Goal: Task Accomplishment & Management: Manage account settings

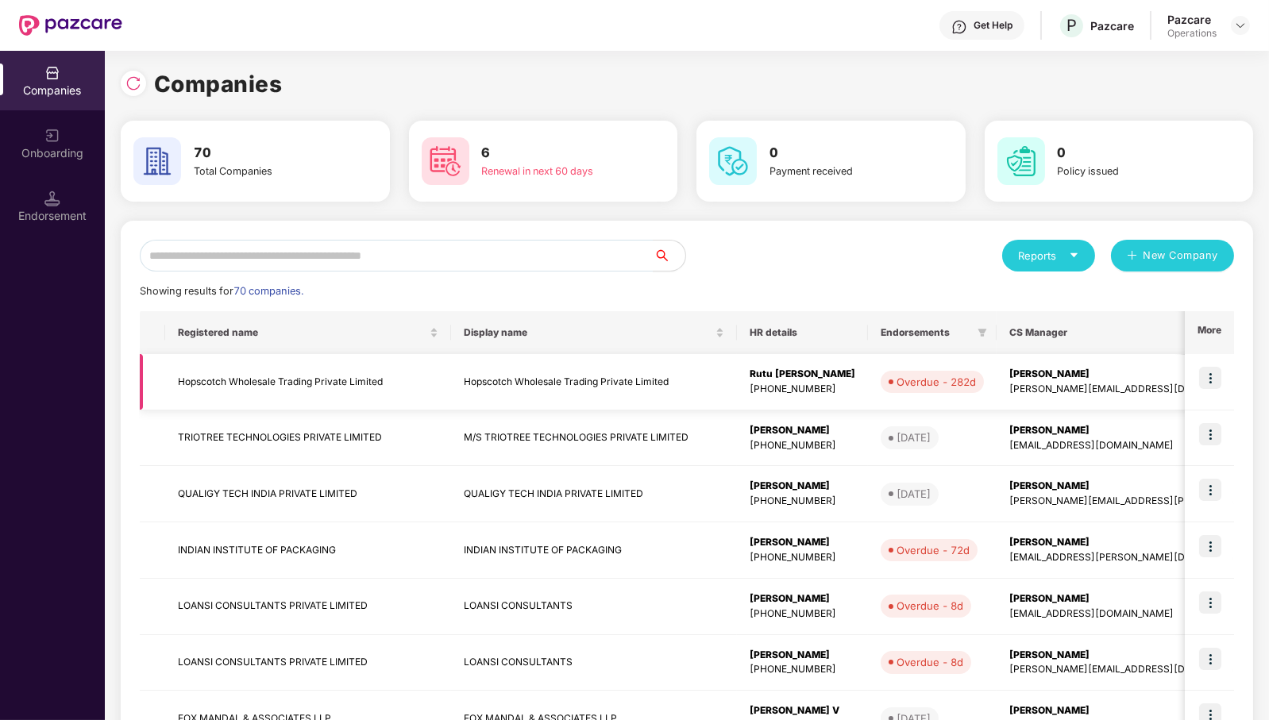
click at [273, 376] on td "Hopscotch Wholesale Trading Private Limited" at bounding box center [308, 382] width 286 height 56
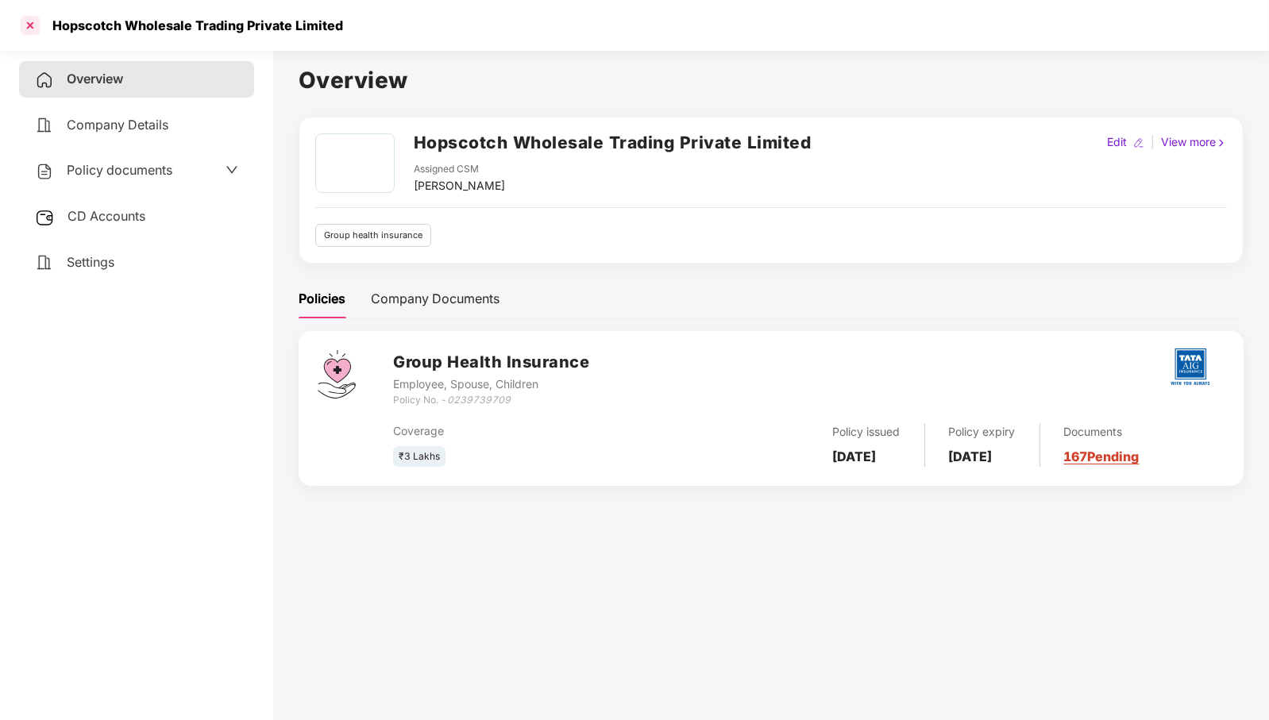
click at [24, 29] on div at bounding box center [29, 25] width 25 height 25
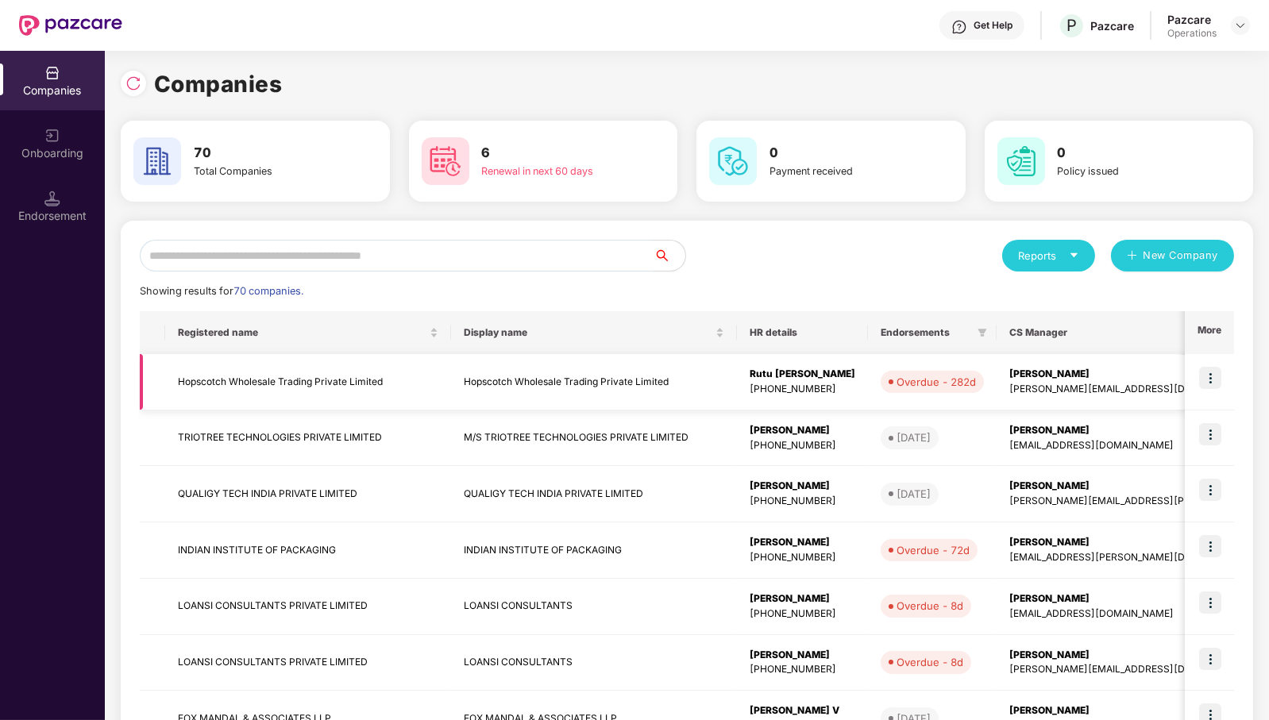
click at [226, 378] on td "Hopscotch Wholesale Trading Private Limited" at bounding box center [308, 382] width 286 height 56
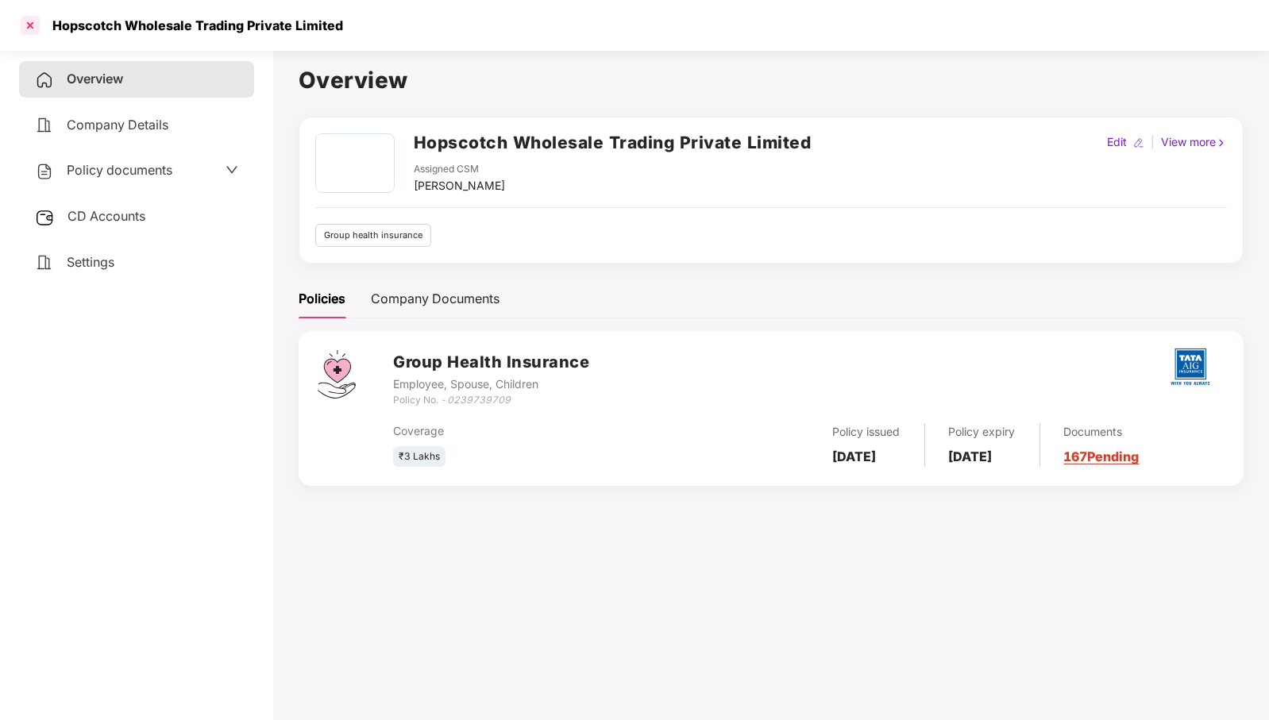
click at [36, 29] on div at bounding box center [29, 25] width 25 height 25
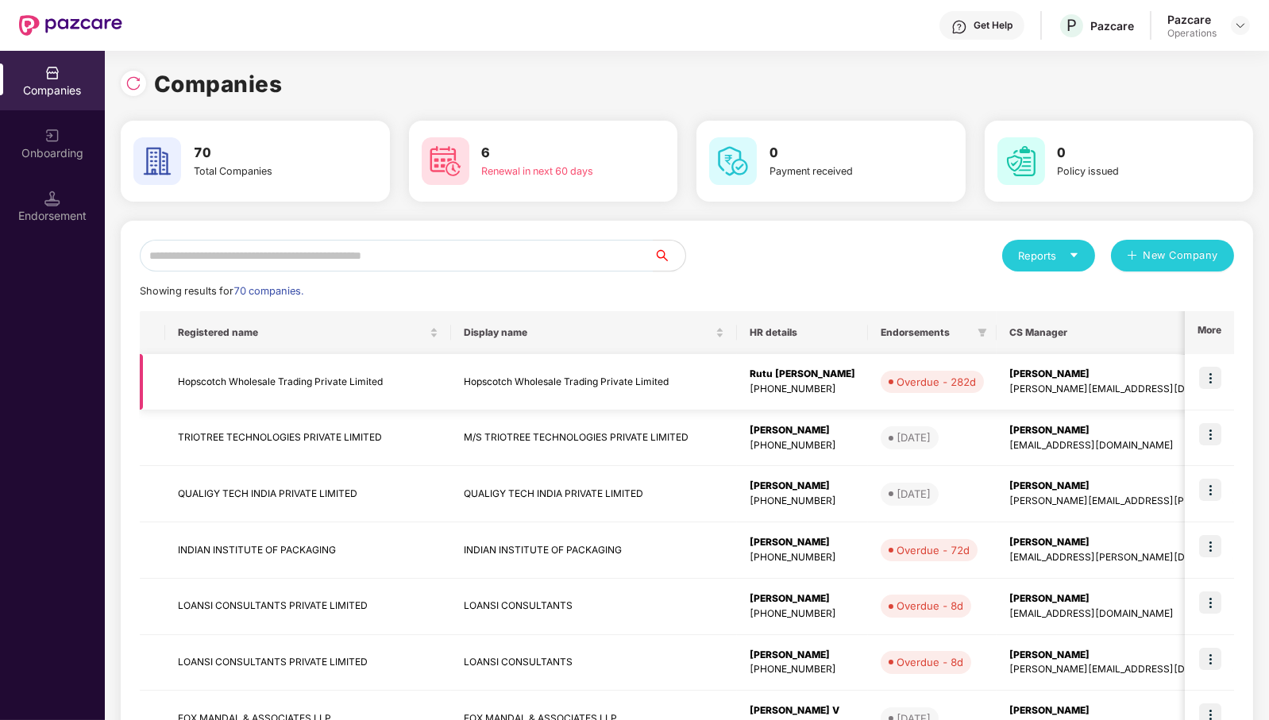
click at [1210, 381] on img at bounding box center [1210, 378] width 22 height 22
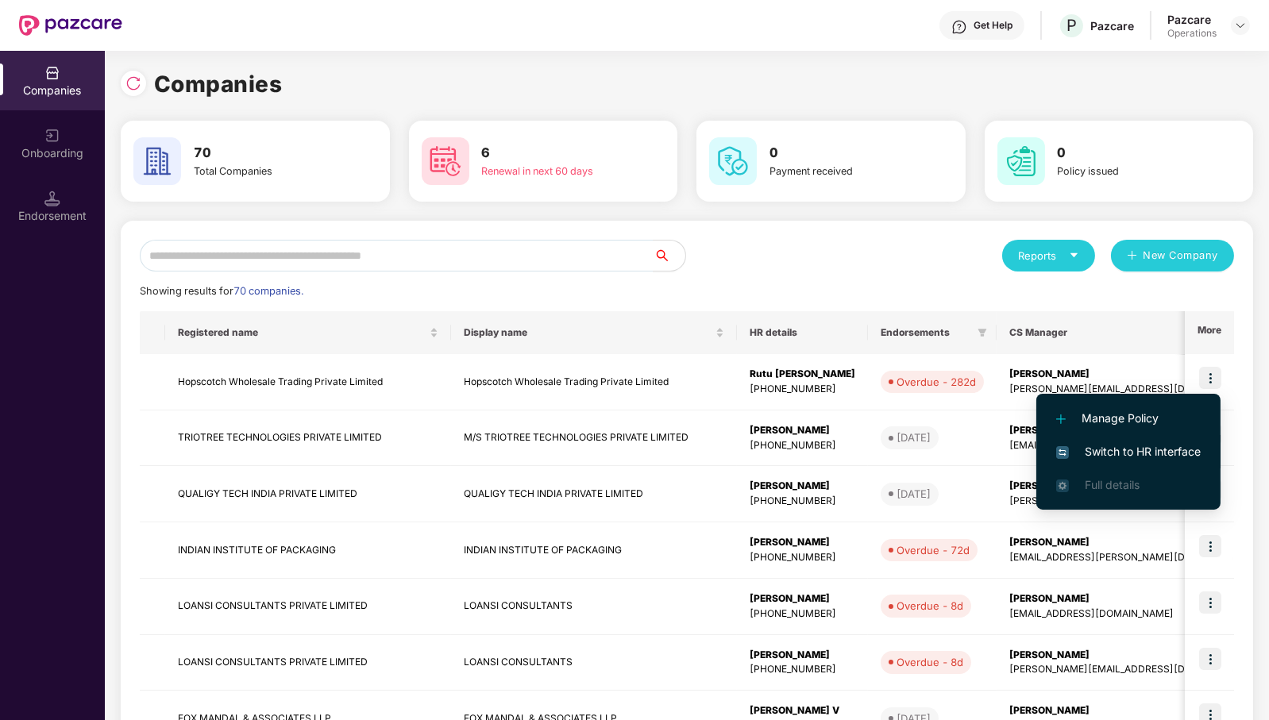
click at [1169, 449] on span "Switch to HR interface" at bounding box center [1128, 451] width 145 height 17
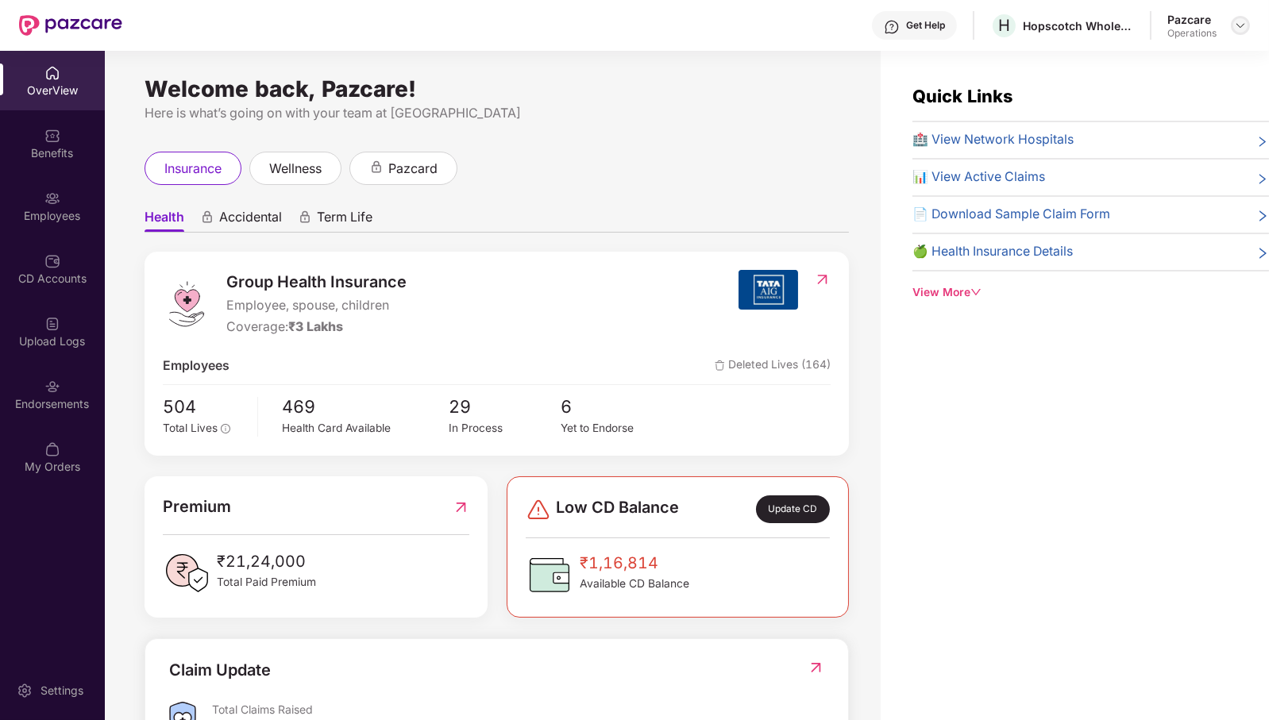
click at [1239, 29] on img at bounding box center [1240, 25] width 13 height 13
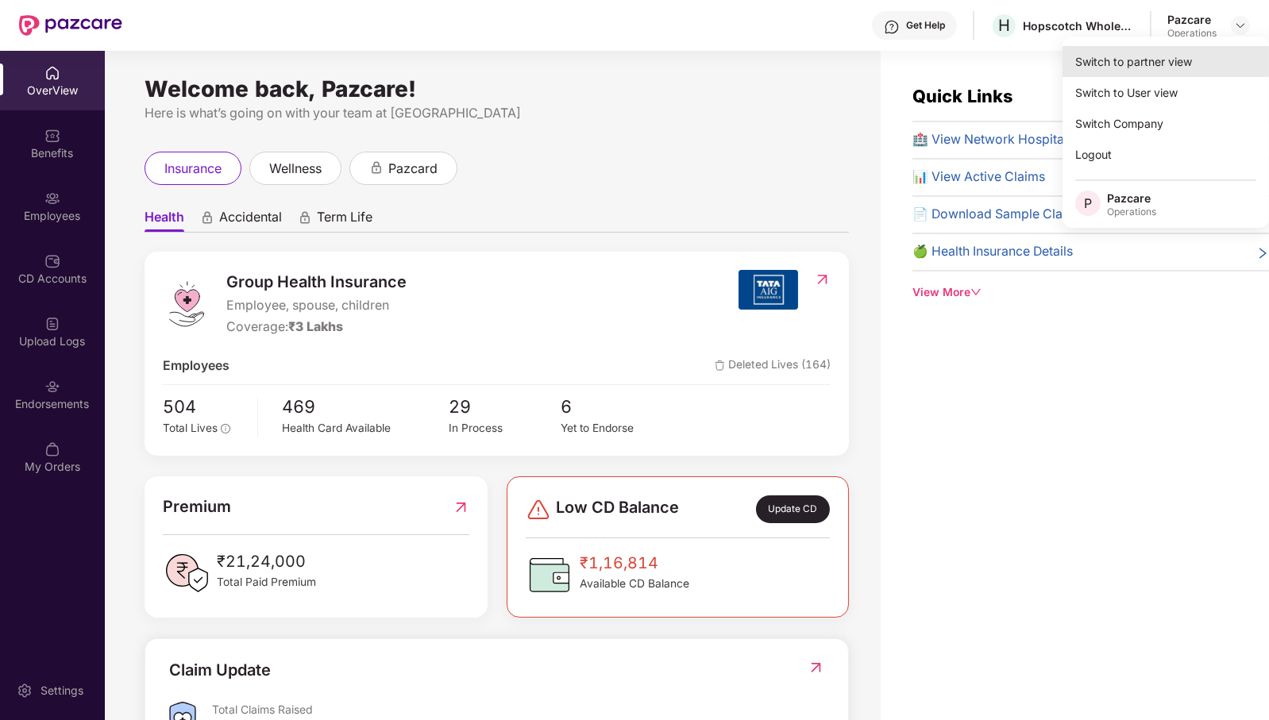
click at [1211, 68] on div "Switch to partner view" at bounding box center [1166, 61] width 206 height 31
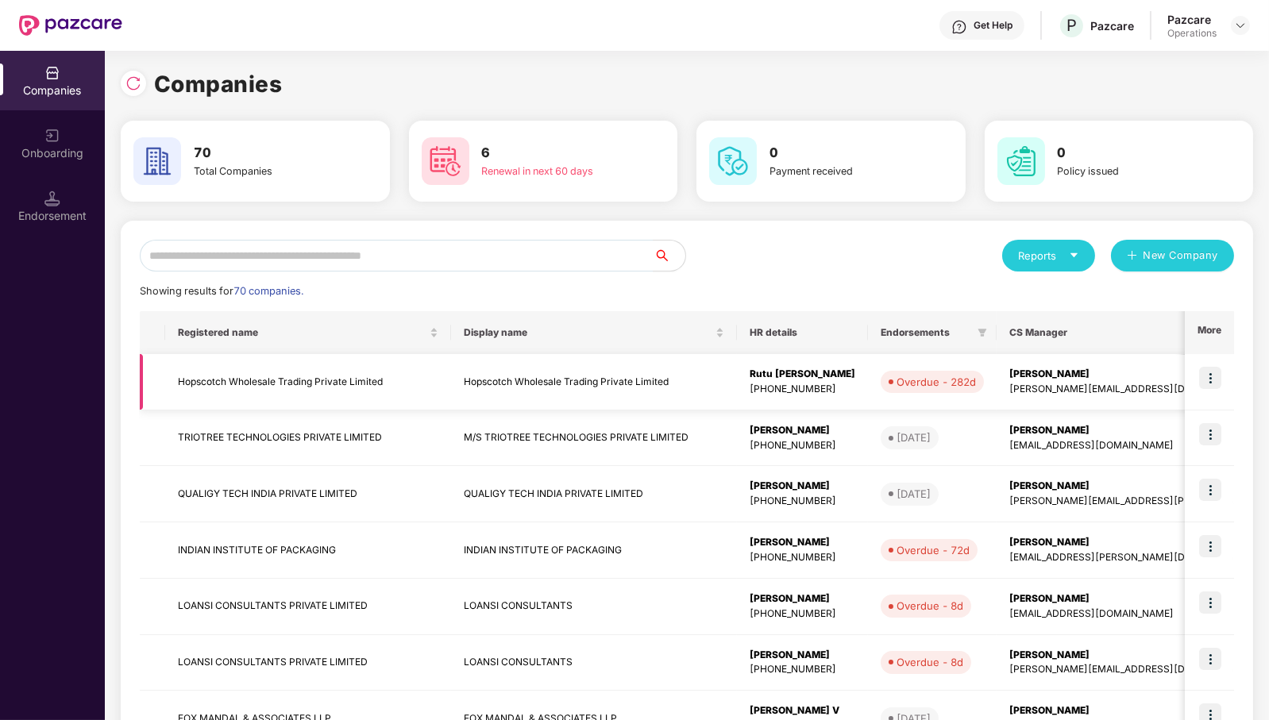
click at [1208, 384] on img at bounding box center [1210, 378] width 22 height 22
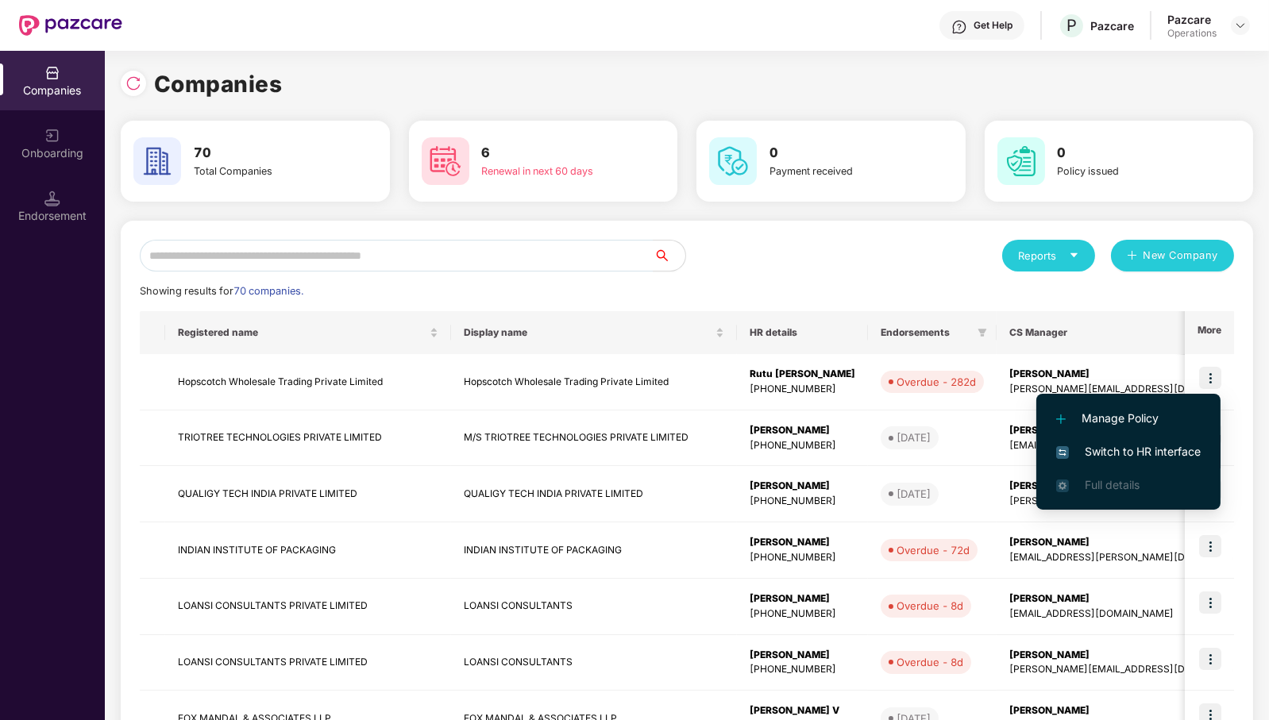
click at [1160, 447] on span "Switch to HR interface" at bounding box center [1128, 451] width 145 height 17
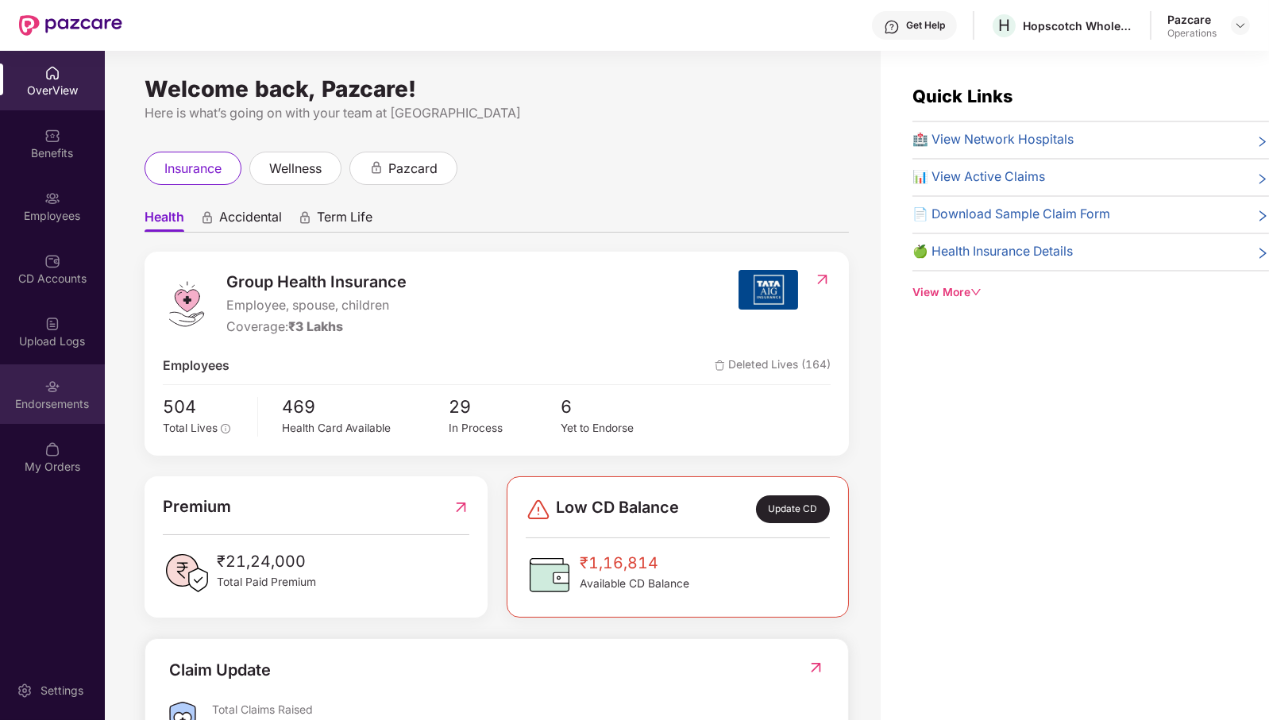
click at [56, 389] on img at bounding box center [52, 387] width 16 height 16
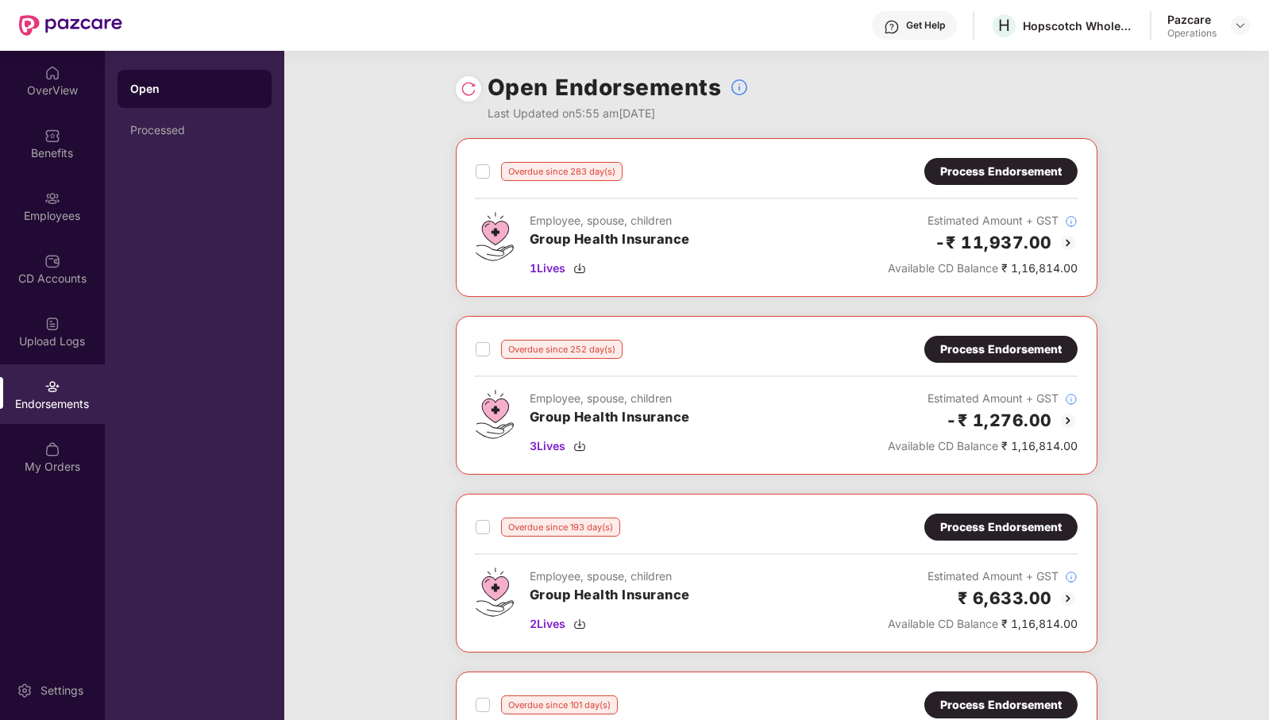
click at [857, 182] on div "Overdue since 283 day(s) Process Endorsement" at bounding box center [777, 171] width 602 height 27
click at [586, 271] on img at bounding box center [579, 268] width 13 height 13
click at [1021, 168] on div "Process Endorsement" at bounding box center [1001, 171] width 122 height 17
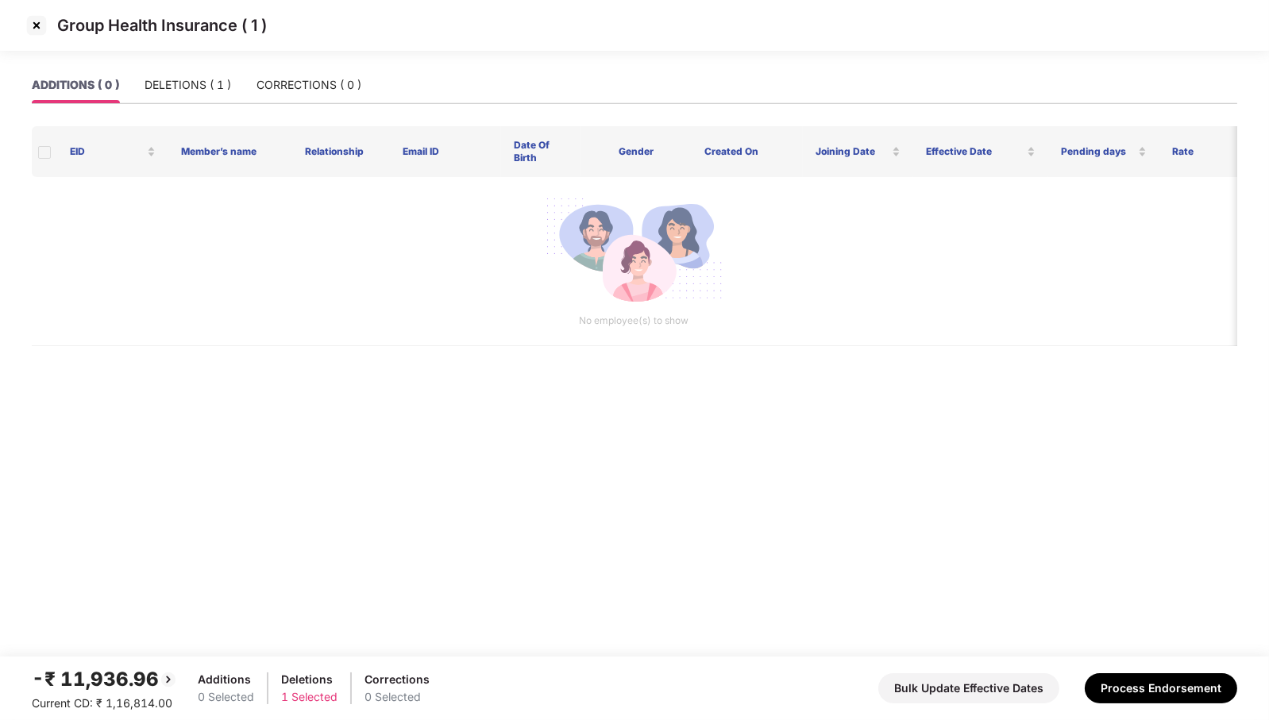
click at [44, 28] on img at bounding box center [36, 25] width 25 height 25
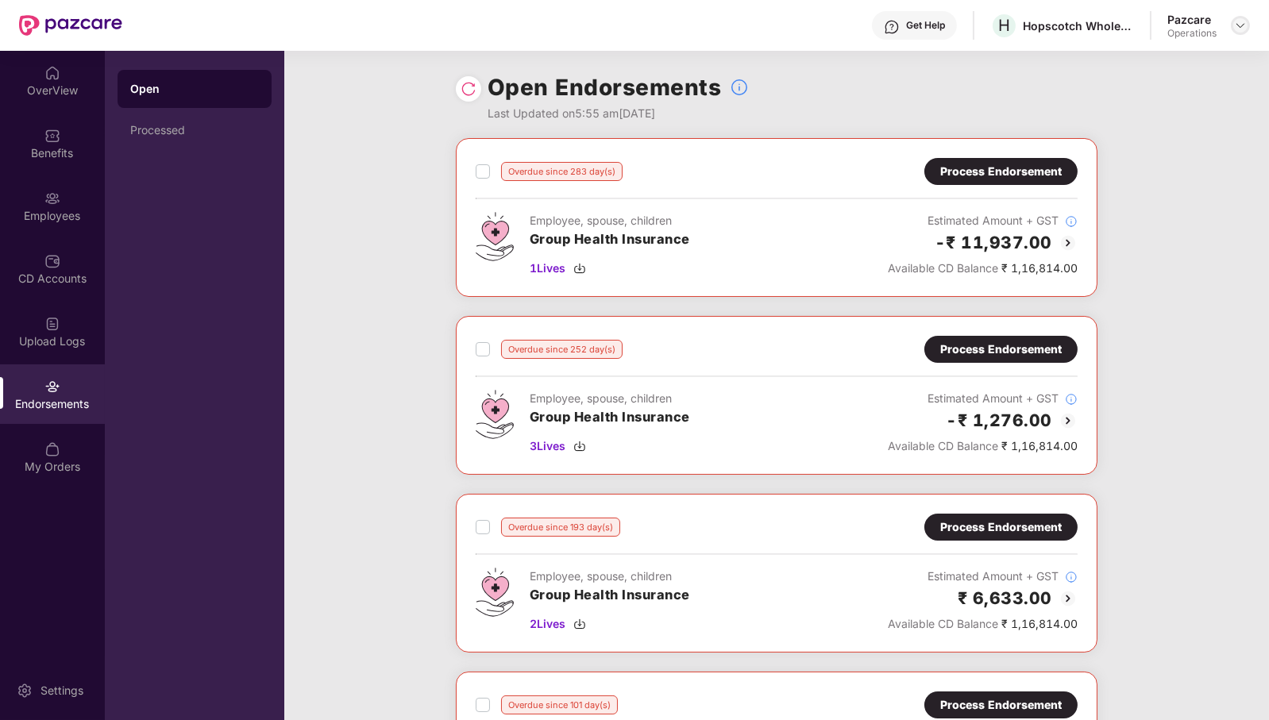
click at [1240, 24] on img at bounding box center [1240, 25] width 13 height 13
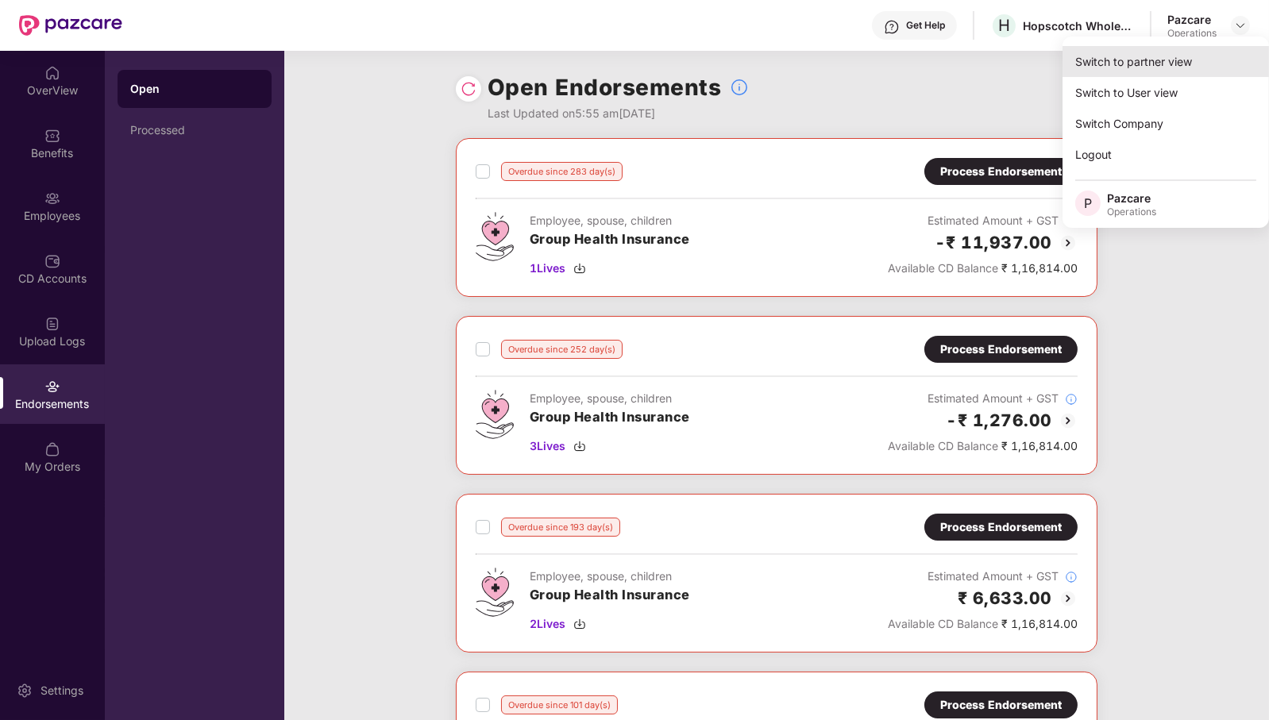
click at [1191, 56] on div "Switch to partner view" at bounding box center [1166, 61] width 206 height 31
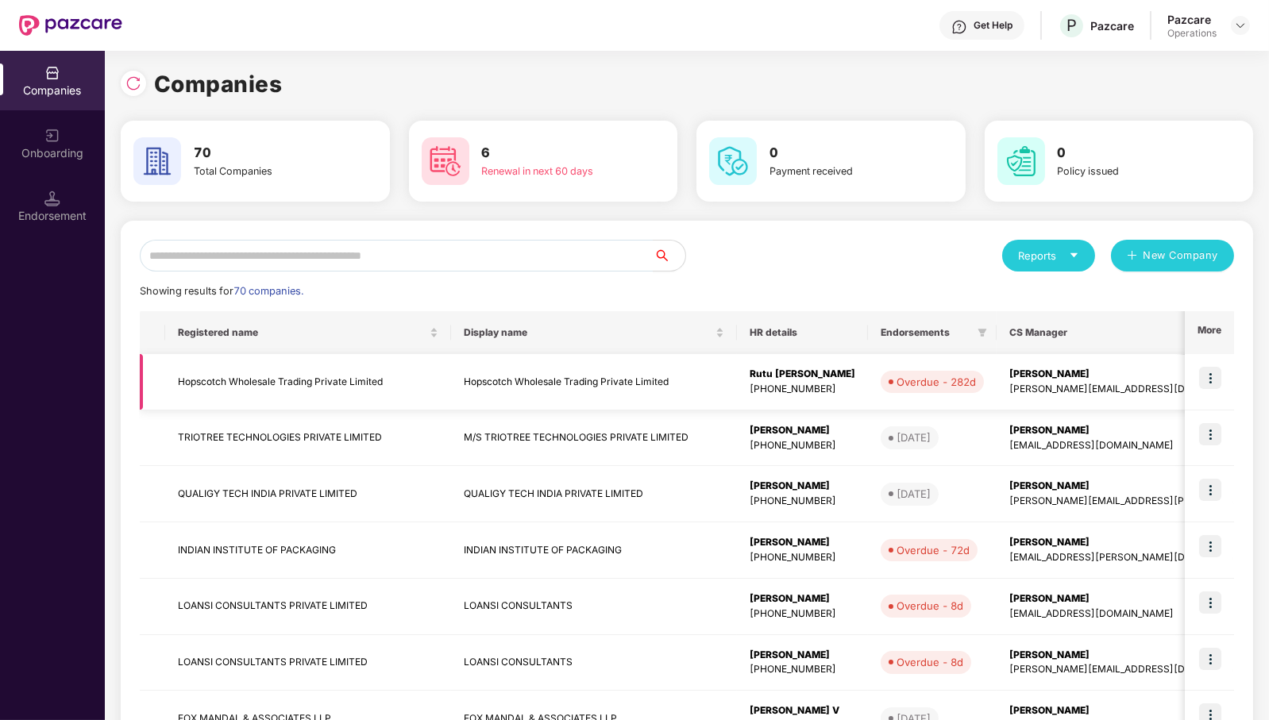
click at [1213, 379] on img at bounding box center [1210, 378] width 22 height 22
click at [1176, 111] on div "Companies 70 Total Companies 6 Renewal in next 60 days 0 Payment received 0 Pol…" at bounding box center [687, 536] width 1132 height 938
click at [1208, 377] on img at bounding box center [1210, 378] width 22 height 22
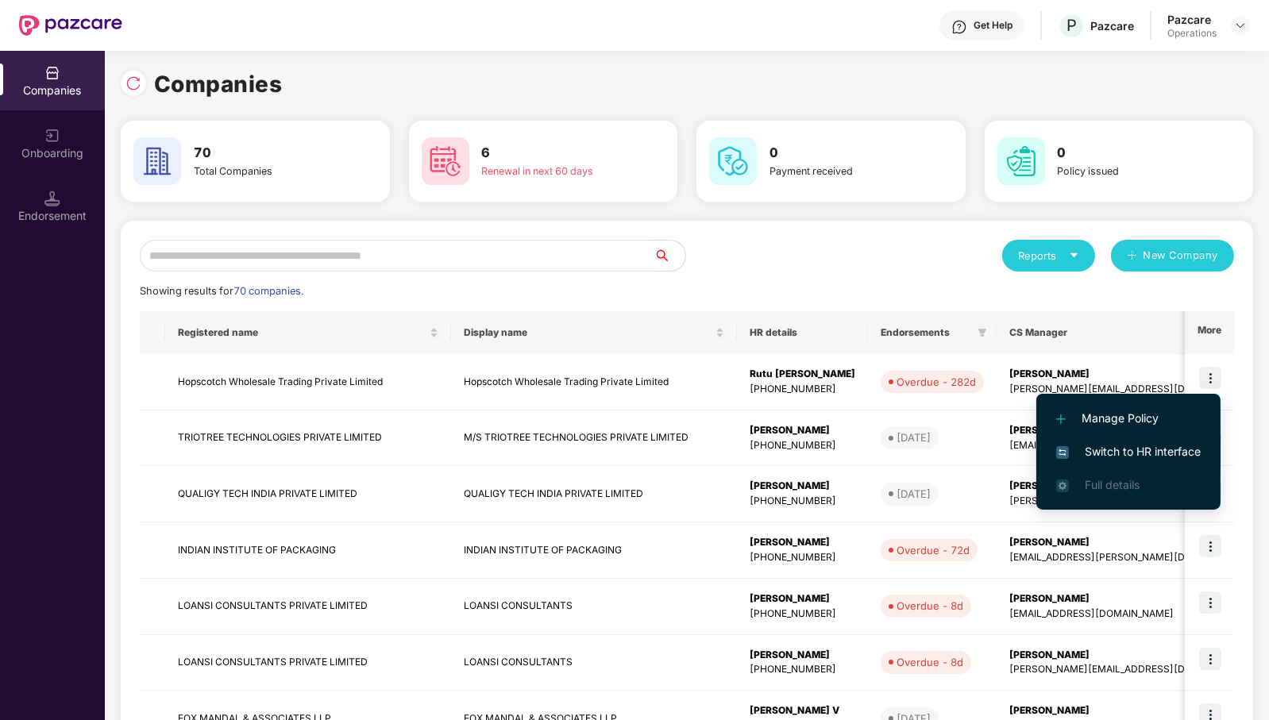
click at [1148, 446] on span "Switch to HR interface" at bounding box center [1128, 451] width 145 height 17
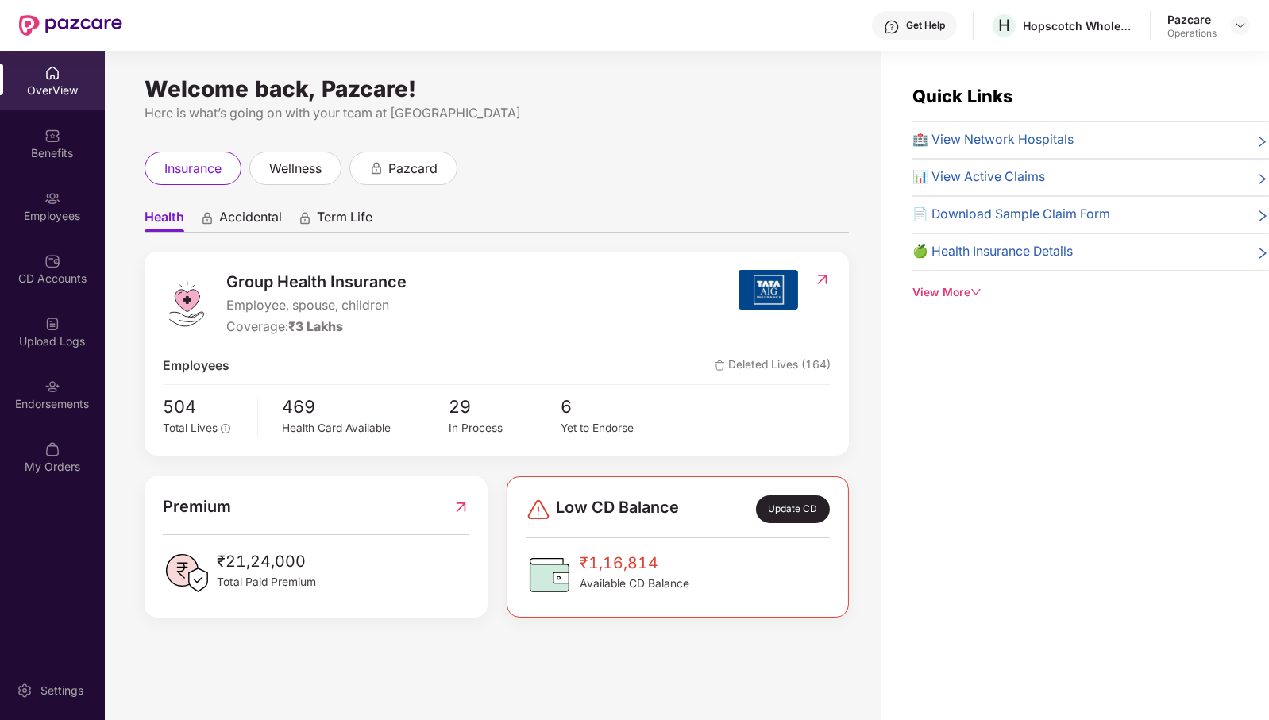
click at [70, 203] on div "Employees" at bounding box center [52, 206] width 105 height 60
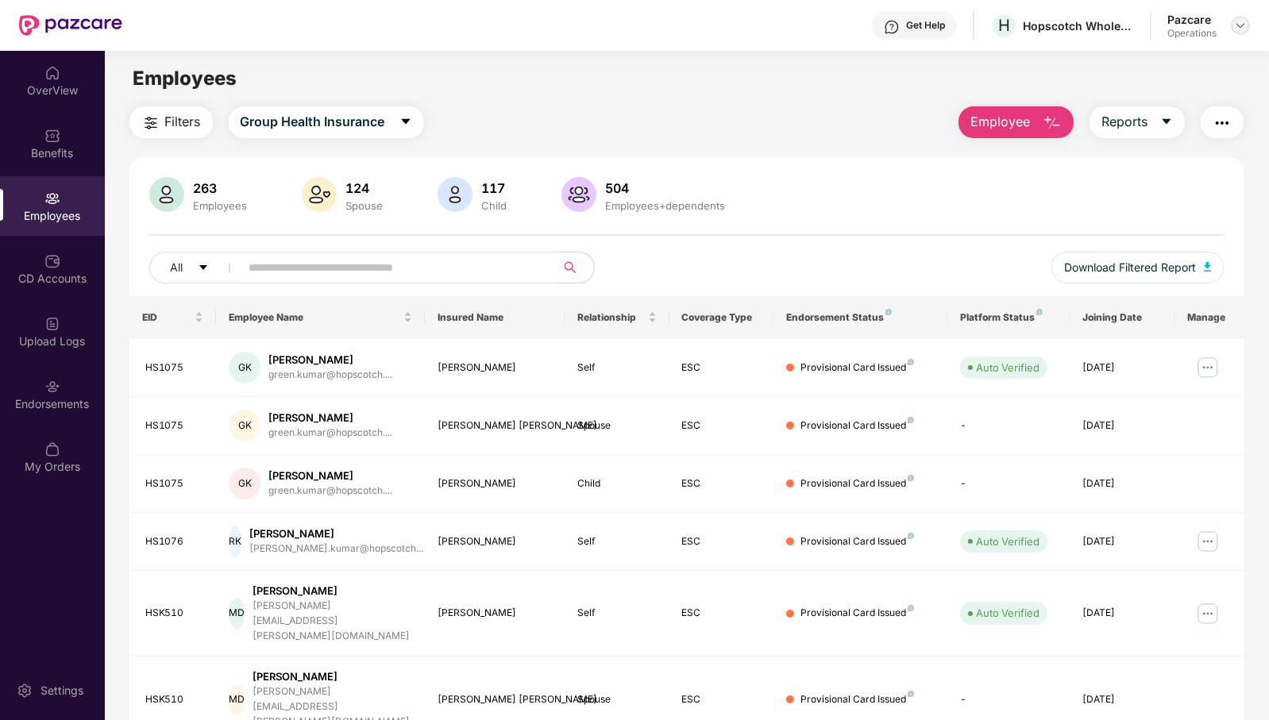
click at [1242, 29] on img at bounding box center [1240, 25] width 13 height 13
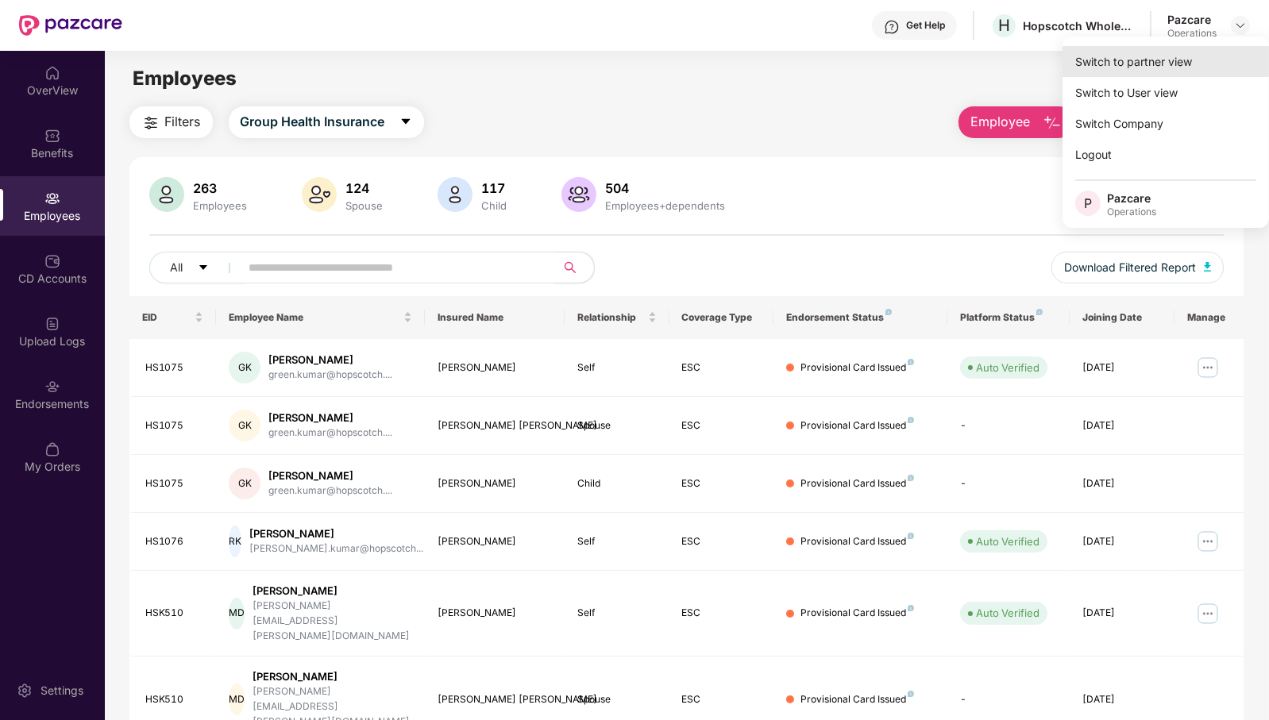
click at [1188, 59] on div "Switch to partner view" at bounding box center [1166, 61] width 206 height 31
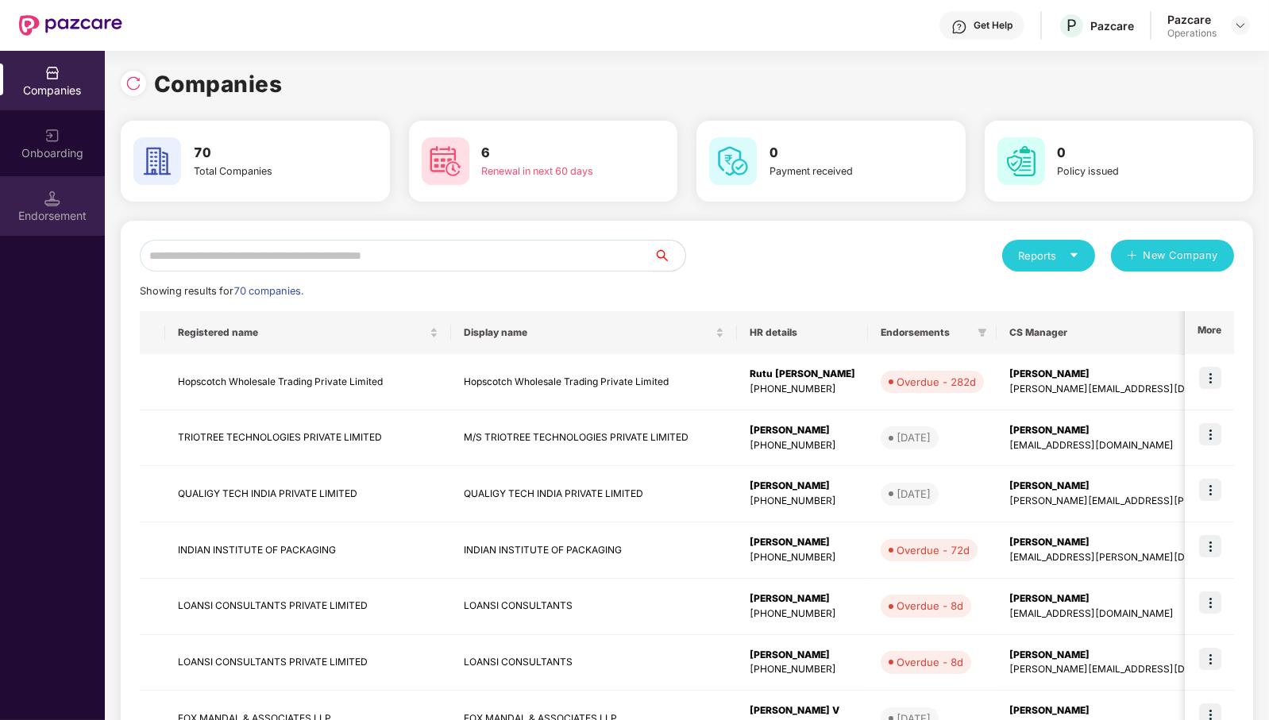
click at [46, 220] on div "Endorsement" at bounding box center [52, 216] width 105 height 16
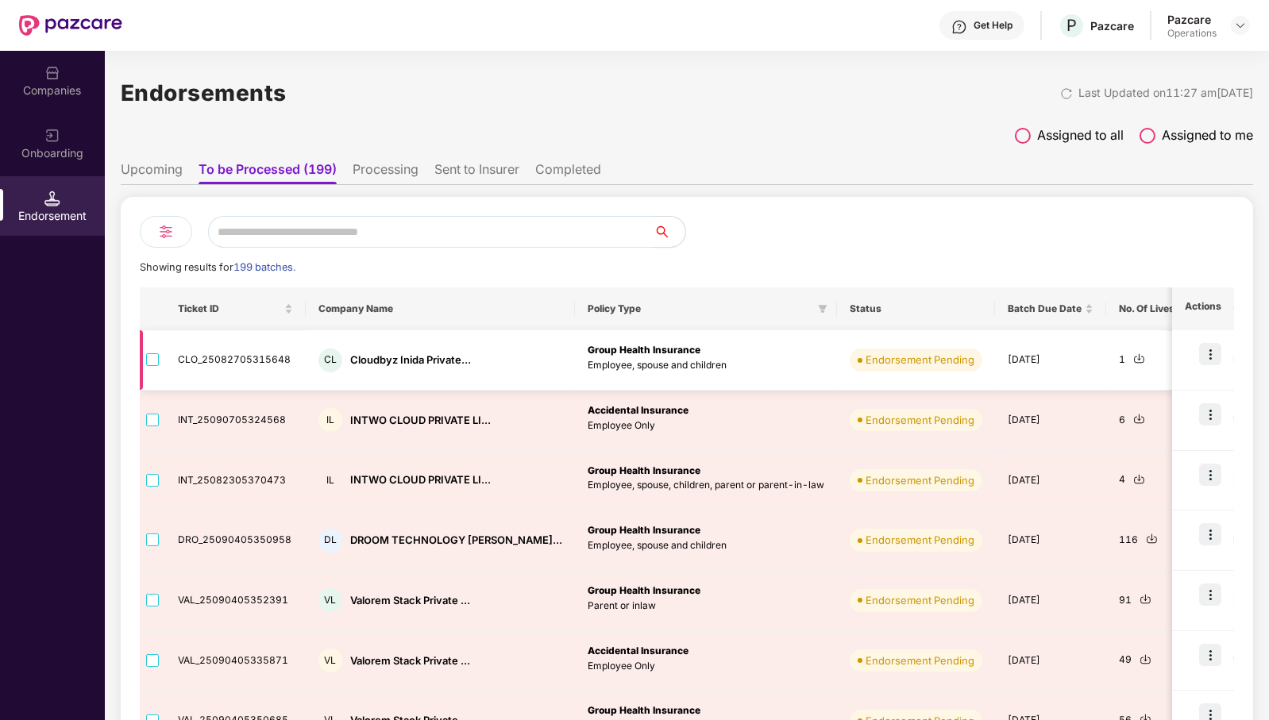
click at [1215, 352] on img at bounding box center [1210, 354] width 22 height 22
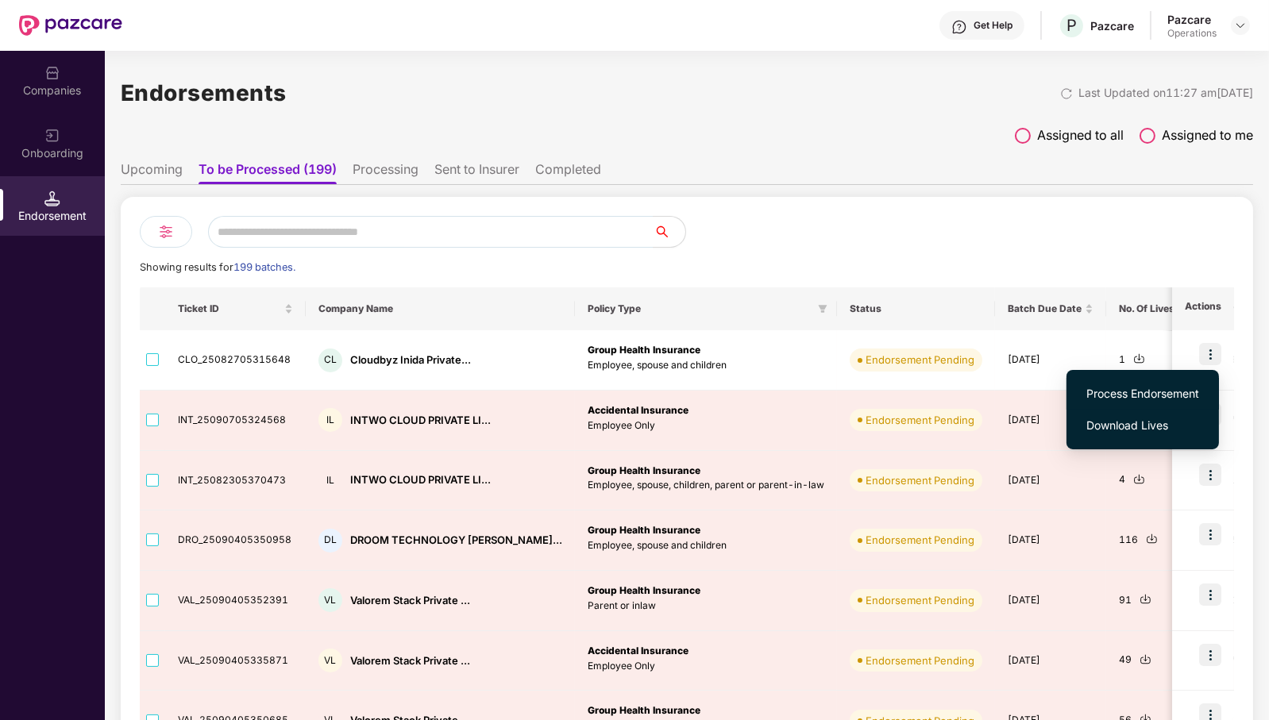
click at [1163, 393] on span "Process Endorsement" at bounding box center [1142, 393] width 113 height 17
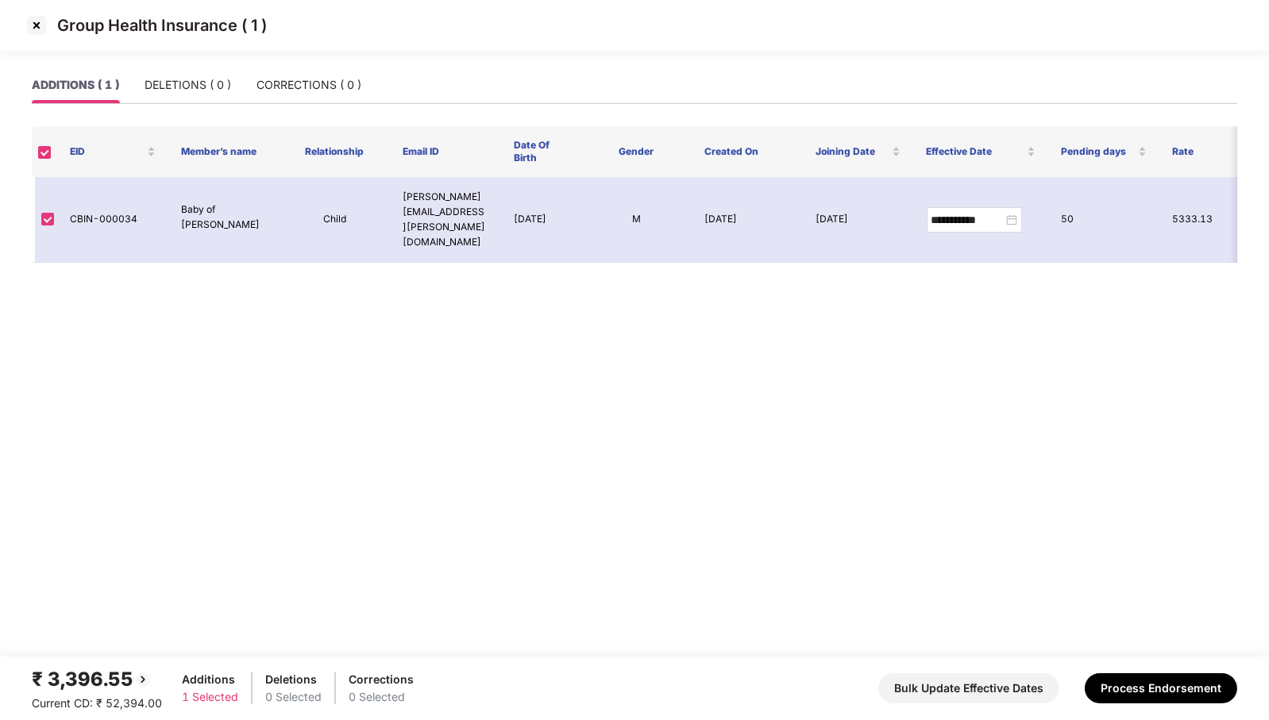
click at [30, 24] on img at bounding box center [36, 25] width 25 height 25
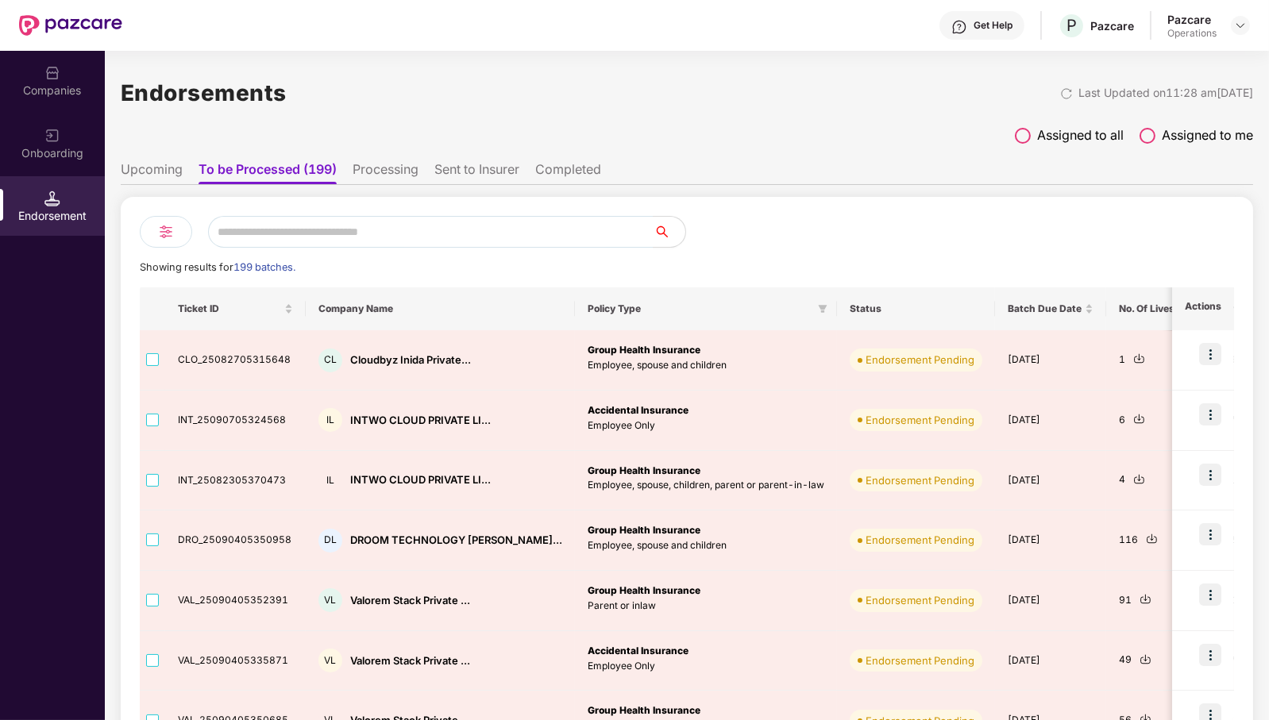
click at [52, 71] on img at bounding box center [52, 73] width 16 height 16
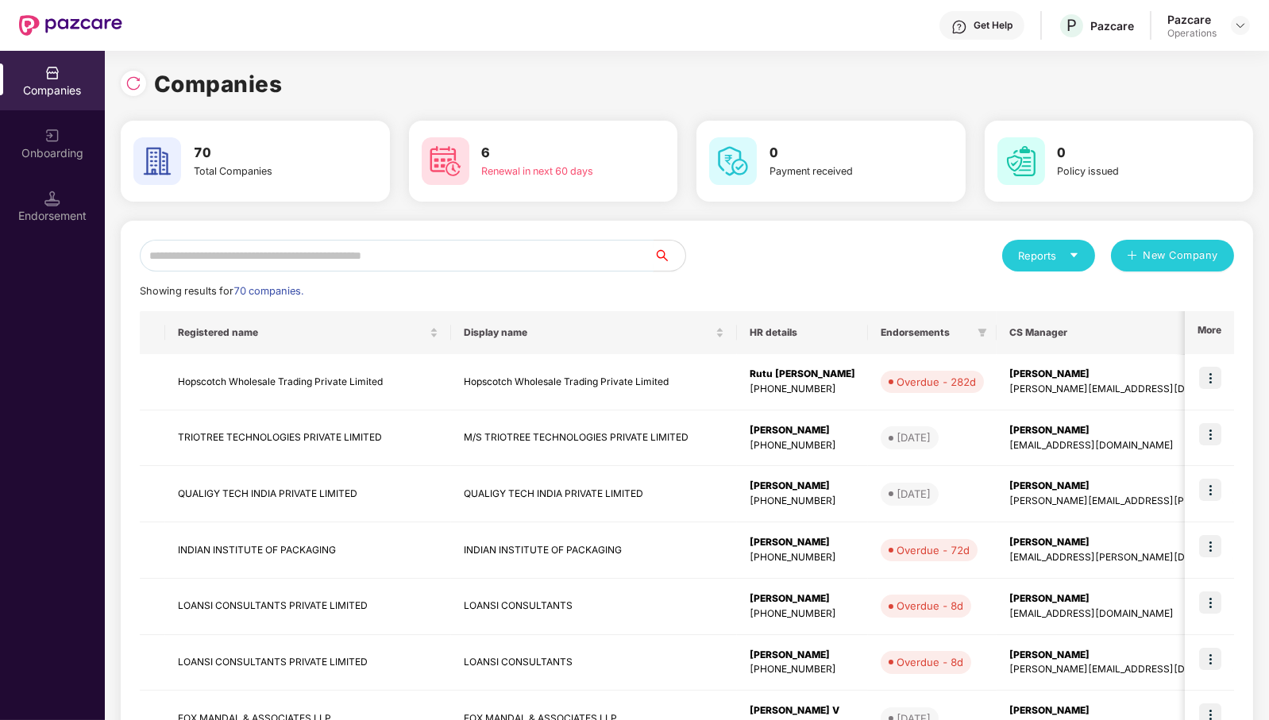
click at [296, 251] on input "text" at bounding box center [397, 256] width 514 height 32
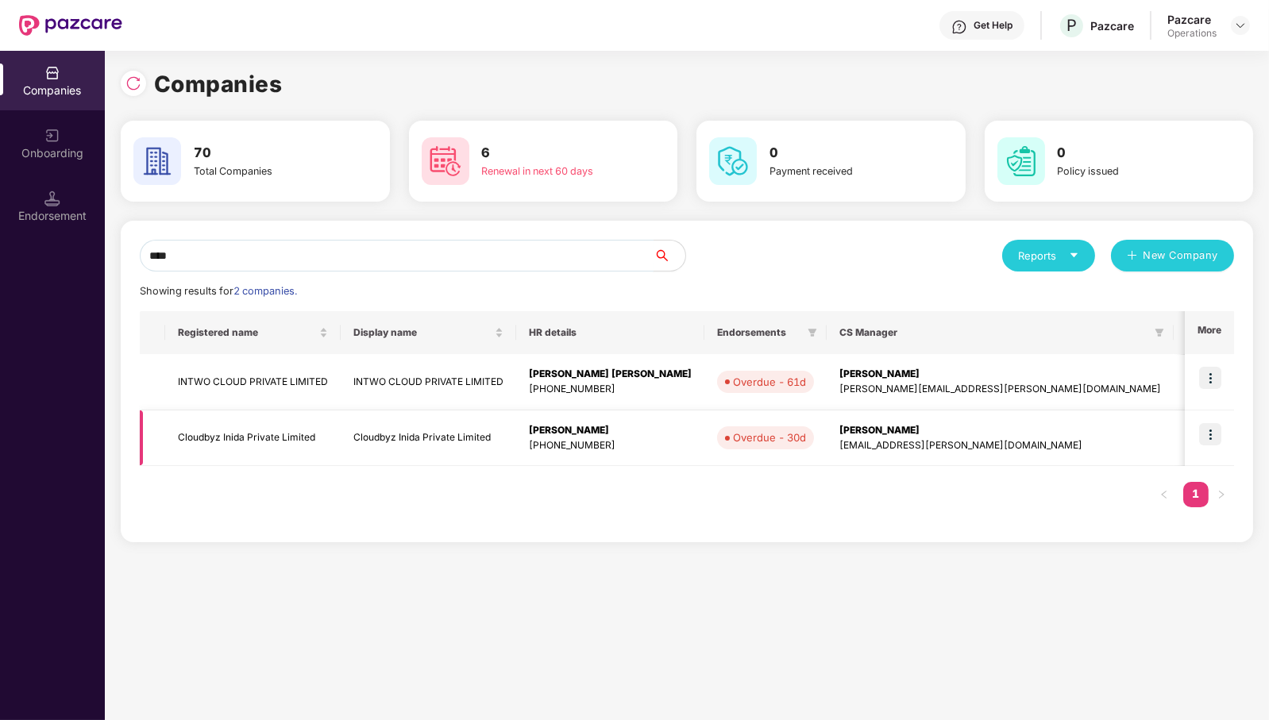
type input "****"
click at [1217, 435] on img at bounding box center [1210, 434] width 22 height 22
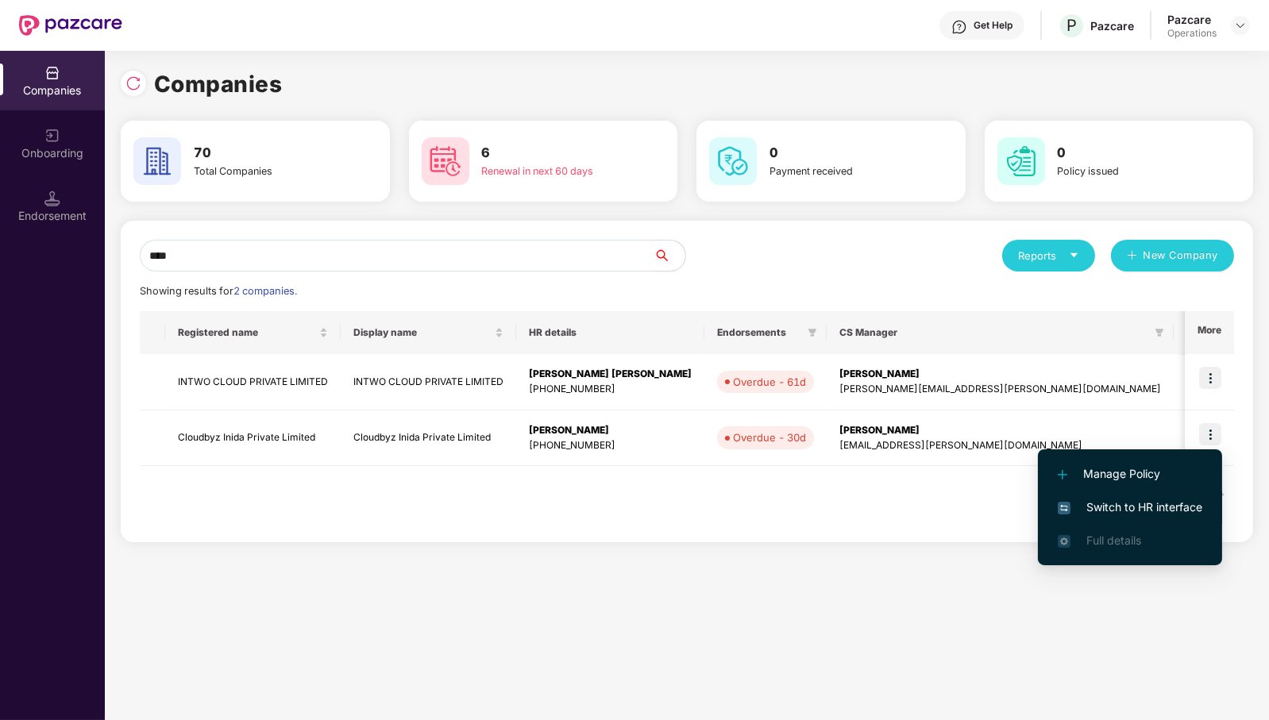
click at [1167, 500] on span "Switch to HR interface" at bounding box center [1130, 507] width 145 height 17
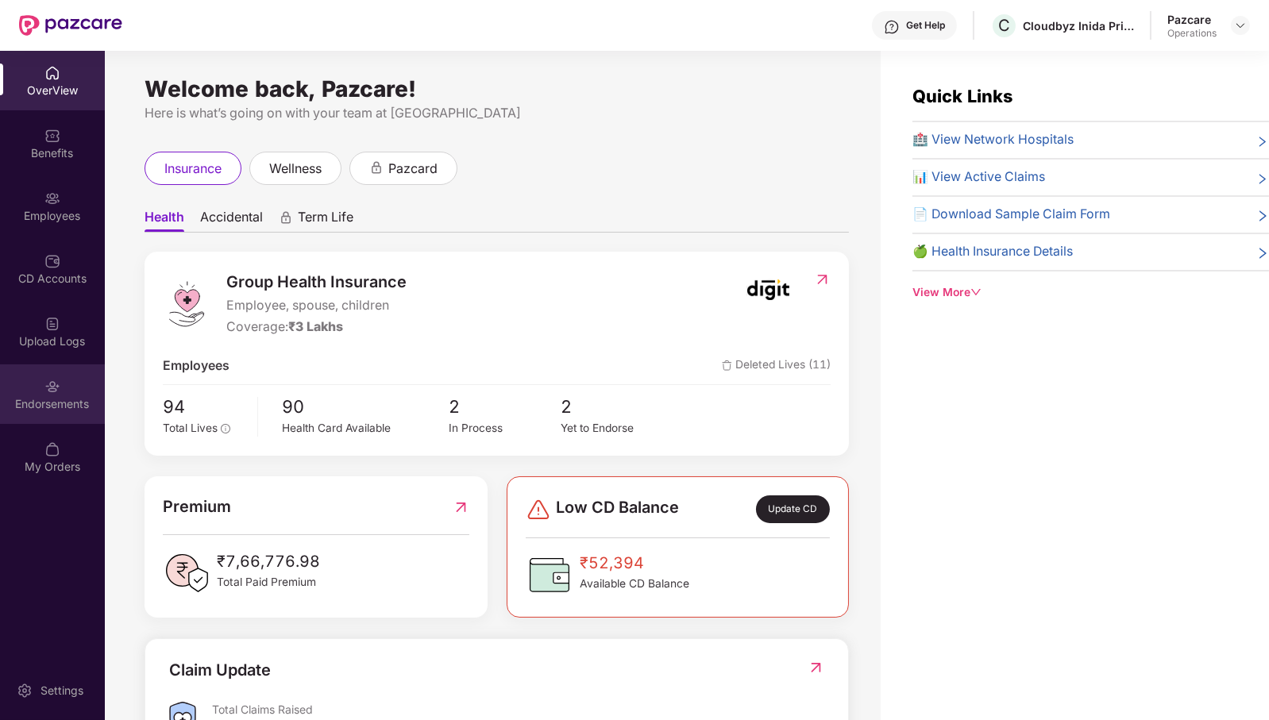
click at [54, 394] on img at bounding box center [52, 387] width 16 height 16
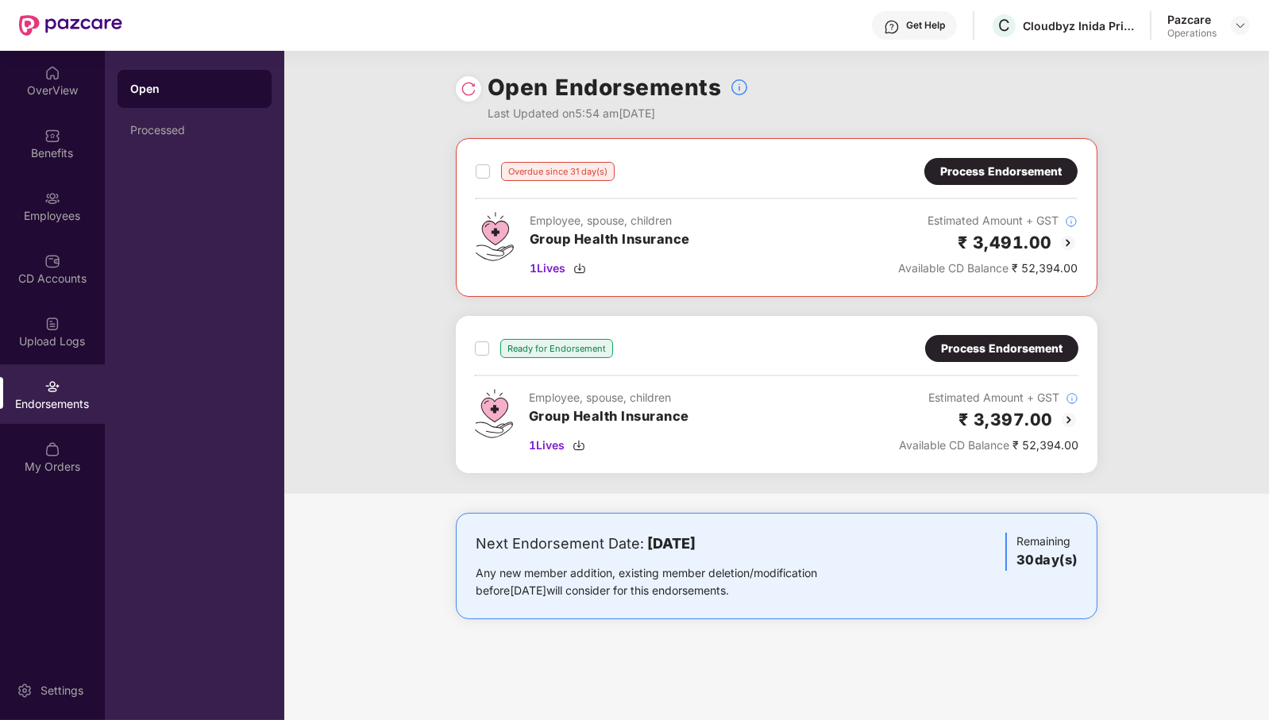
click at [988, 356] on div "Process Endorsement" at bounding box center [1002, 348] width 122 height 17
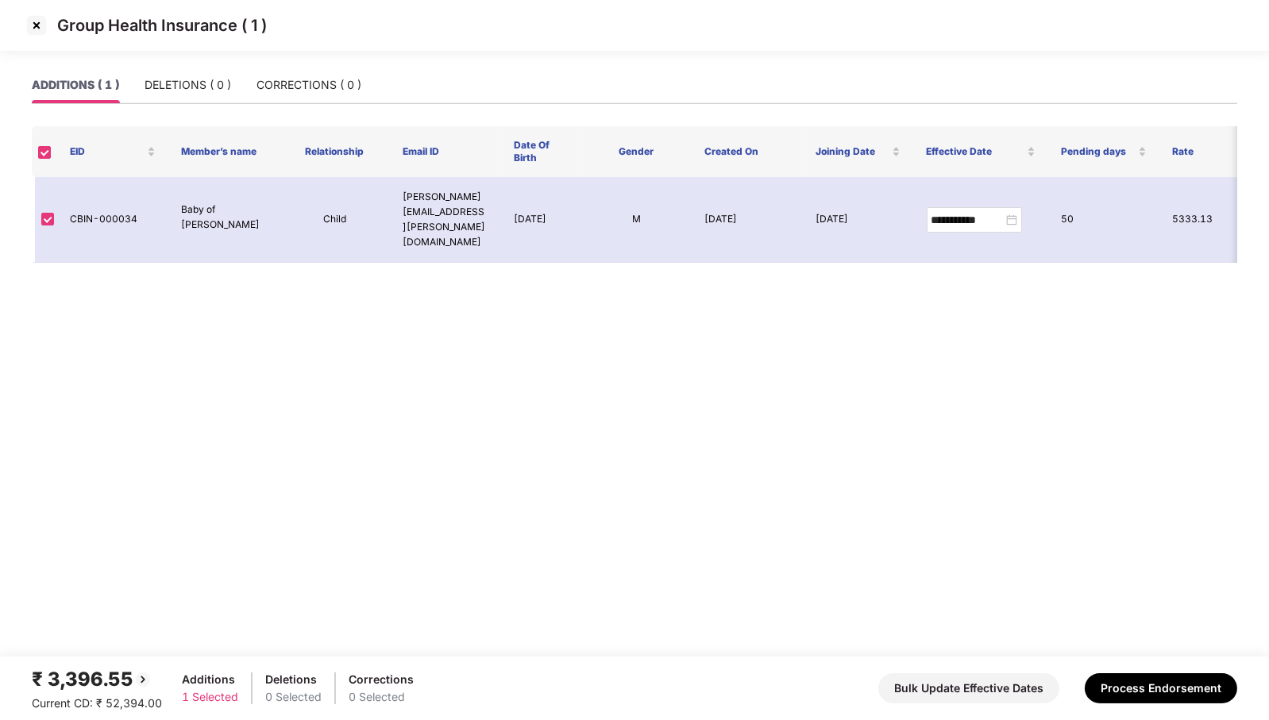
click at [34, 25] on img at bounding box center [36, 25] width 25 height 25
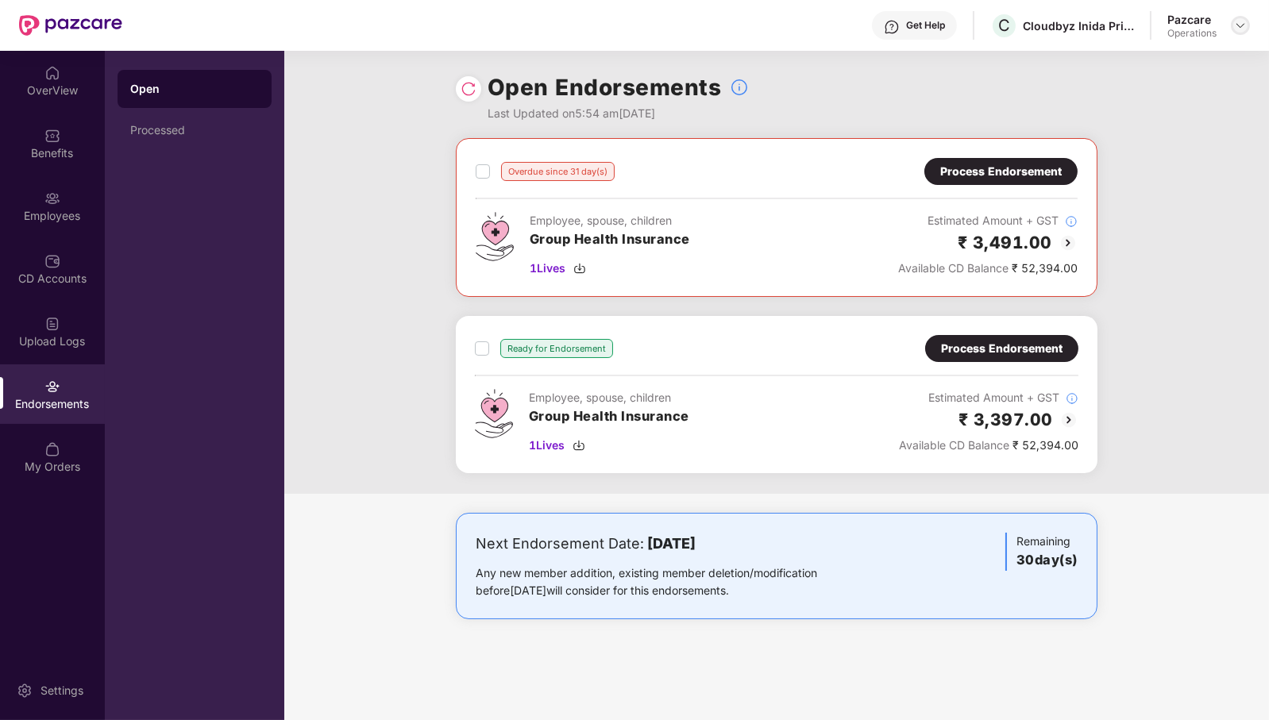
click at [1243, 22] on img at bounding box center [1240, 25] width 13 height 13
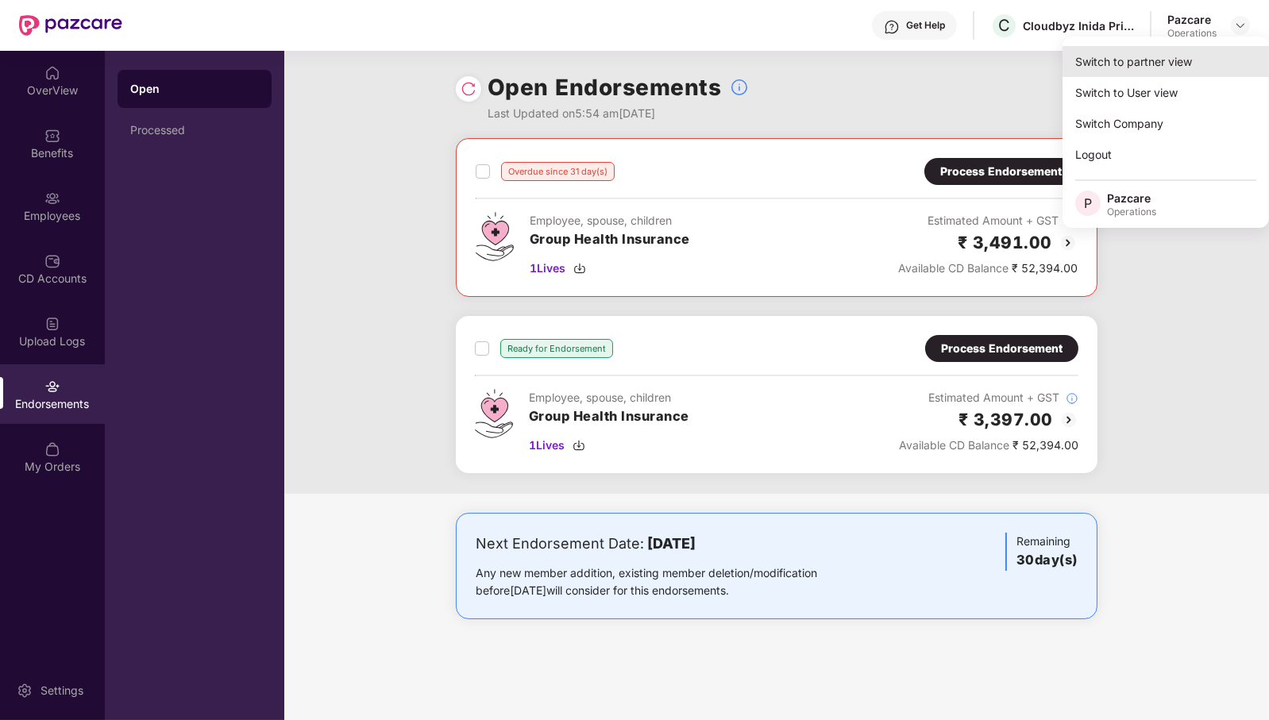
click at [1229, 56] on div "Switch to partner view" at bounding box center [1166, 61] width 206 height 31
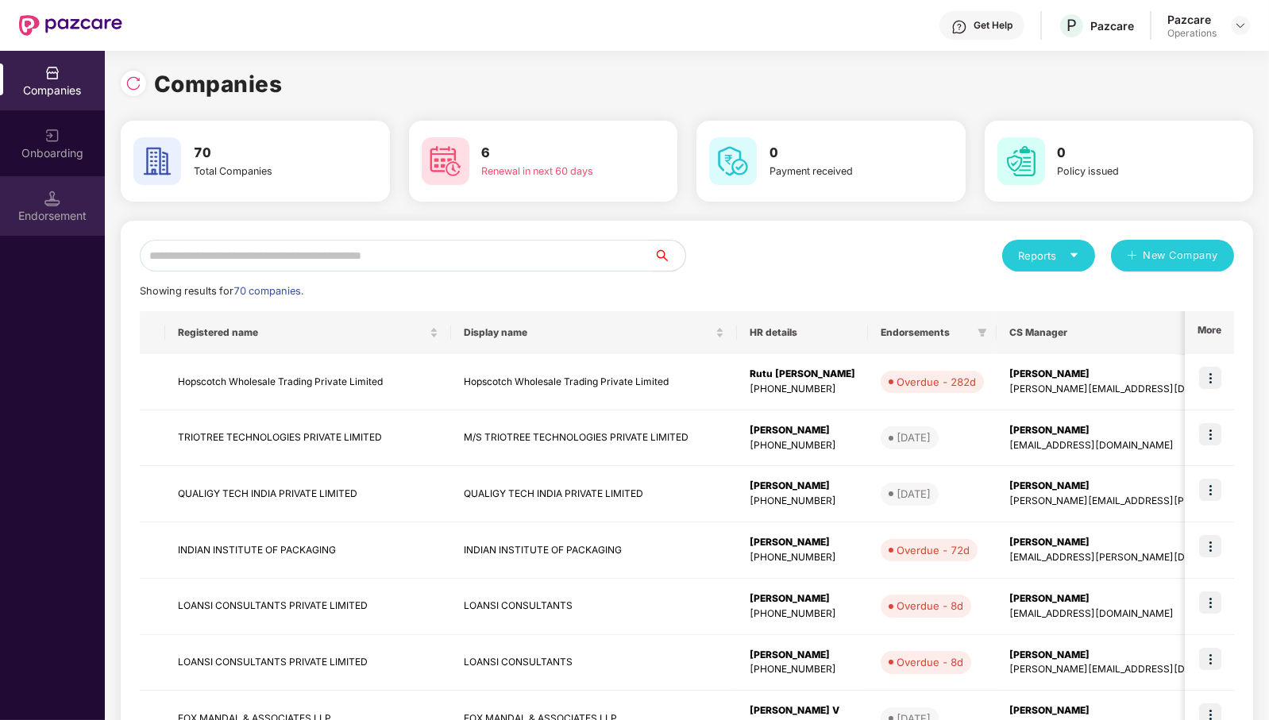
click at [51, 214] on div "Endorsement" at bounding box center [52, 216] width 105 height 16
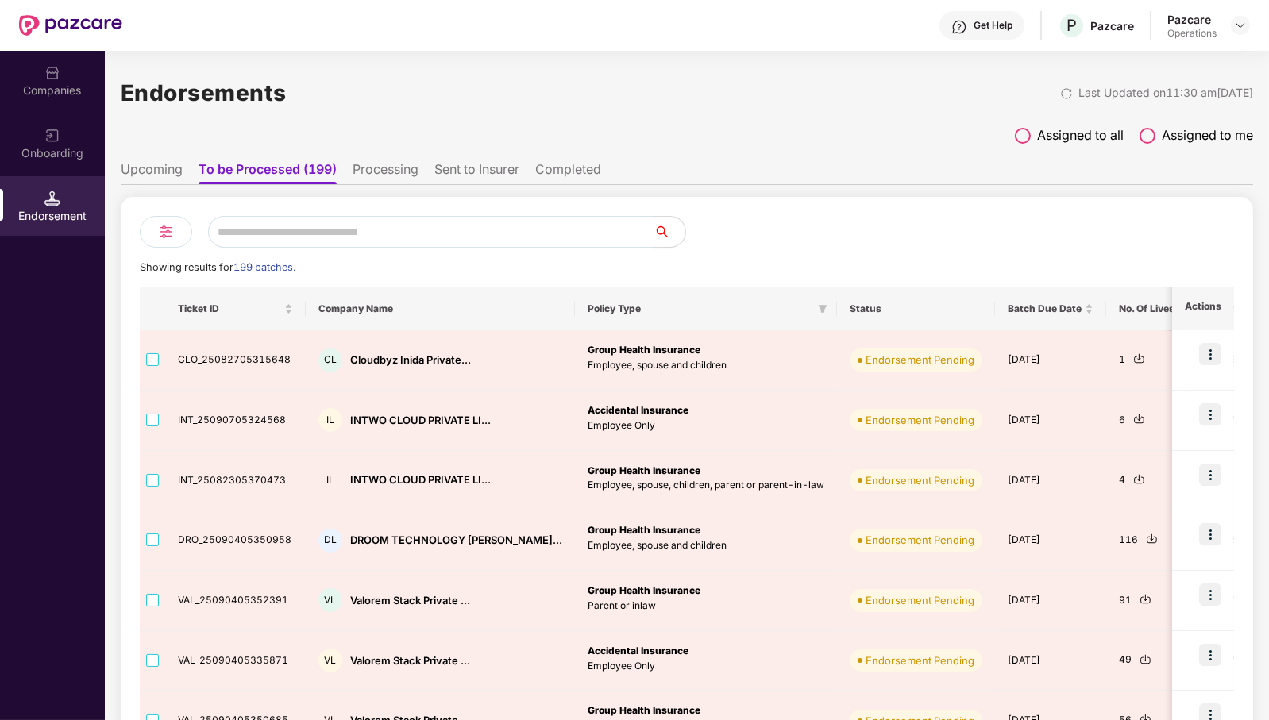
click at [176, 226] on div at bounding box center [166, 232] width 52 height 32
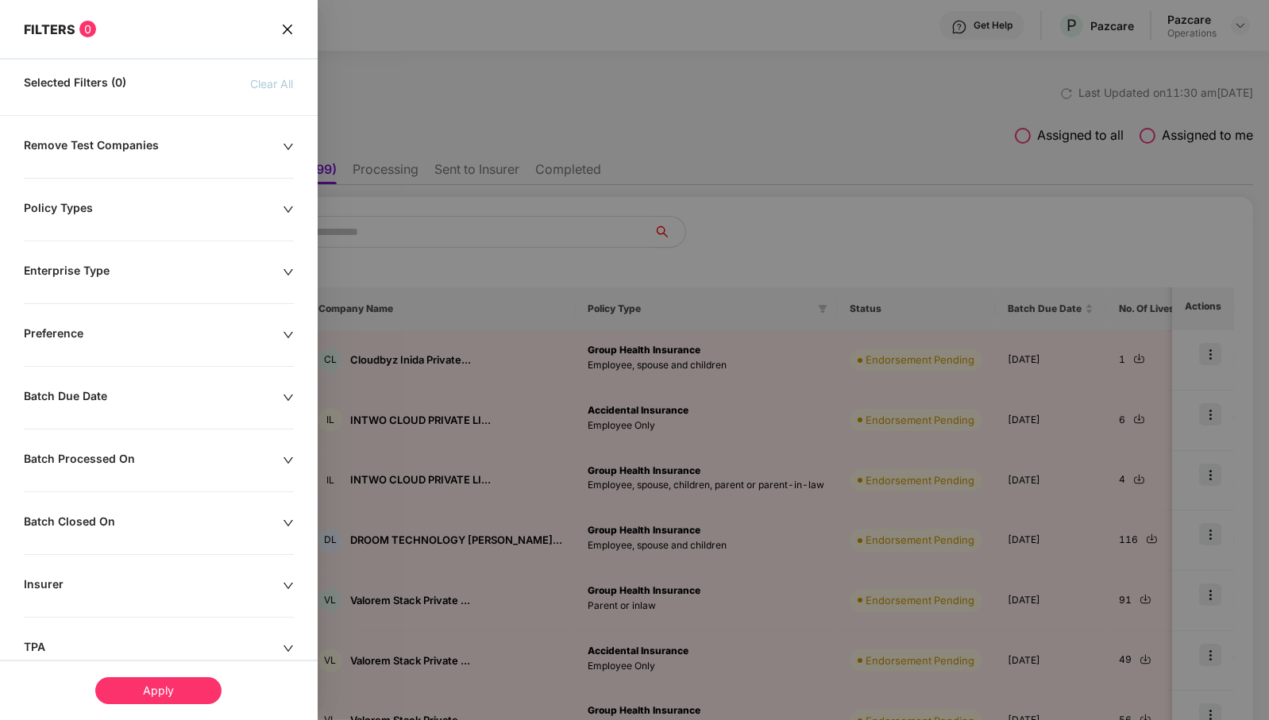
click at [619, 137] on div at bounding box center [634, 360] width 1269 height 720
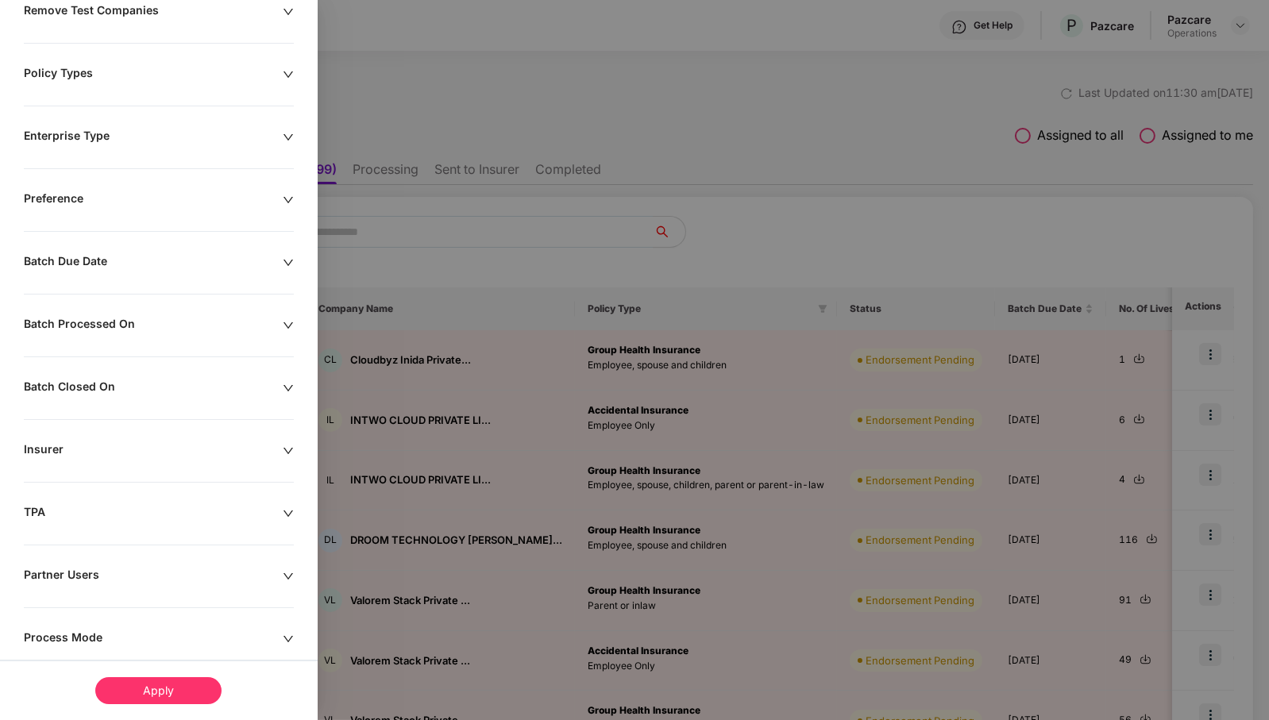
scroll to position [167, 0]
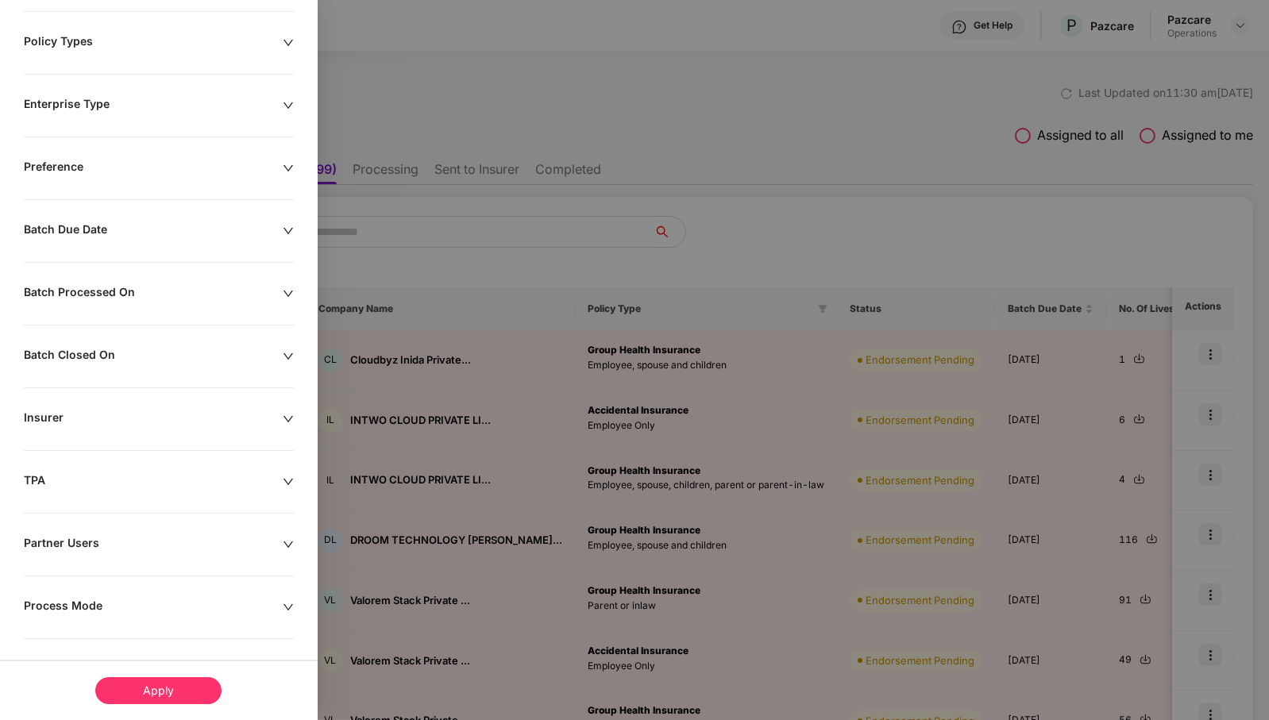
drag, startPoint x: 917, startPoint y: 32, endPoint x: 872, endPoint y: 69, distance: 58.7
click at [910, 45] on div at bounding box center [634, 360] width 1269 height 720
click at [790, 142] on div at bounding box center [634, 360] width 1269 height 720
click at [781, 171] on div at bounding box center [634, 360] width 1269 height 720
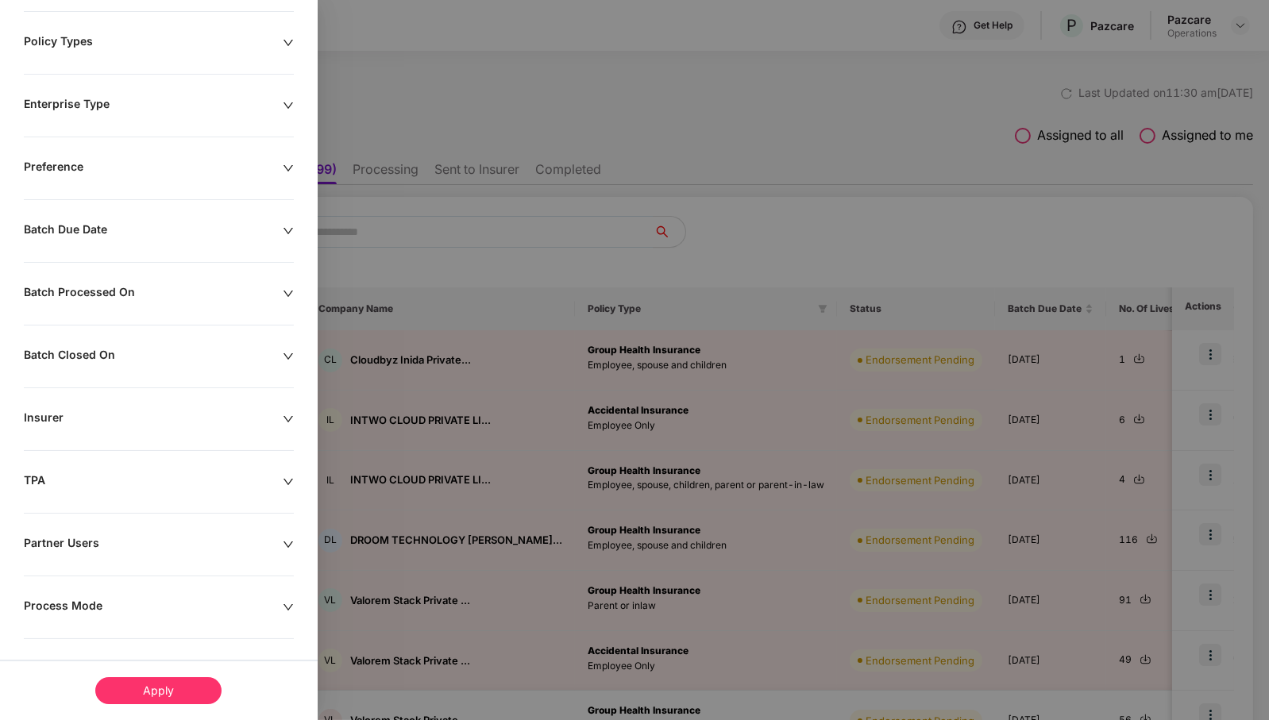
click at [144, 691] on div "Apply" at bounding box center [158, 690] width 126 height 27
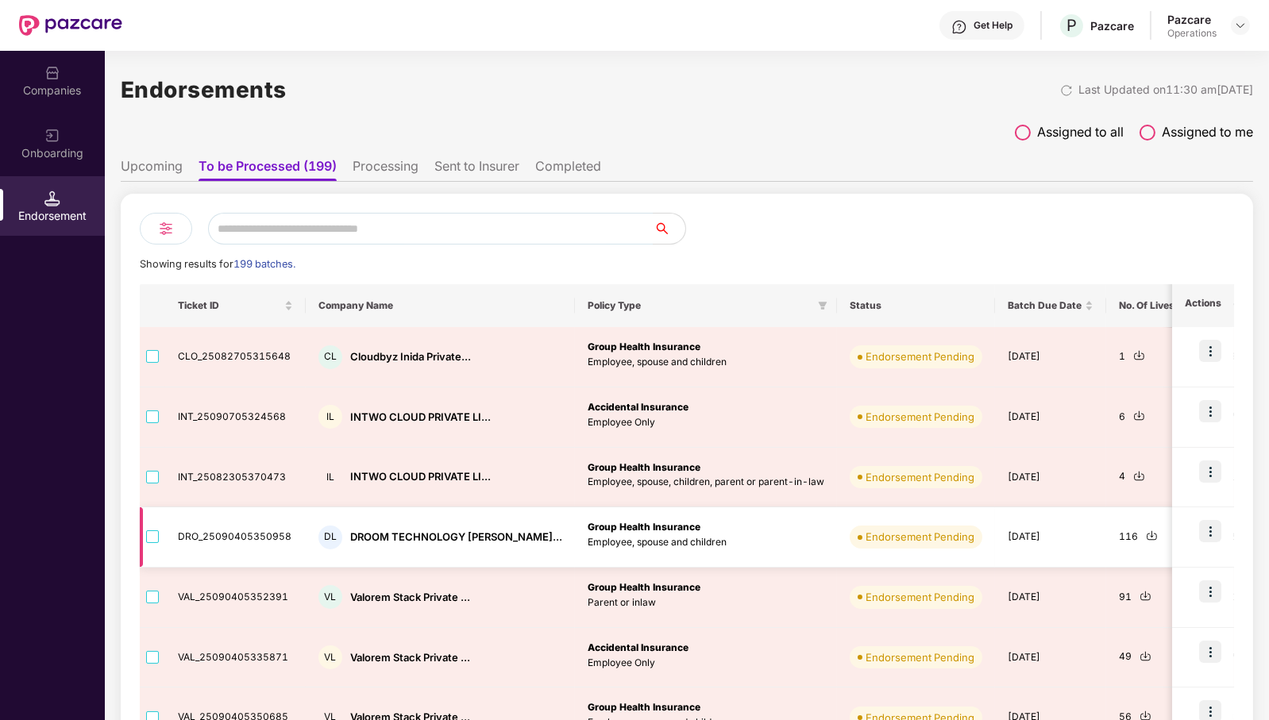
scroll to position [0, 0]
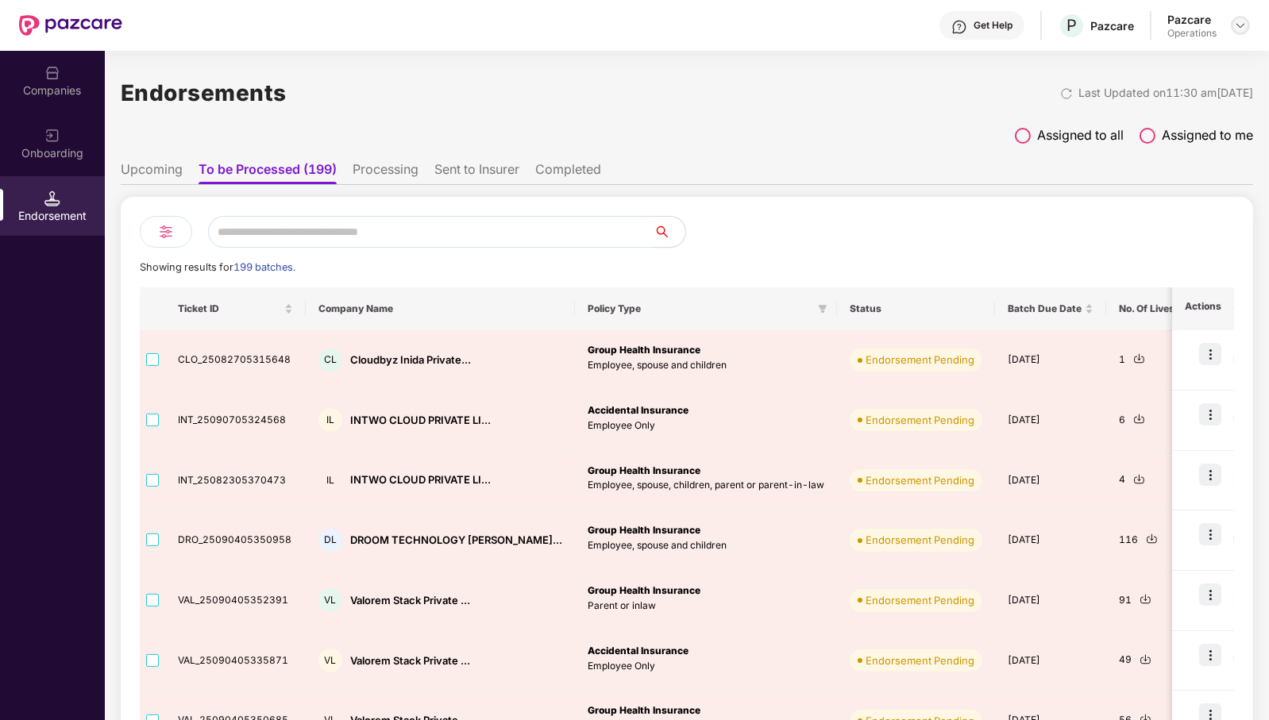
click at [1238, 23] on img at bounding box center [1240, 25] width 13 height 13
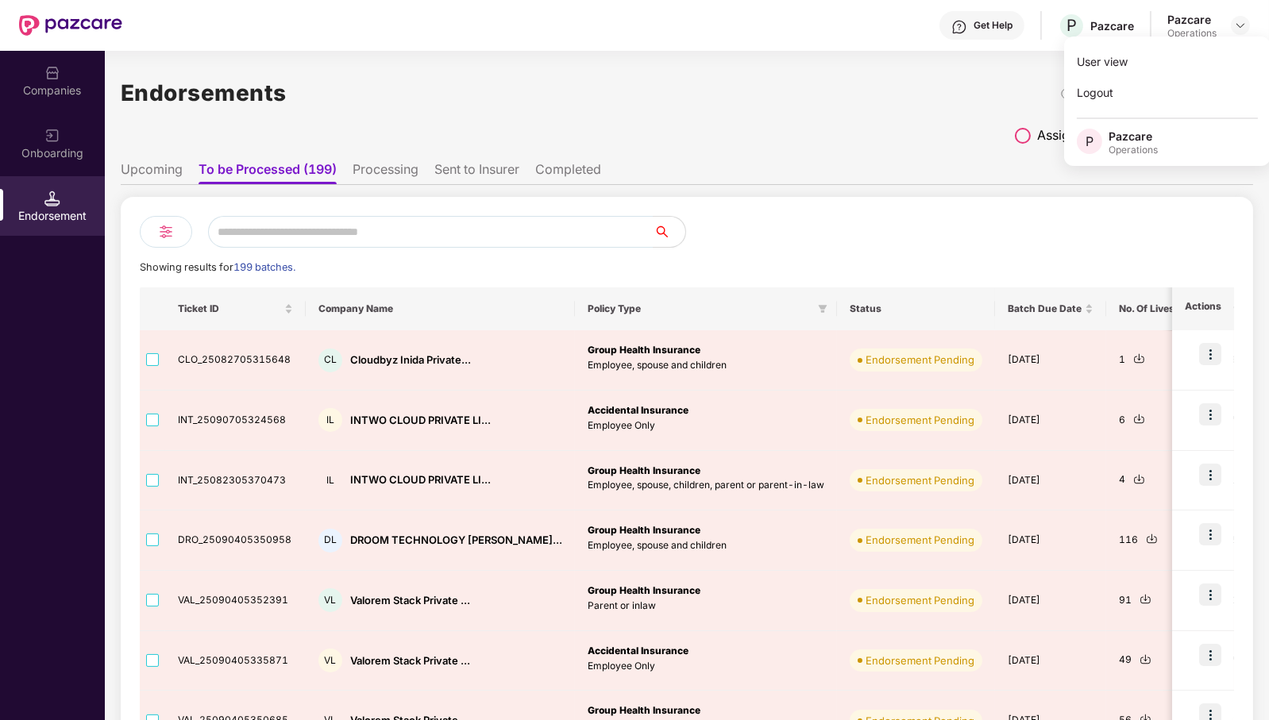
click at [926, 118] on div "Endorsements Last Updated on 11:30 am[DATE] Assigned to all Assigned to me Upco…" at bounding box center [687, 537] width 1132 height 939
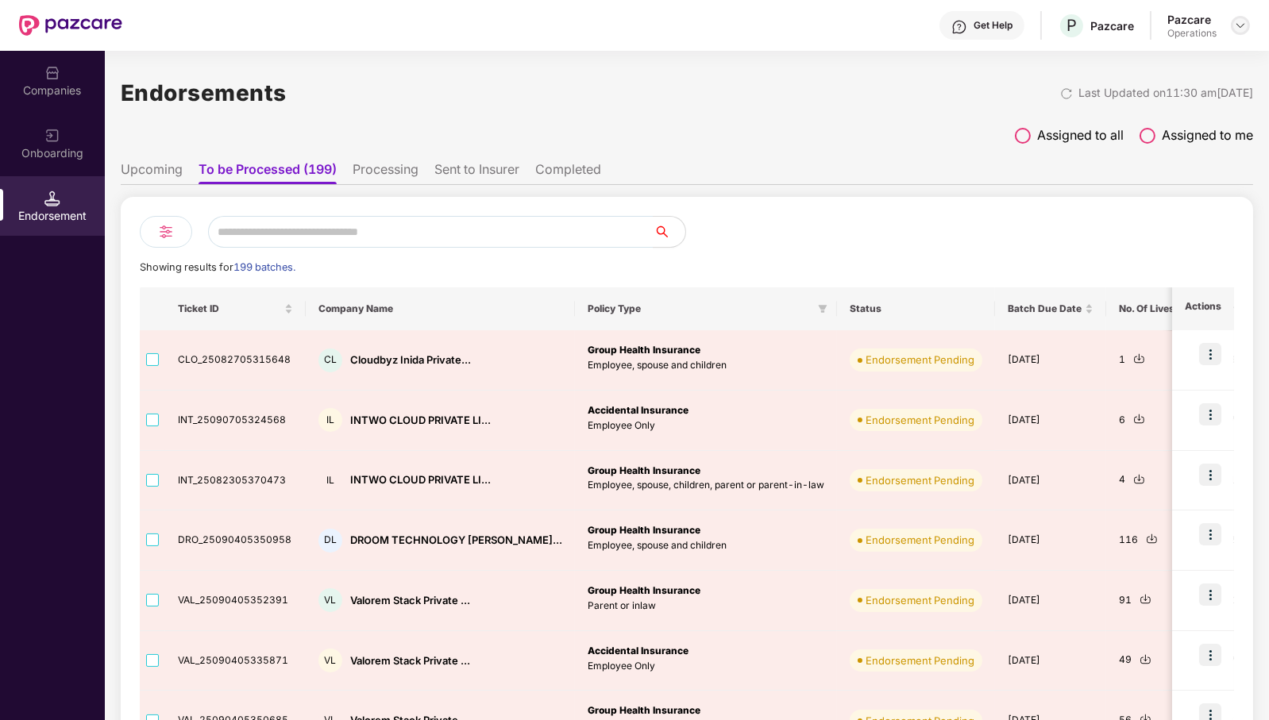
click at [1239, 26] on img at bounding box center [1240, 25] width 13 height 13
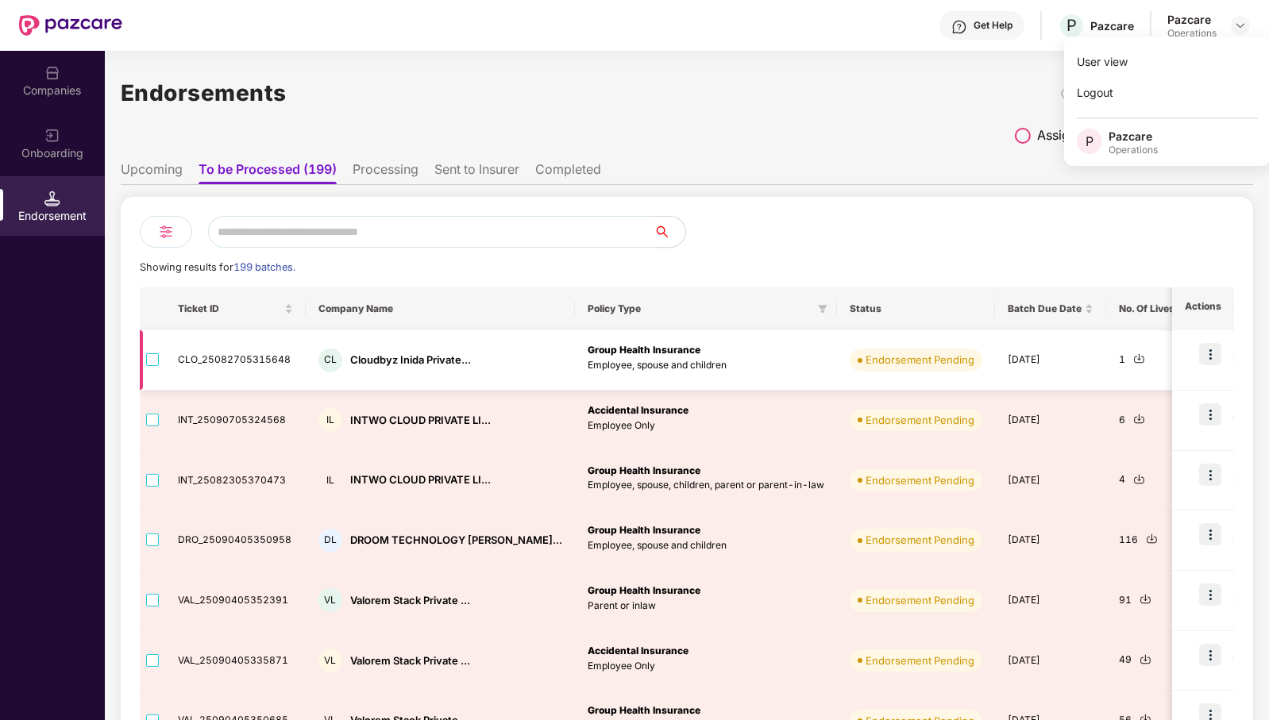
click at [1207, 345] on img at bounding box center [1210, 354] width 22 height 22
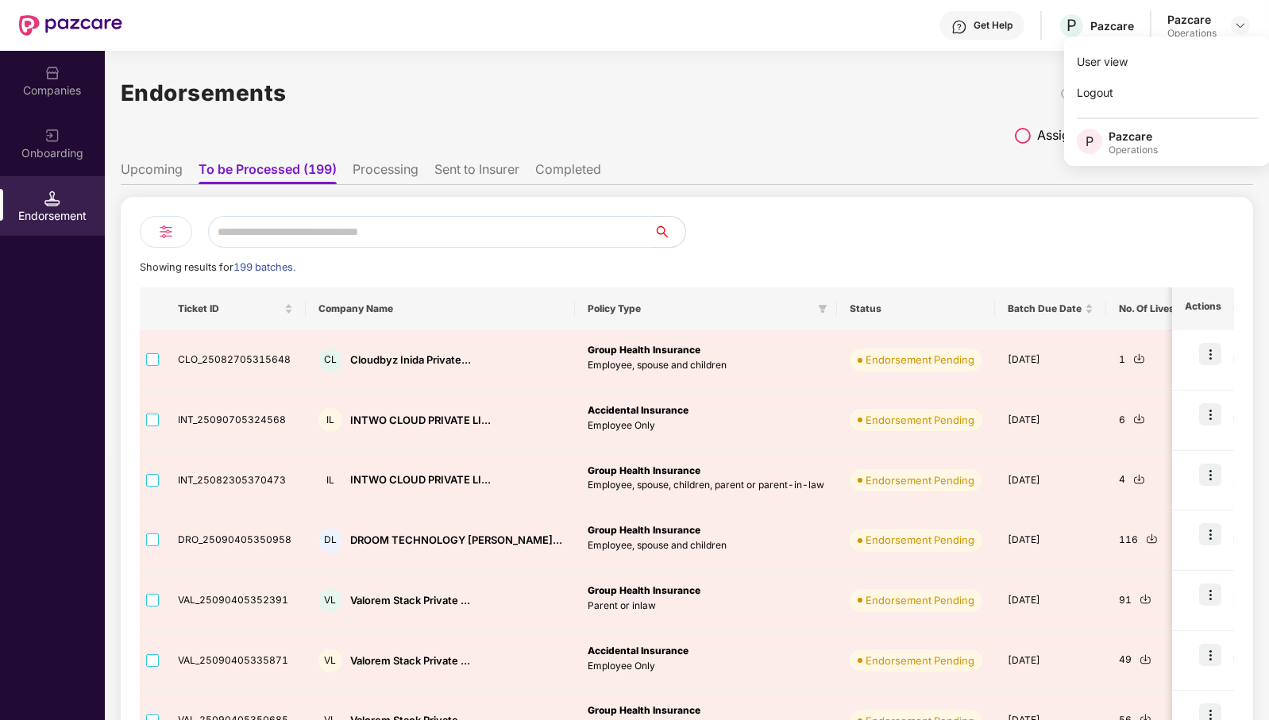
click at [1169, 207] on div "Showing results for 199 batches. Ticket ID Company Name Policy Type Status Batc…" at bounding box center [687, 602] width 1132 height 811
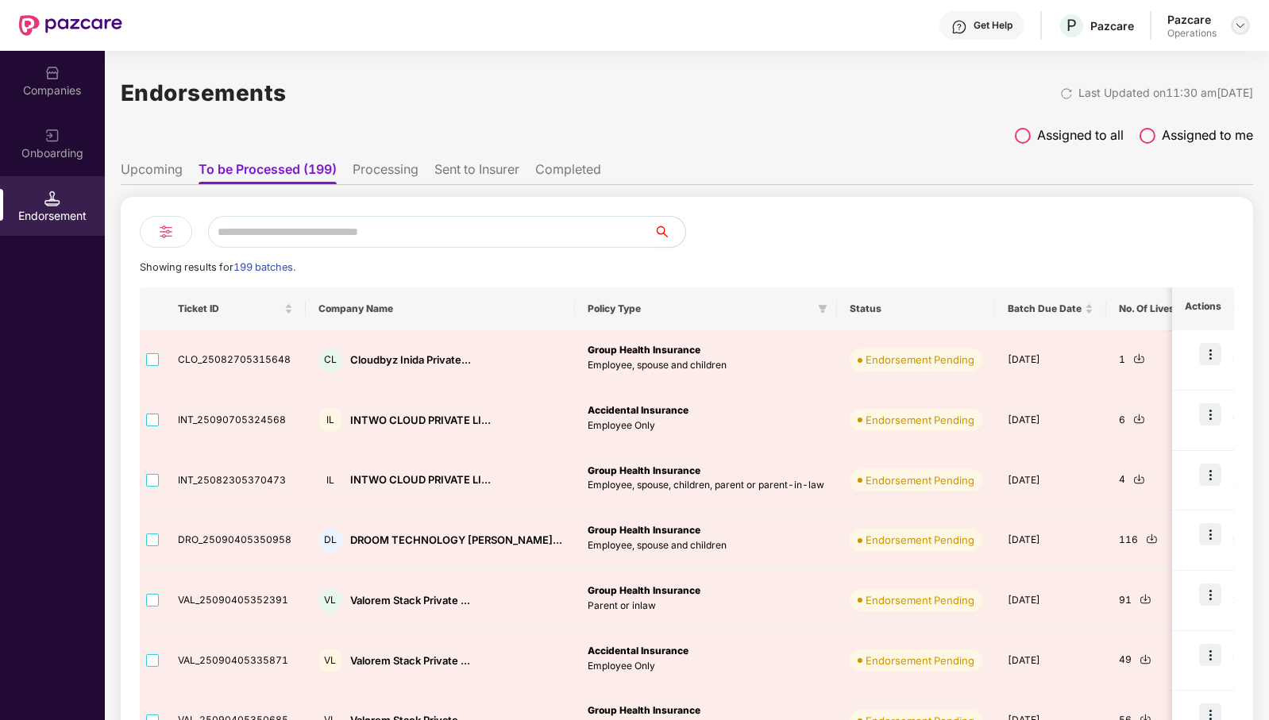
click at [1237, 20] on img at bounding box center [1240, 25] width 13 height 13
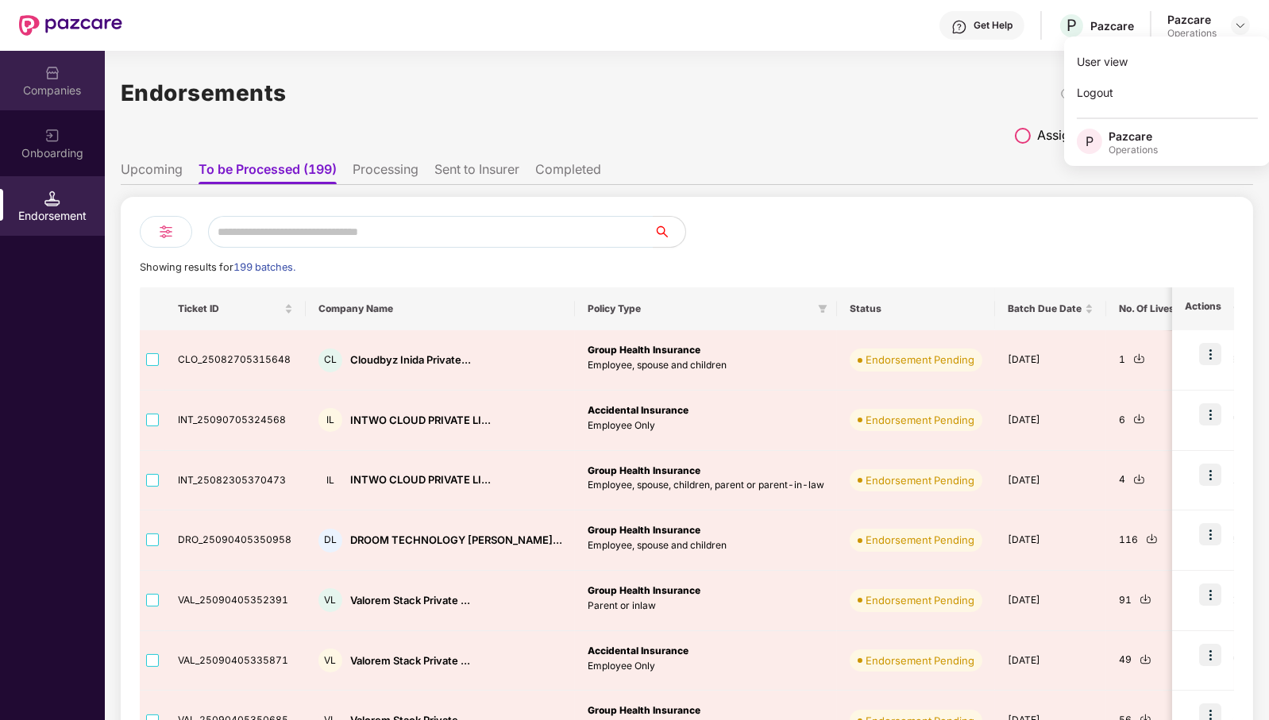
click at [40, 74] on div "Companies" at bounding box center [52, 81] width 105 height 60
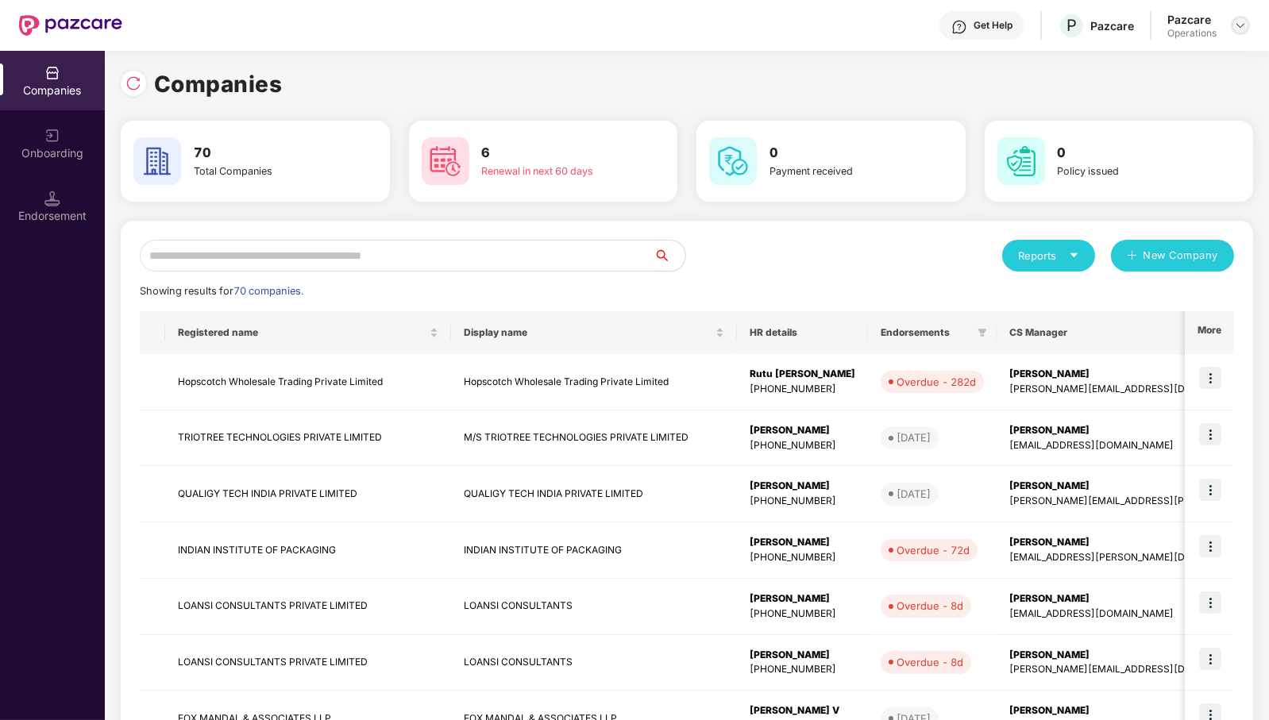
click at [1239, 26] on img at bounding box center [1240, 25] width 13 height 13
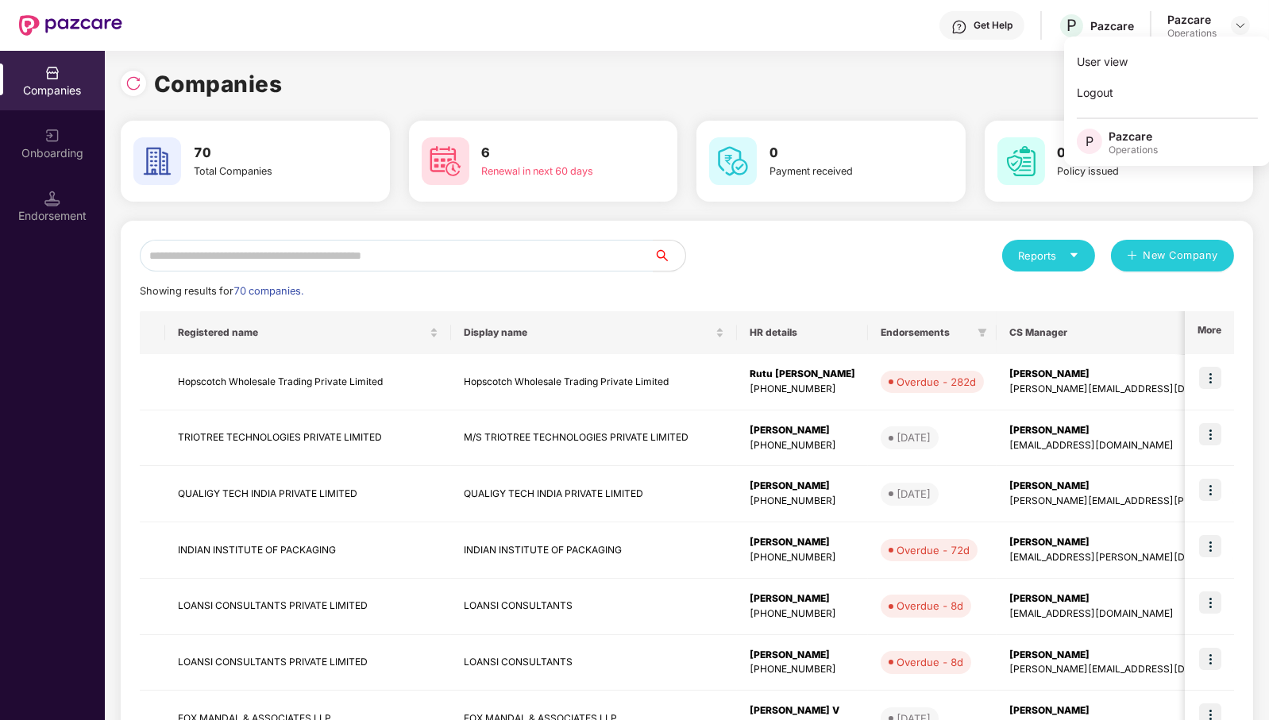
click at [807, 84] on div "Companies" at bounding box center [687, 84] width 1132 height 35
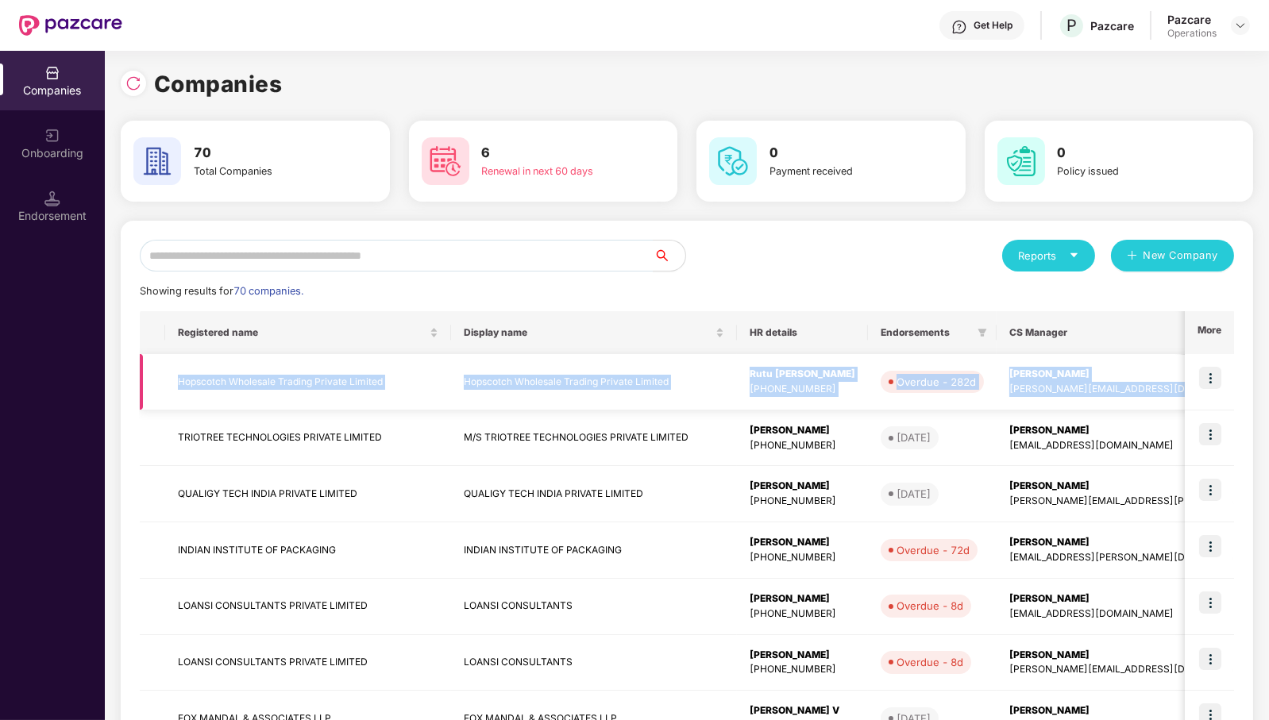
drag, startPoint x: 1228, startPoint y: 347, endPoint x: 1215, endPoint y: 368, distance: 24.9
click at [1216, 368] on table "Registered name Display name HR details Endorsements CS Manager Benefits Earlie…" at bounding box center [975, 613] width 1671 height 604
click at [1210, 373] on img at bounding box center [1210, 378] width 22 height 22
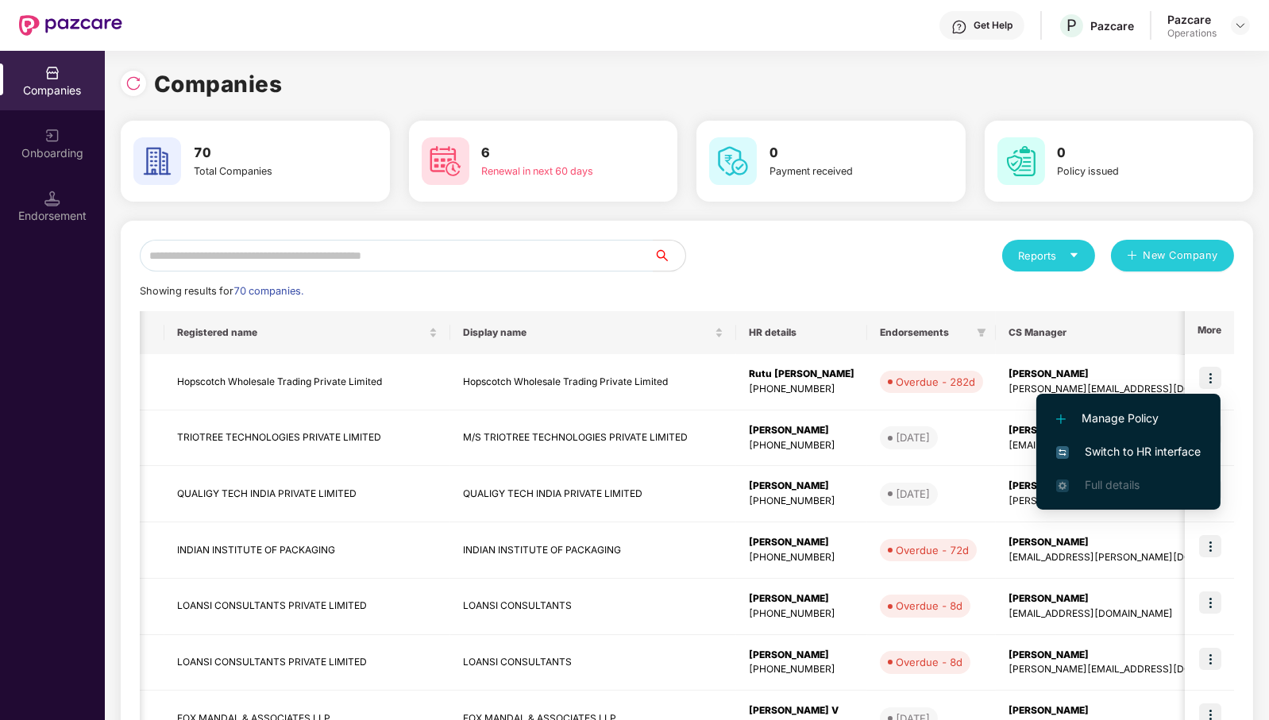
click at [864, 253] on div "Reports New Company" at bounding box center [960, 256] width 547 height 32
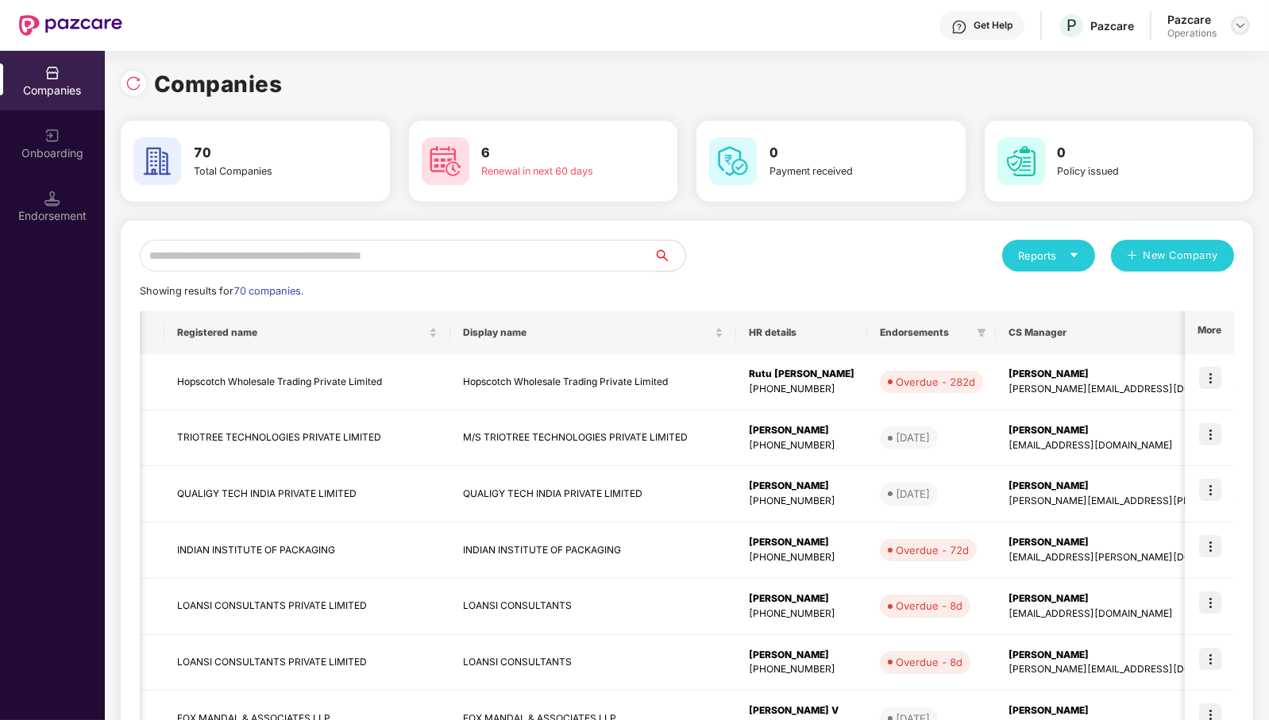
click at [1244, 25] on img at bounding box center [1240, 25] width 13 height 13
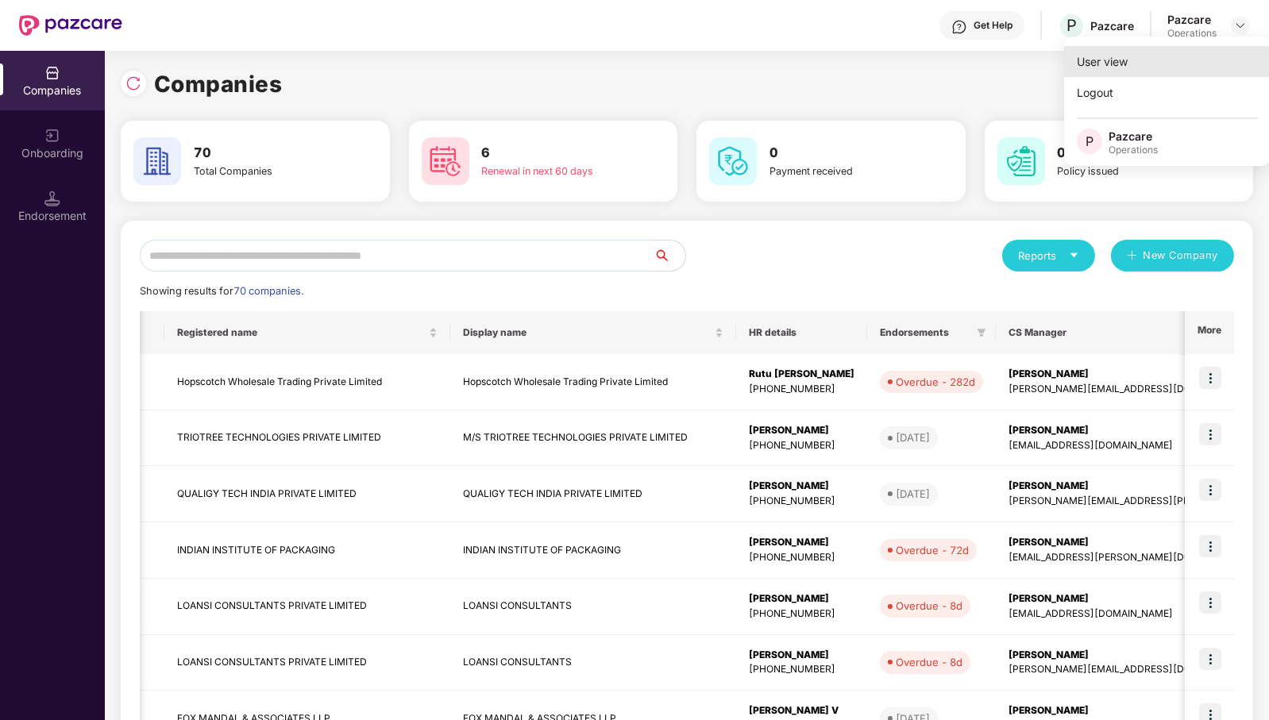
drag, startPoint x: 1215, startPoint y: 68, endPoint x: 1241, endPoint y: 71, distance: 26.4
click at [1241, 71] on div "User view" at bounding box center [1167, 61] width 206 height 31
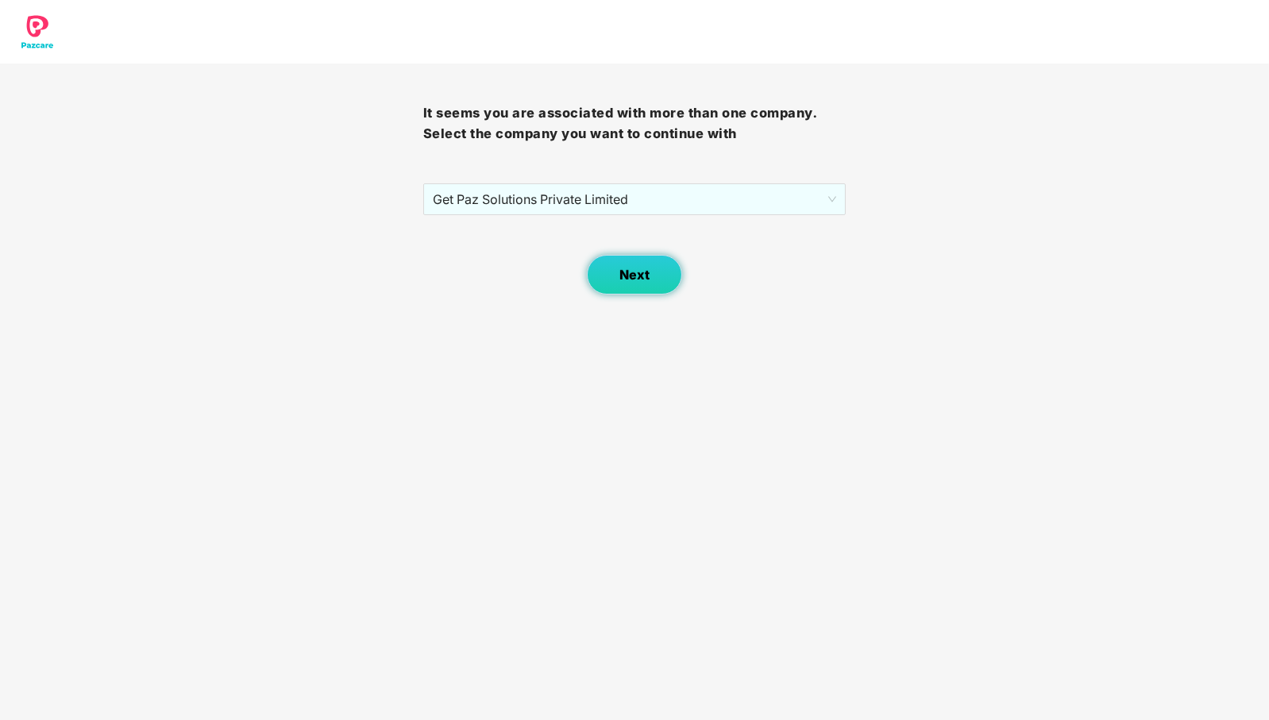
click at [618, 272] on button "Next" at bounding box center [634, 275] width 95 height 40
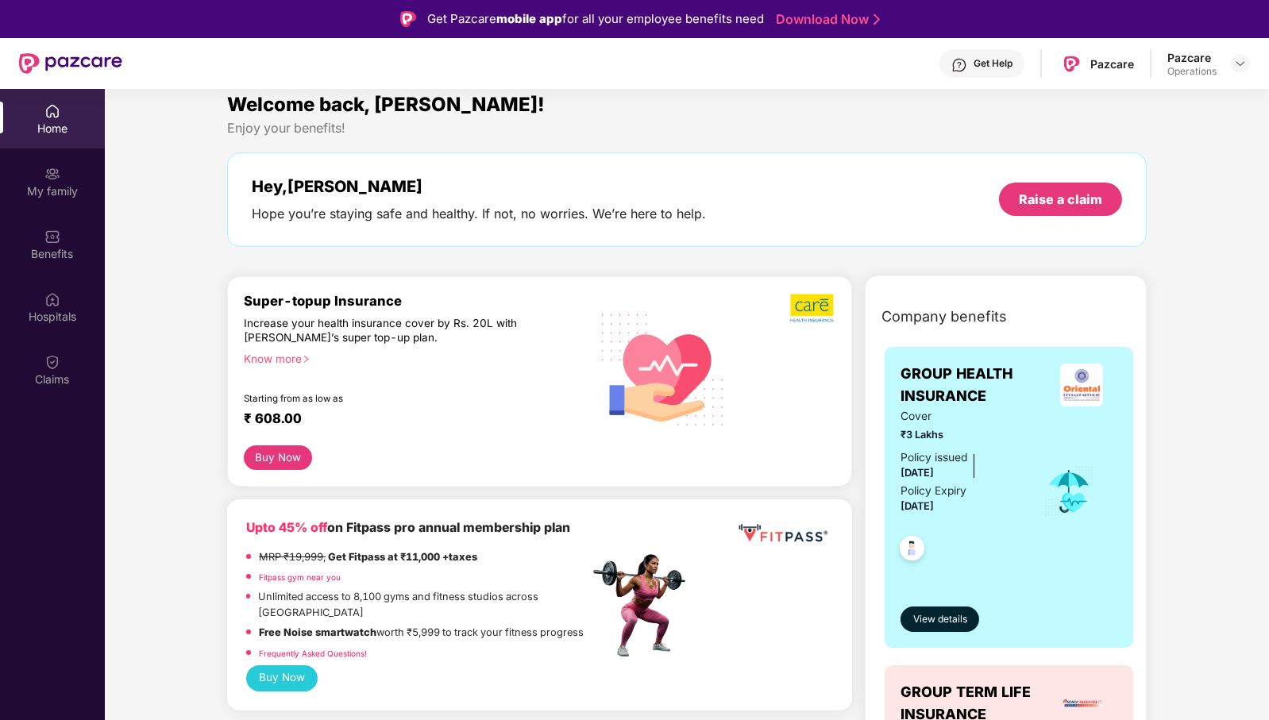
scroll to position [0, 0]
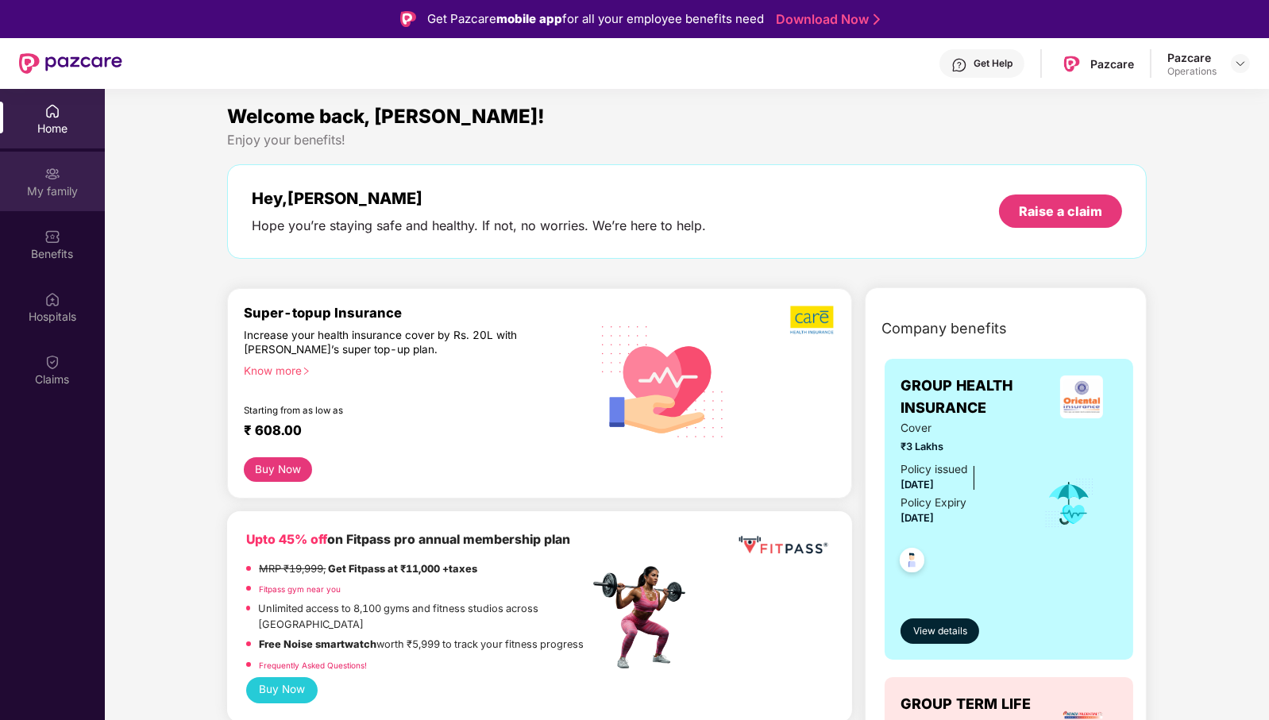
click at [54, 183] on div "My family" at bounding box center [52, 191] width 105 height 16
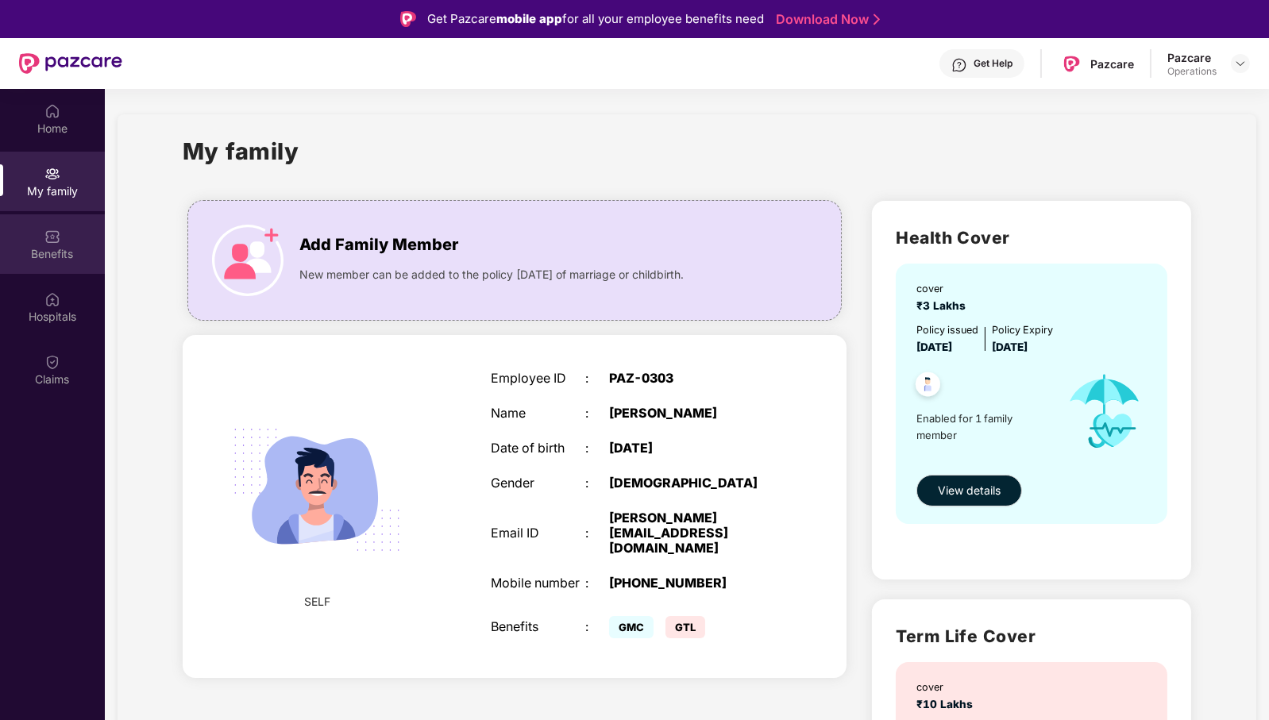
click at [62, 257] on div "Benefits" at bounding box center [52, 254] width 105 height 16
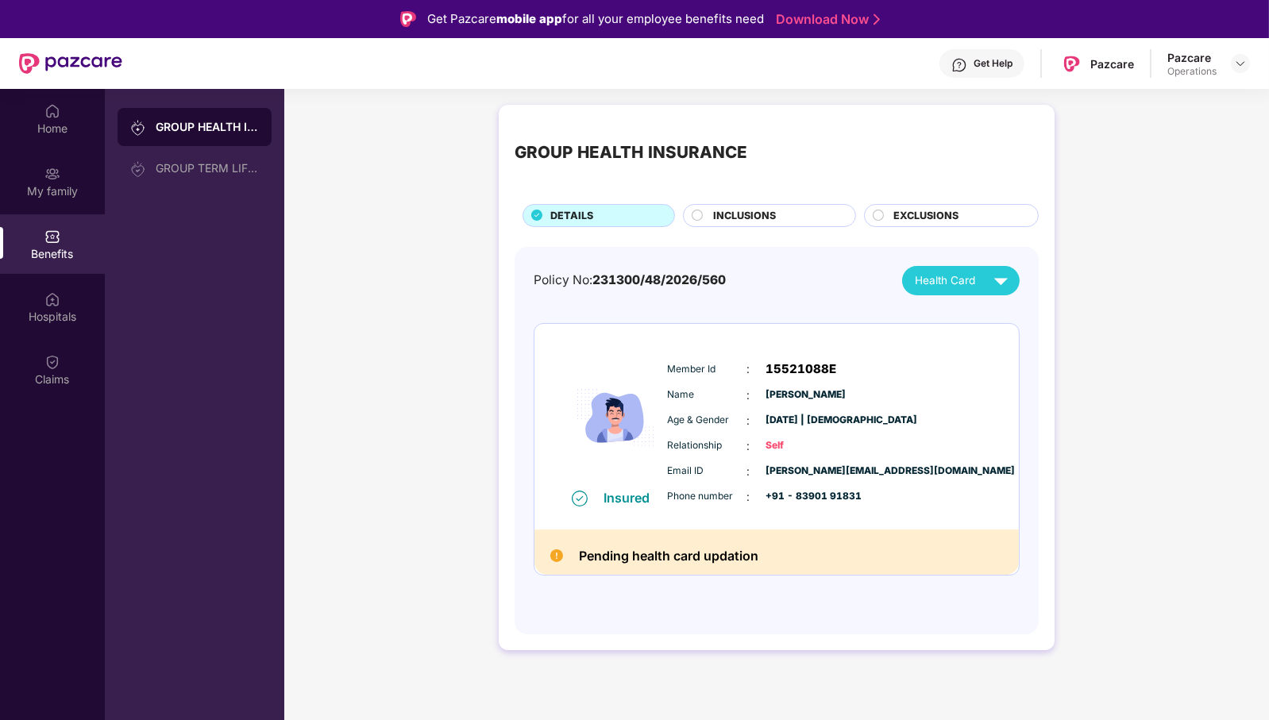
click at [761, 220] on span "INCLUSIONS" at bounding box center [744, 216] width 63 height 16
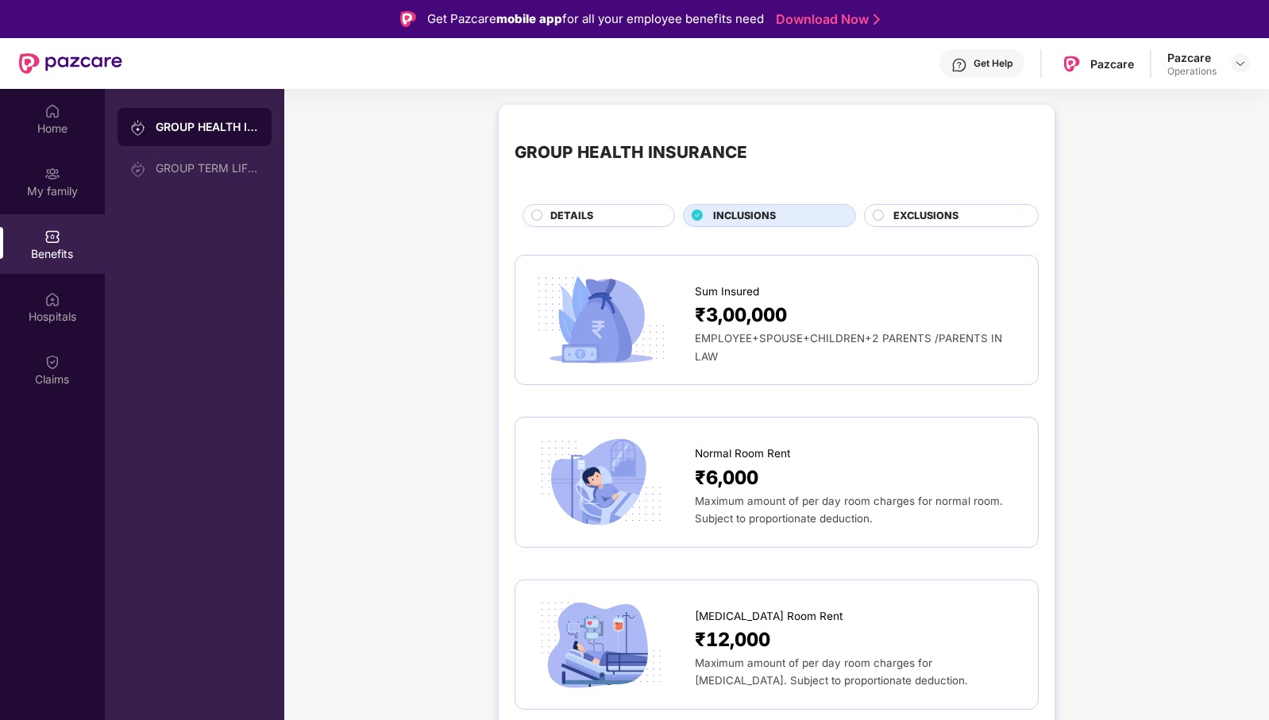
click at [915, 205] on div "EXCLUSIONS" at bounding box center [951, 215] width 175 height 23
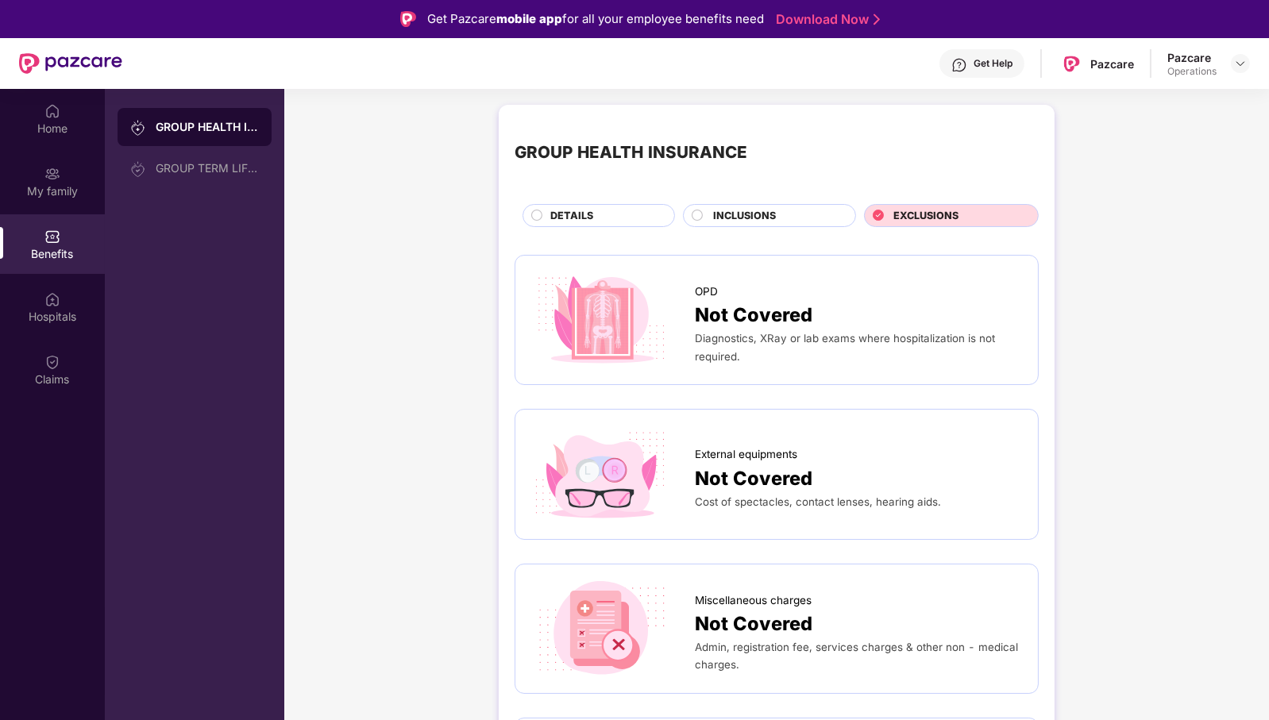
click at [736, 214] on span "INCLUSIONS" at bounding box center [744, 216] width 63 height 16
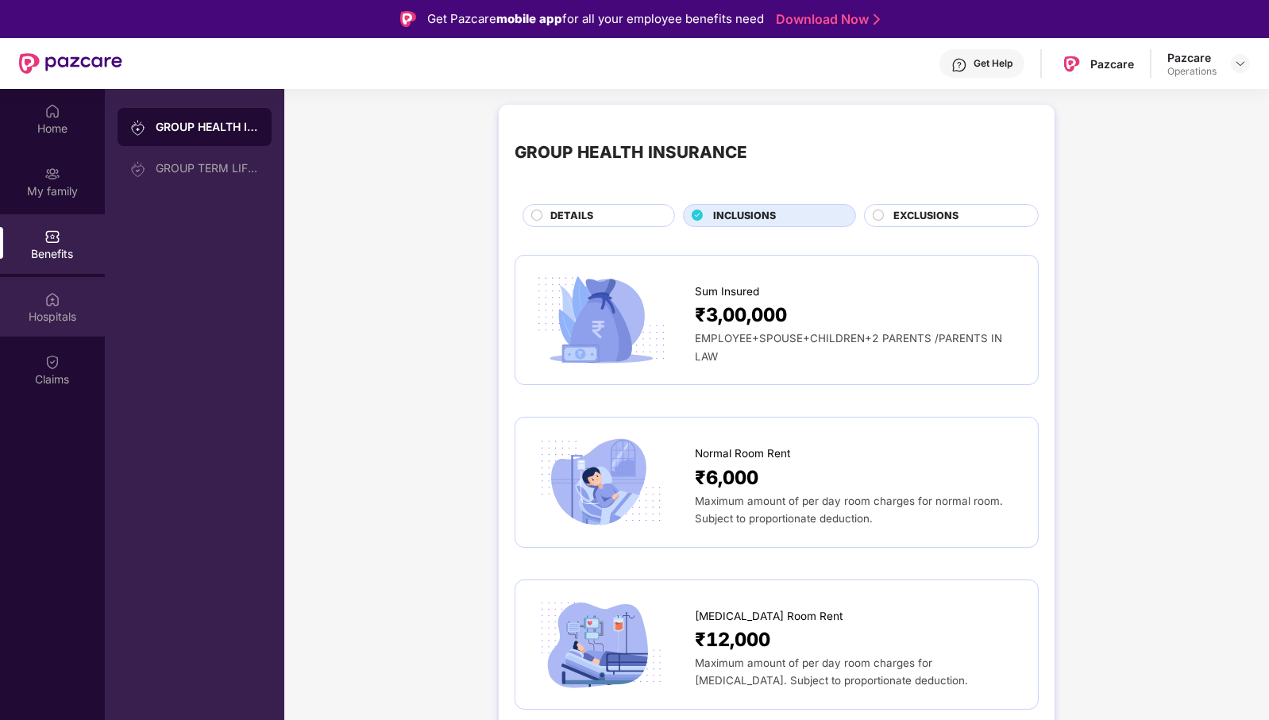
click at [41, 311] on div "Hospitals" at bounding box center [52, 317] width 105 height 16
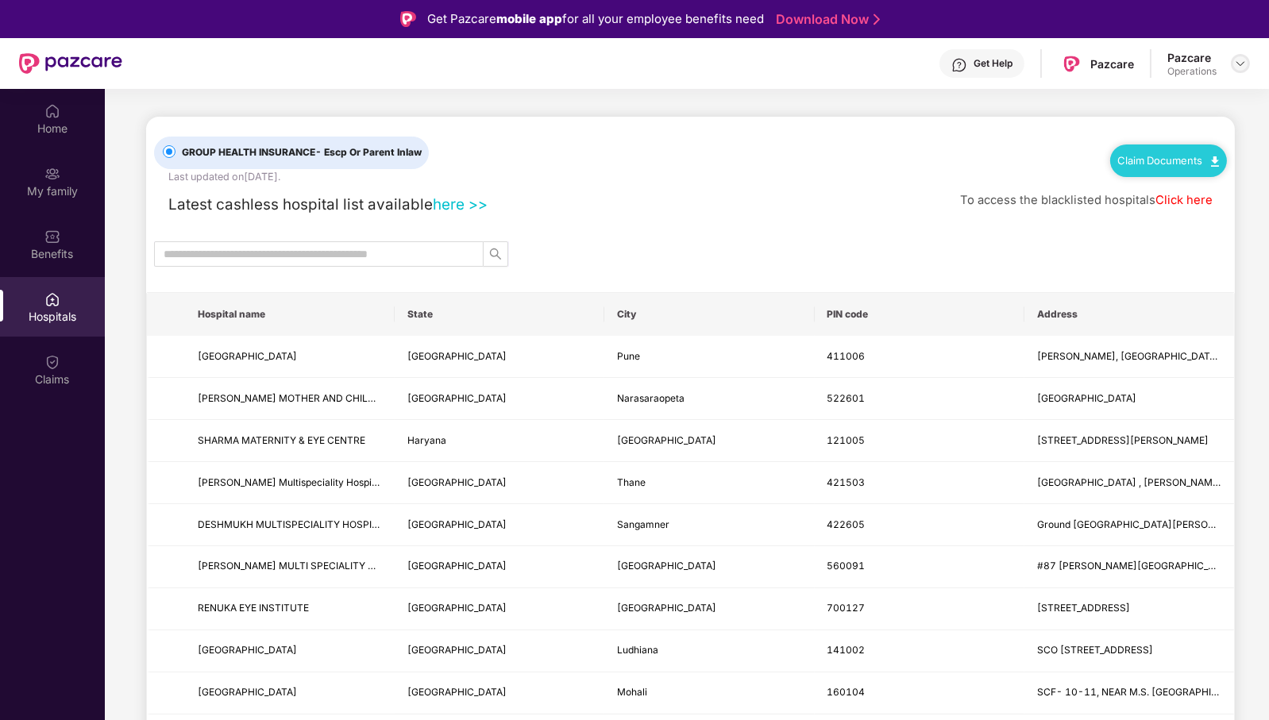
click at [1236, 64] on img at bounding box center [1240, 63] width 13 height 13
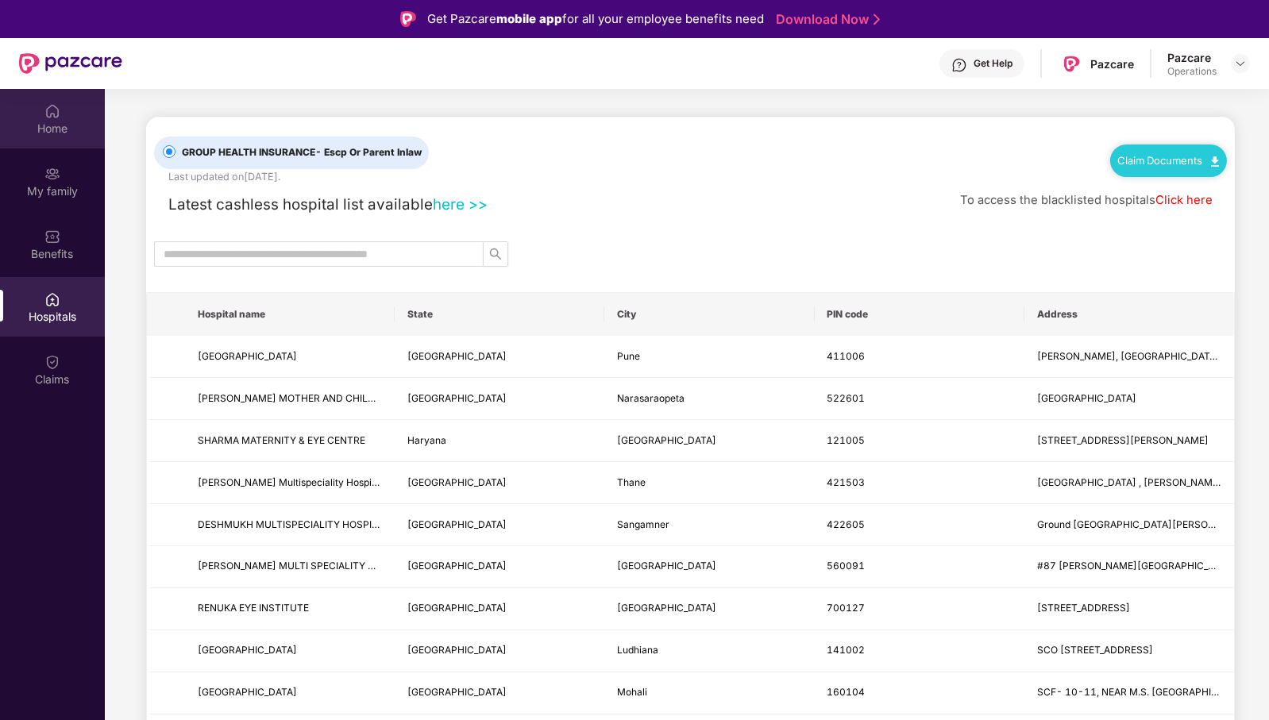
click at [28, 105] on div "Home" at bounding box center [52, 119] width 105 height 60
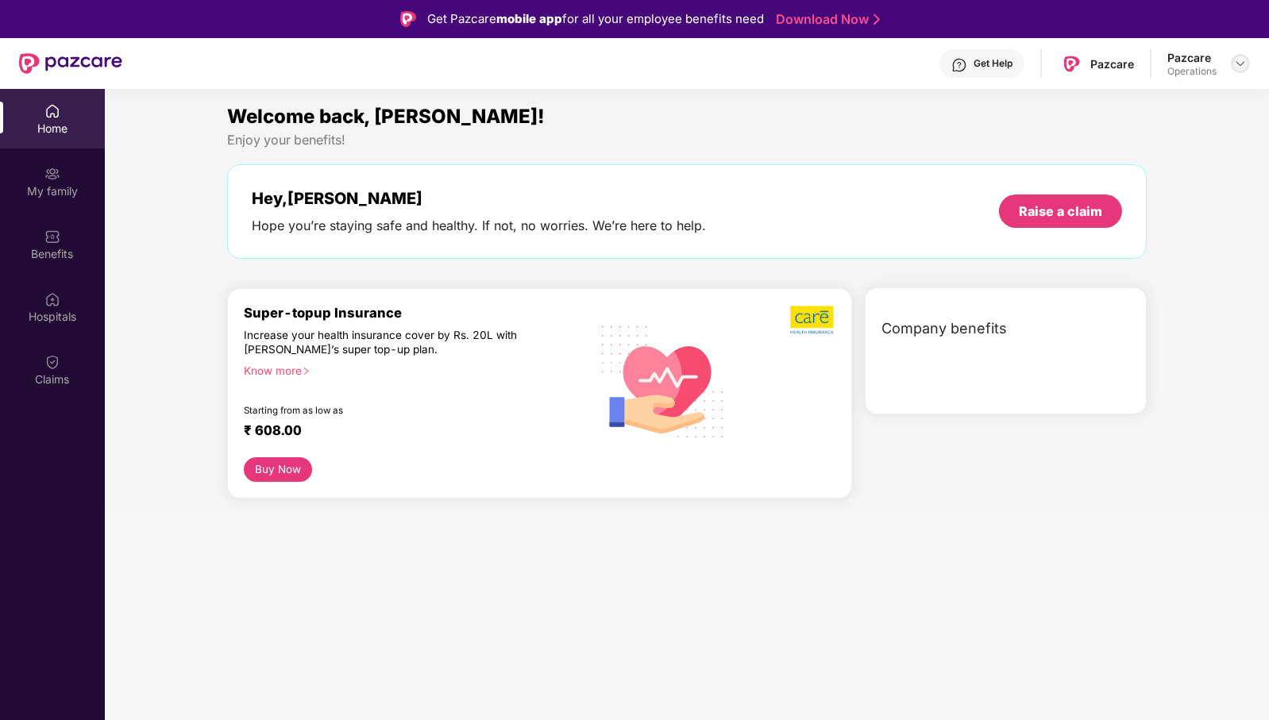
click at [1245, 65] on img at bounding box center [1240, 63] width 13 height 13
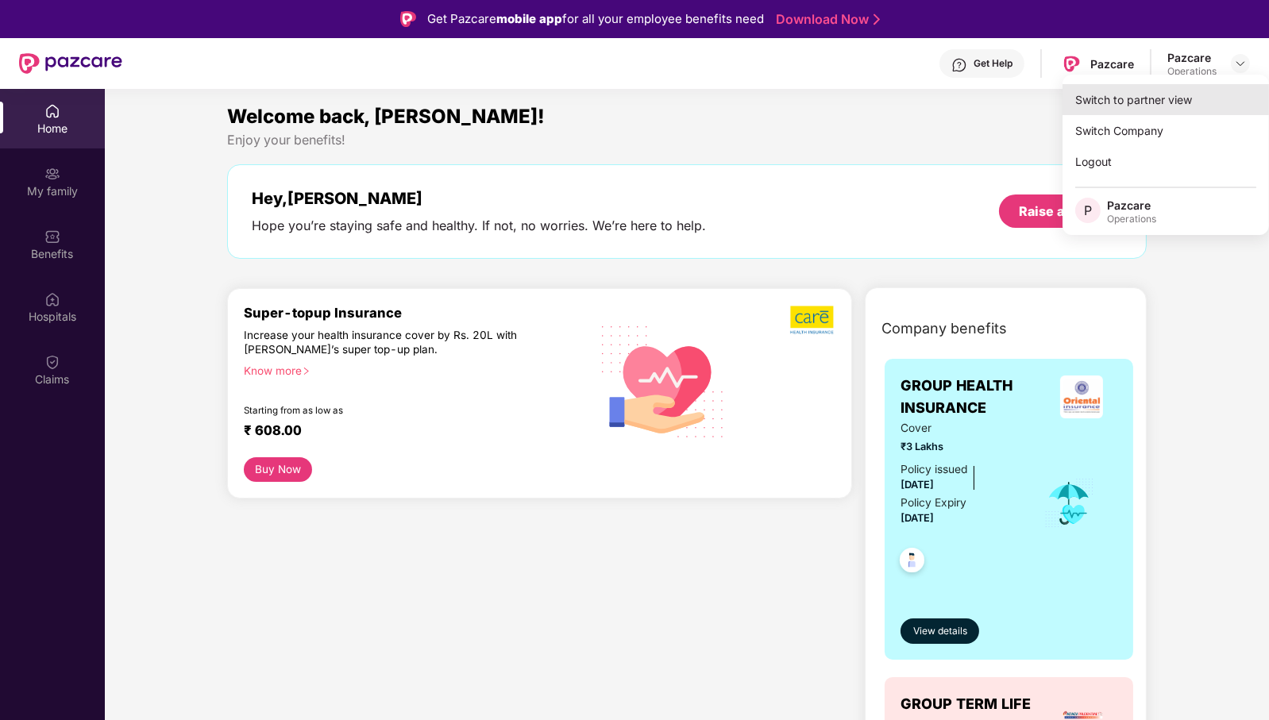
click at [1199, 104] on div "Switch to partner view" at bounding box center [1166, 99] width 206 height 31
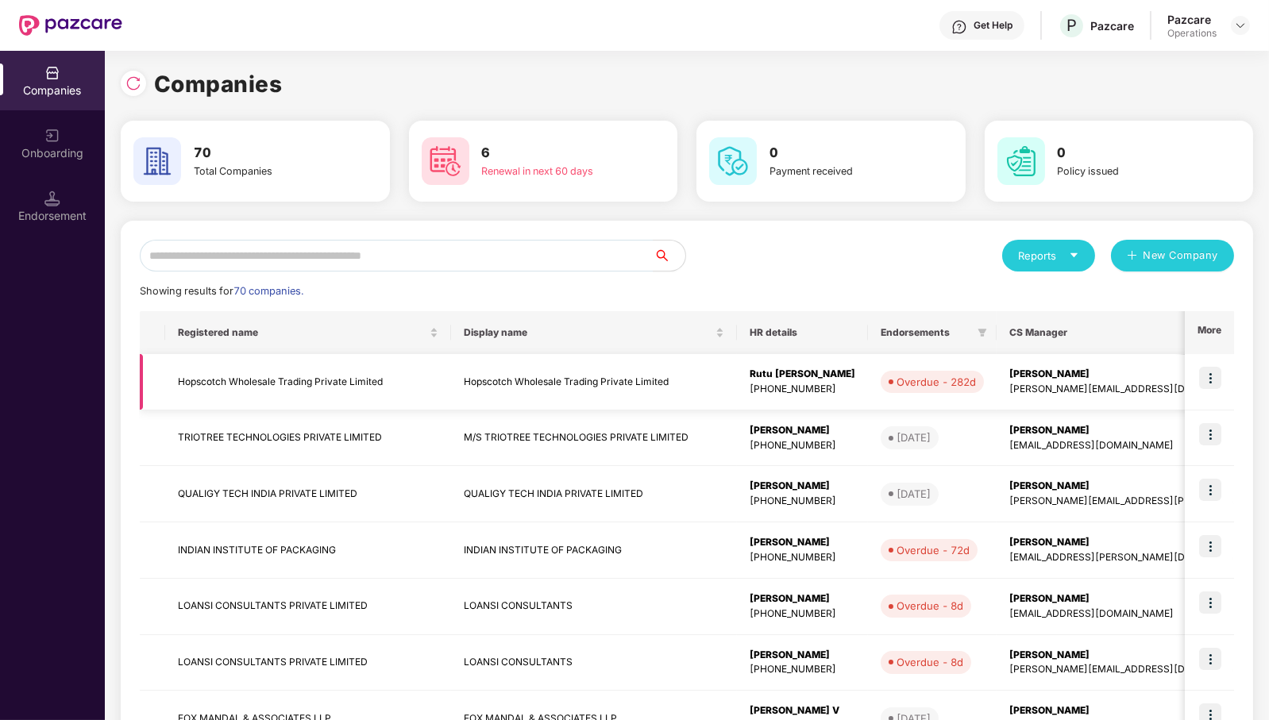
click at [290, 382] on td "Hopscotch Wholesale Trading Private Limited" at bounding box center [308, 382] width 286 height 56
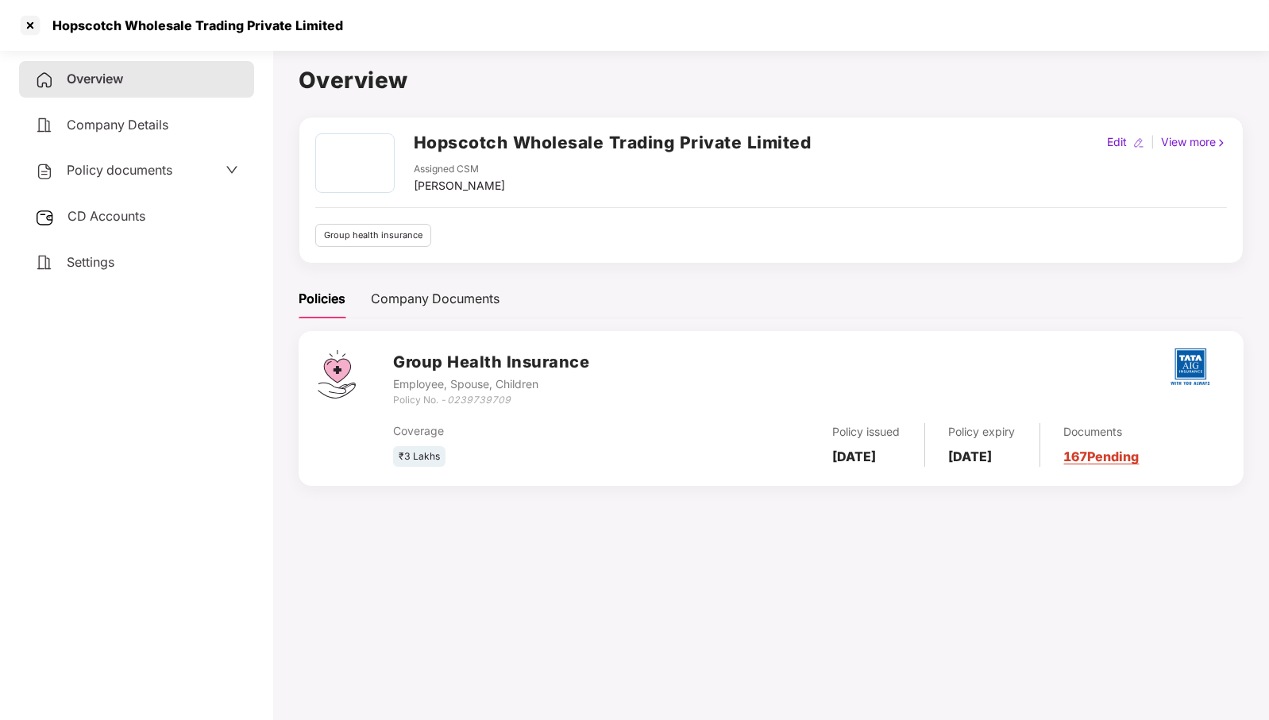
click at [231, 170] on icon "down" at bounding box center [232, 170] width 13 height 13
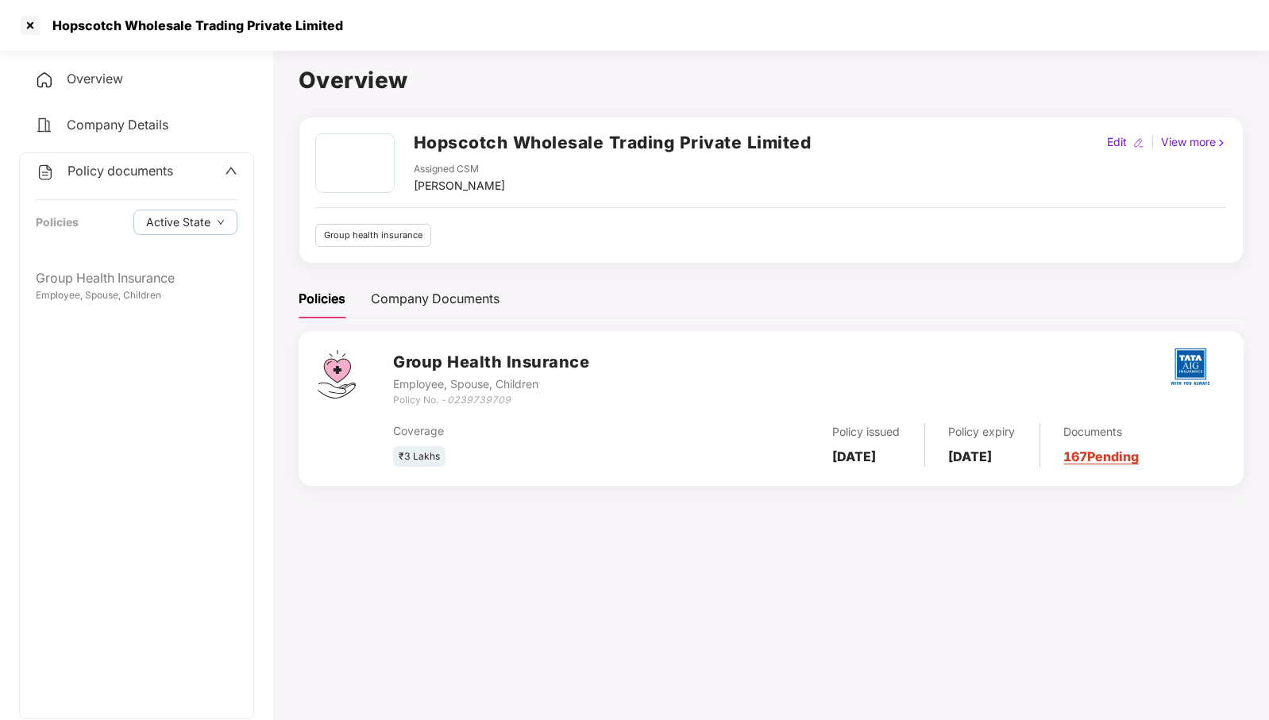
click at [231, 170] on icon "up" at bounding box center [231, 171] width 11 height 7
click at [110, 128] on span "Company Details" at bounding box center [118, 125] width 102 height 16
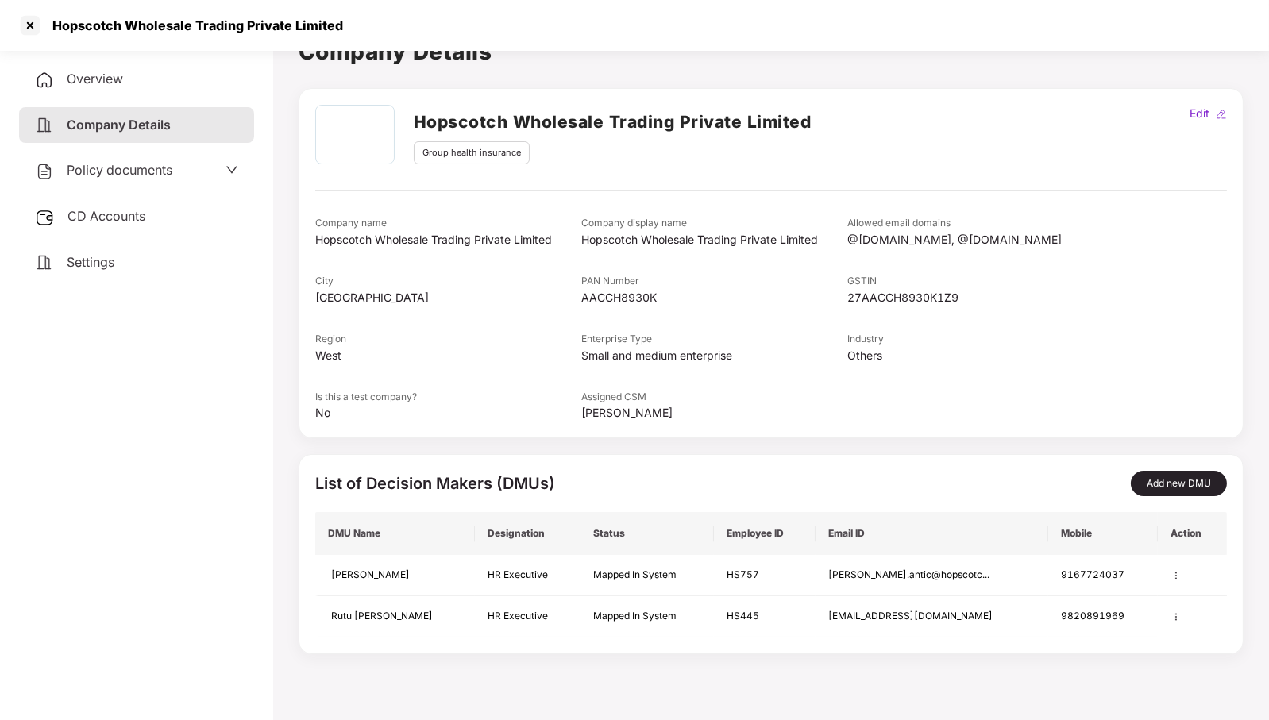
scroll to position [44, 0]
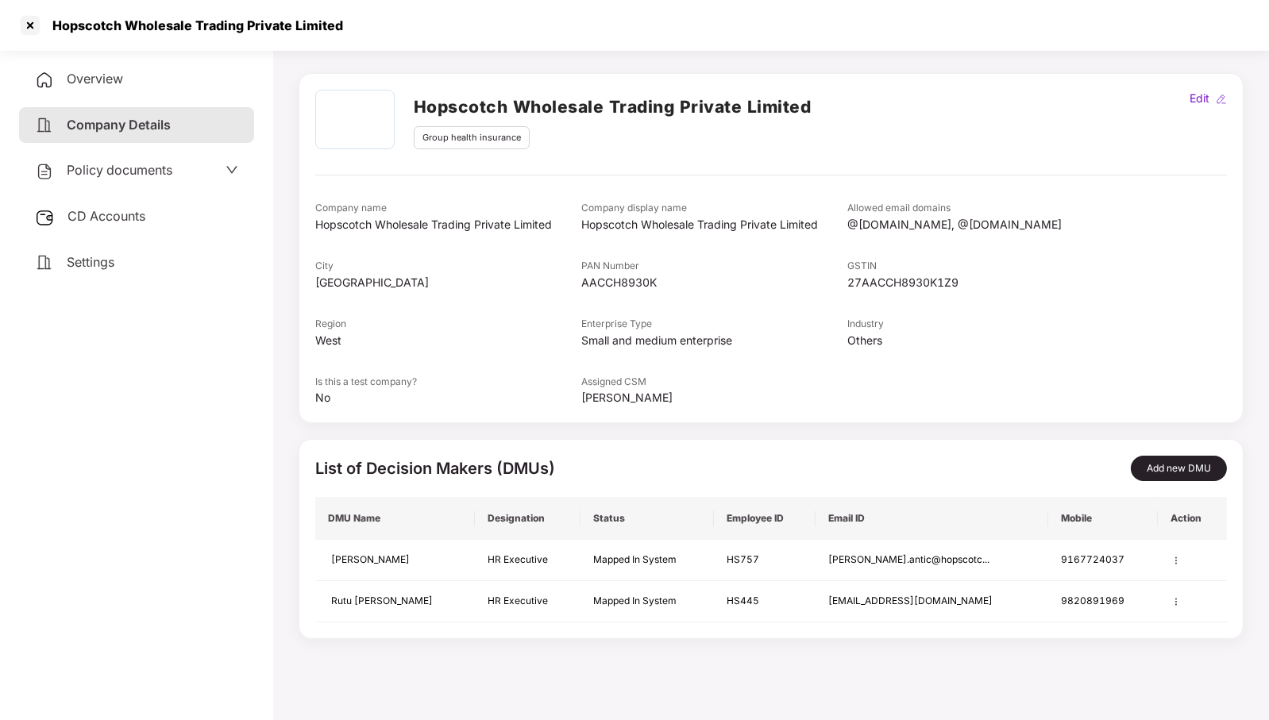
click at [104, 167] on span "Policy documents" at bounding box center [120, 170] width 106 height 16
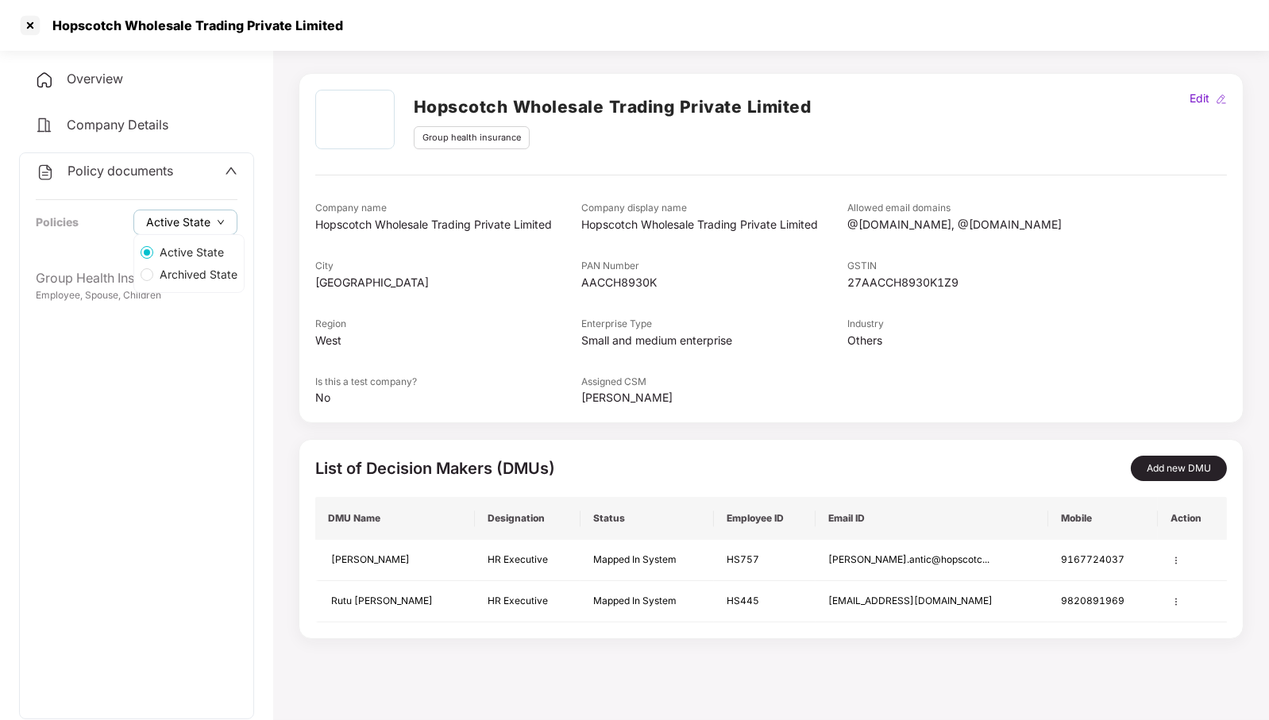
click at [179, 231] on button "Active State" at bounding box center [185, 222] width 104 height 25
click at [179, 269] on span "Archived State" at bounding box center [198, 274] width 91 height 17
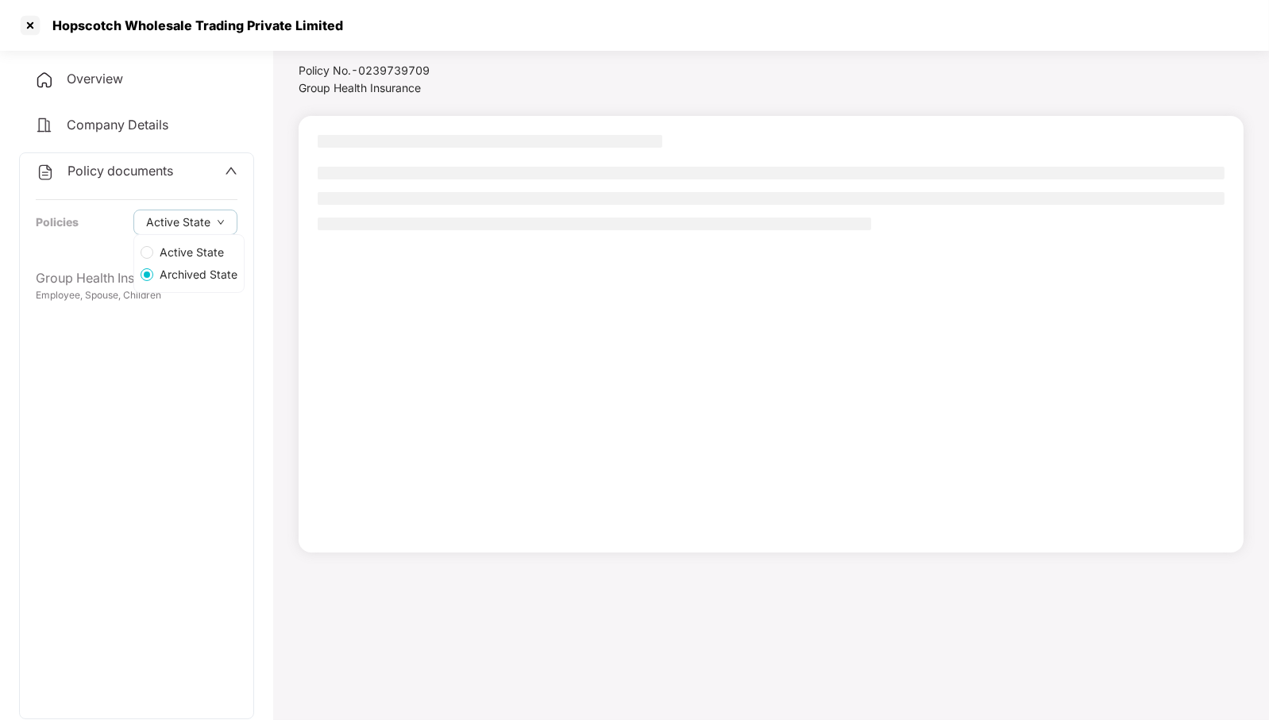
click at [178, 253] on span "Active State" at bounding box center [191, 252] width 77 height 17
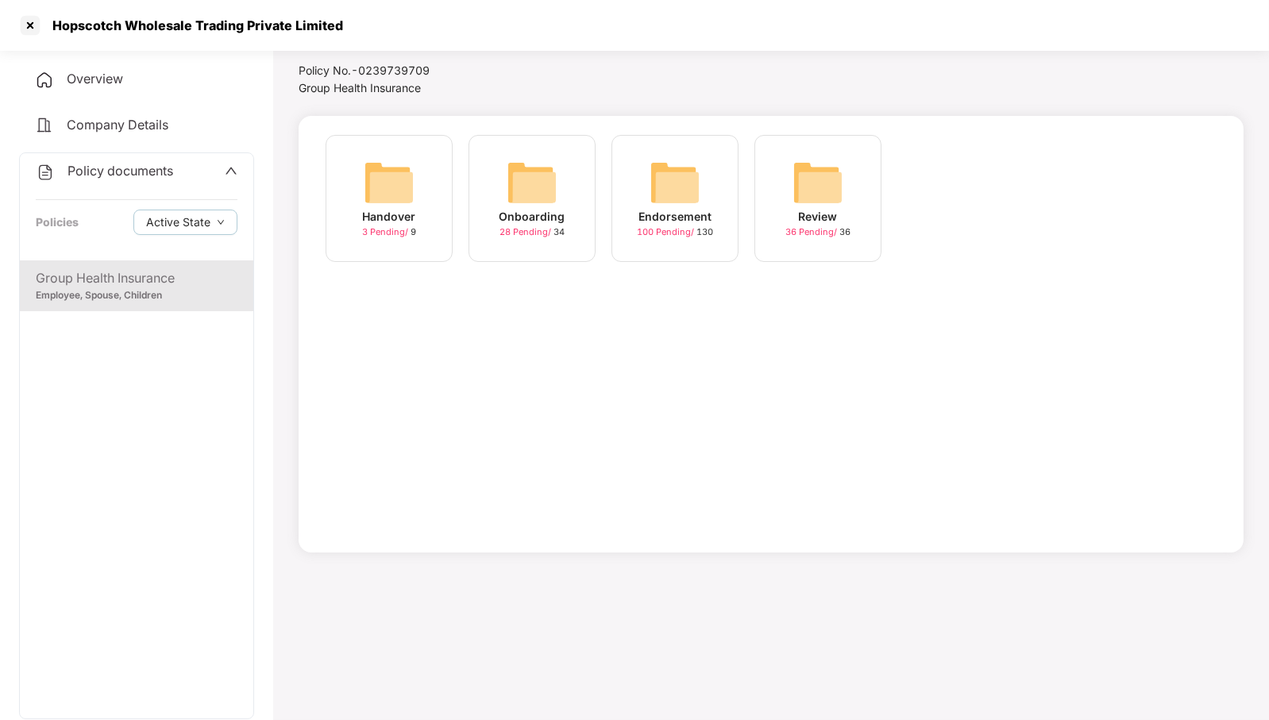
click at [229, 171] on icon "up" at bounding box center [231, 170] width 13 height 13
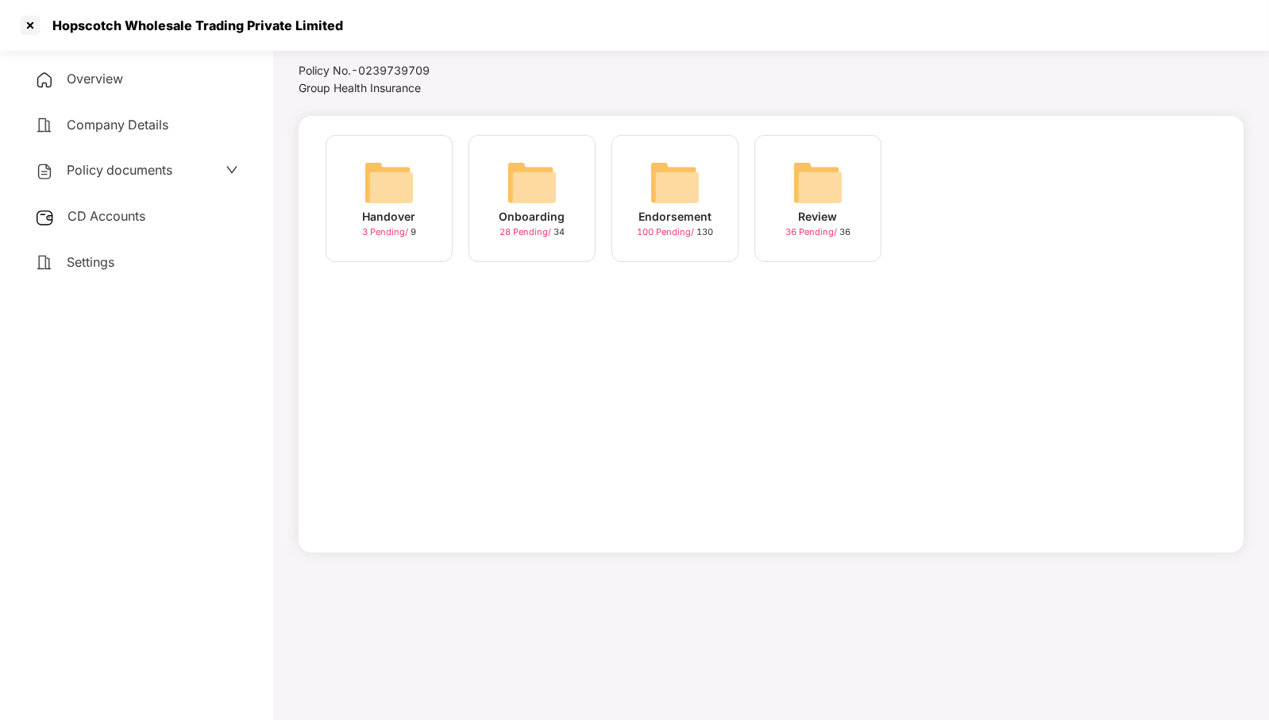
click at [229, 171] on icon "down" at bounding box center [231, 170] width 11 height 7
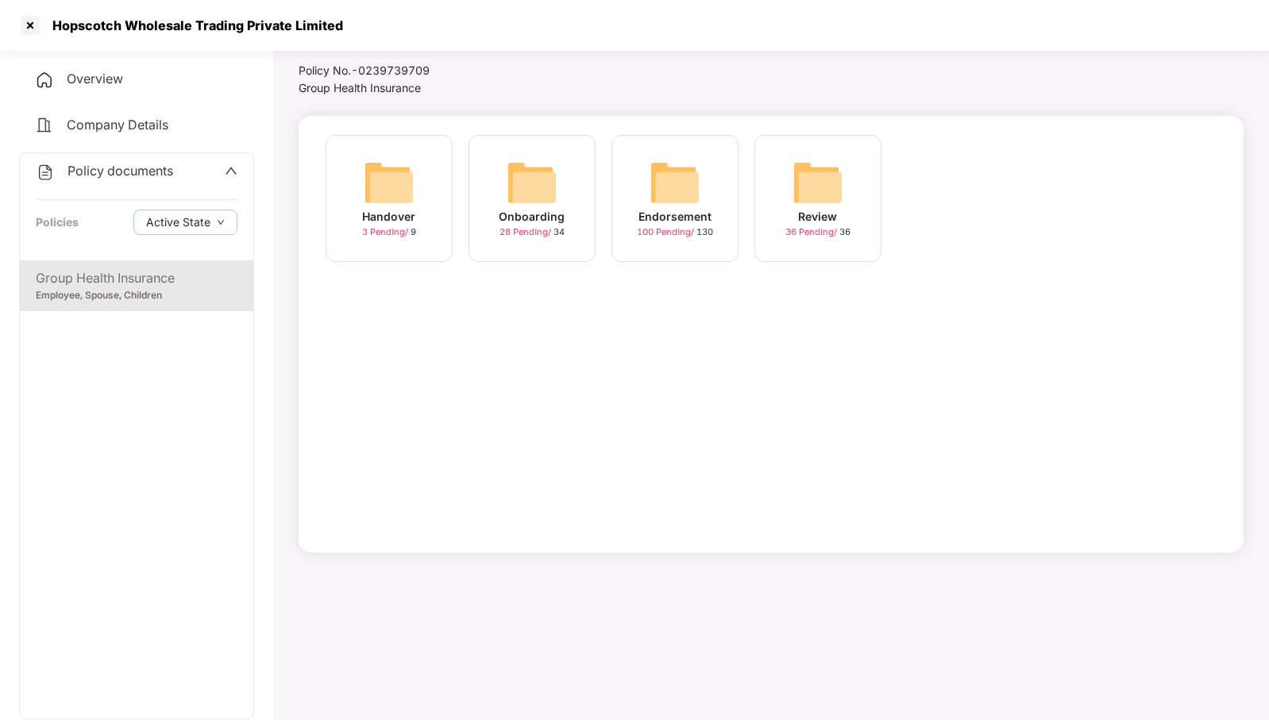
click at [229, 171] on icon "up" at bounding box center [231, 170] width 13 height 13
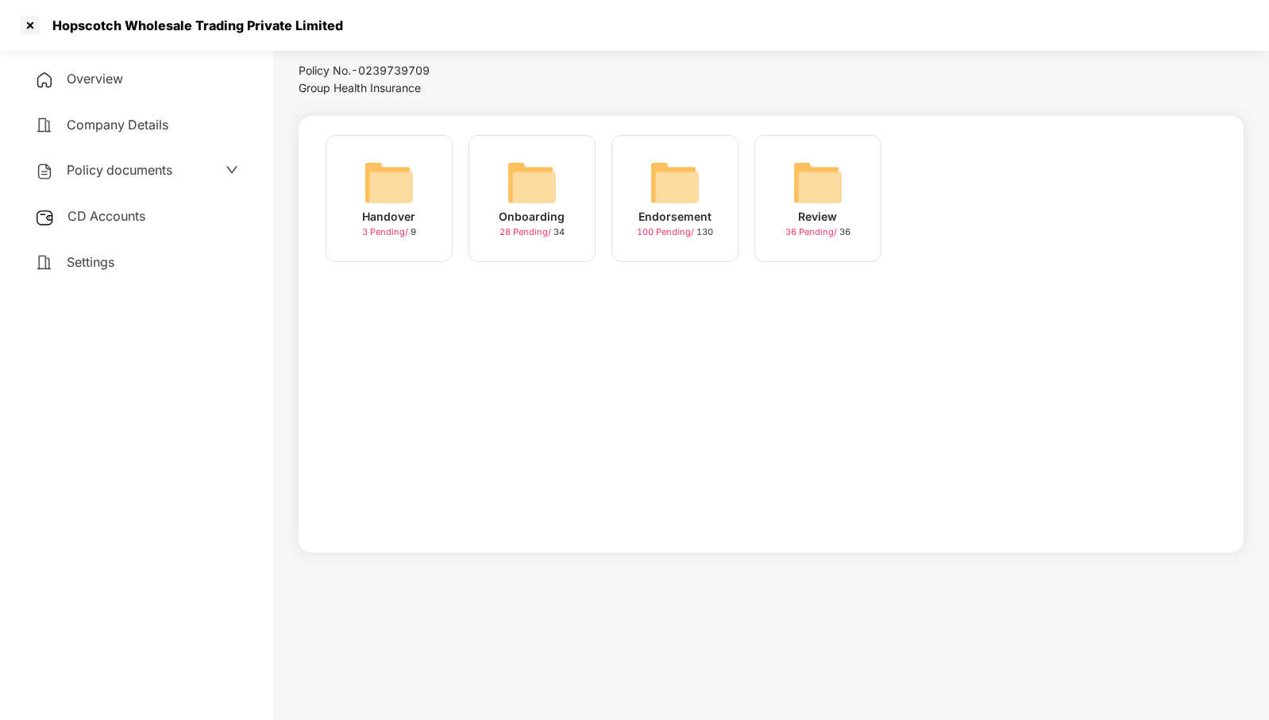
click at [229, 171] on icon "down" at bounding box center [231, 170] width 11 height 7
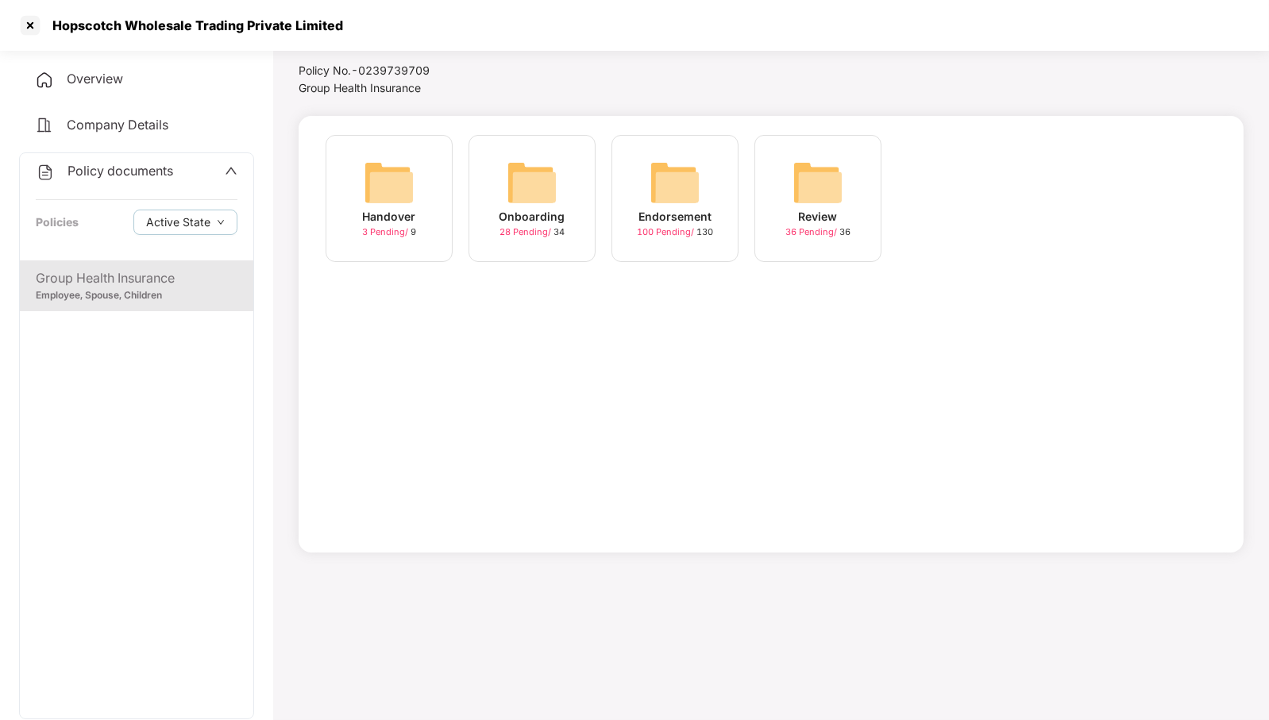
click at [234, 174] on icon "up" at bounding box center [231, 171] width 11 height 7
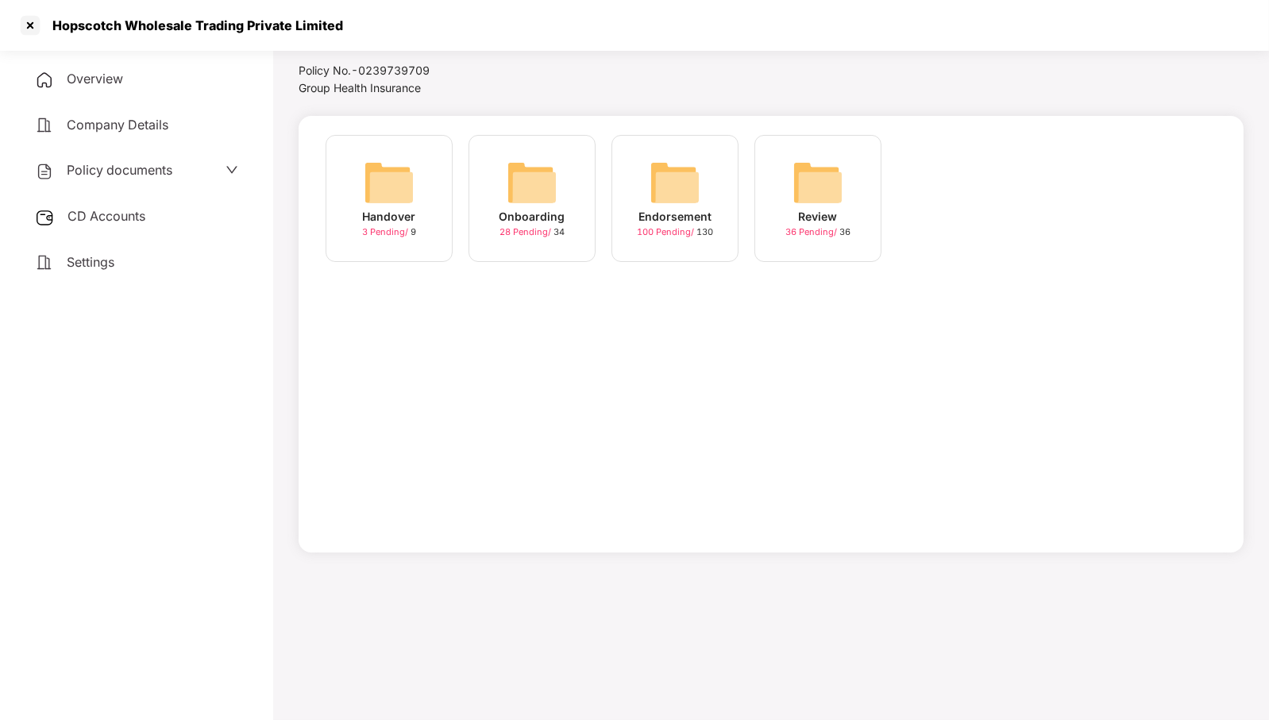
click at [234, 174] on icon "down" at bounding box center [232, 170] width 13 height 13
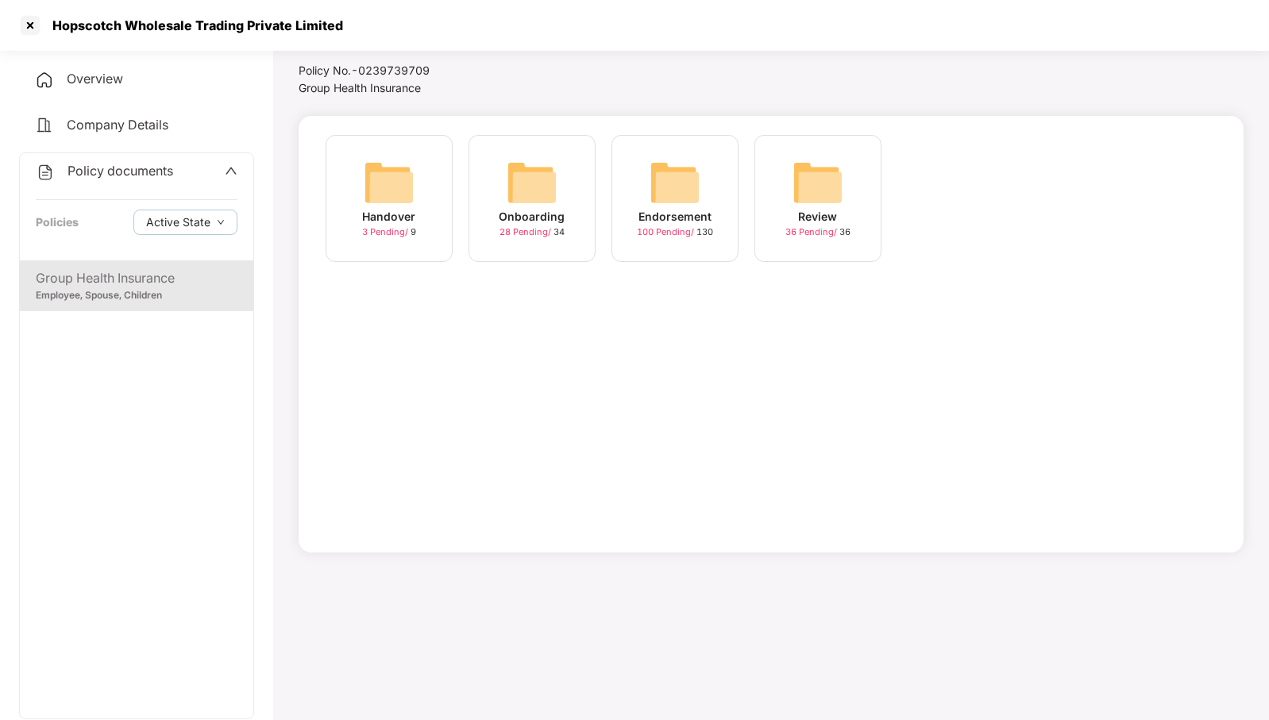
click at [505, 213] on div "Onboarding" at bounding box center [533, 216] width 66 height 17
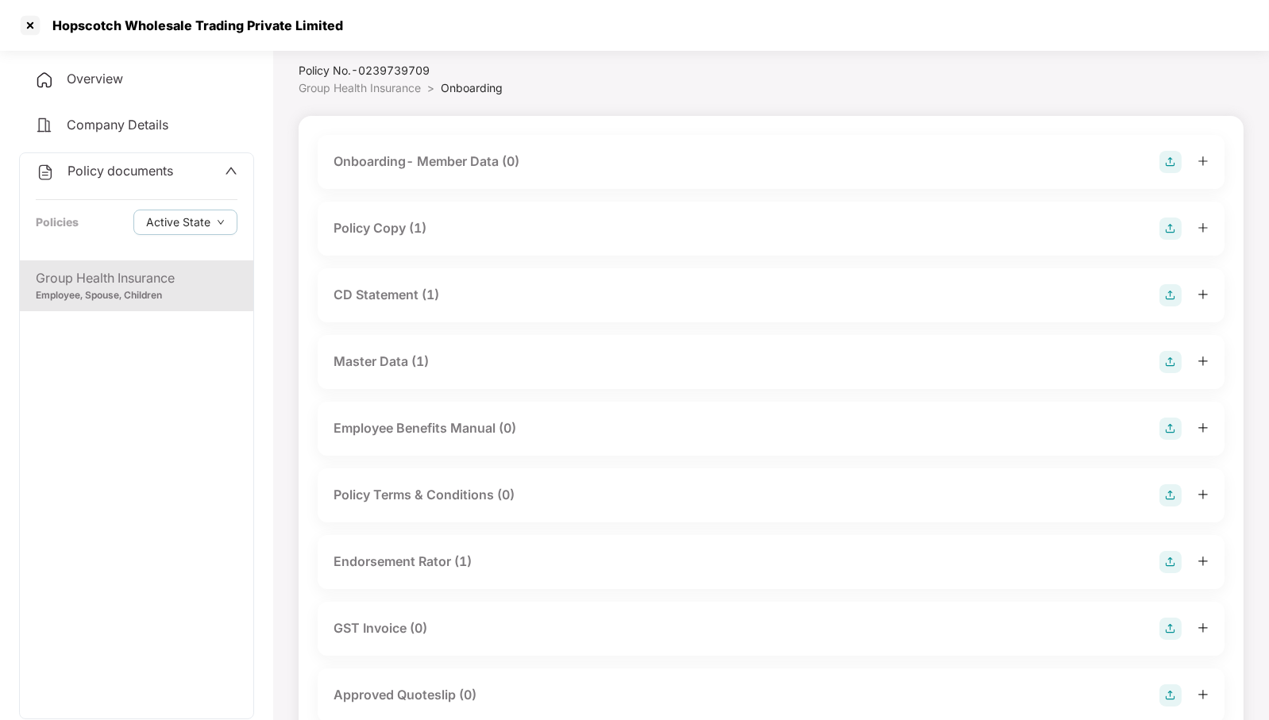
click at [592, 225] on div "Policy Copy (1)" at bounding box center [771, 229] width 875 height 22
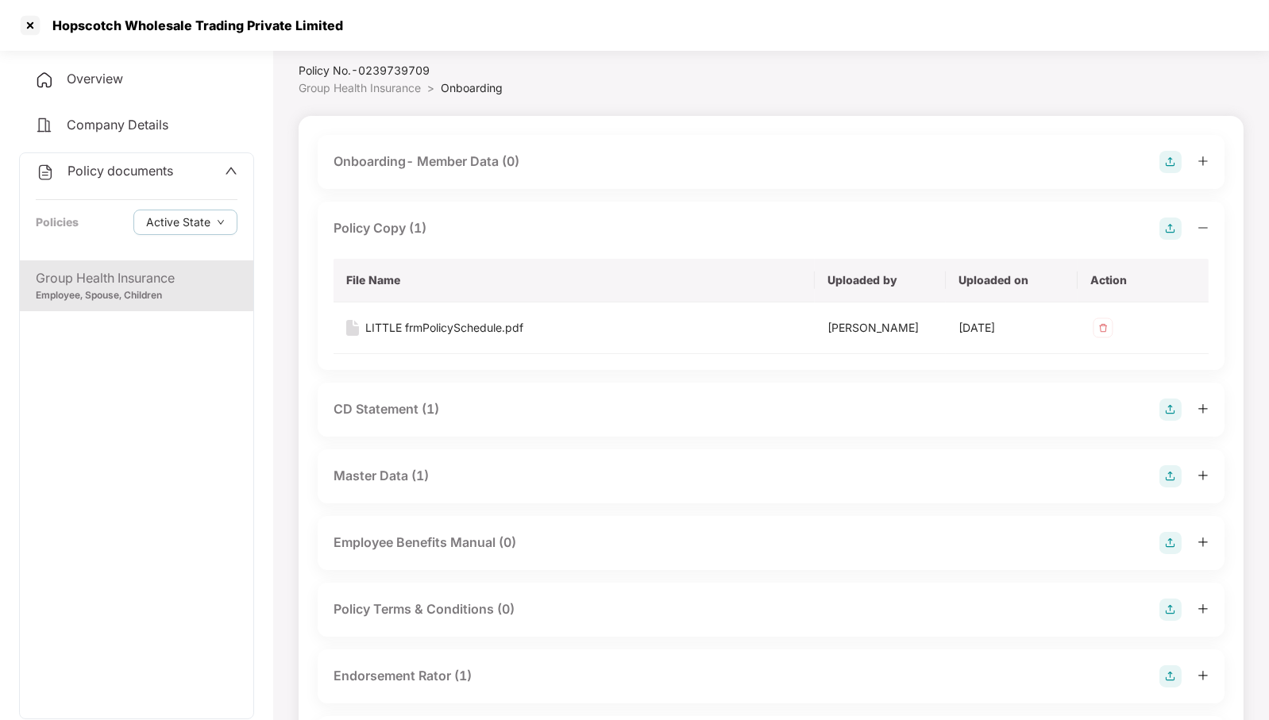
click at [631, 434] on div "CD Statement (1)" at bounding box center [771, 410] width 907 height 54
click at [629, 411] on div "CD Statement (1)" at bounding box center [771, 410] width 875 height 22
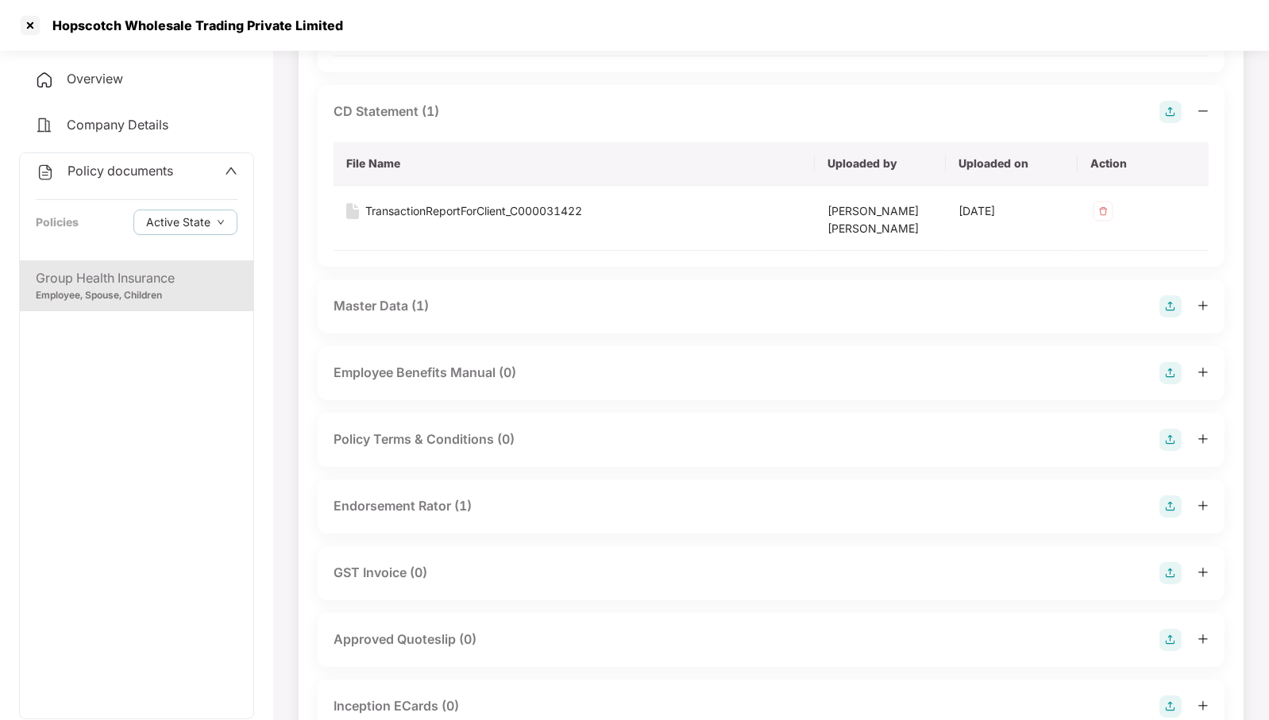
scroll to position [441, 0]
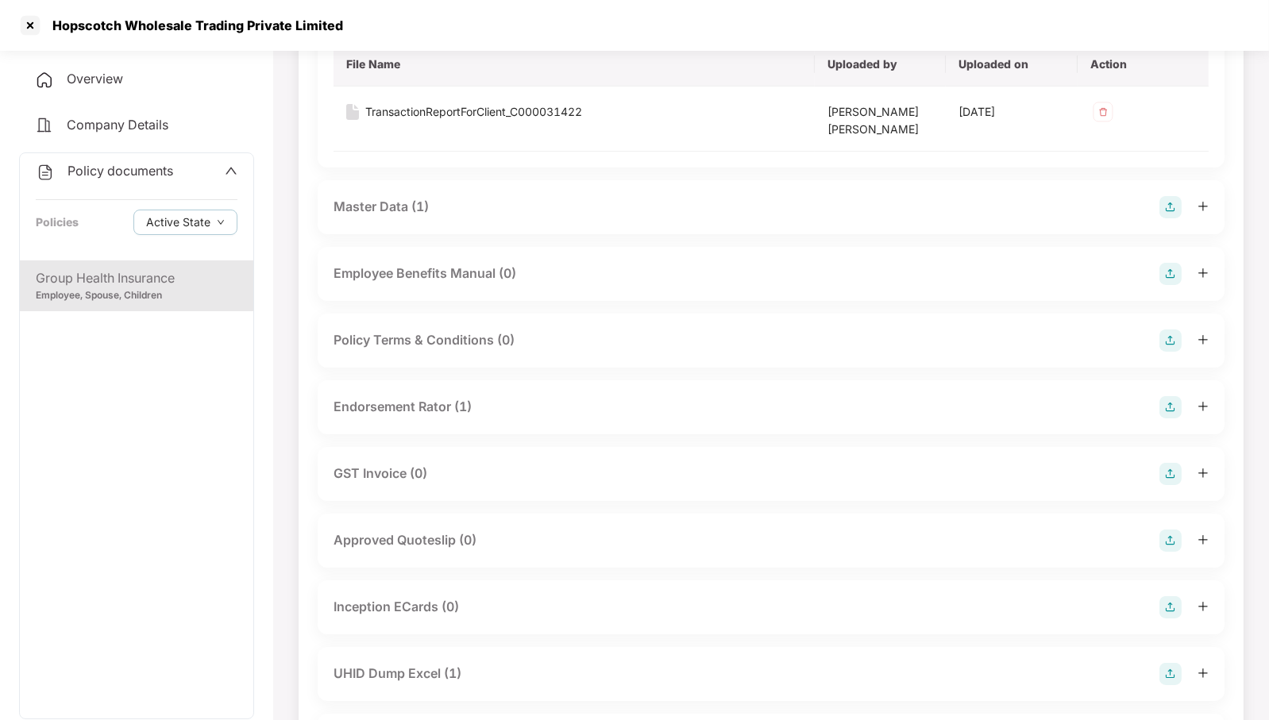
click at [560, 403] on div "Endorsement Rator (1)" at bounding box center [771, 407] width 875 height 22
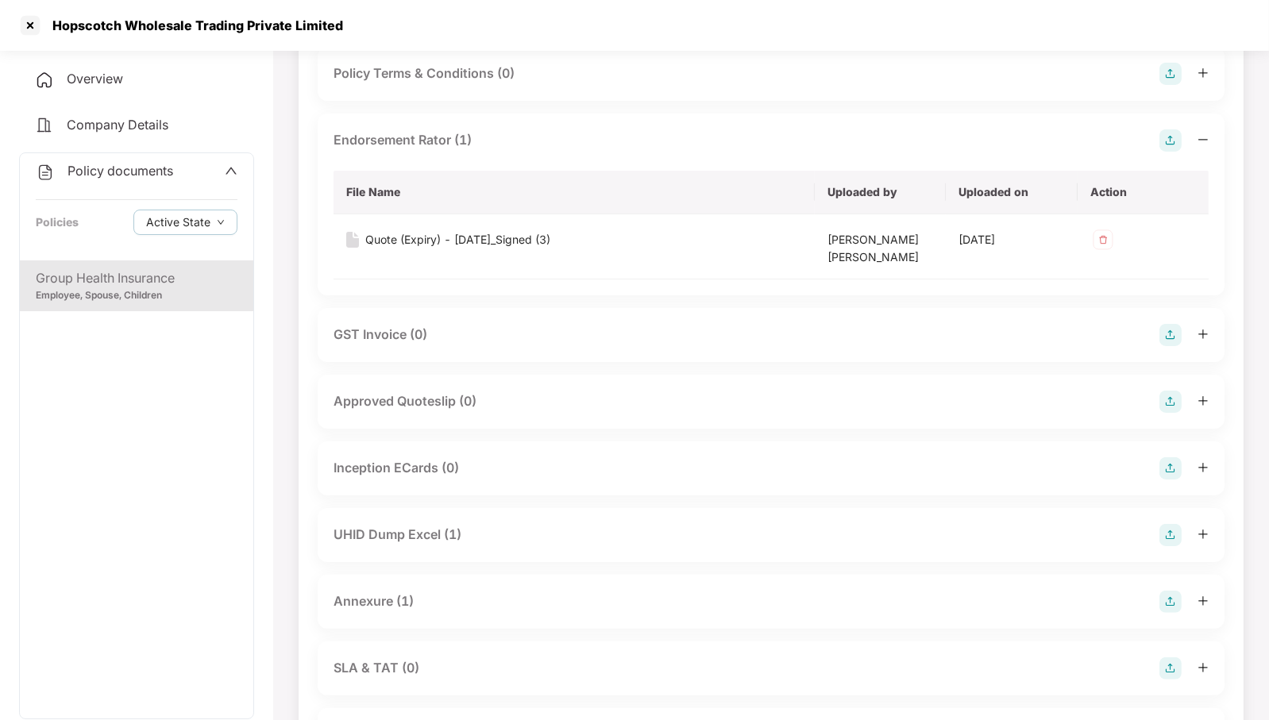
scroll to position [838, 0]
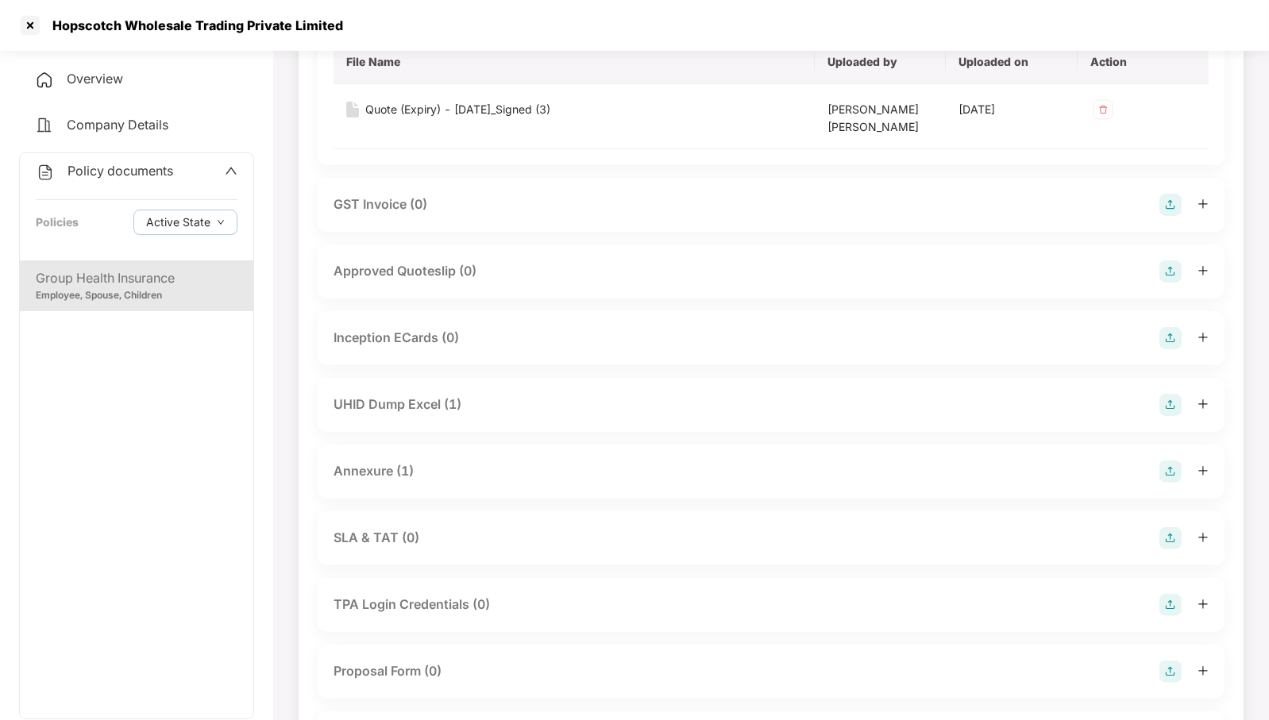
click at [582, 418] on div "UHID Dump Excel (1)" at bounding box center [771, 405] width 907 height 54
click at [582, 407] on div "UHID Dump Excel (1)" at bounding box center [771, 405] width 875 height 22
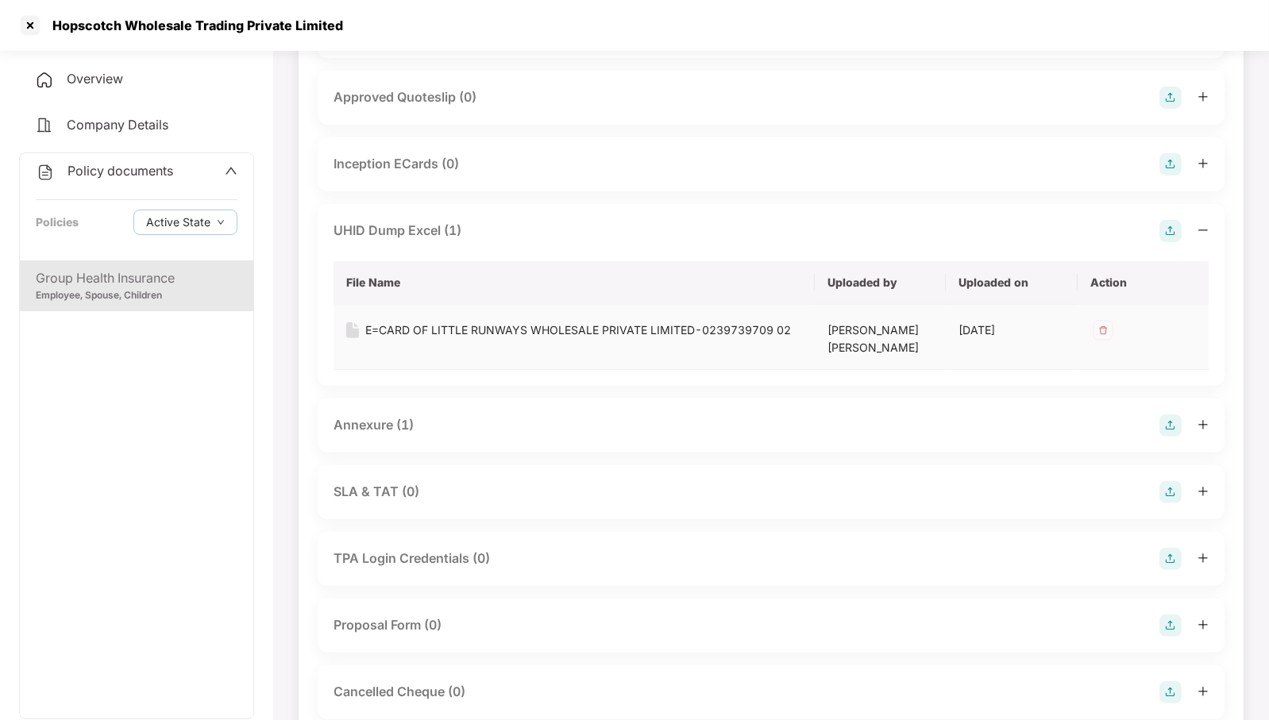
scroll to position [1036, 0]
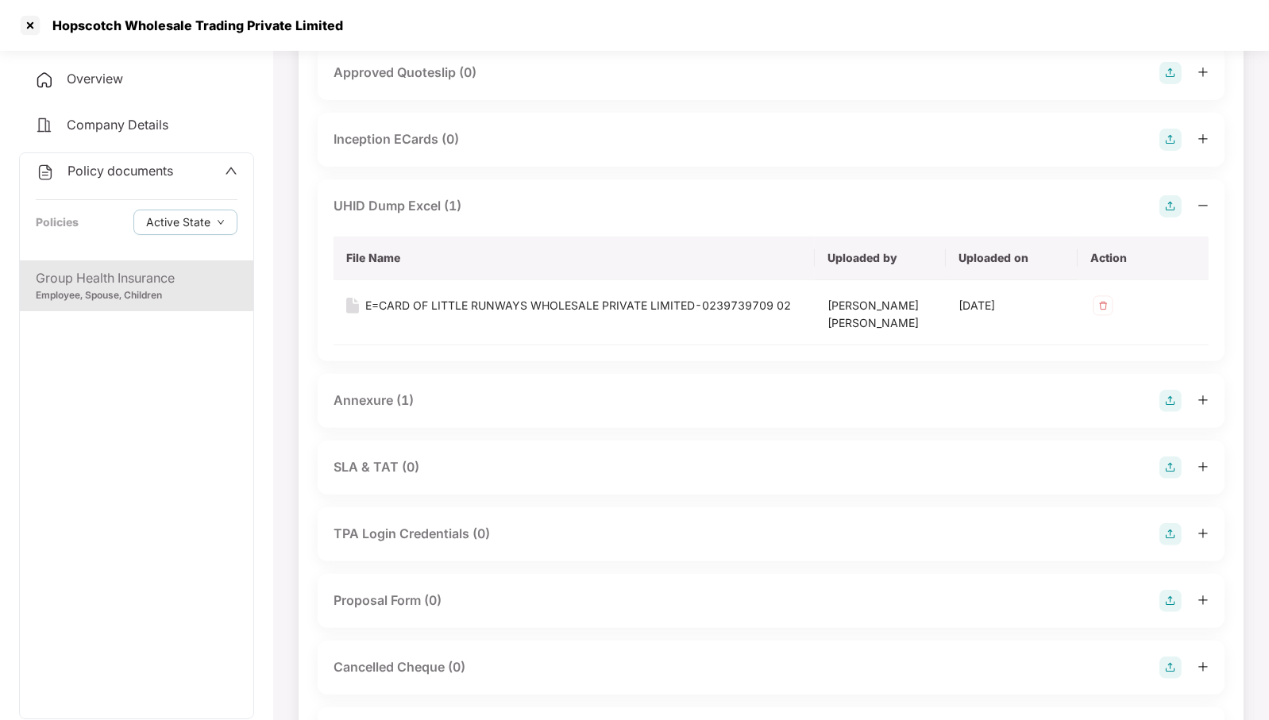
click at [581, 403] on div "Annexure (1)" at bounding box center [771, 401] width 875 height 22
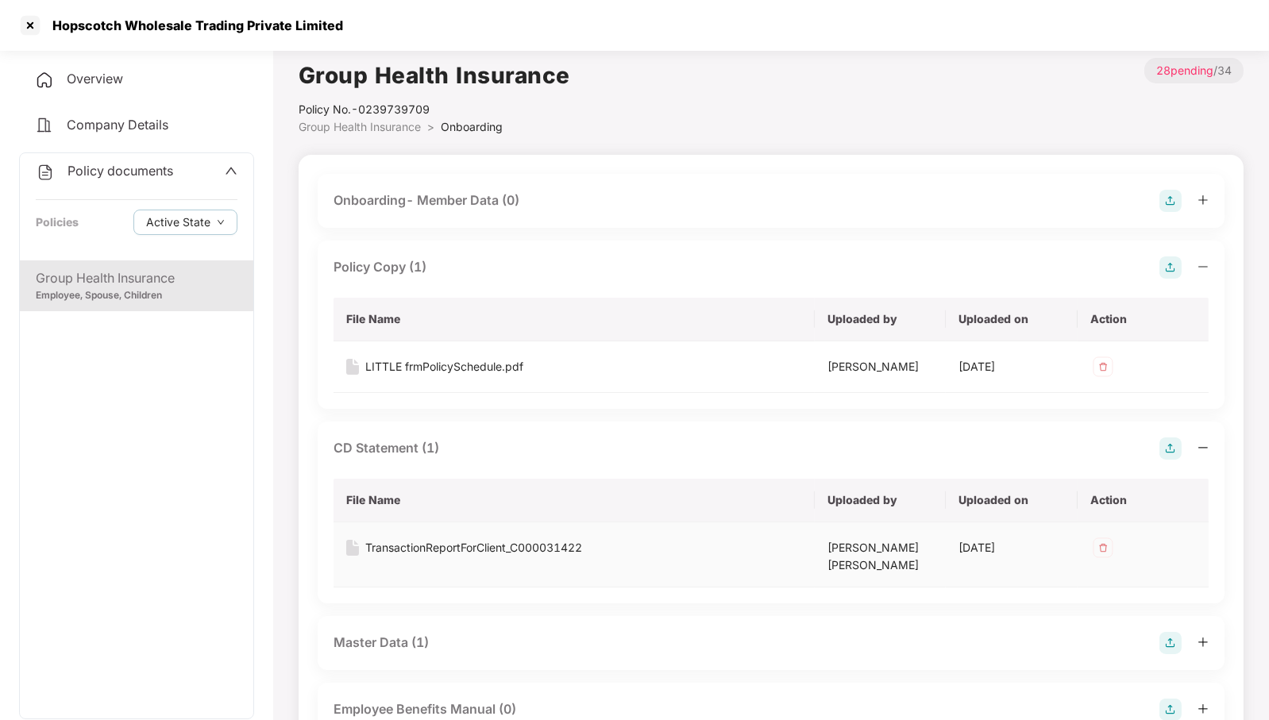
scroll to position [4, 0]
click at [469, 366] on div "LITTLE frmPolicySchedule.pdf" at bounding box center [444, 367] width 158 height 17
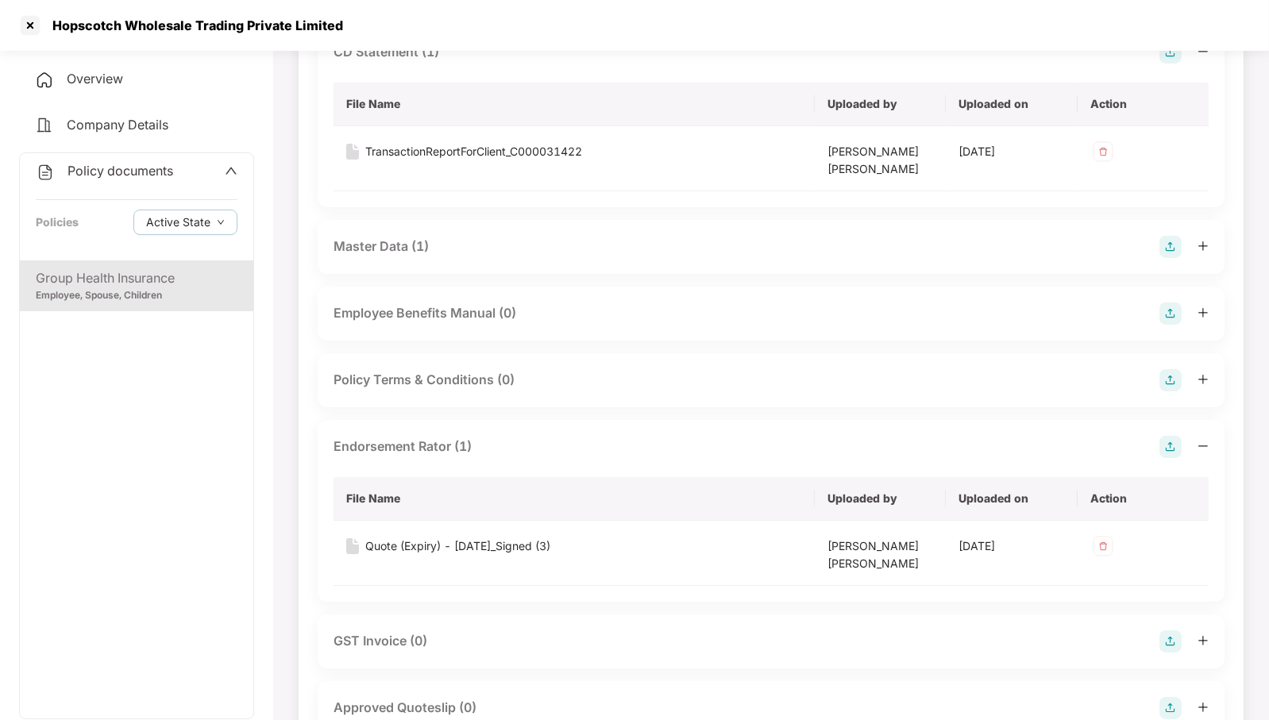
scroll to position [500, 0]
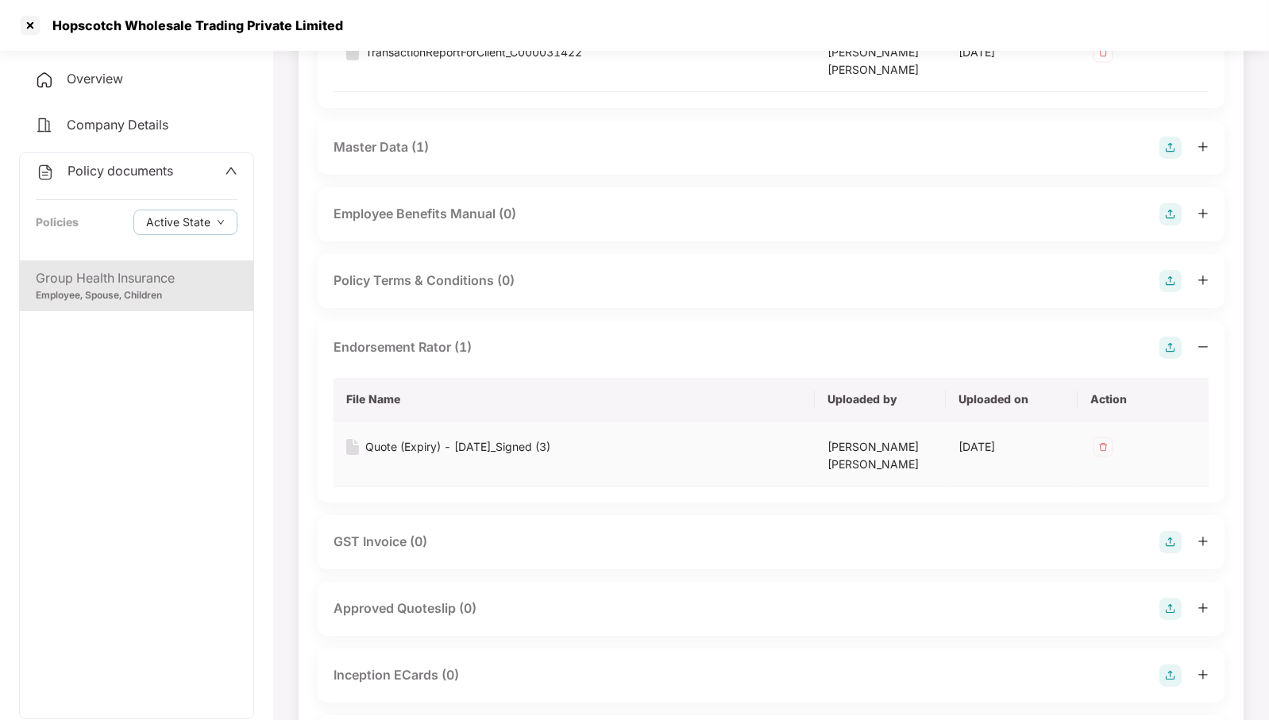
click at [545, 441] on div "Quote (Expiry) - [DATE]_Signed (3)" at bounding box center [457, 446] width 185 height 17
click at [108, 167] on span "Policy documents" at bounding box center [121, 171] width 106 height 16
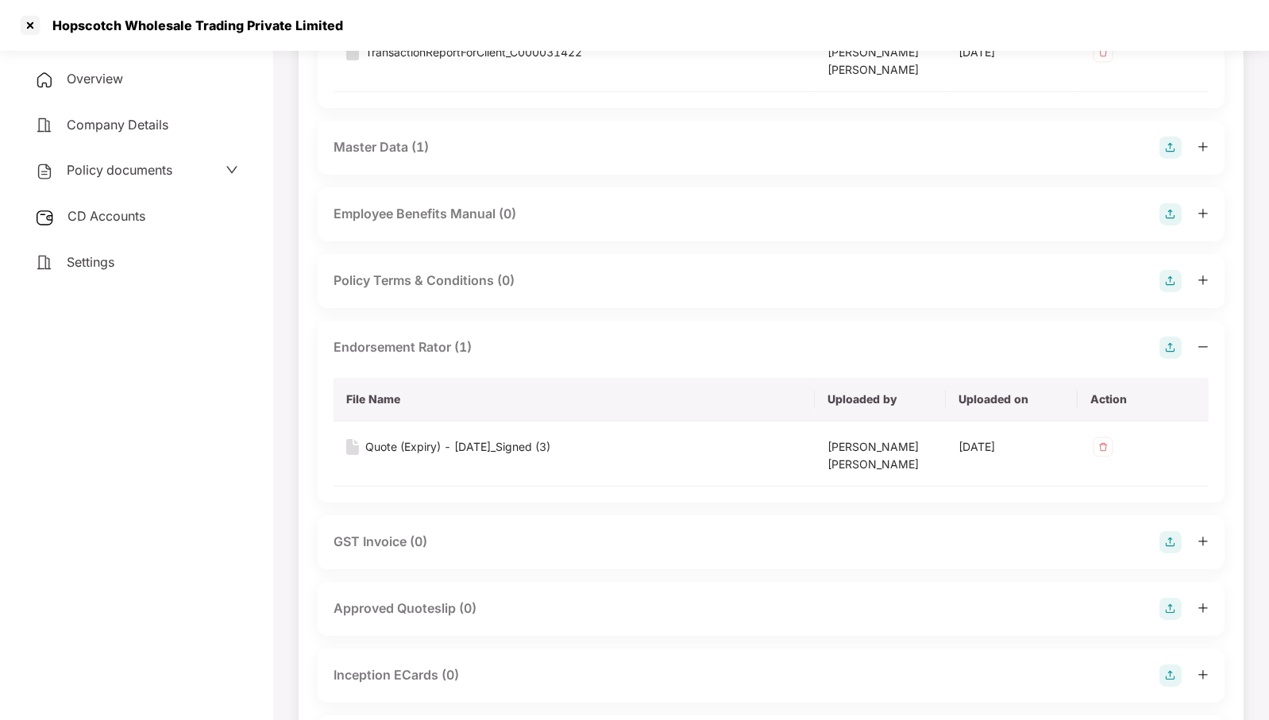
click at [110, 165] on span "Policy documents" at bounding box center [120, 170] width 106 height 16
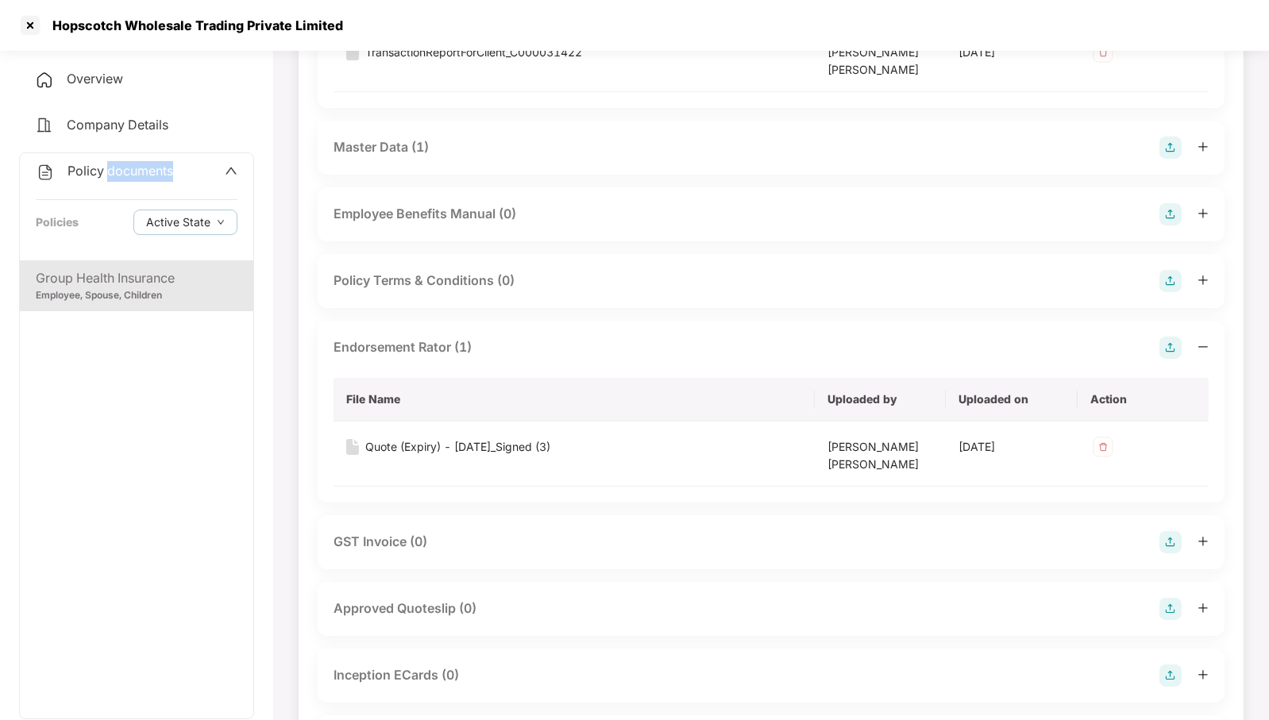
click at [110, 165] on span "Policy documents" at bounding box center [121, 171] width 106 height 16
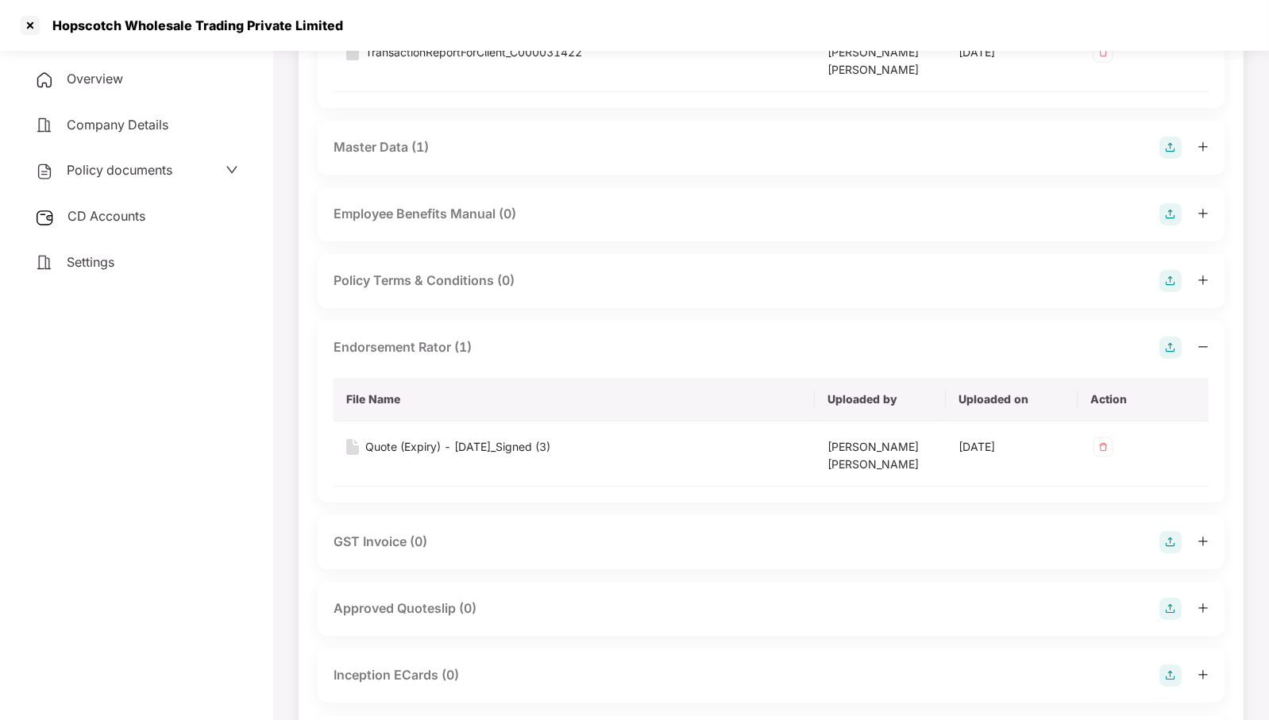
click at [110, 214] on span "CD Accounts" at bounding box center [107, 216] width 78 height 16
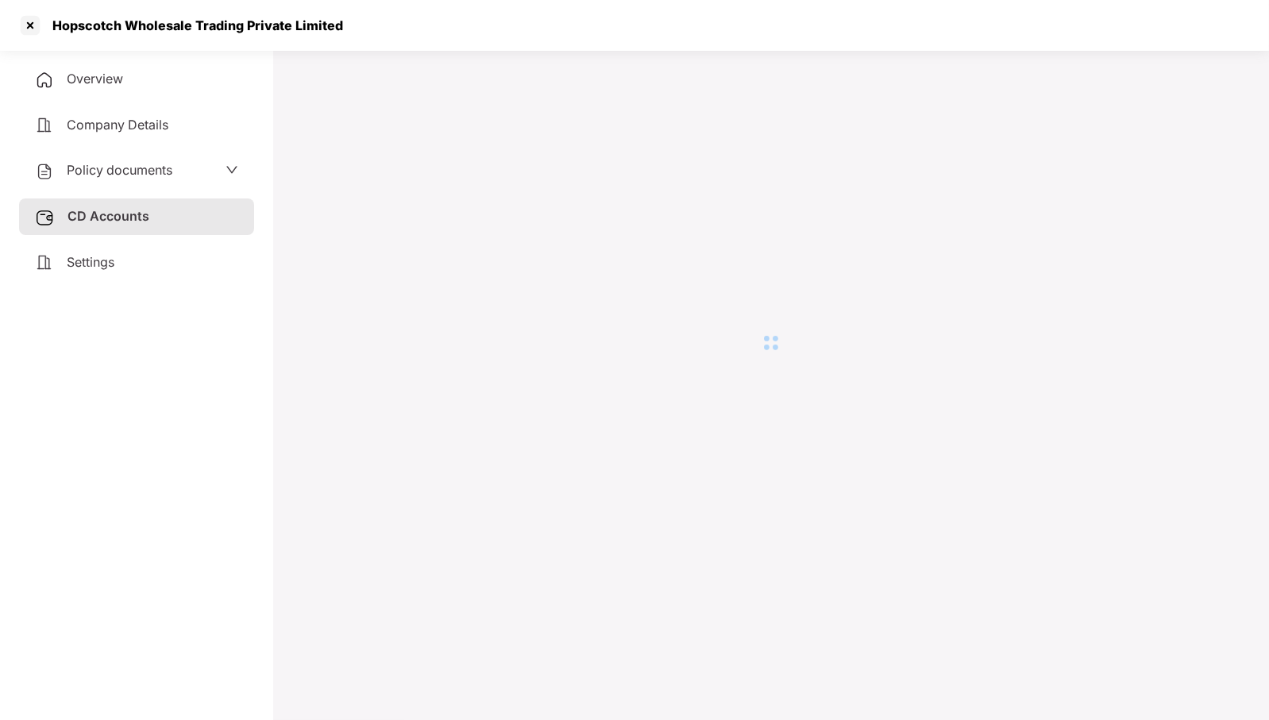
scroll to position [44, 0]
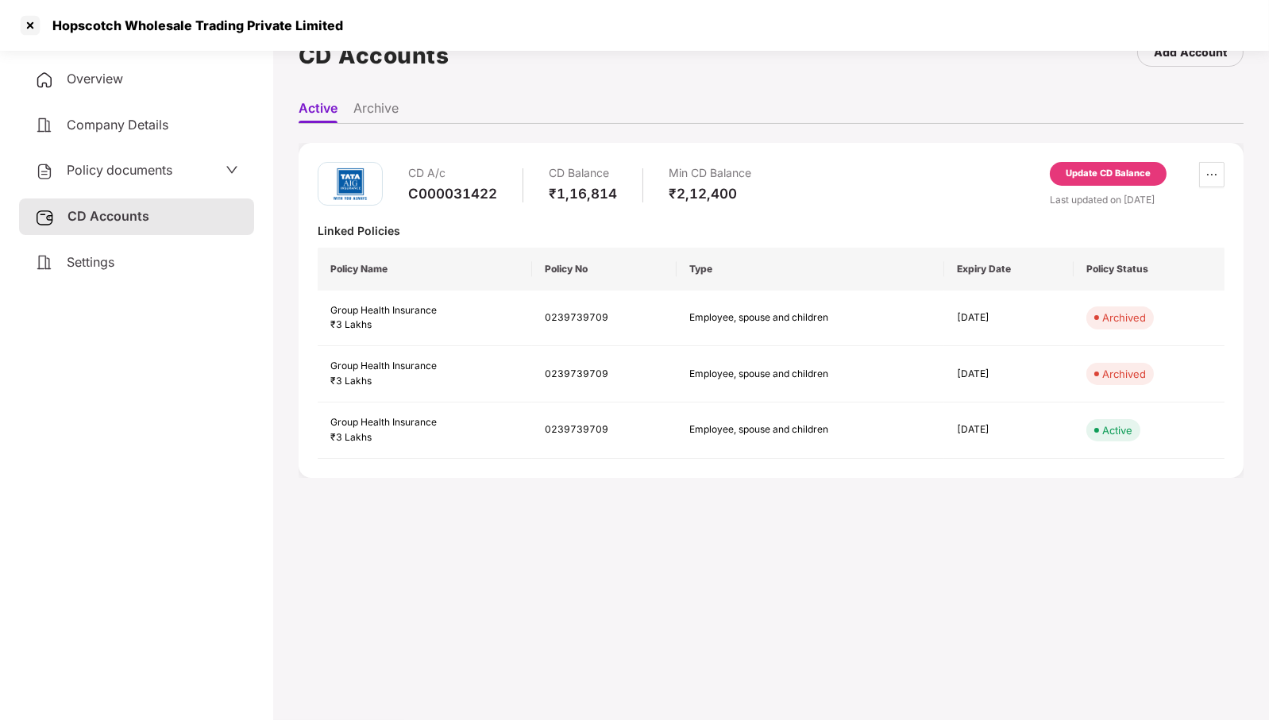
click at [1152, 179] on div "Update CD Balance" at bounding box center [1108, 174] width 117 height 24
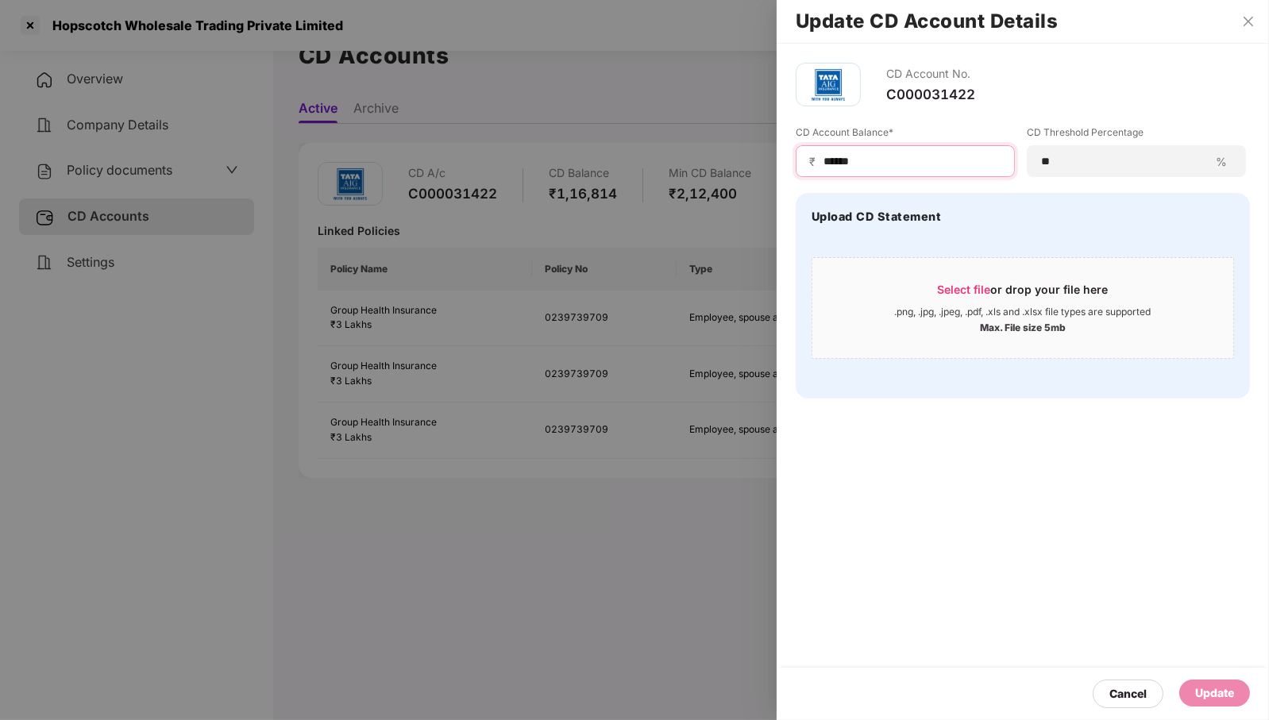
click at [913, 157] on input "******" at bounding box center [911, 161] width 179 height 17
click at [1102, 691] on div "Cancel" at bounding box center [1128, 694] width 71 height 29
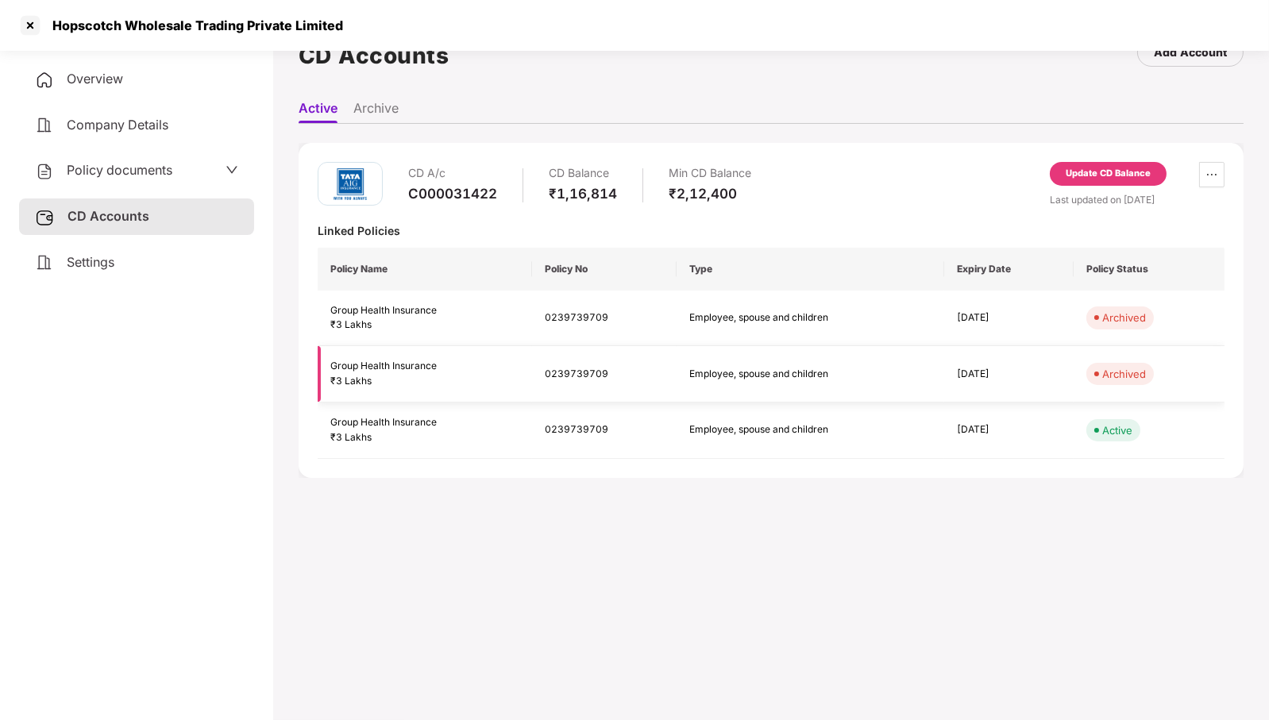
scroll to position [0, 0]
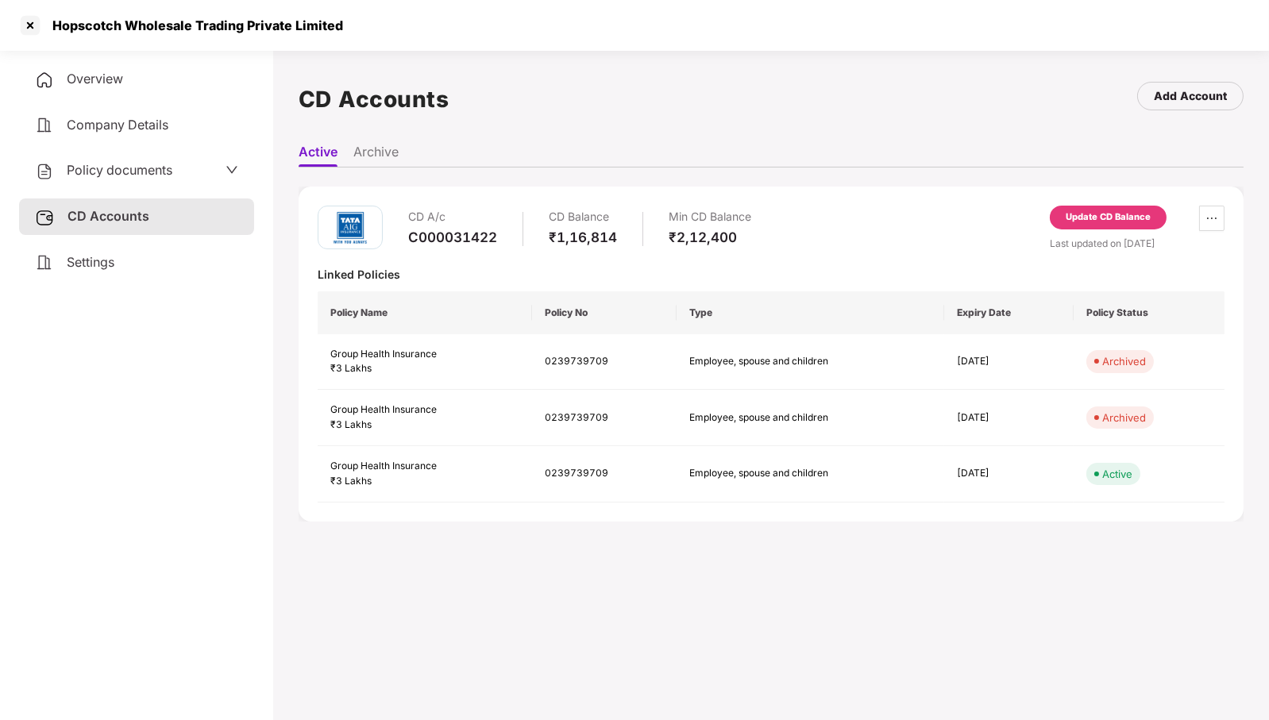
click at [394, 160] on li "Archive" at bounding box center [375, 155] width 45 height 23
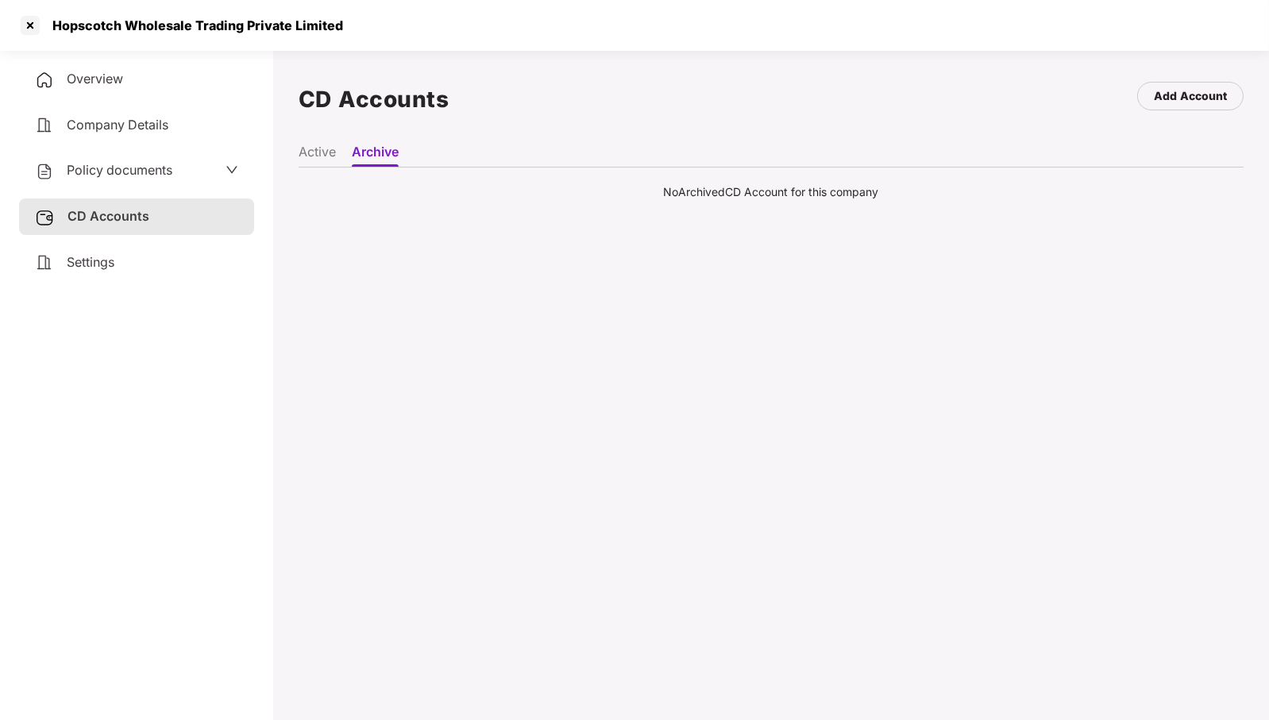
click at [338, 147] on ul "Active Archive" at bounding box center [771, 152] width 945 height 32
click at [322, 157] on li "Active" at bounding box center [317, 155] width 37 height 23
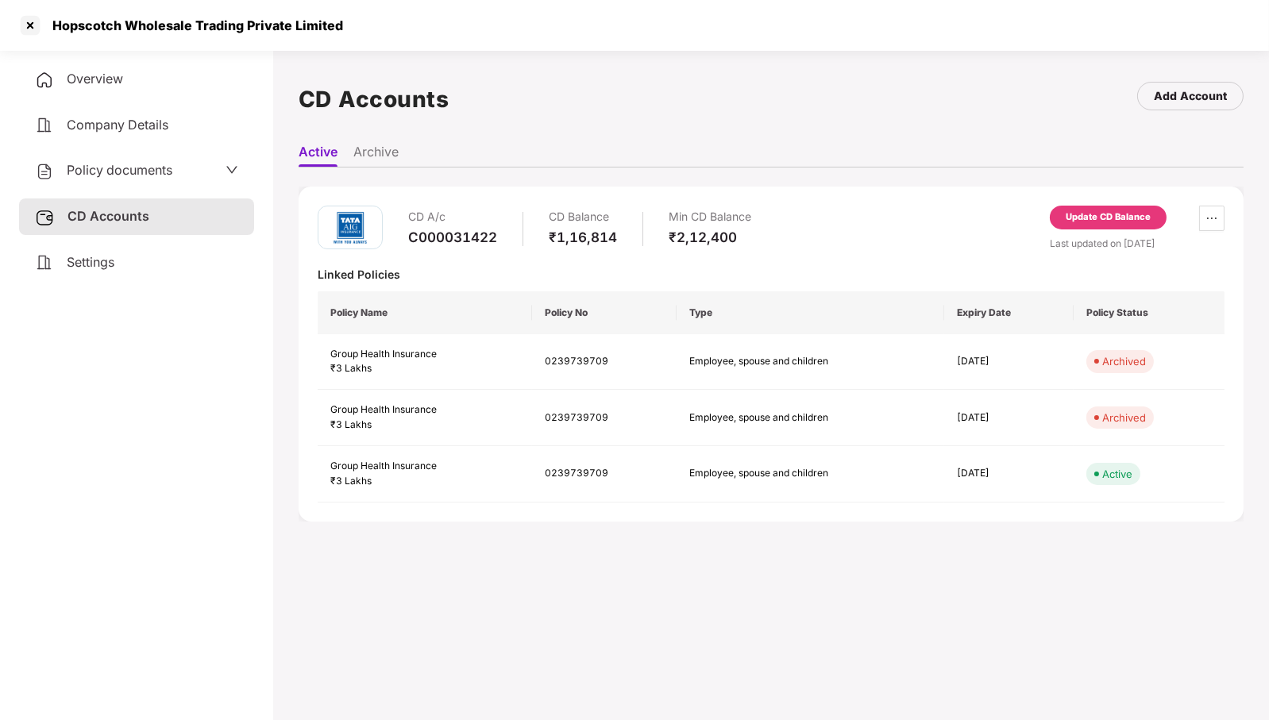
click at [110, 269] on span "Settings" at bounding box center [91, 262] width 48 height 16
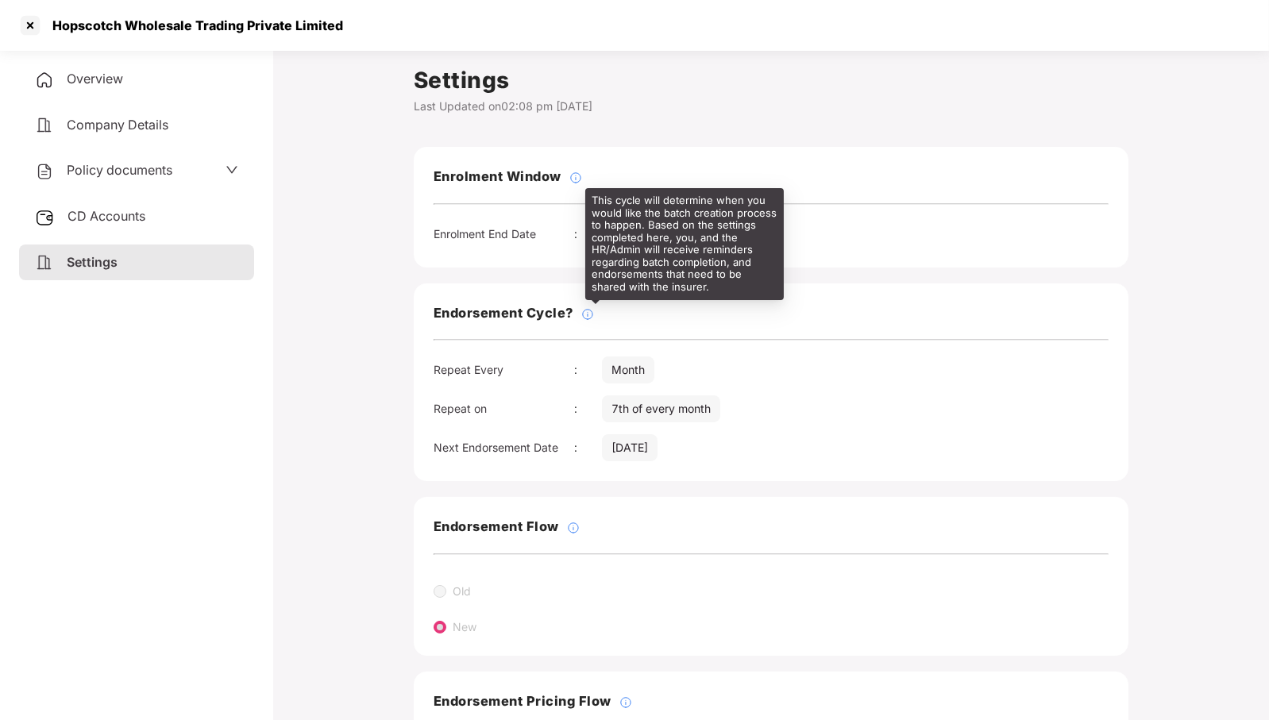
click at [589, 311] on img at bounding box center [587, 314] width 13 height 13
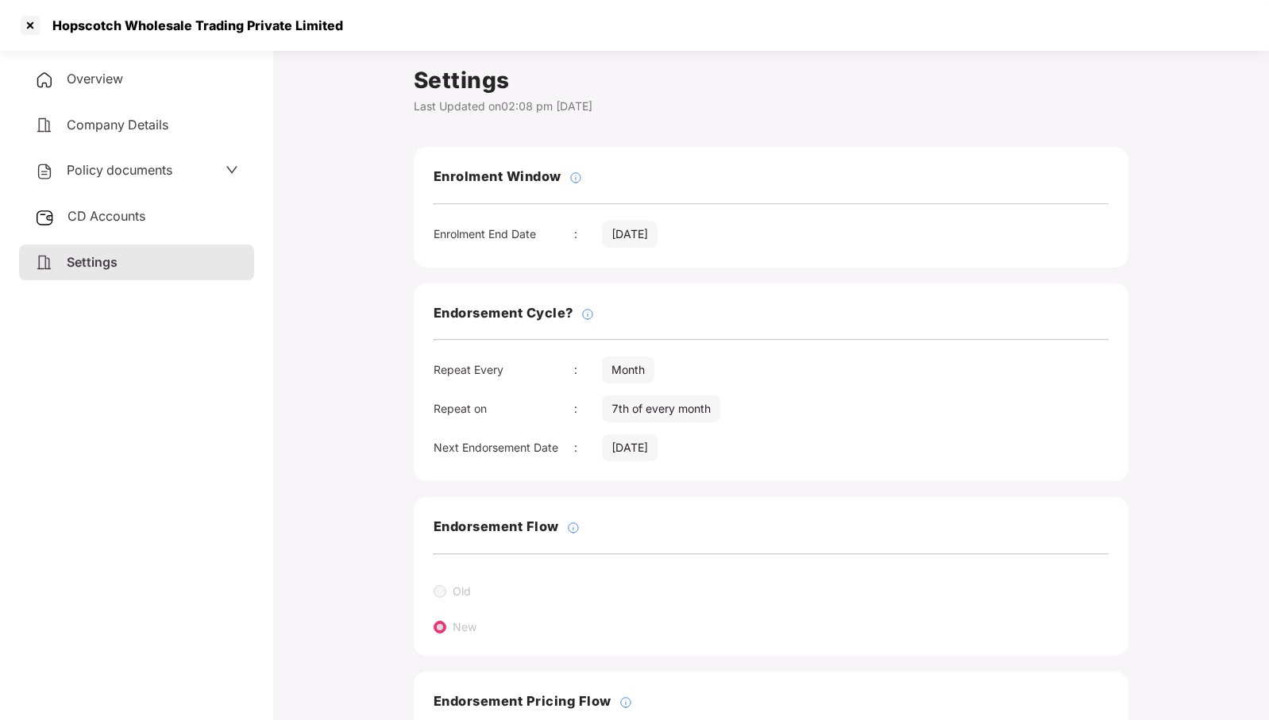
click at [569, 365] on div "Repeat Every" at bounding box center [504, 369] width 141 height 17
drag, startPoint x: 621, startPoint y: 406, endPoint x: 590, endPoint y: 407, distance: 31.0
click at [590, 407] on div "Repeat on : 7th of every month" at bounding box center [771, 408] width 675 height 27
click at [749, 391] on div "Endorsement Cycle? Repeat Every : Month Repeat on : 7th of every month Next End…" at bounding box center [771, 383] width 715 height 199
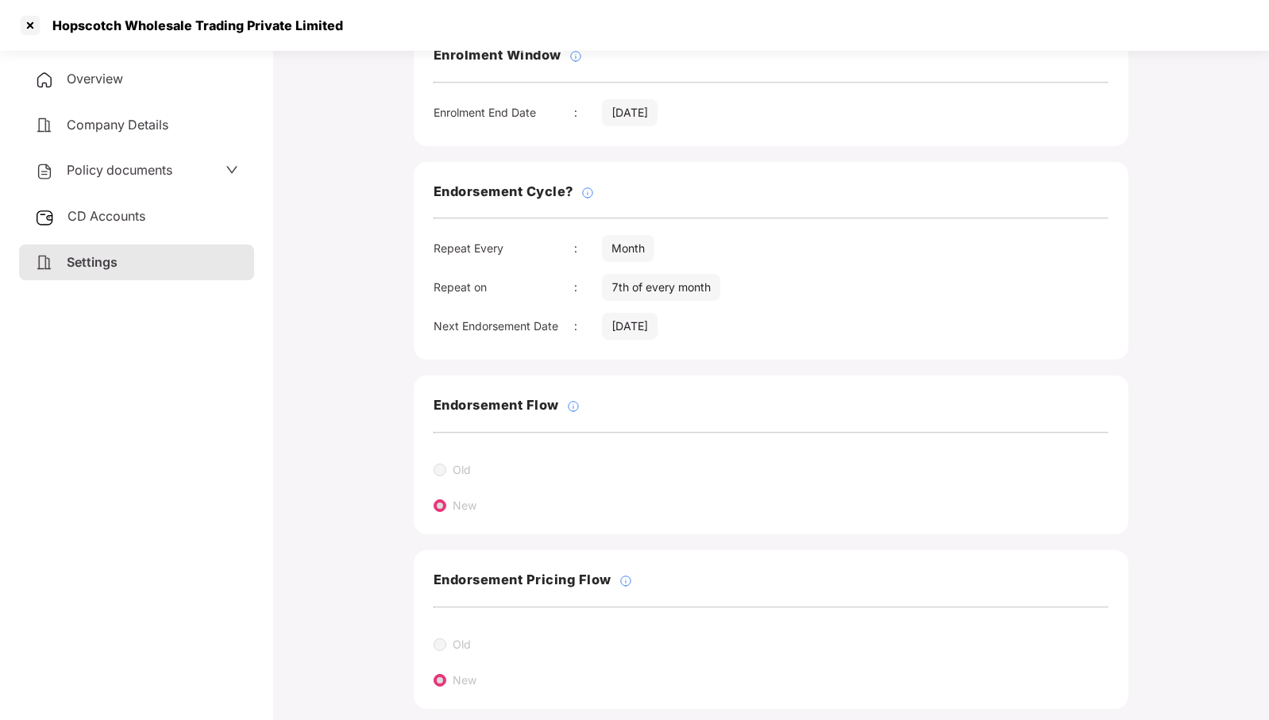
scroll to position [140, 0]
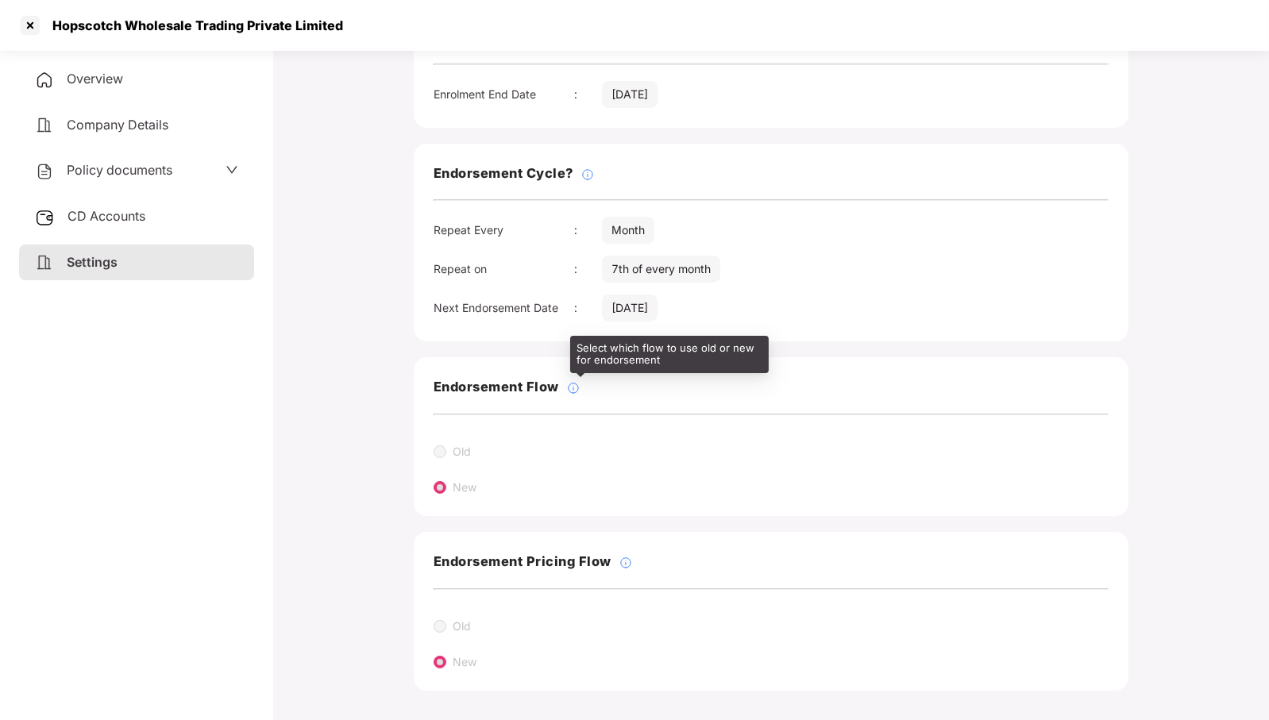
click at [577, 387] on img at bounding box center [573, 388] width 13 height 13
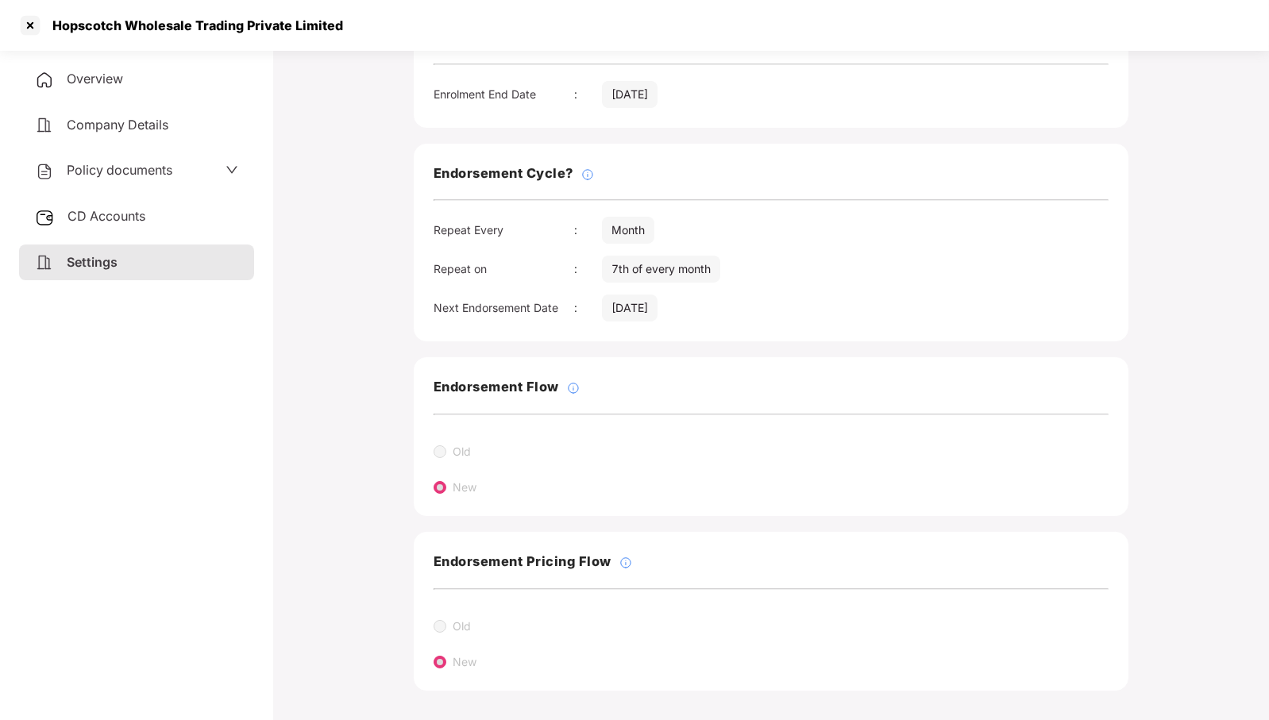
click at [435, 470] on div "New" at bounding box center [462, 481] width 56 height 29
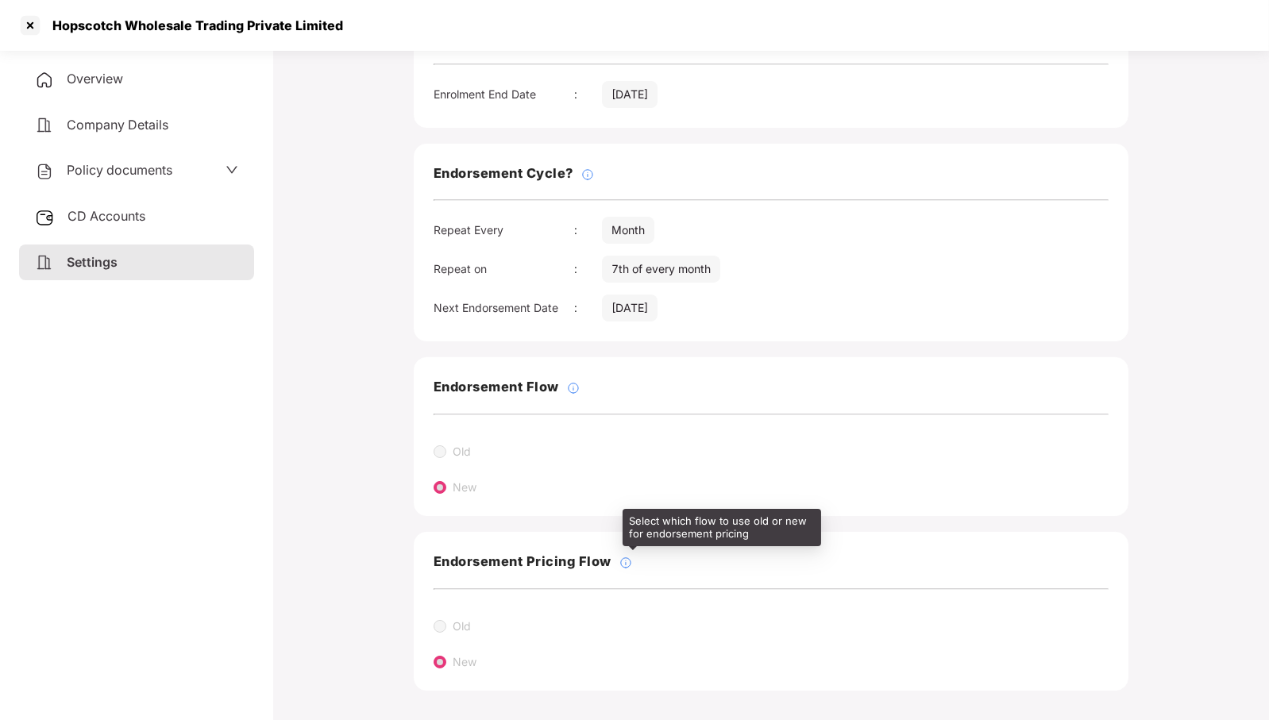
click at [619, 560] on div at bounding box center [621, 562] width 21 height 17
click at [626, 559] on img at bounding box center [625, 563] width 13 height 13
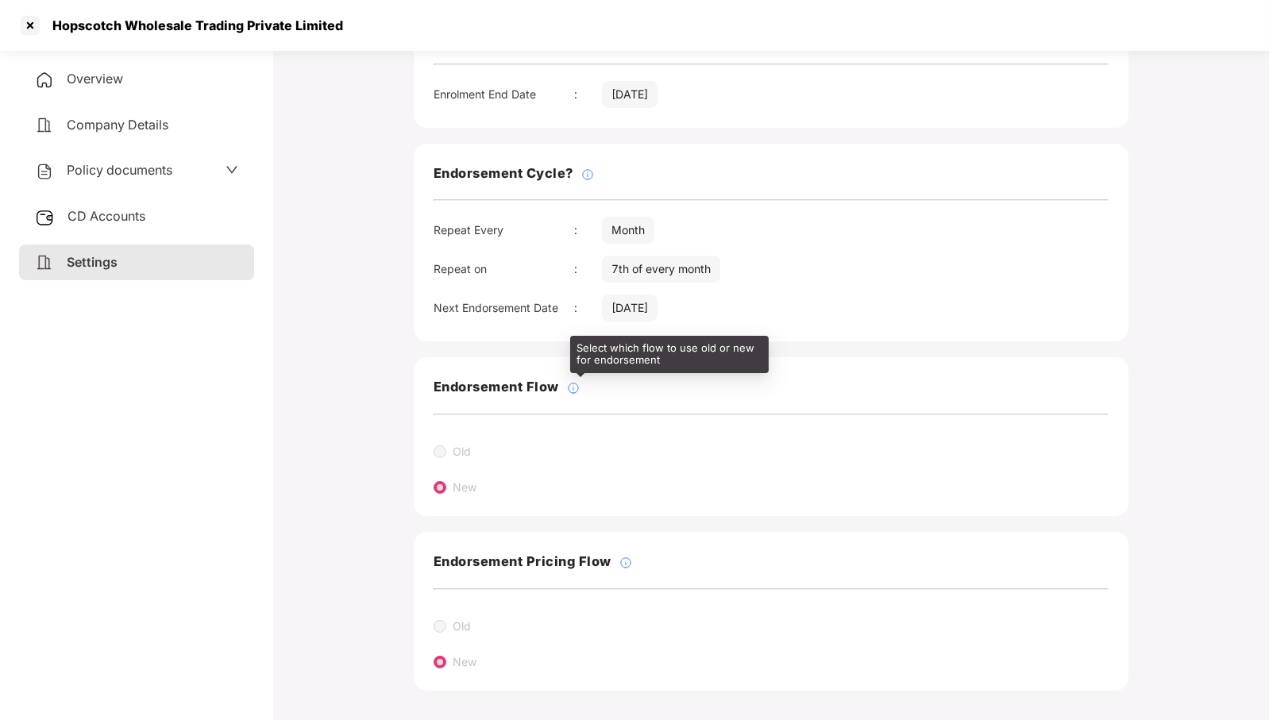
click at [576, 385] on img at bounding box center [573, 388] width 13 height 13
click at [577, 386] on img at bounding box center [573, 388] width 13 height 13
click at [574, 387] on img at bounding box center [573, 388] width 13 height 13
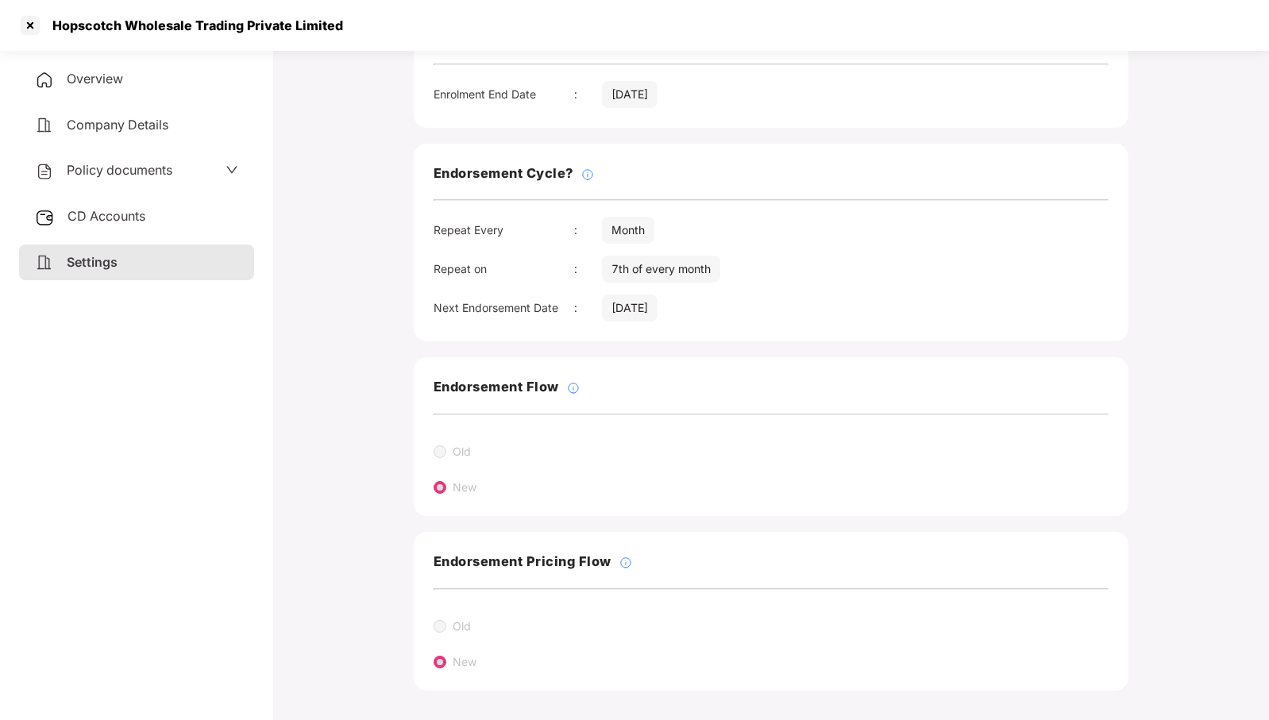
click at [572, 398] on div "Endorsement Flow Old New" at bounding box center [771, 436] width 715 height 159
click at [21, 20] on div at bounding box center [29, 25] width 25 height 25
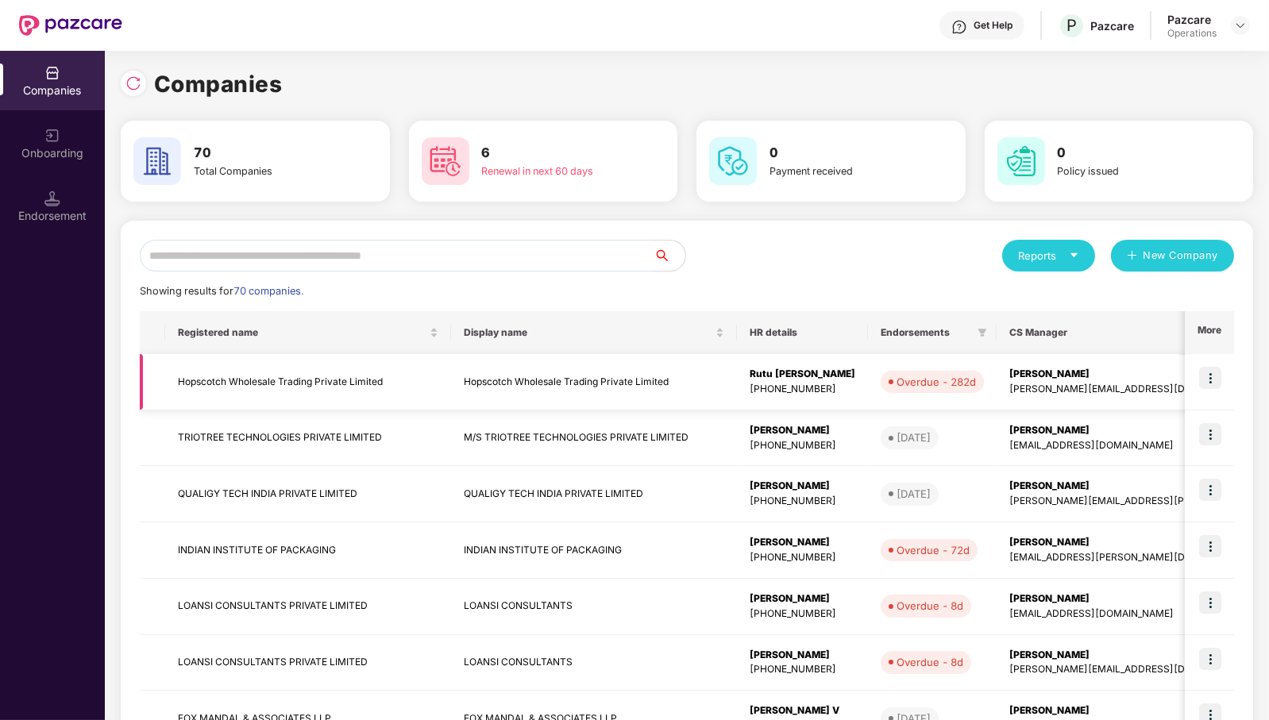
click at [1221, 383] on img at bounding box center [1210, 378] width 22 height 22
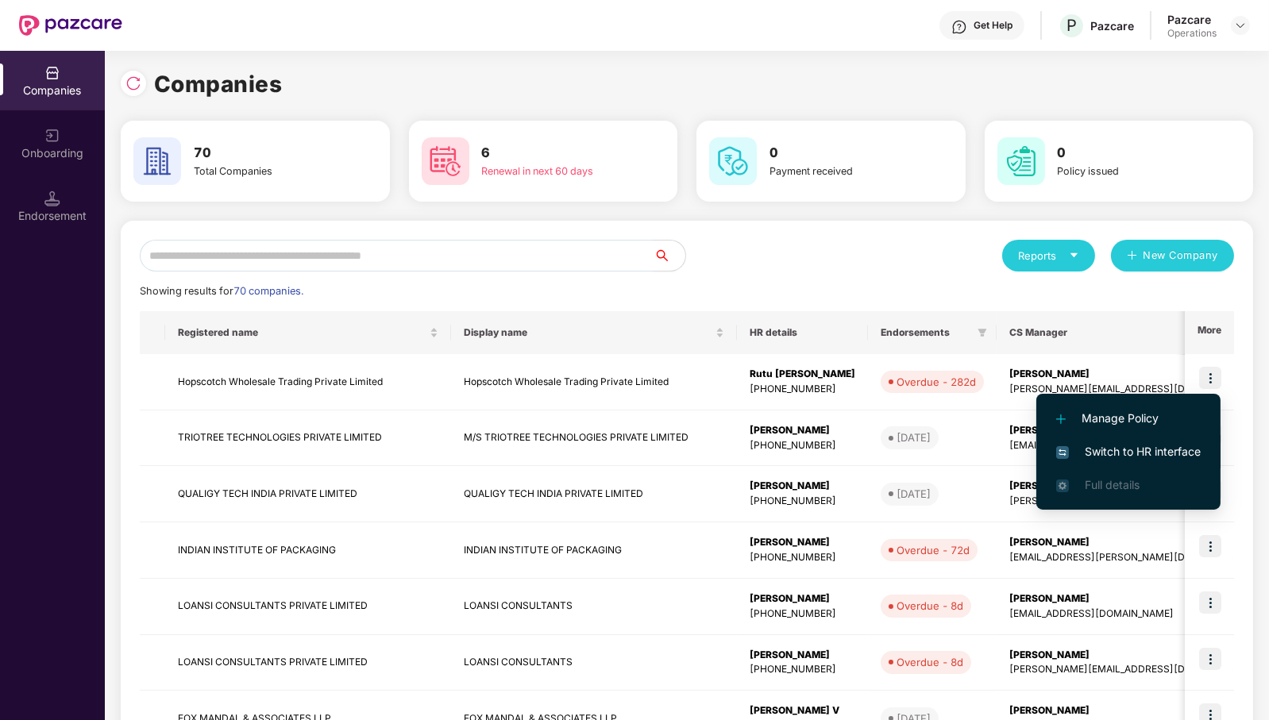
click at [1168, 449] on span "Switch to HR interface" at bounding box center [1128, 451] width 145 height 17
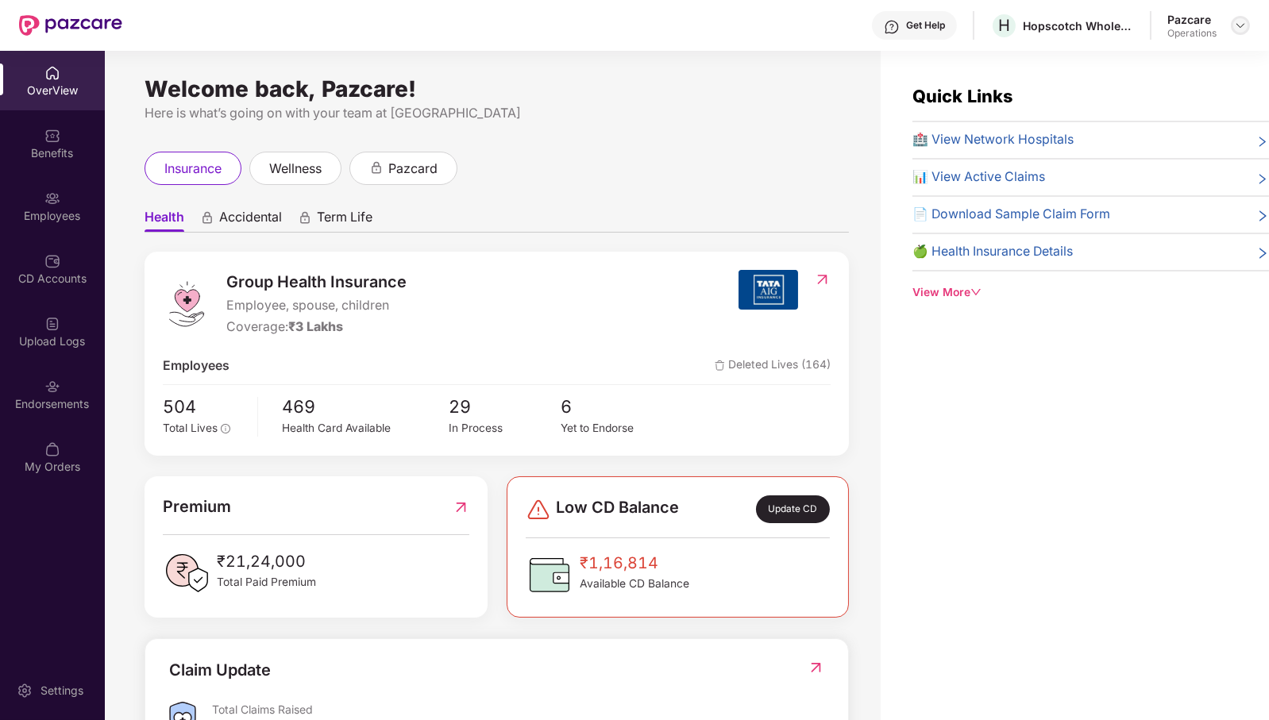
click at [1233, 18] on div at bounding box center [1240, 25] width 19 height 19
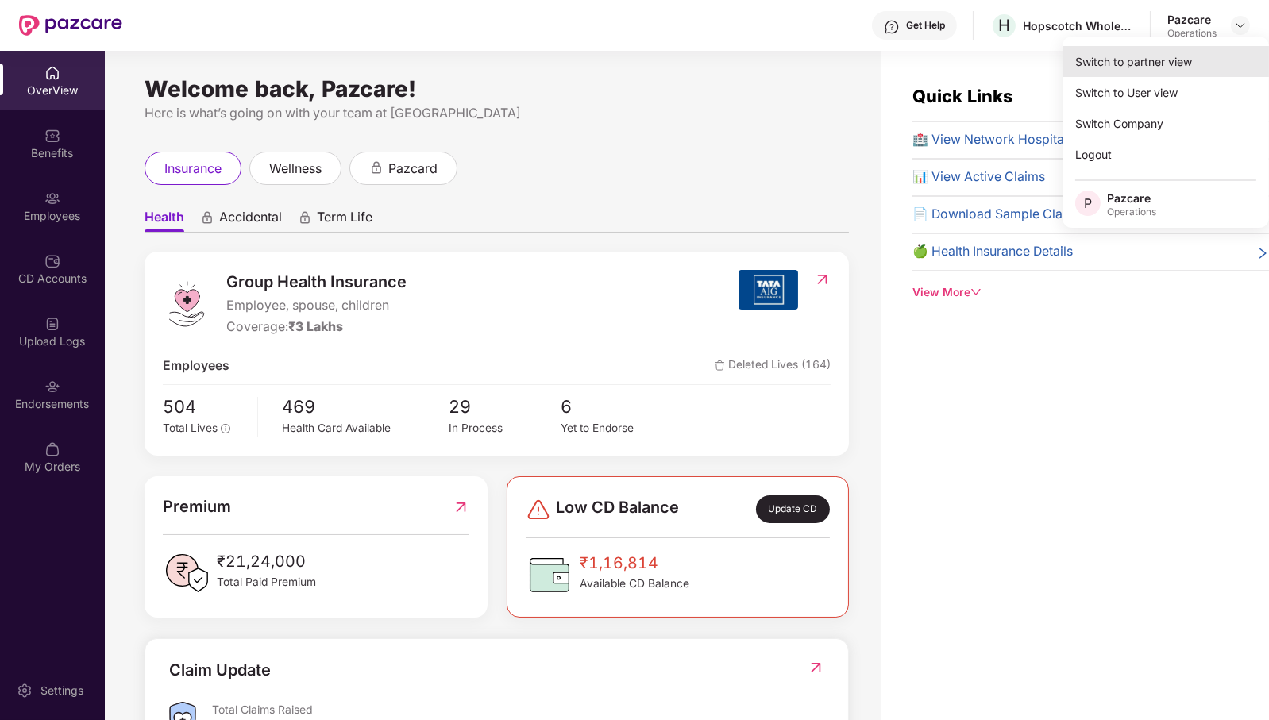
click at [1196, 68] on div "Switch to partner view" at bounding box center [1166, 61] width 206 height 31
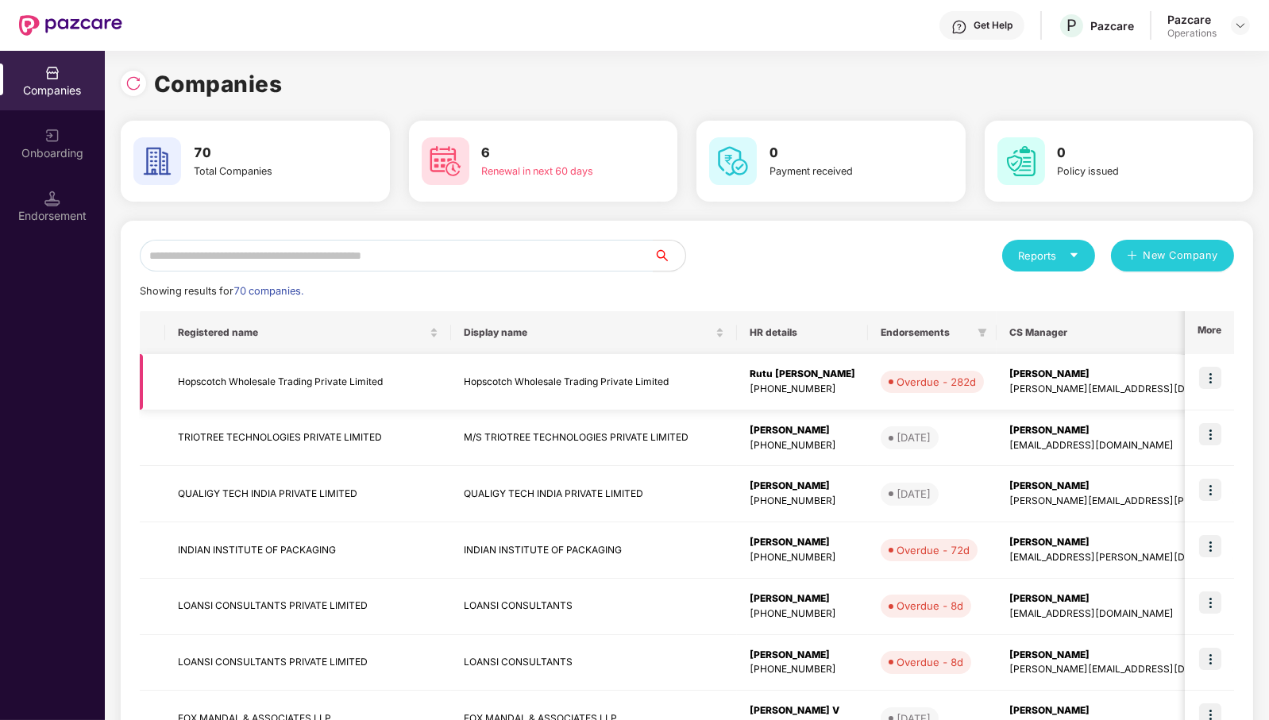
click at [1215, 371] on img at bounding box center [1210, 378] width 22 height 22
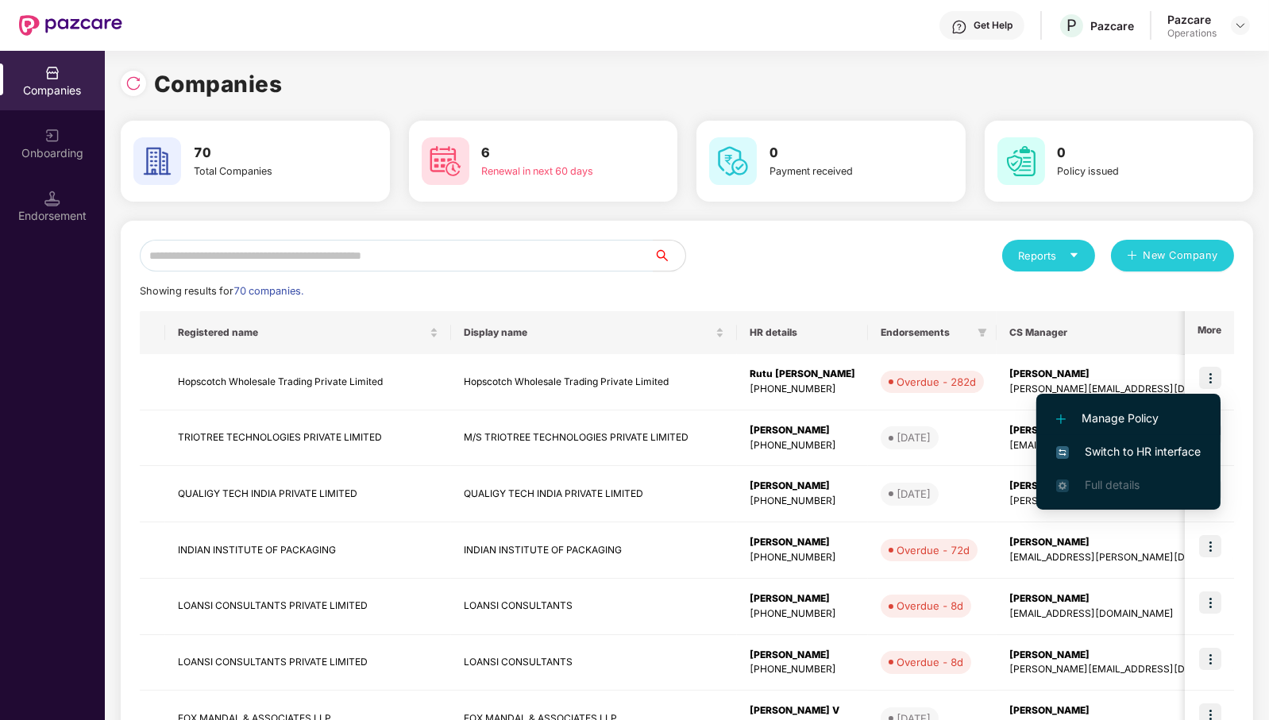
click at [1180, 411] on span "Manage Policy" at bounding box center [1128, 418] width 145 height 17
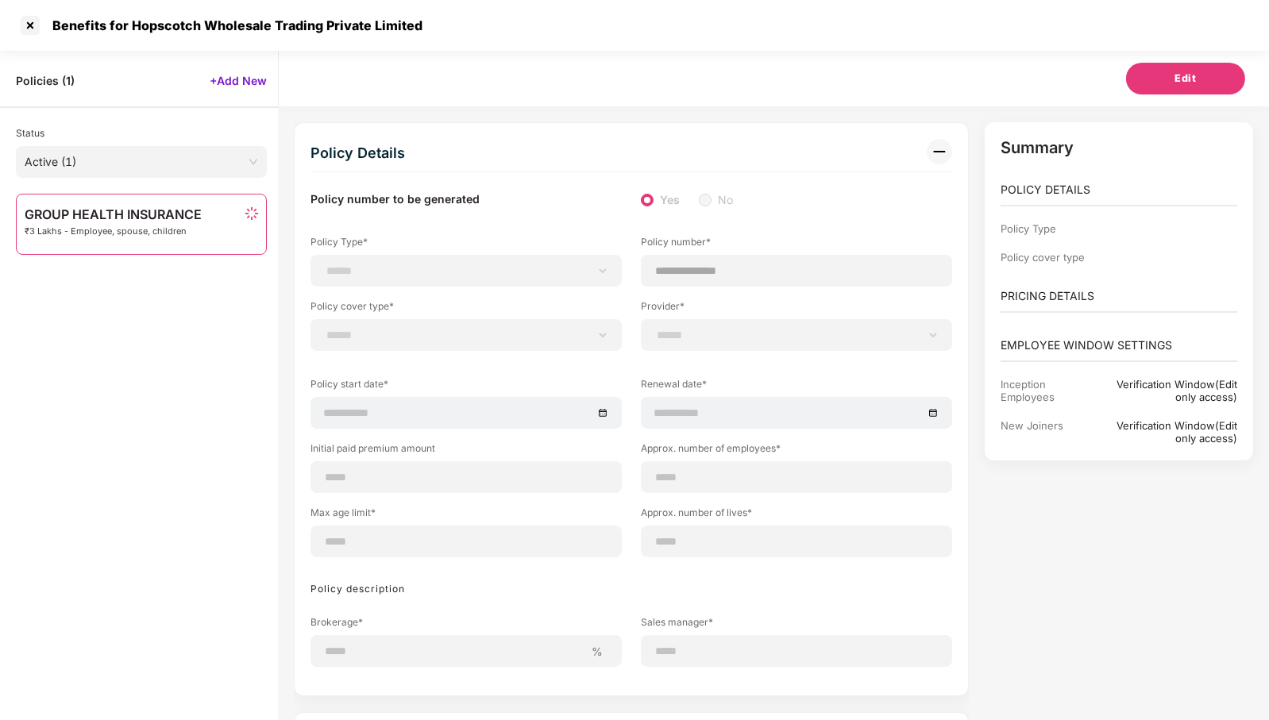
scroll to position [44, 0]
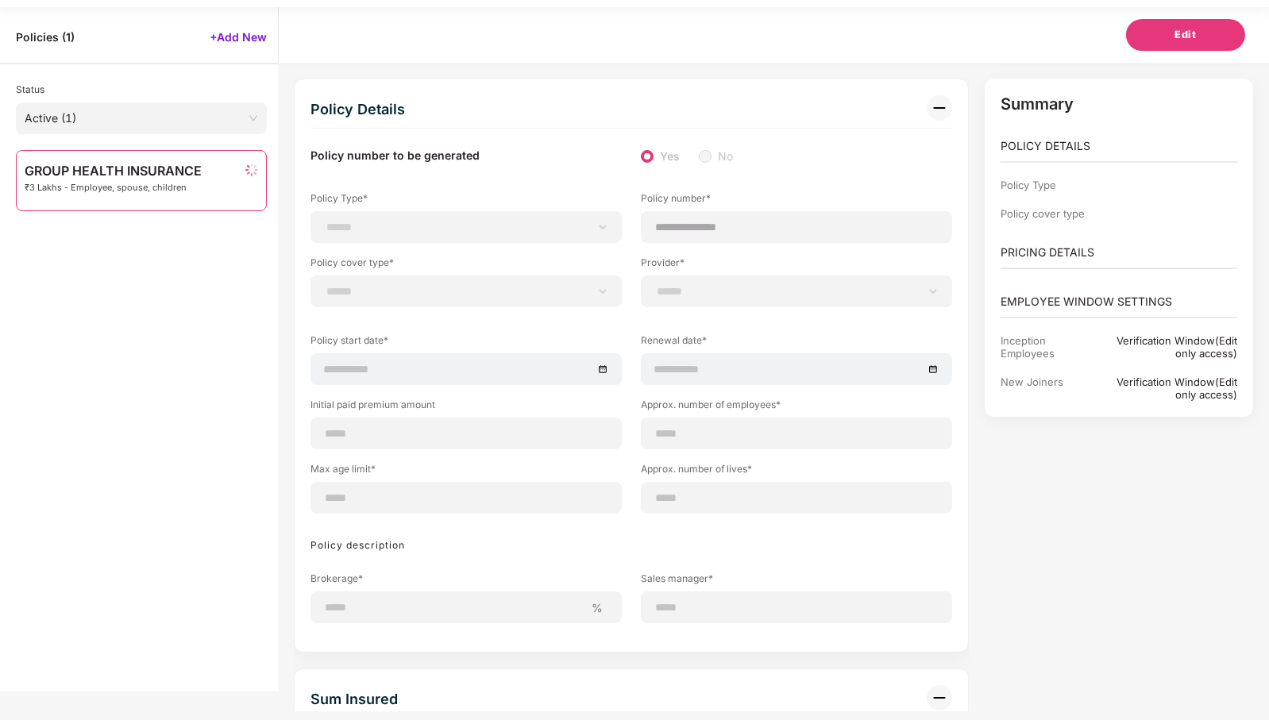
select select "**********"
select select "*"
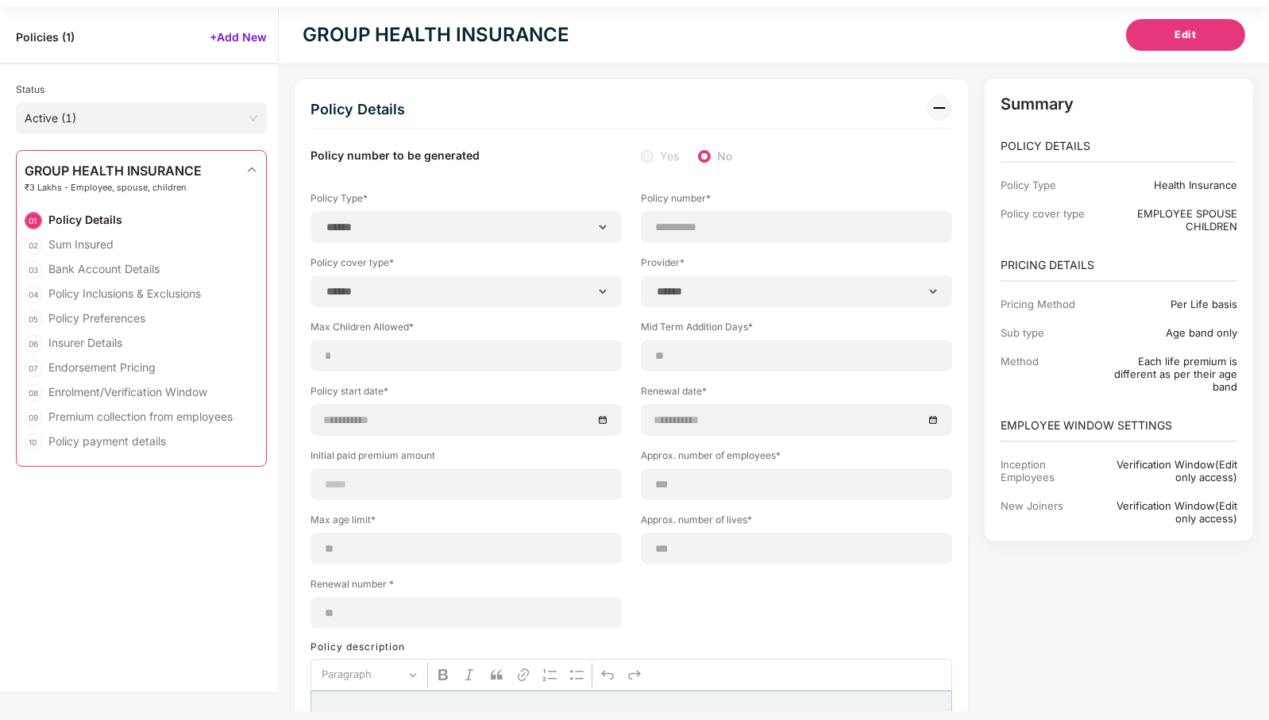
select select "**********"
type input "**********"
select select "**********"
type input "**********"
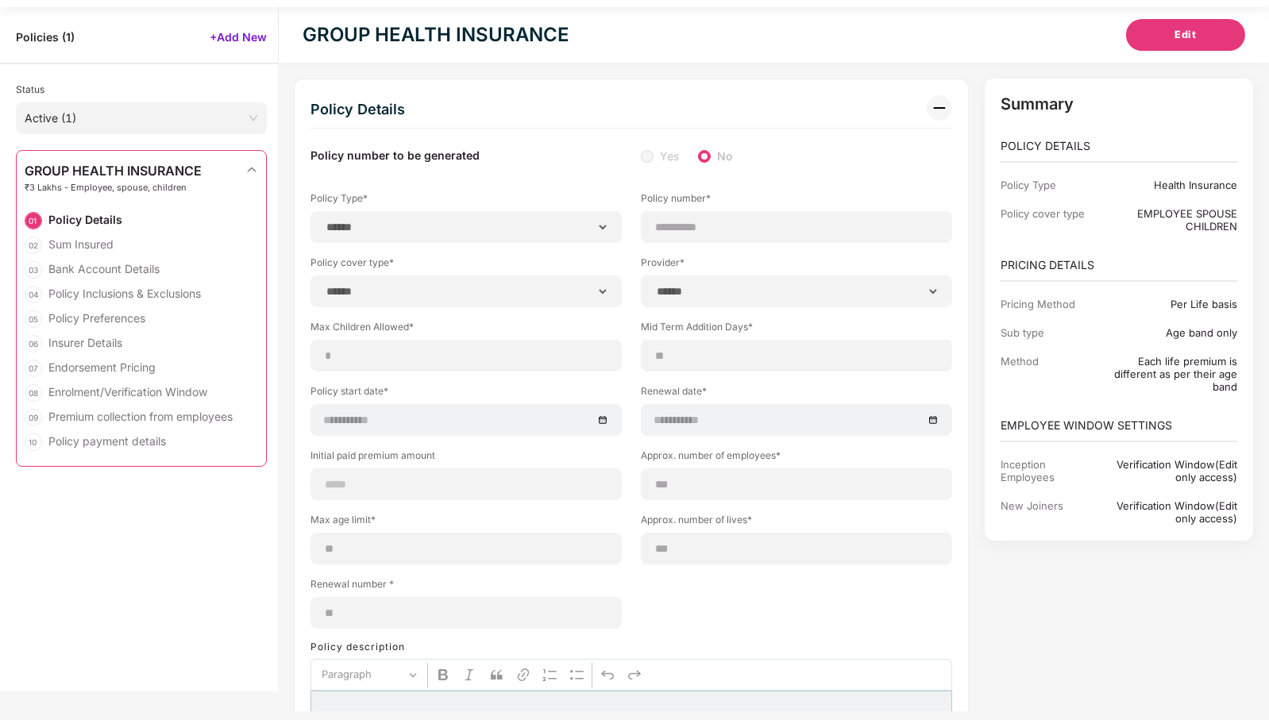
type input "***"
type input "**"
type input "***"
type input "*"
type input "**"
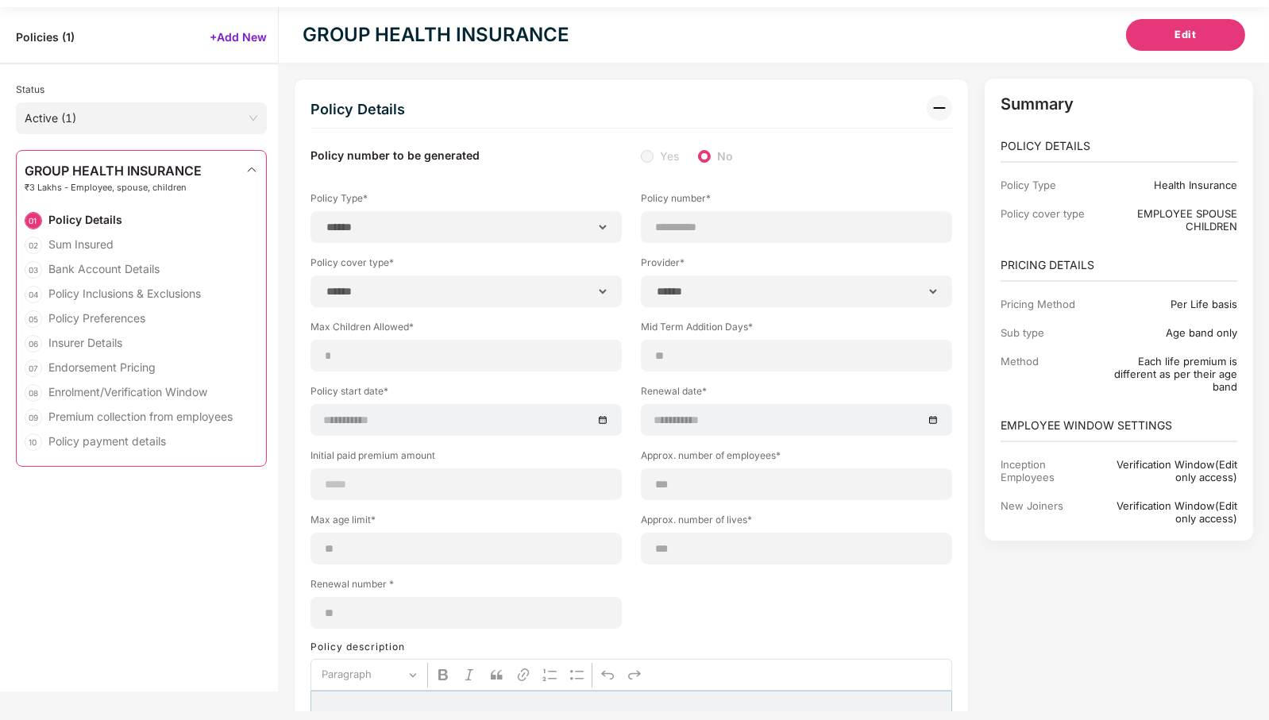
select select "*****"
type input "******"
type input "**********"
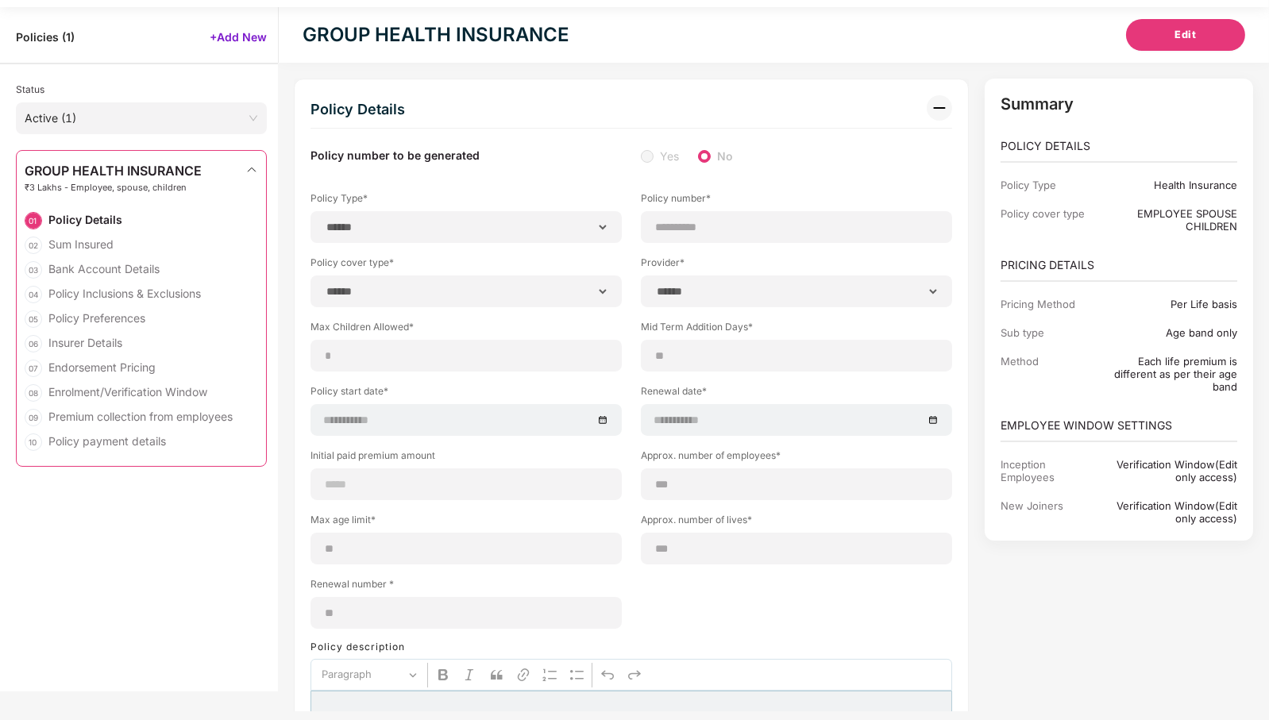
select select "******"
type input "********"
select select "********"
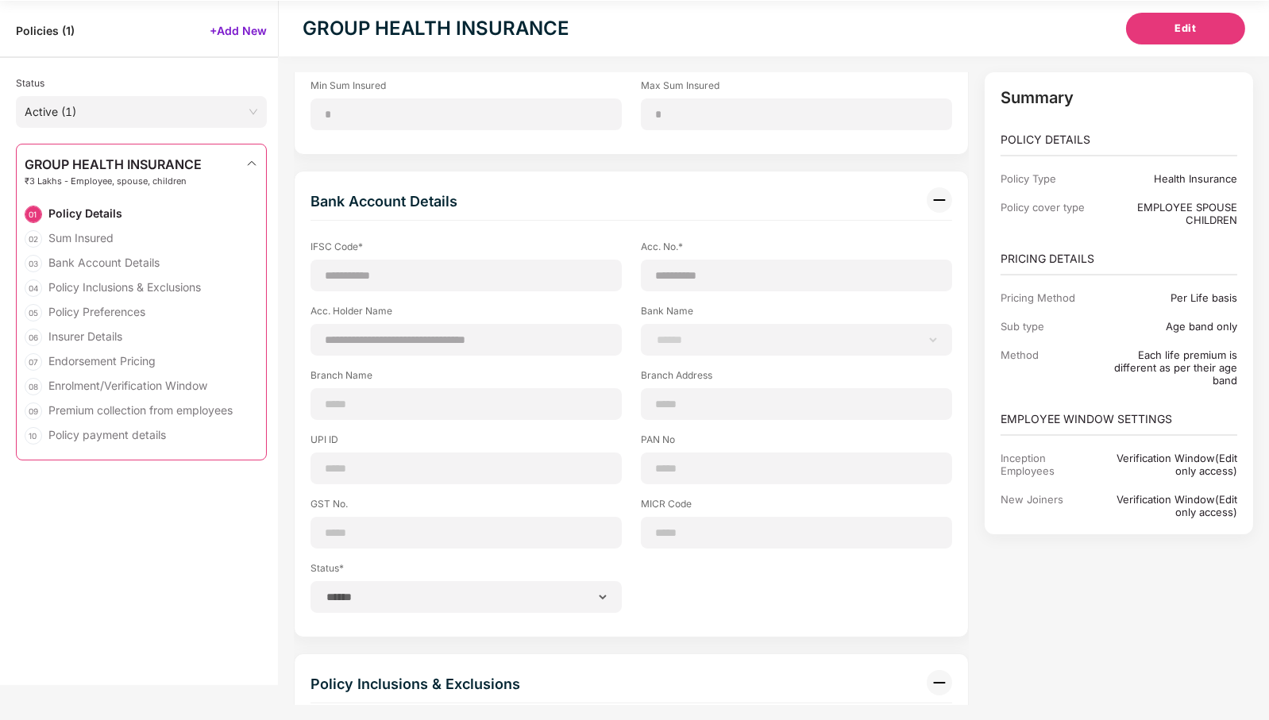
scroll to position [993, 0]
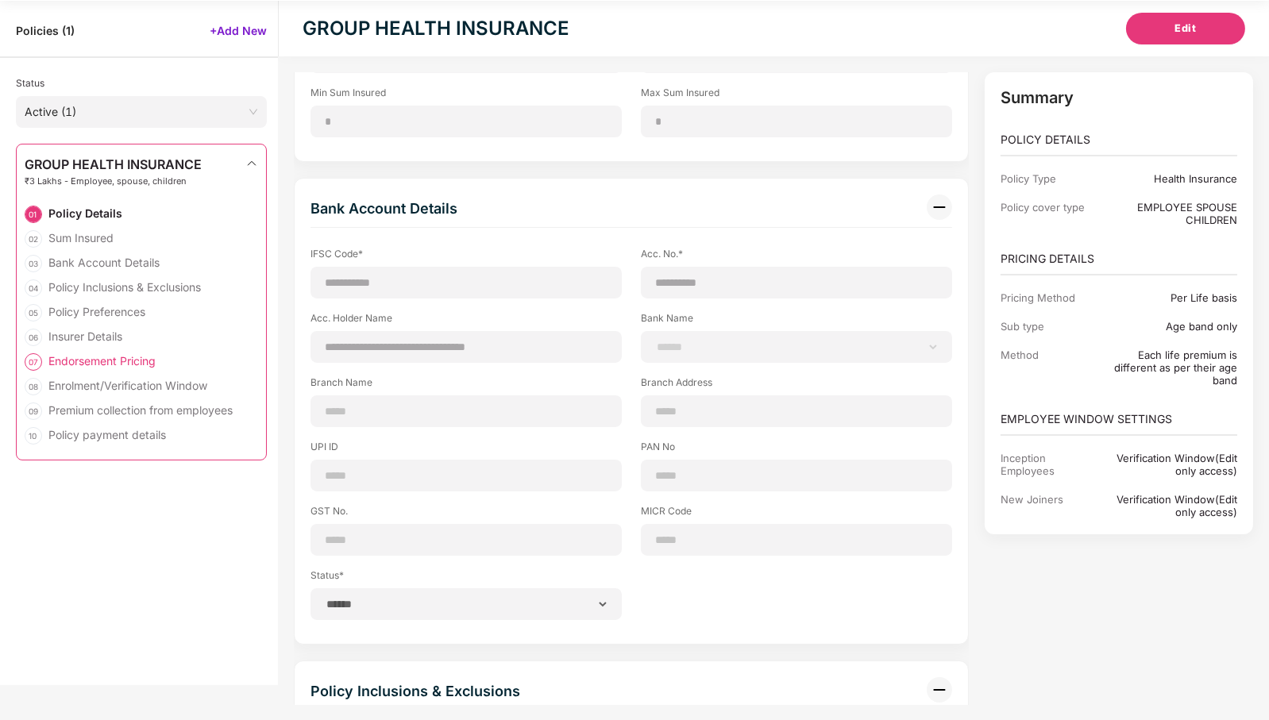
click at [90, 359] on div "Endorsement Pricing" at bounding box center [101, 360] width 107 height 15
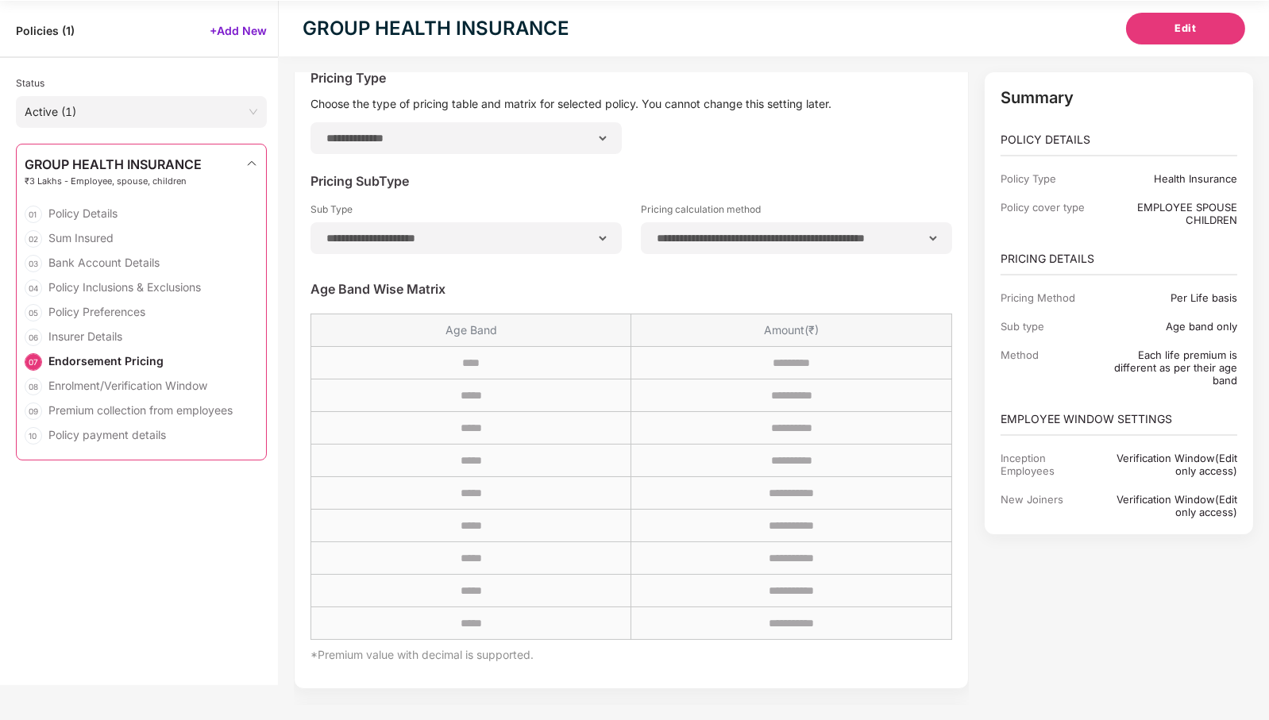
scroll to position [5079, 0]
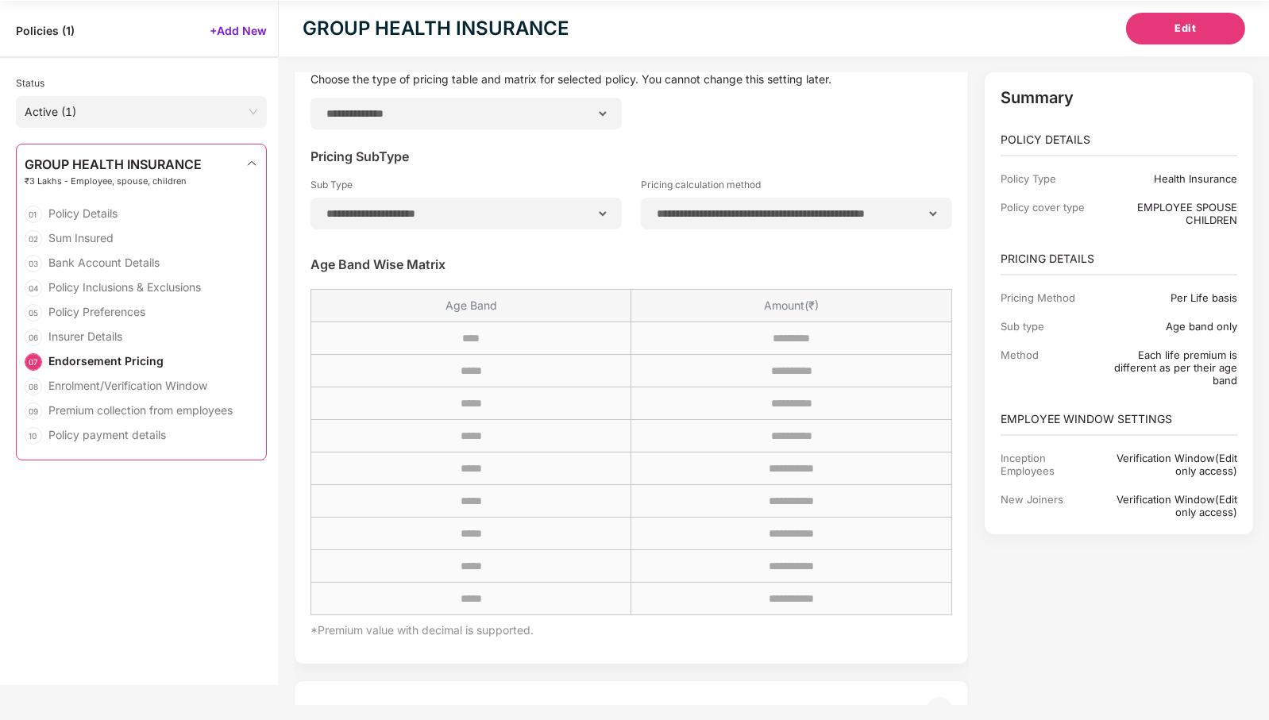
drag, startPoint x: 494, startPoint y: 302, endPoint x: 523, endPoint y: 304, distance: 28.7
click at [499, 305] on div "Age Band" at bounding box center [470, 306] width 319 height 32
click at [717, 377] on tbody "**********" at bounding box center [631, 468] width 641 height 293
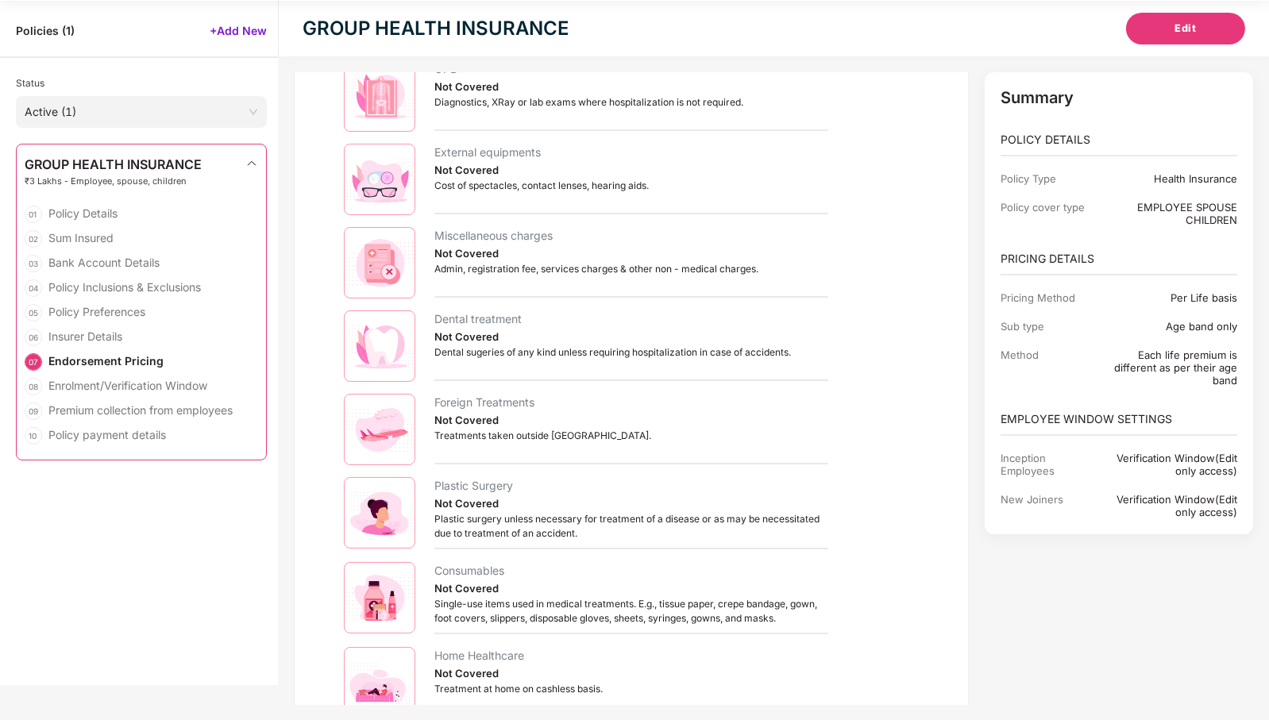
scroll to position [0, 0]
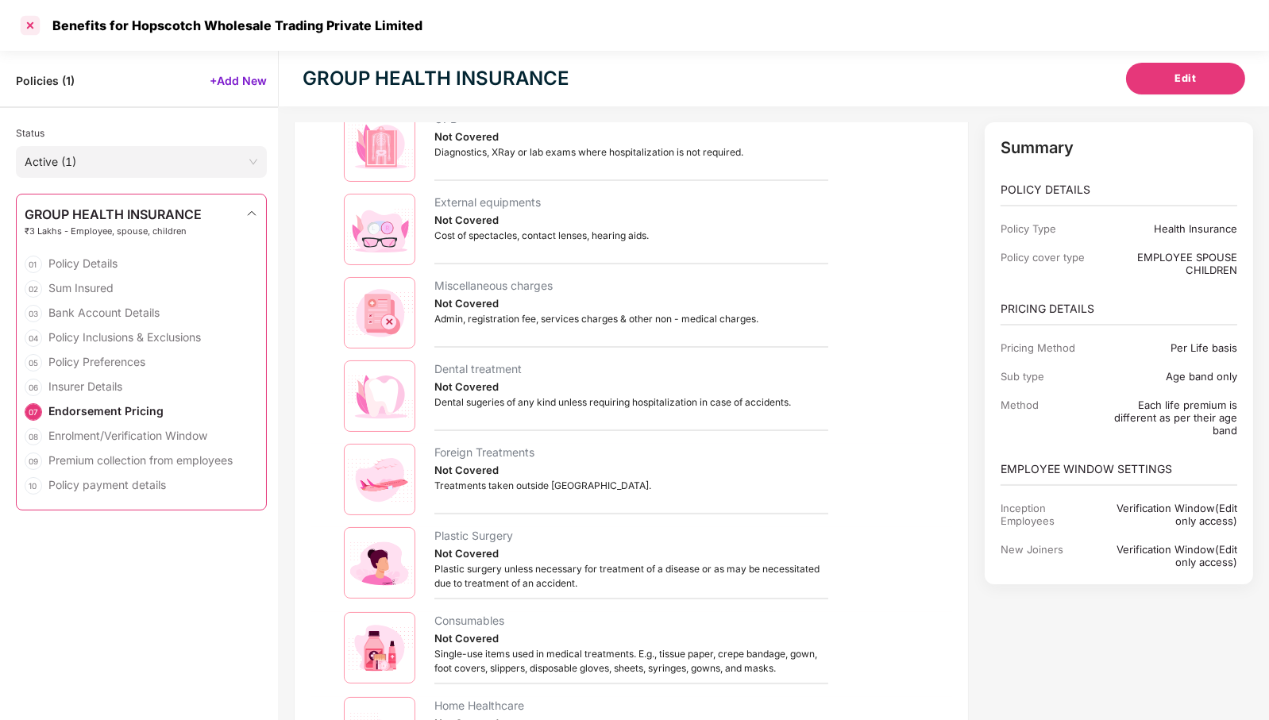
click at [26, 25] on div at bounding box center [29, 25] width 25 height 25
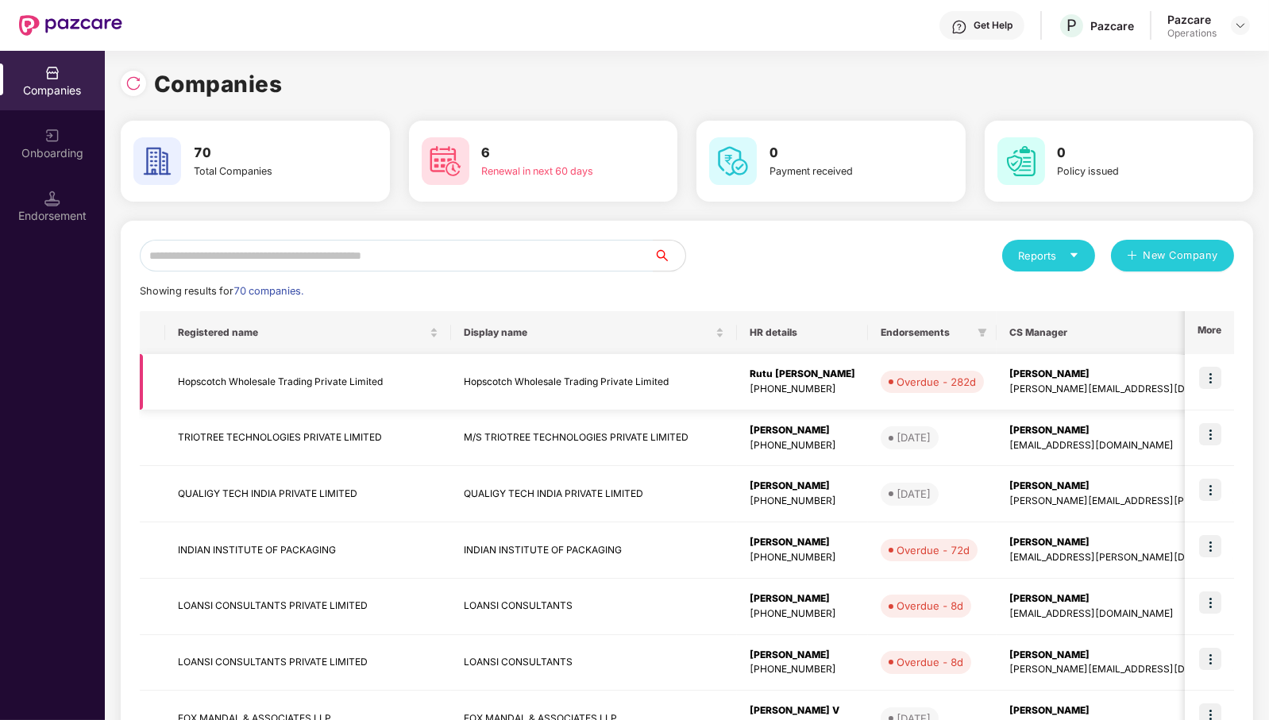
click at [1222, 379] on td at bounding box center [1209, 382] width 49 height 56
click at [1216, 376] on img at bounding box center [1210, 378] width 22 height 22
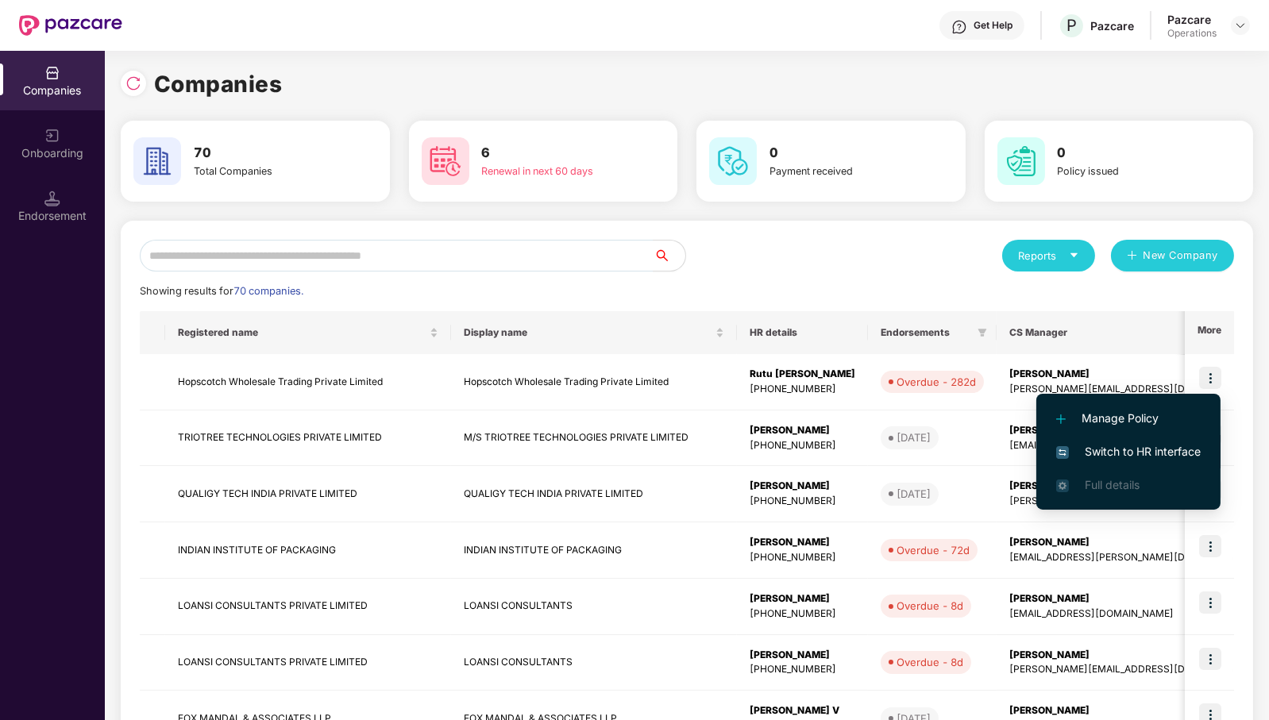
click at [1165, 449] on span "Switch to HR interface" at bounding box center [1128, 451] width 145 height 17
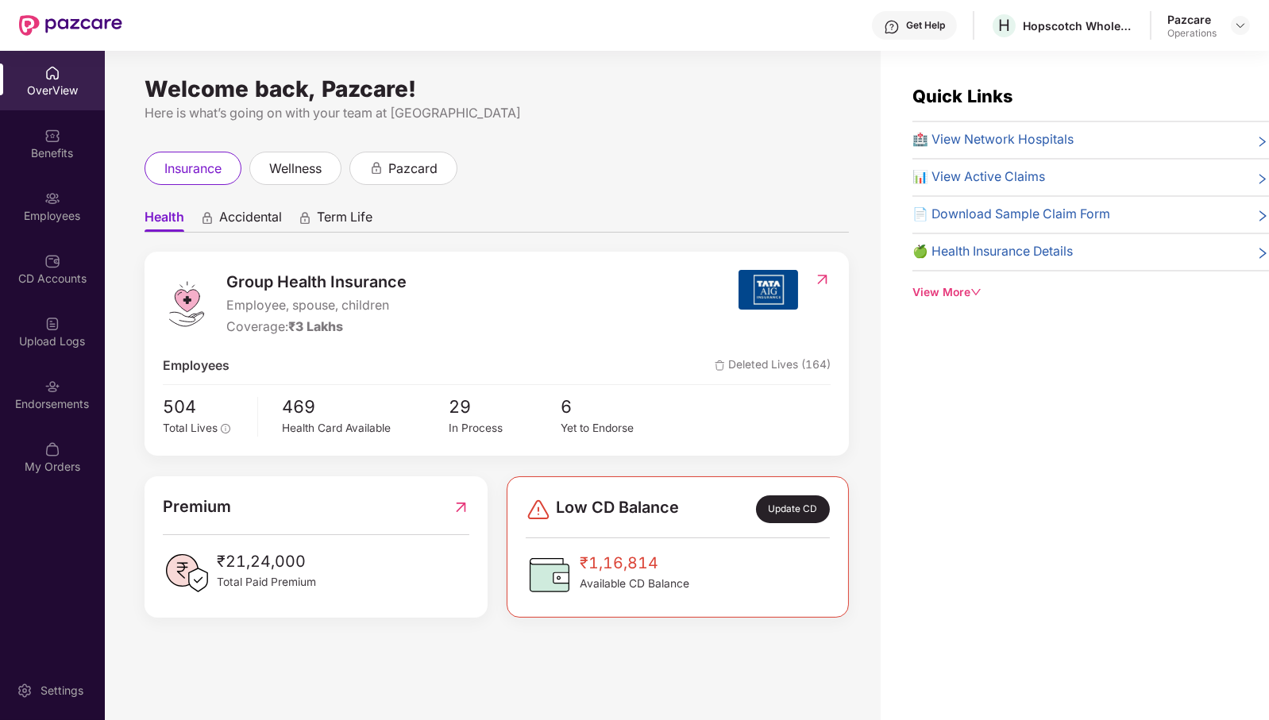
click at [63, 402] on div "Endorsements" at bounding box center [52, 404] width 105 height 16
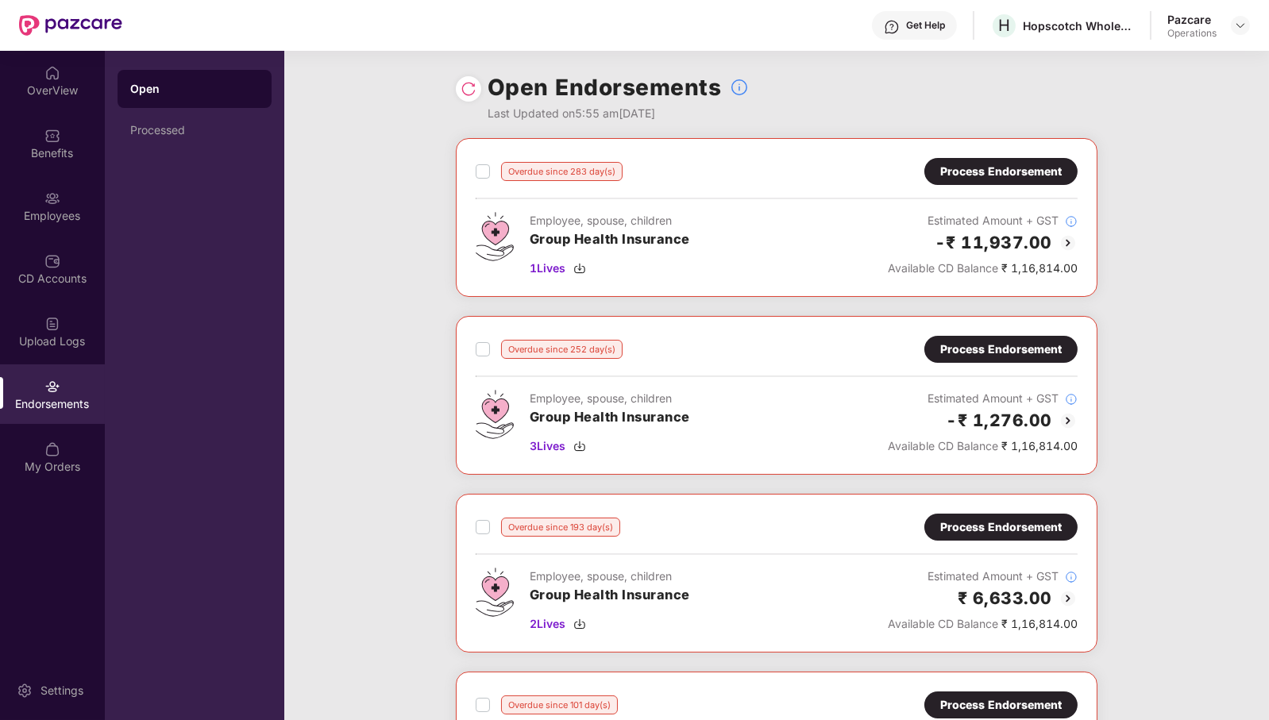
click at [1004, 168] on div "Process Endorsement" at bounding box center [1001, 171] width 122 height 17
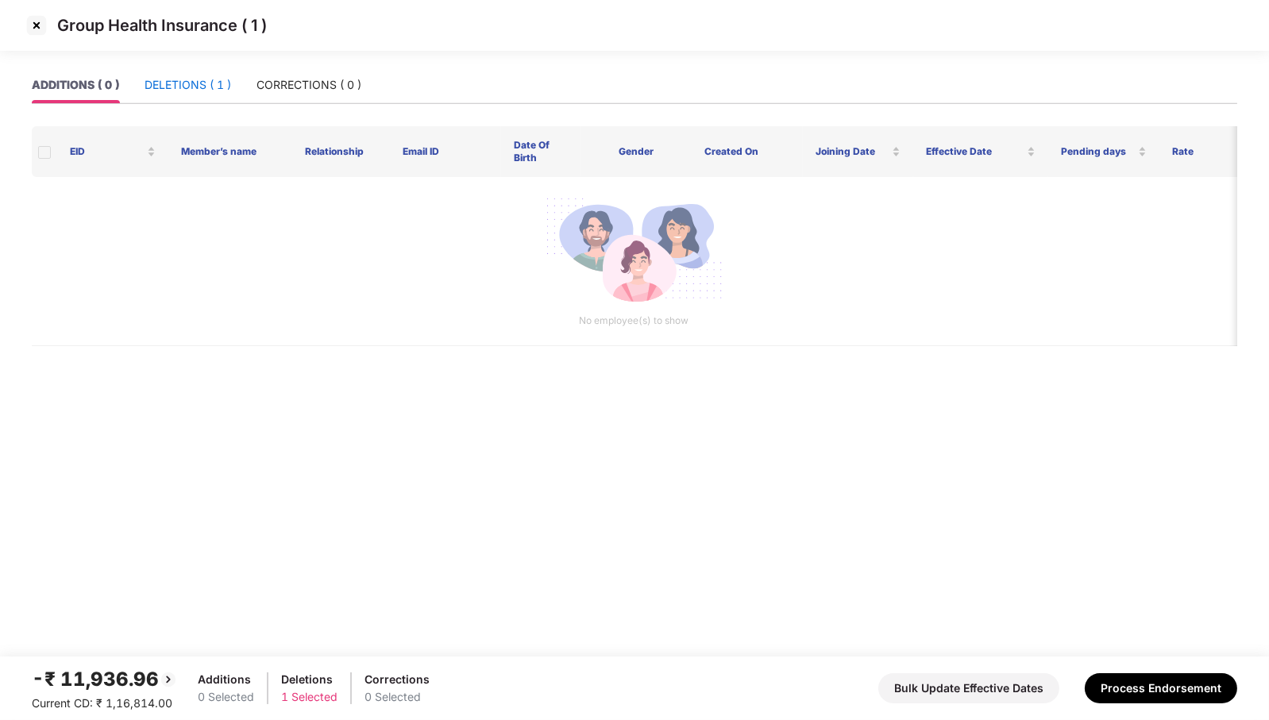
click at [214, 78] on div "DELETIONS ( 1 )" at bounding box center [188, 84] width 87 height 17
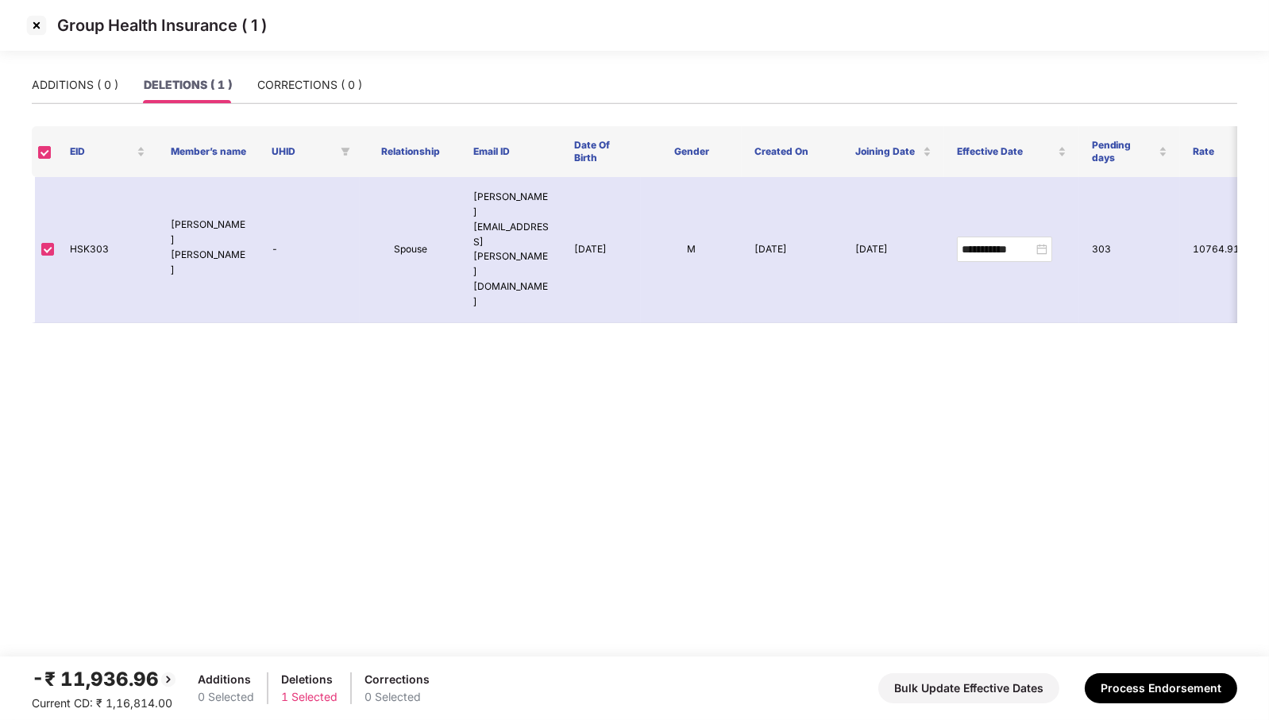
click at [36, 31] on img at bounding box center [36, 25] width 25 height 25
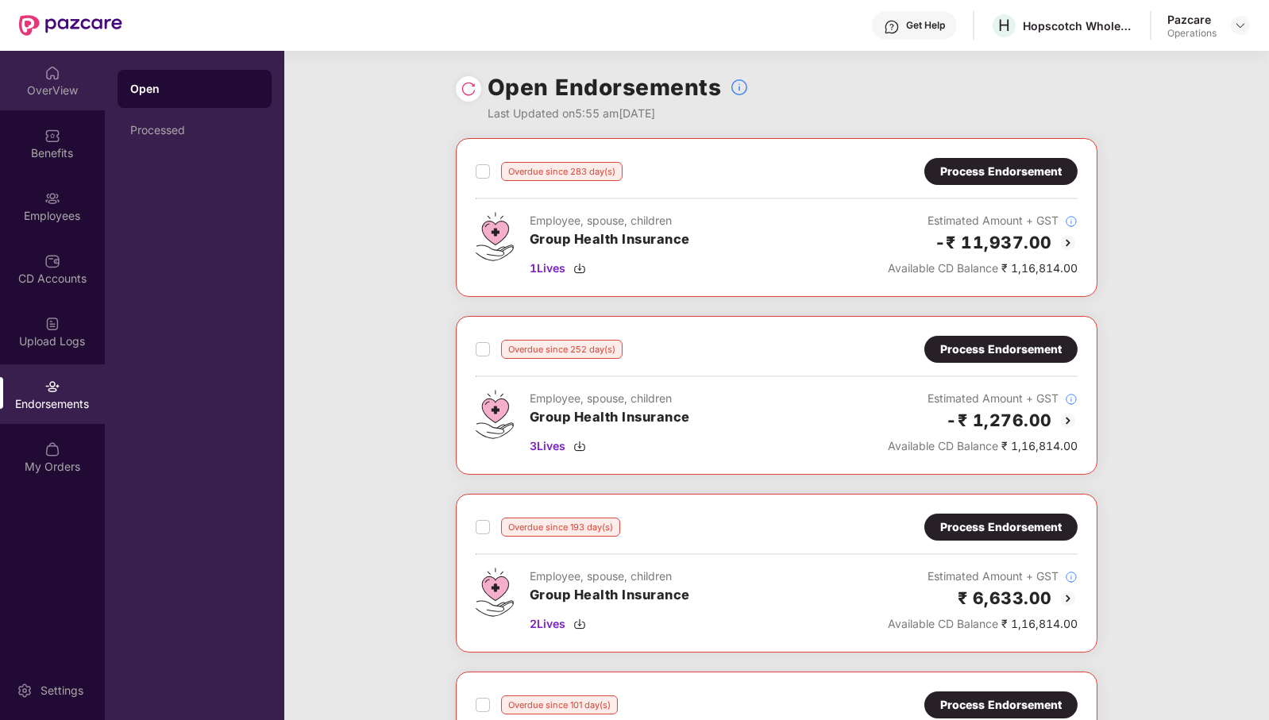
click at [37, 83] on div "OverView" at bounding box center [52, 91] width 105 height 16
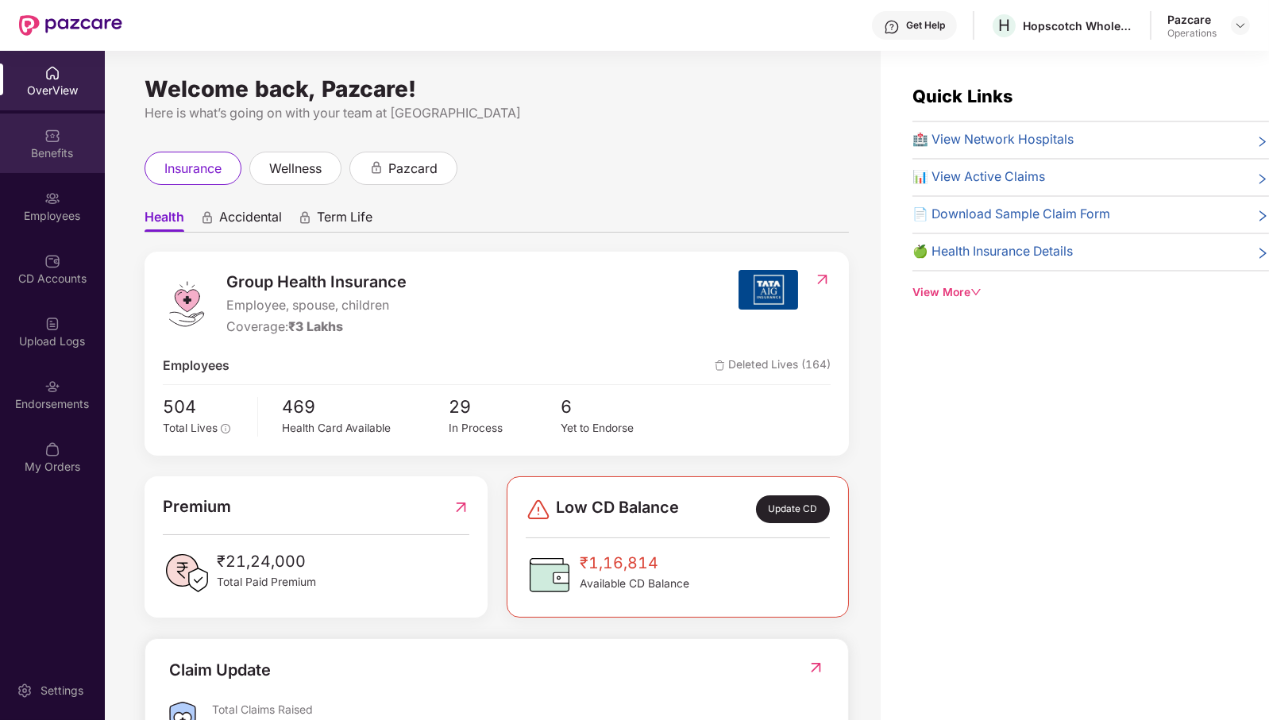
click at [44, 168] on div "Benefits" at bounding box center [52, 144] width 105 height 60
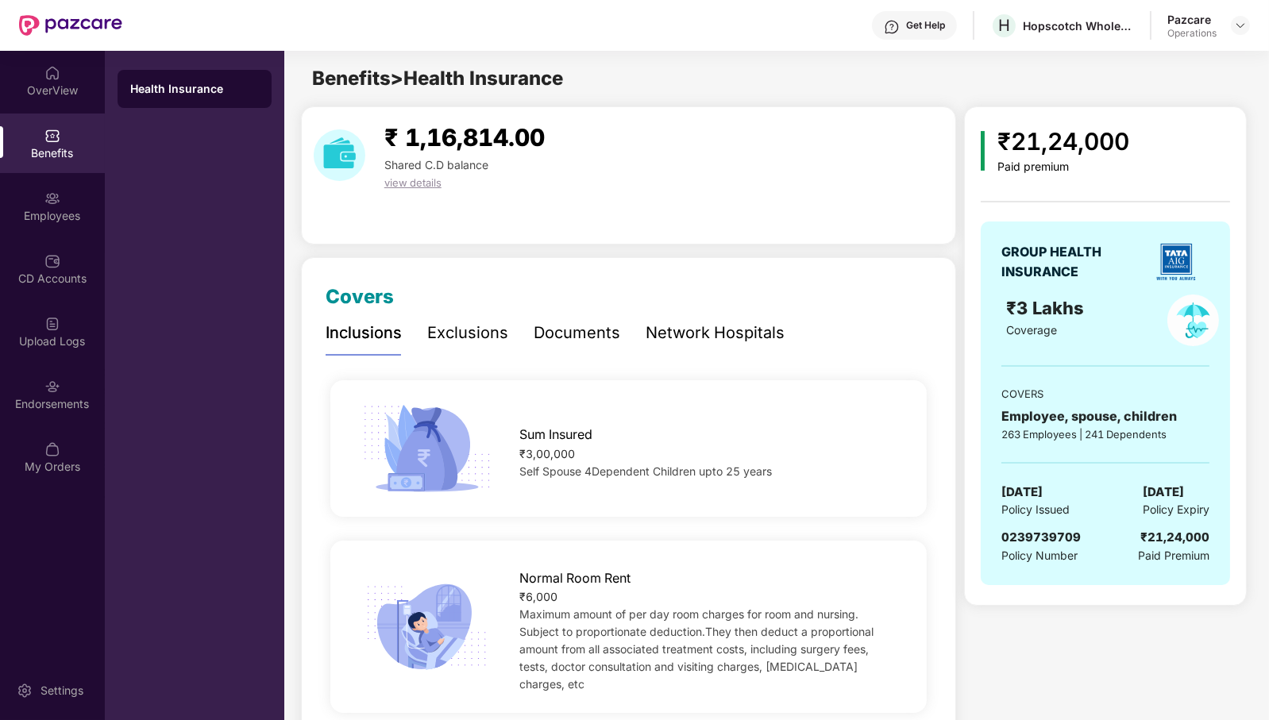
click at [596, 347] on div "Documents" at bounding box center [577, 333] width 87 height 44
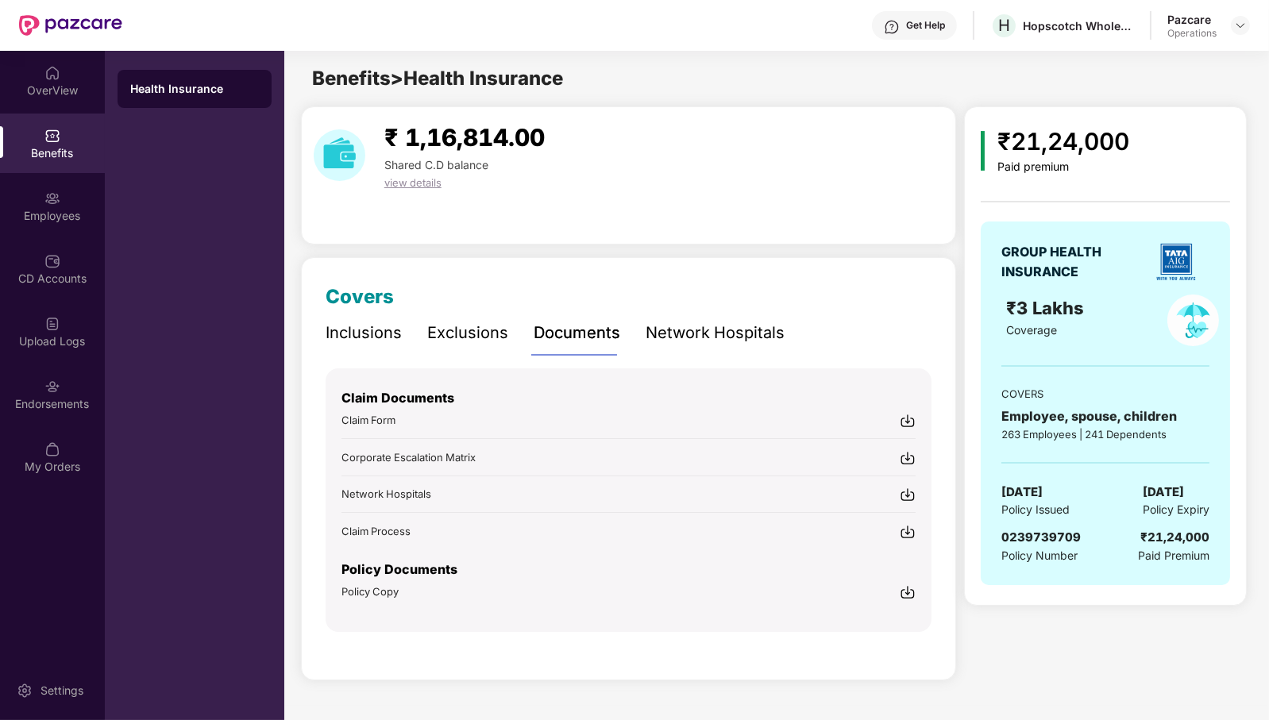
click at [696, 342] on div "Network Hospitals" at bounding box center [715, 333] width 139 height 25
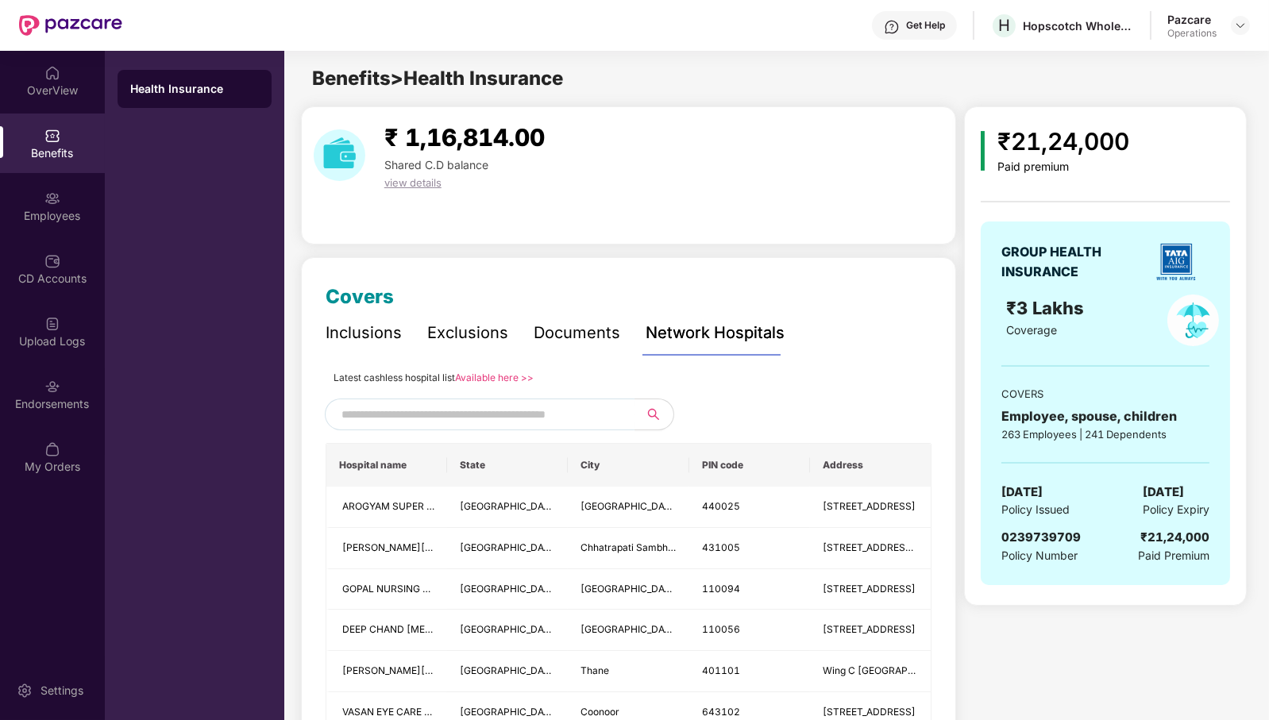
click at [454, 328] on div "Exclusions" at bounding box center [467, 333] width 81 height 25
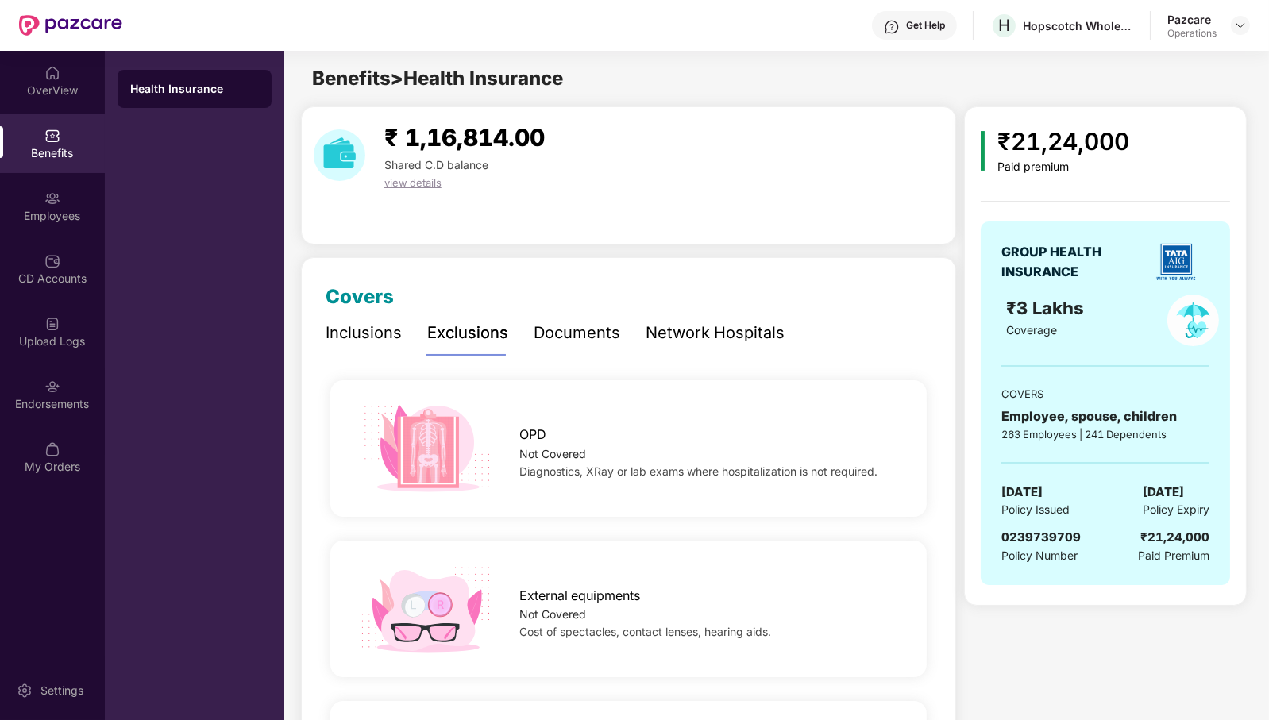
click at [349, 328] on div "Inclusions" at bounding box center [364, 333] width 76 height 25
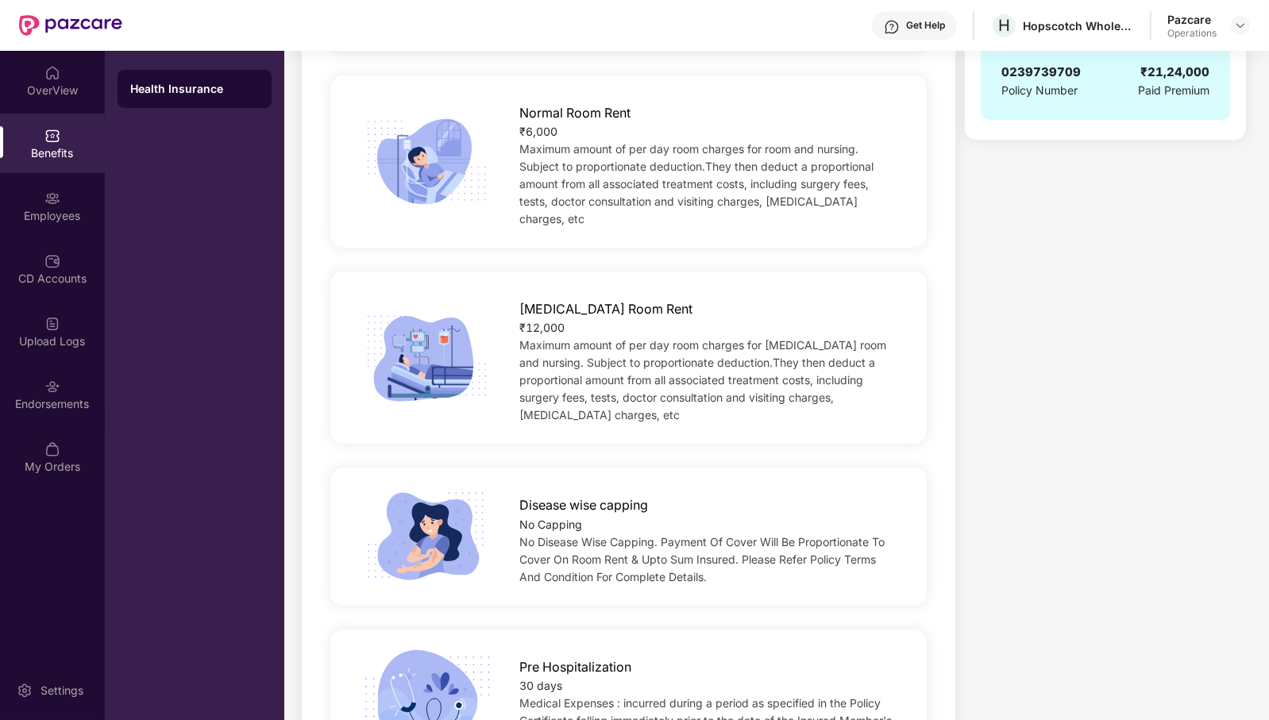
scroll to position [467, 0]
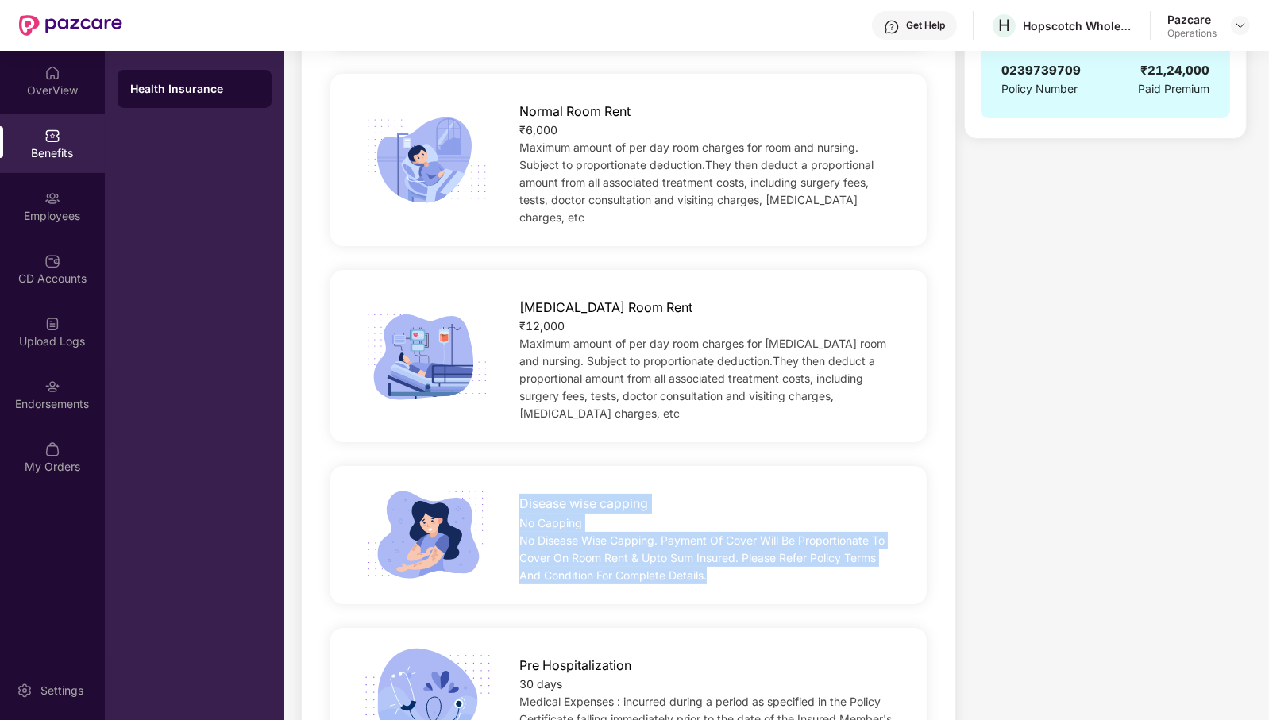
drag, startPoint x: 515, startPoint y: 468, endPoint x: 741, endPoint y: 550, distance: 239.9
click at [741, 550] on div "Disease wise capping No Capping No Disease Wise Capping. Payment Of Cover Will …" at bounding box center [628, 534] width 596 height 137
click at [48, 191] on img at bounding box center [52, 199] width 16 height 16
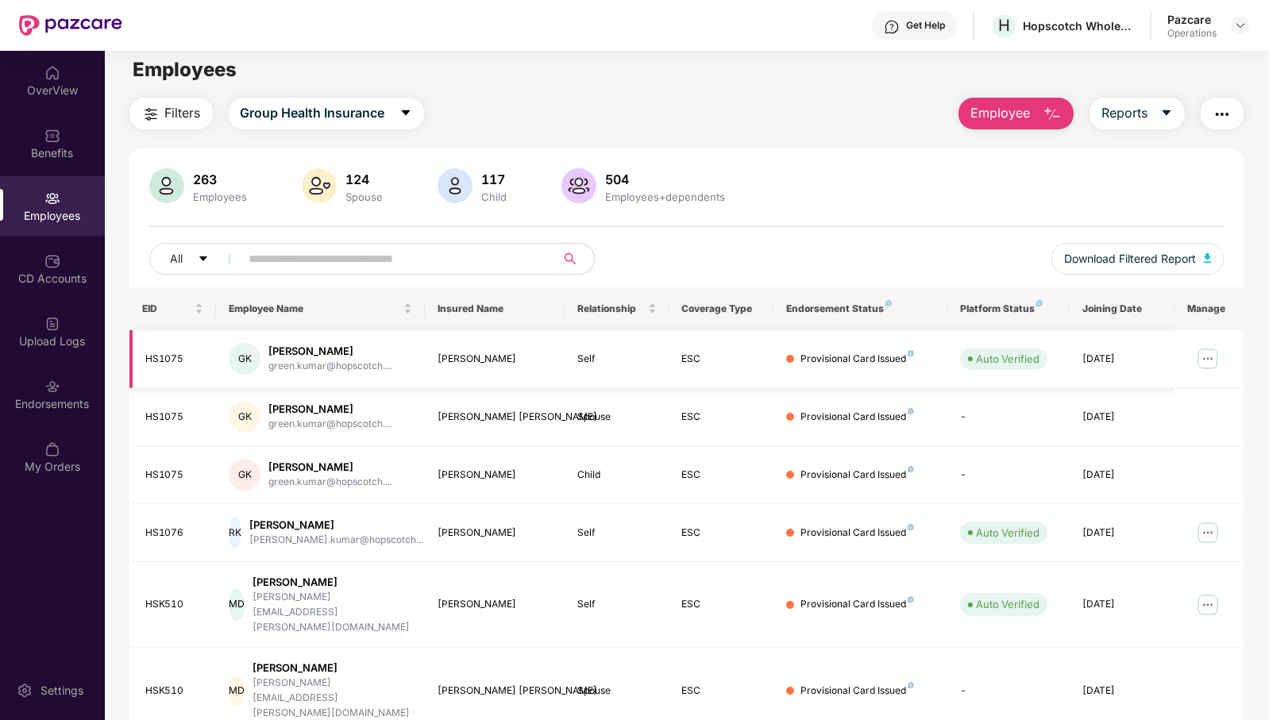
scroll to position [0, 0]
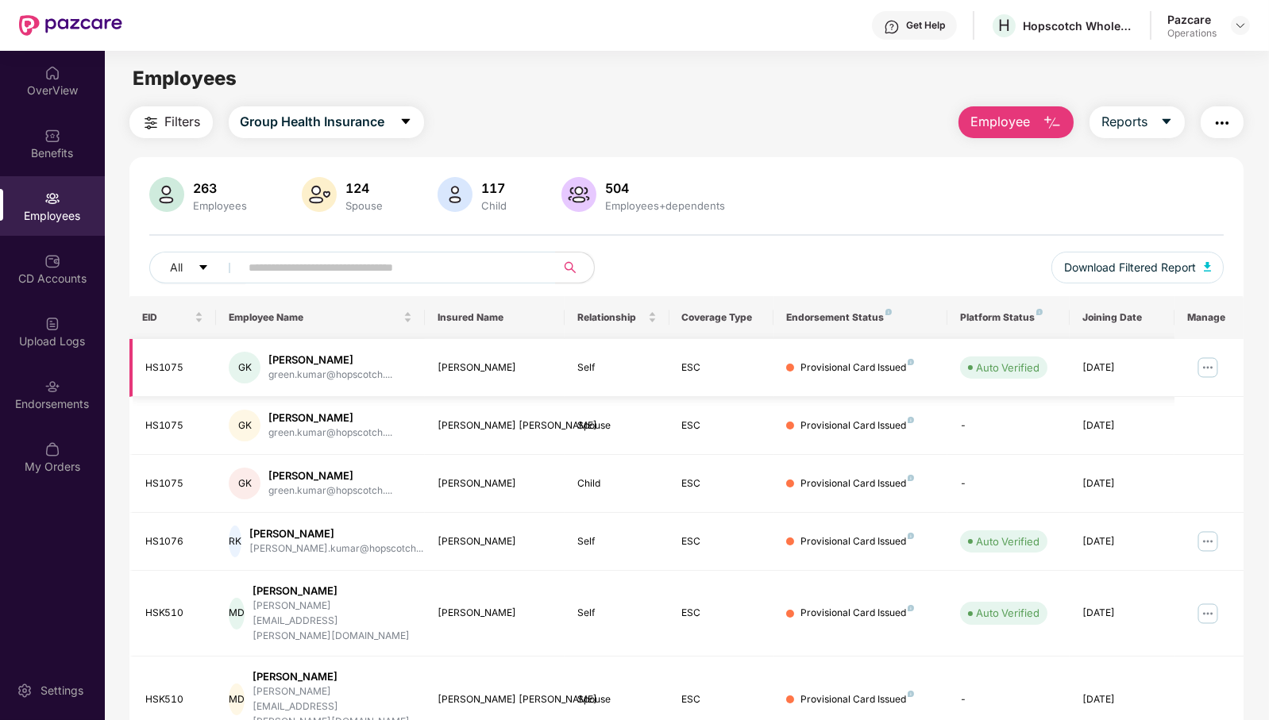
click at [1208, 355] on img at bounding box center [1207, 367] width 25 height 25
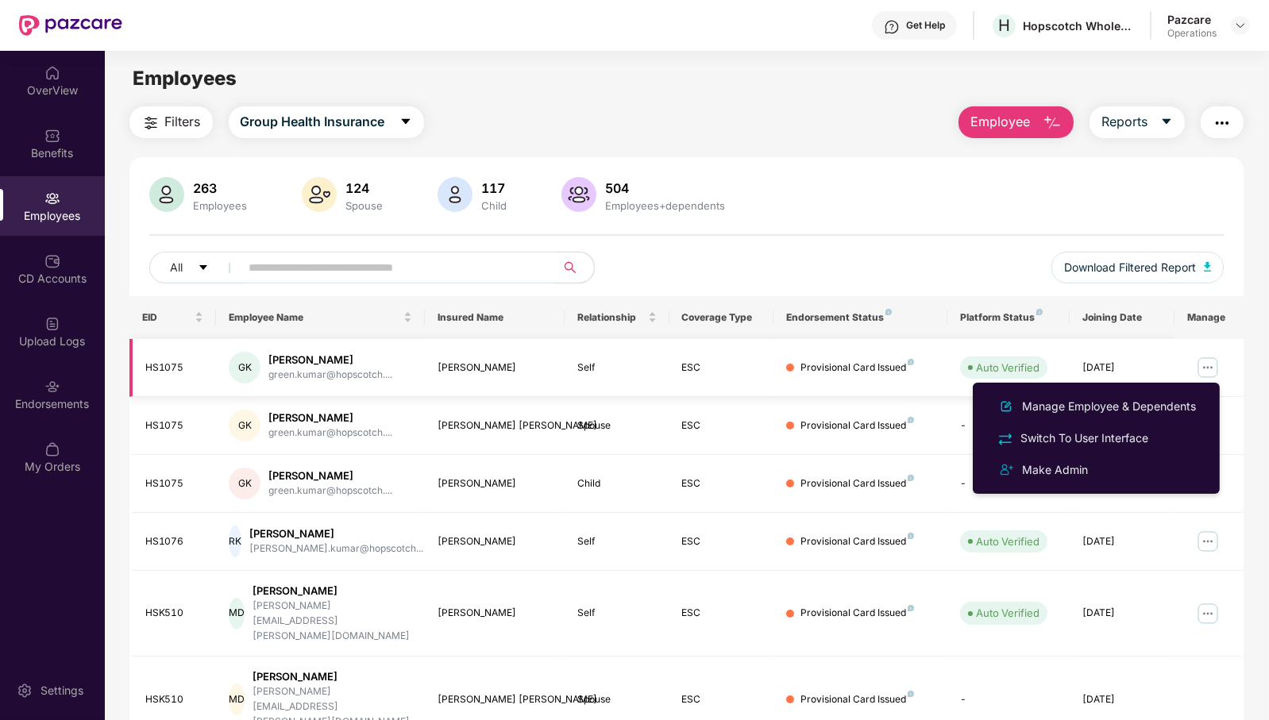
click at [1208, 359] on img at bounding box center [1207, 367] width 25 height 25
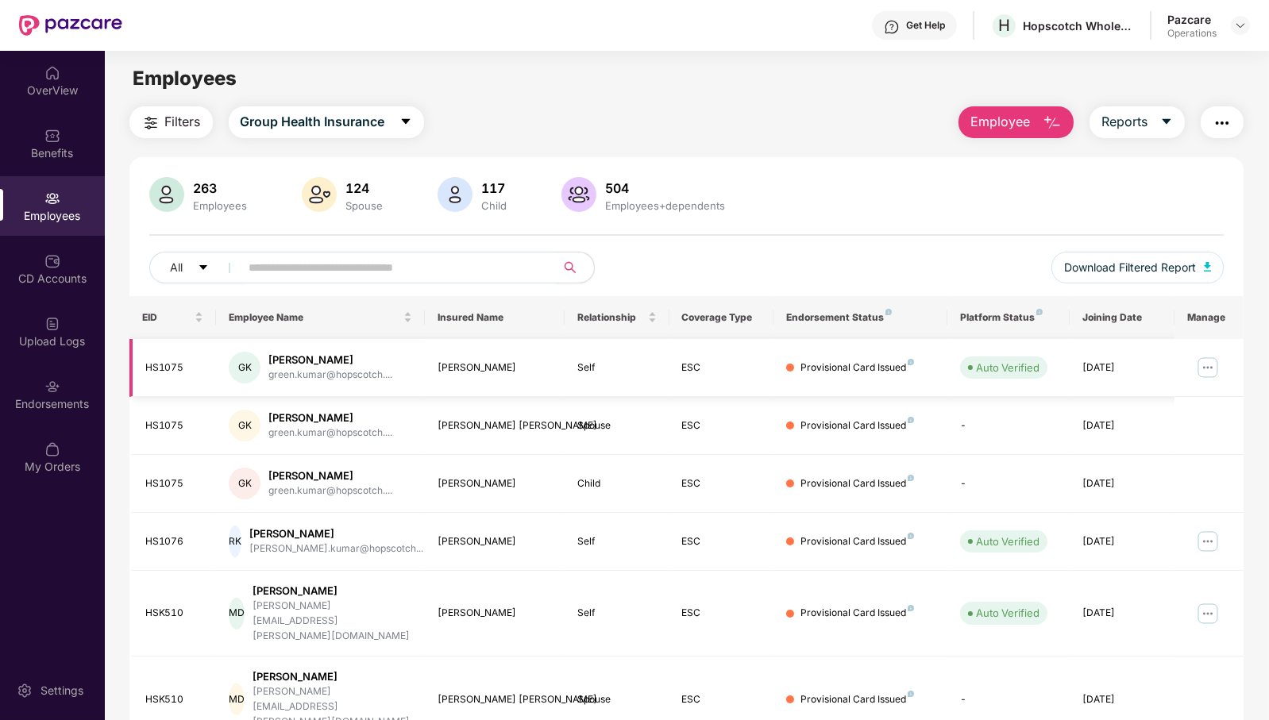
click at [1204, 365] on img at bounding box center [1207, 367] width 25 height 25
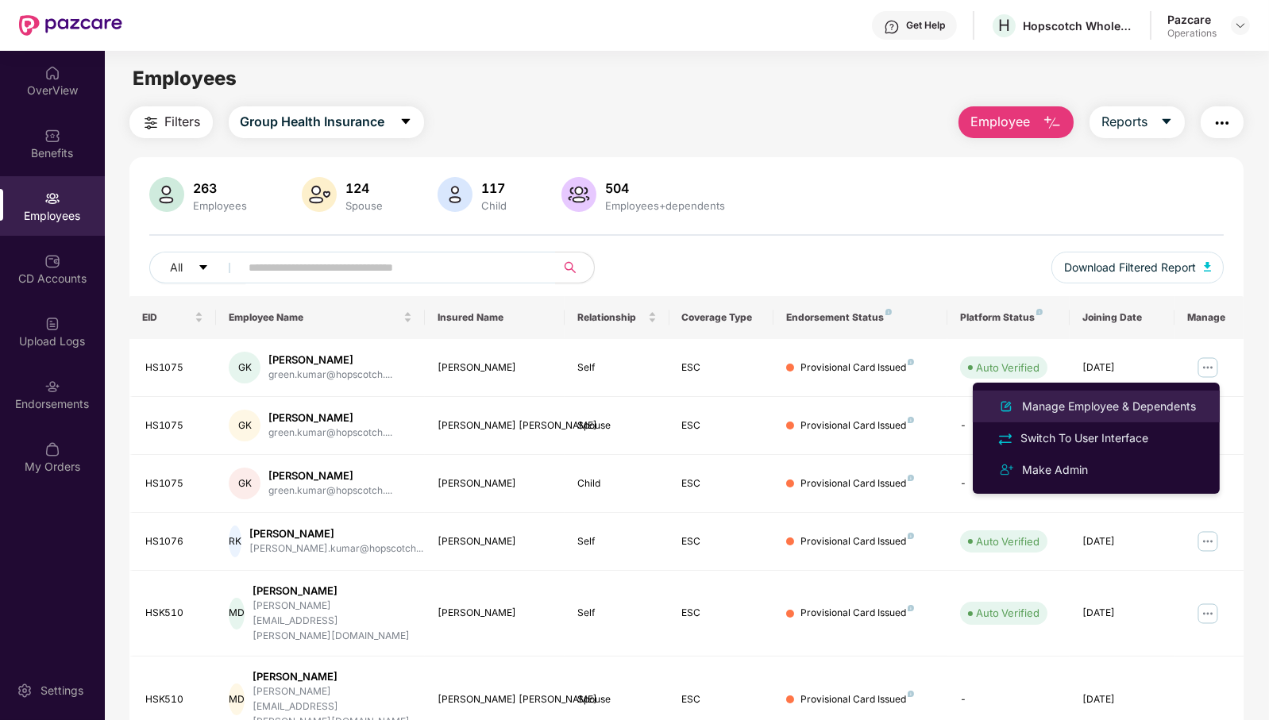
click at [1150, 403] on div "Manage Employee & Dependents" at bounding box center [1109, 406] width 180 height 17
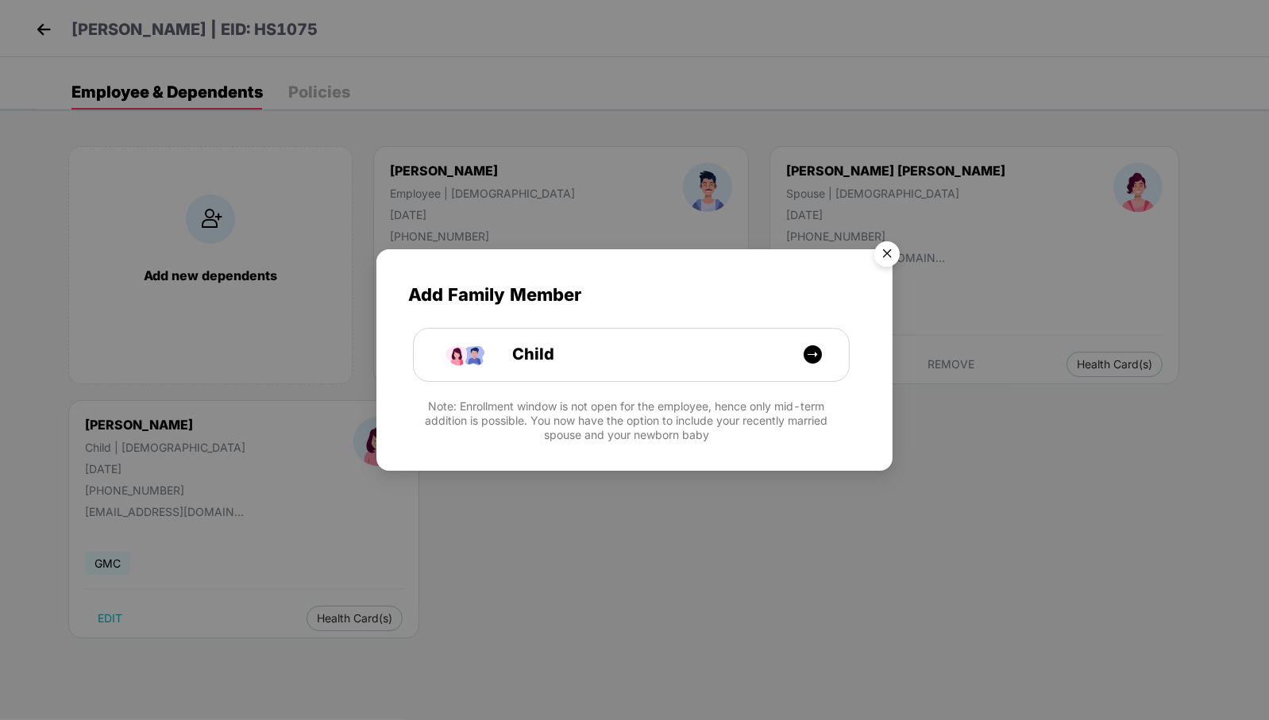
click at [885, 249] on img "Close" at bounding box center [887, 256] width 44 height 44
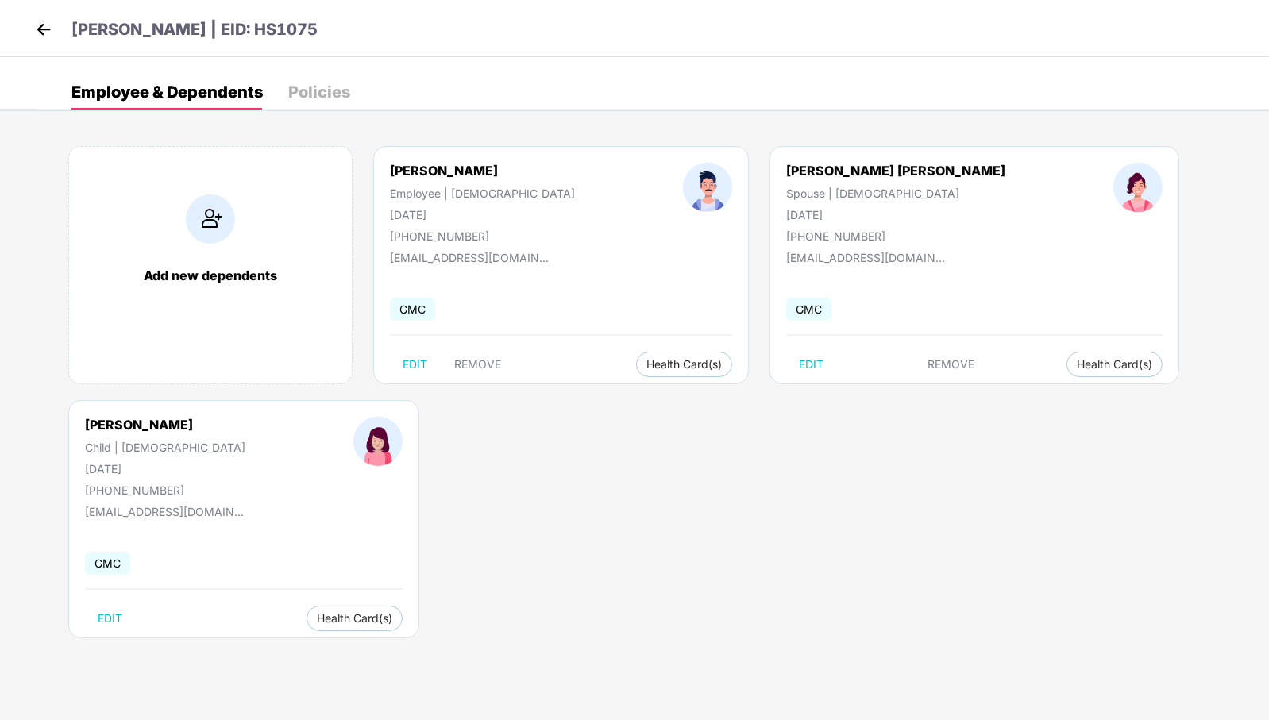
click at [326, 88] on div "Policies" at bounding box center [319, 92] width 62 height 16
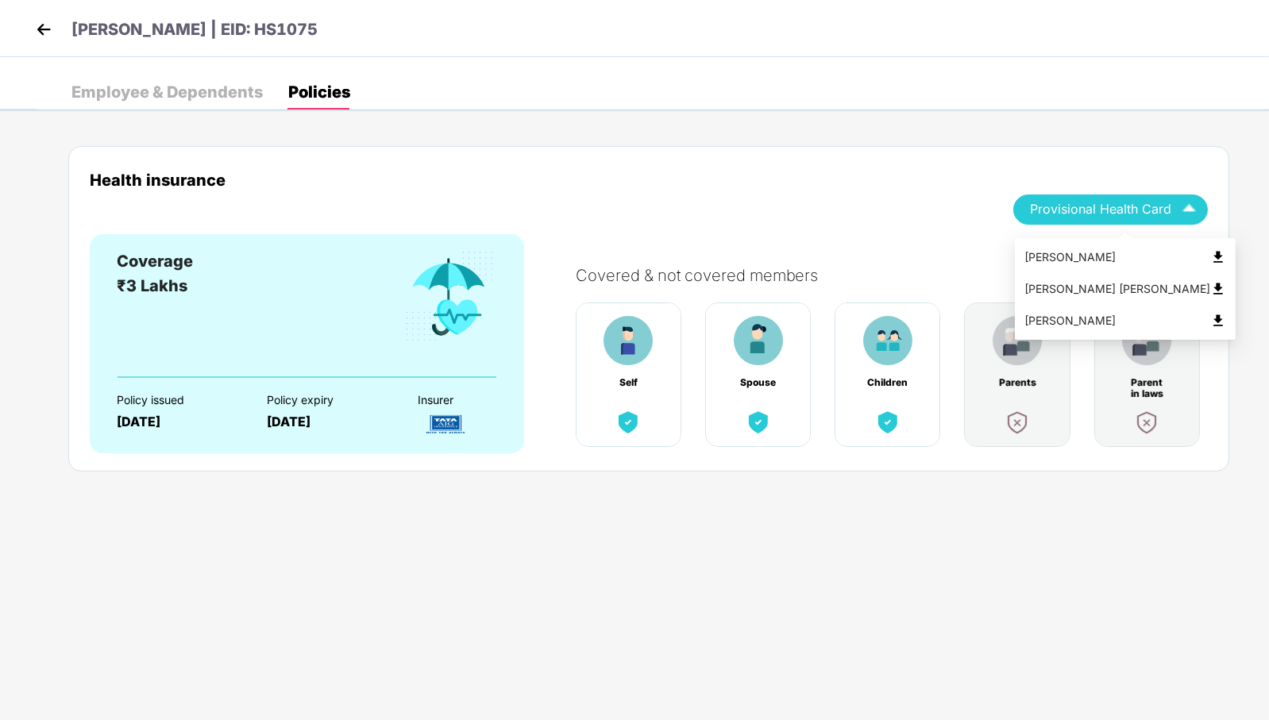
click at [1187, 203] on img "button" at bounding box center [1189, 209] width 28 height 28
click at [915, 219] on div "Health insurance Provisional Health Card" at bounding box center [649, 203] width 1118 height 64
click at [227, 105] on div "Employee & Dependents" at bounding box center [166, 92] width 191 height 35
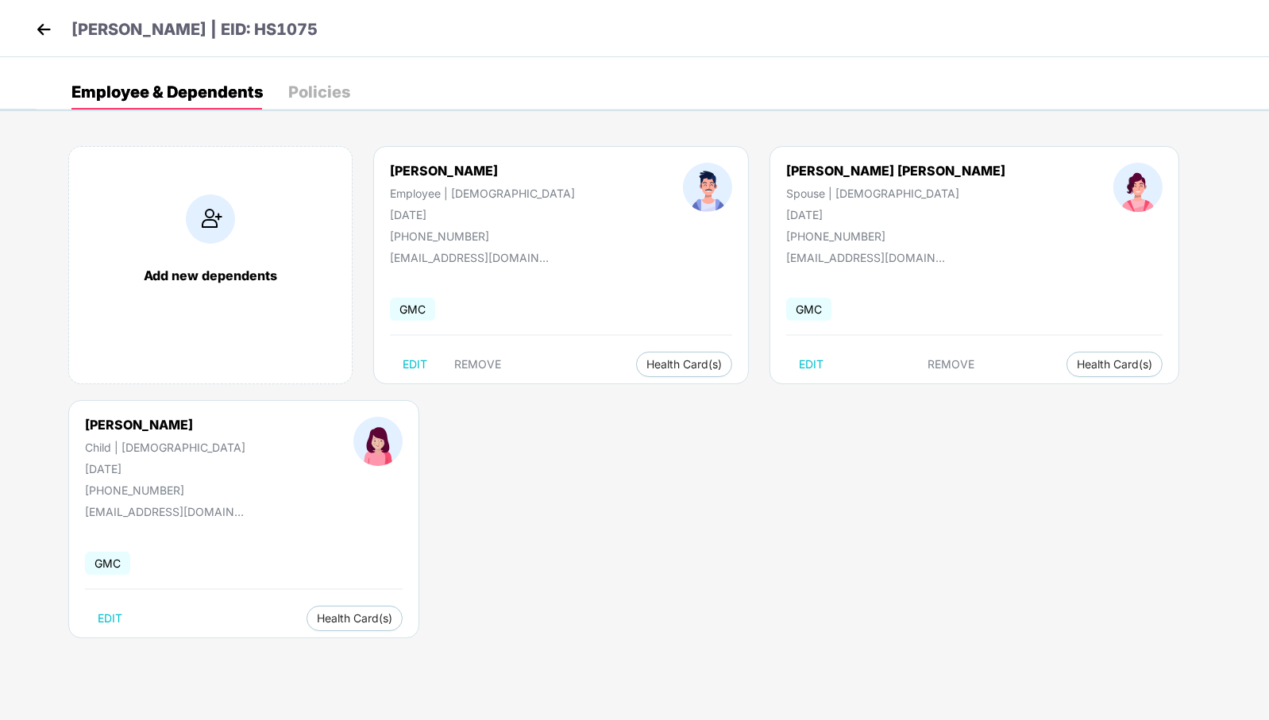
click at [50, 30] on img at bounding box center [44, 29] width 24 height 24
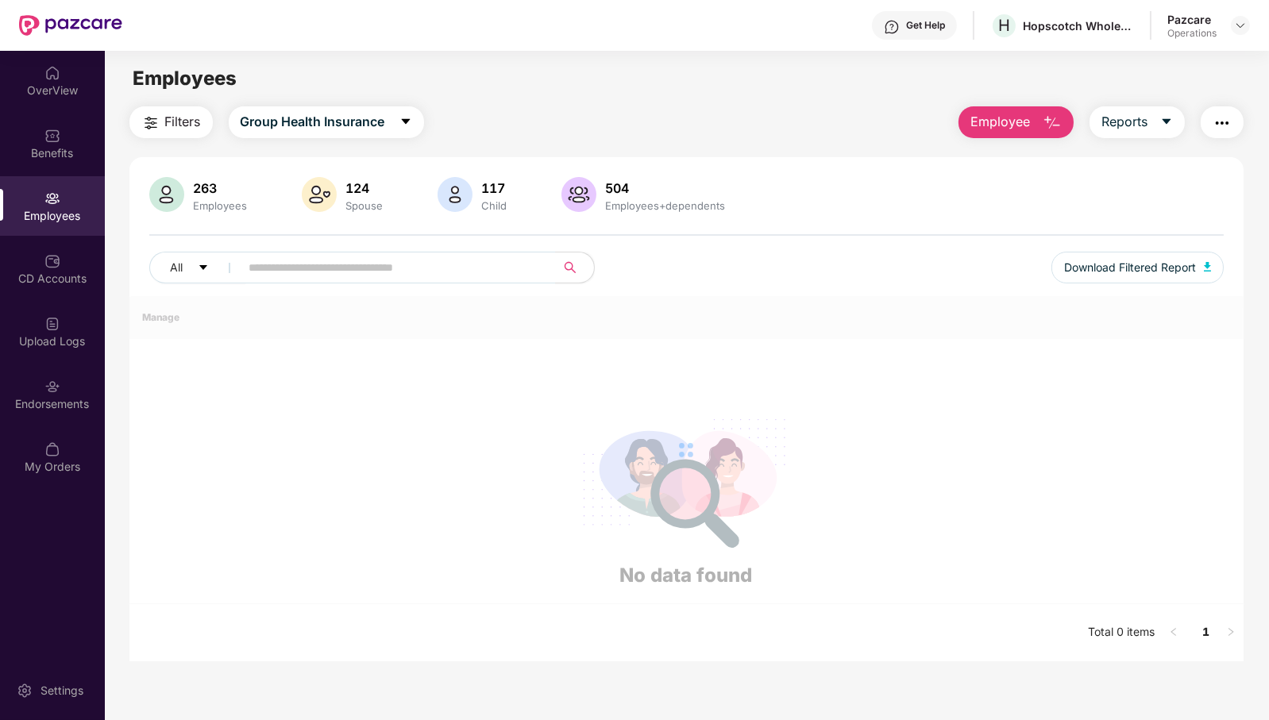
click at [1043, 129] on img "button" at bounding box center [1052, 123] width 19 height 19
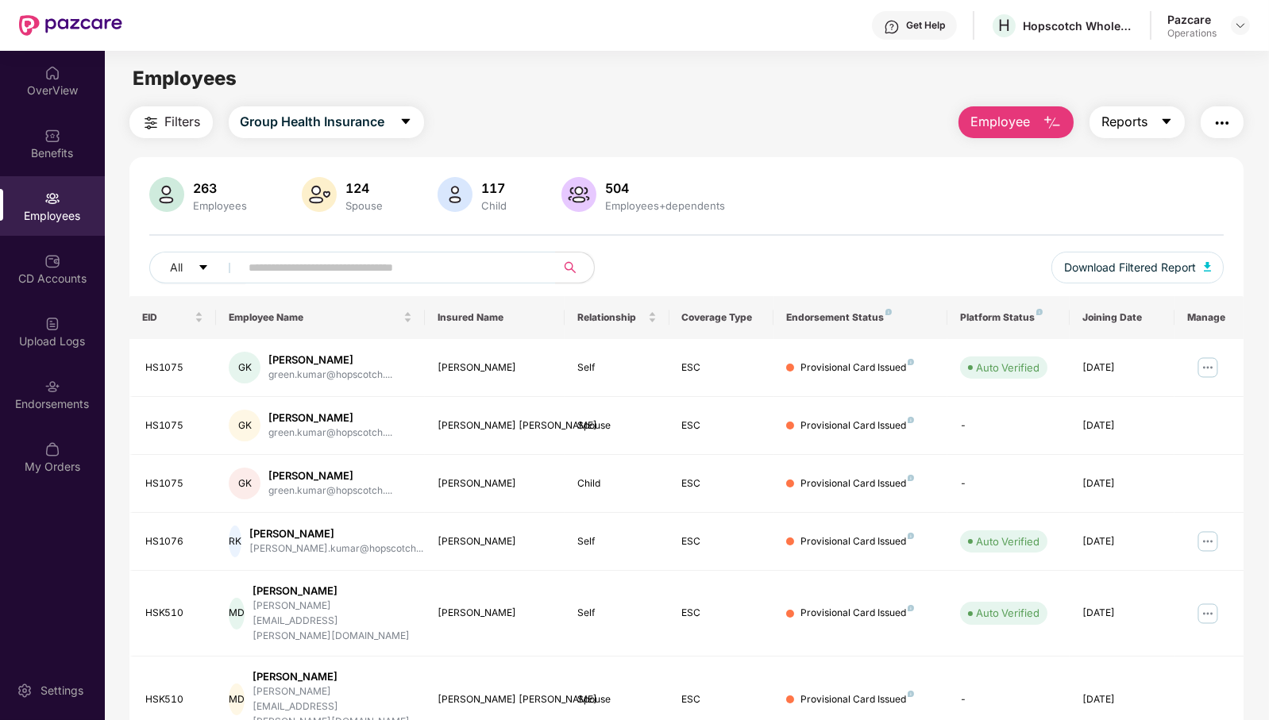
click at [1136, 123] on span "Reports" at bounding box center [1124, 122] width 46 height 20
click at [1235, 122] on button "button" at bounding box center [1222, 122] width 43 height 32
click at [33, 267] on div "CD Accounts" at bounding box center [52, 269] width 105 height 60
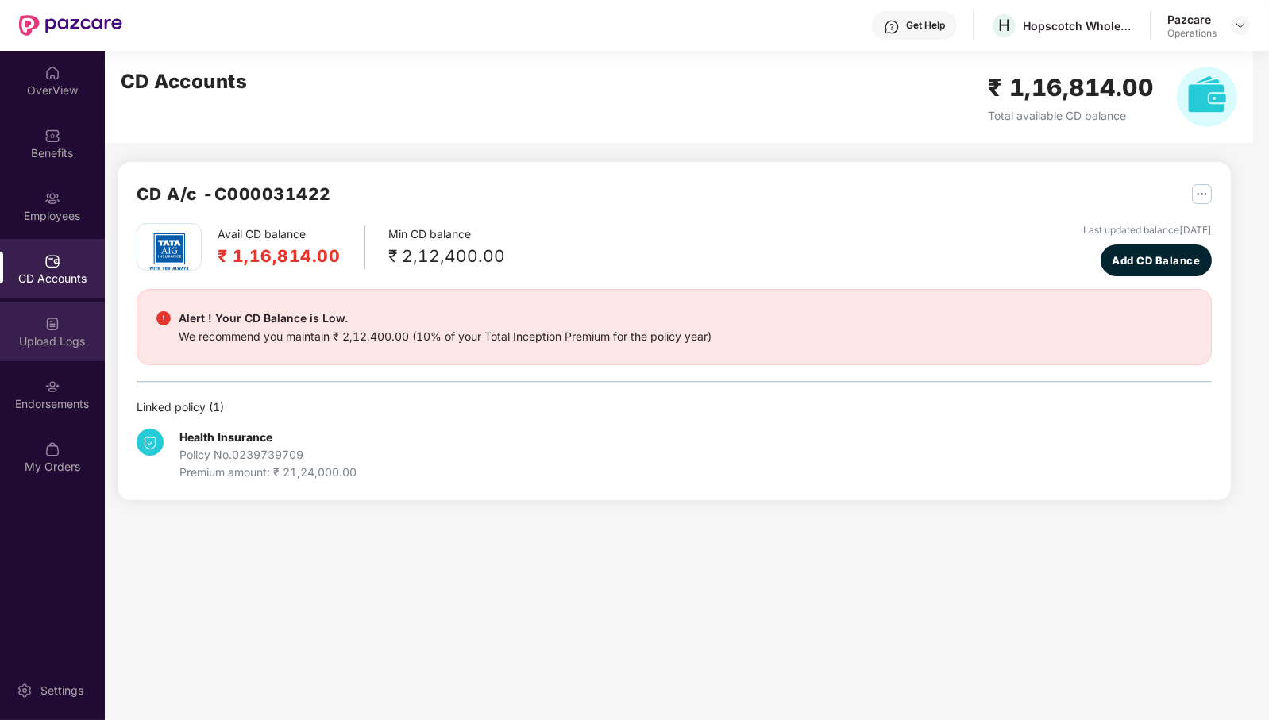
click at [81, 322] on div "Upload Logs" at bounding box center [52, 332] width 105 height 60
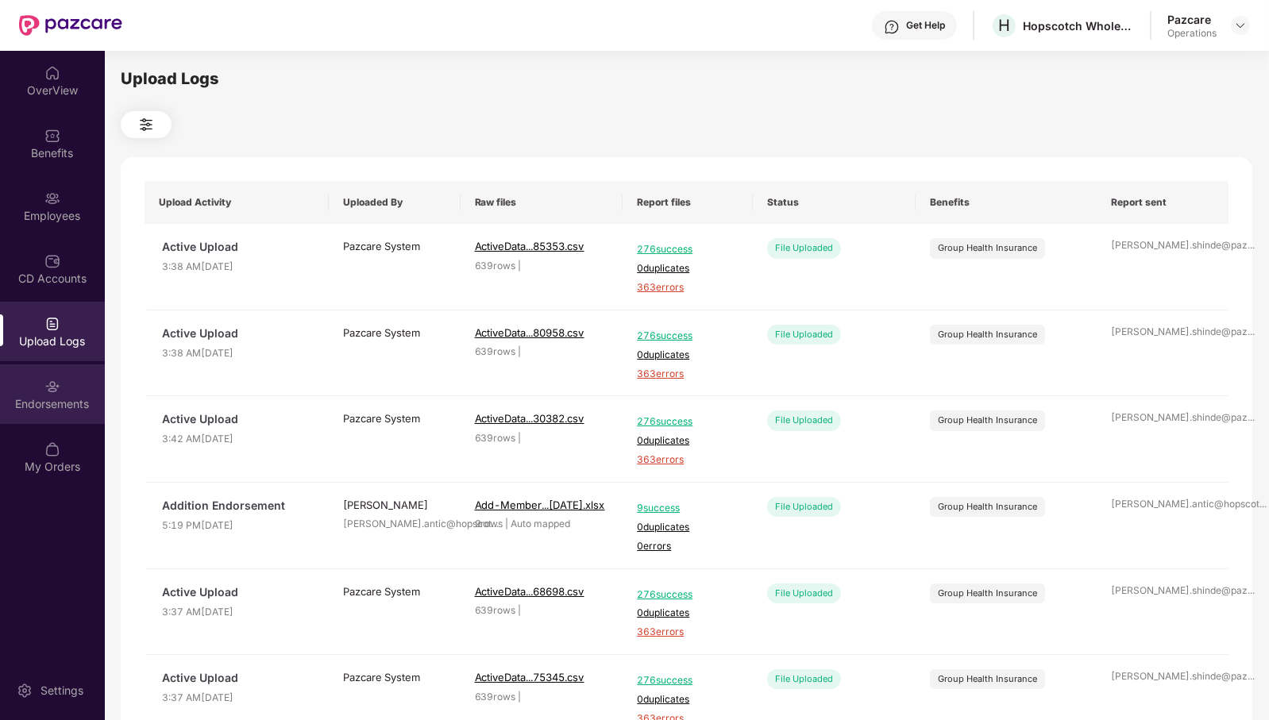
click at [58, 405] on div "Endorsements" at bounding box center [52, 404] width 105 height 16
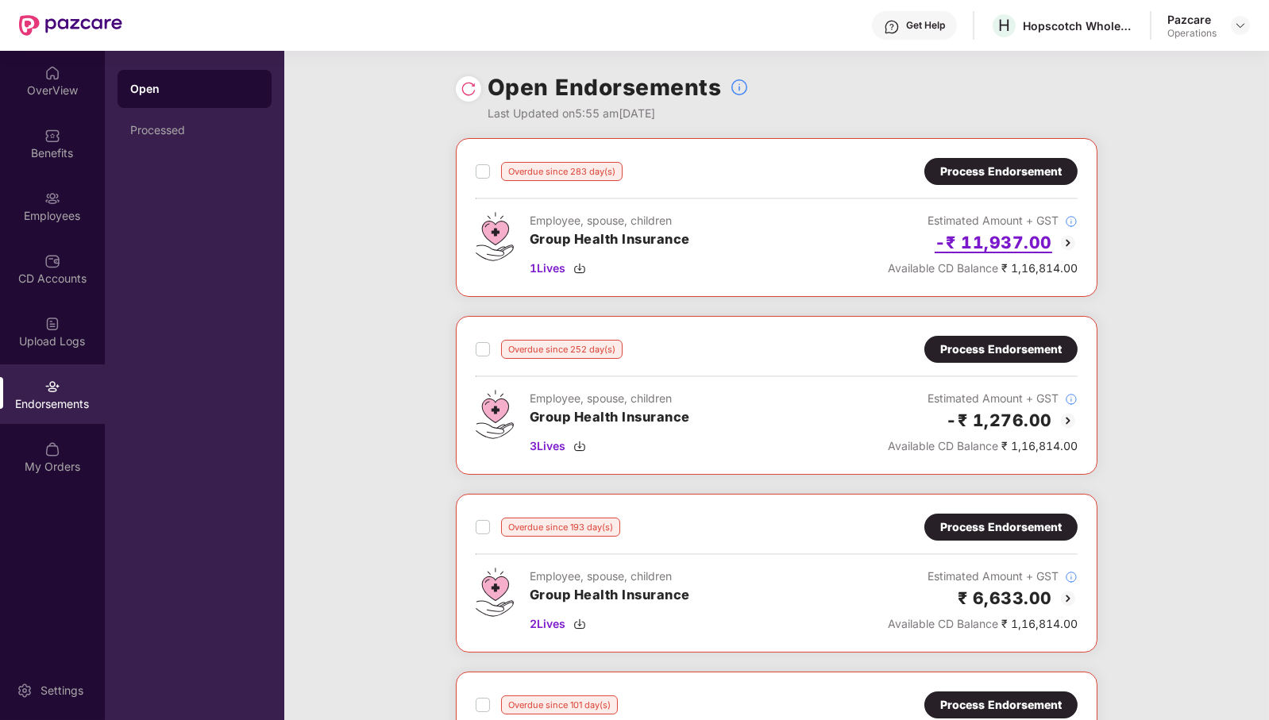
click at [993, 237] on h2 "-₹ 11,937.00" at bounding box center [994, 243] width 118 height 26
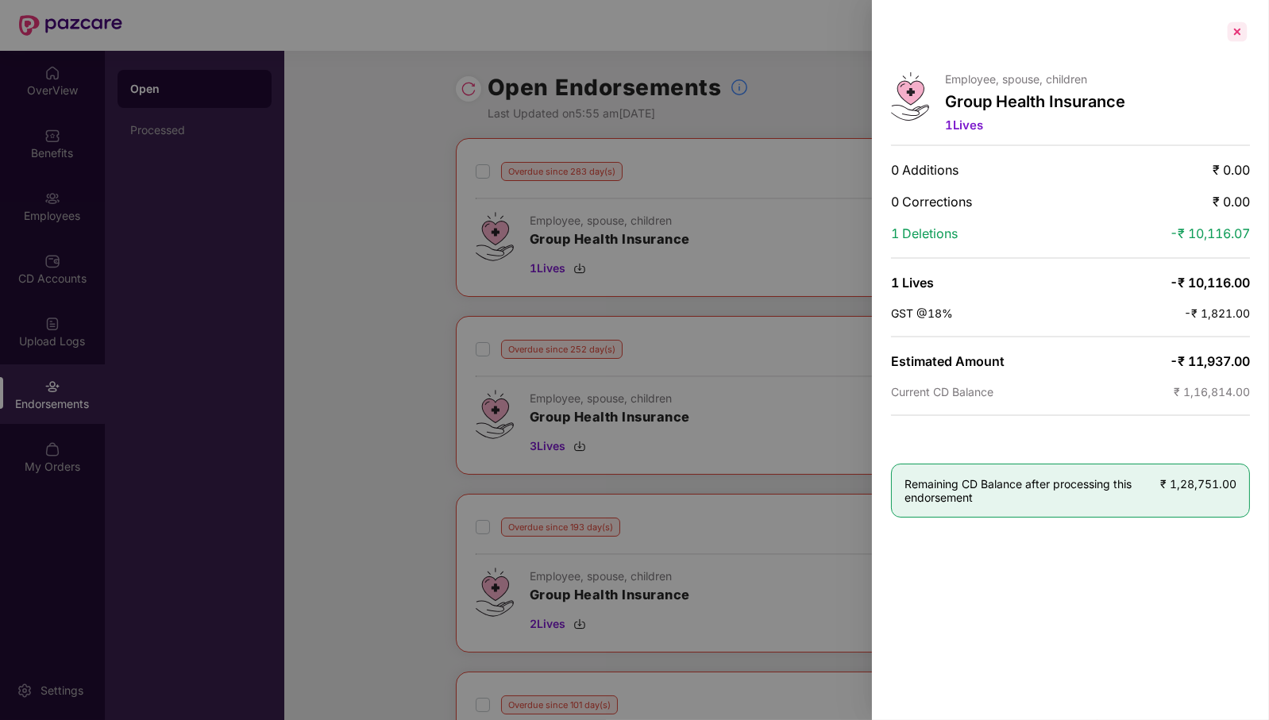
click at [1240, 29] on div at bounding box center [1237, 31] width 25 height 25
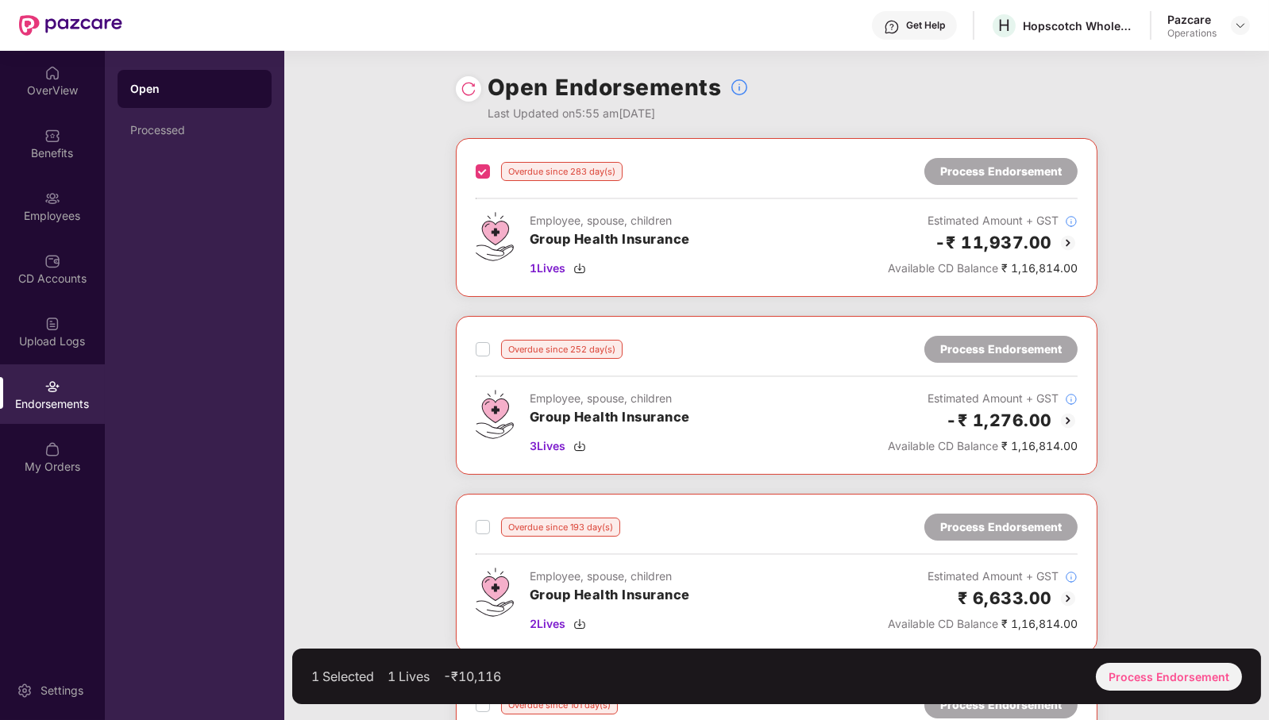
click at [473, 335] on div "Overdue since 252 day(s) Process Endorsement Employee, spouse, children Group H…" at bounding box center [777, 395] width 642 height 159
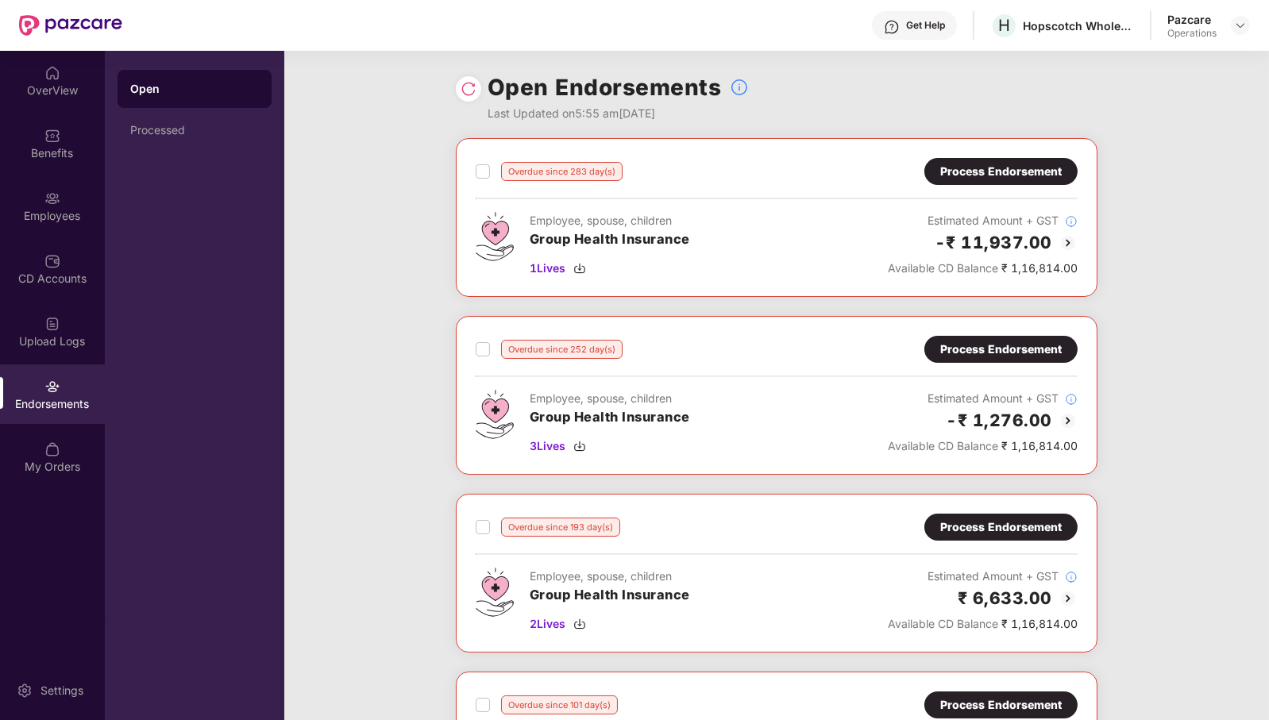
click at [1004, 172] on div "Process Endorsement" at bounding box center [1001, 171] width 122 height 17
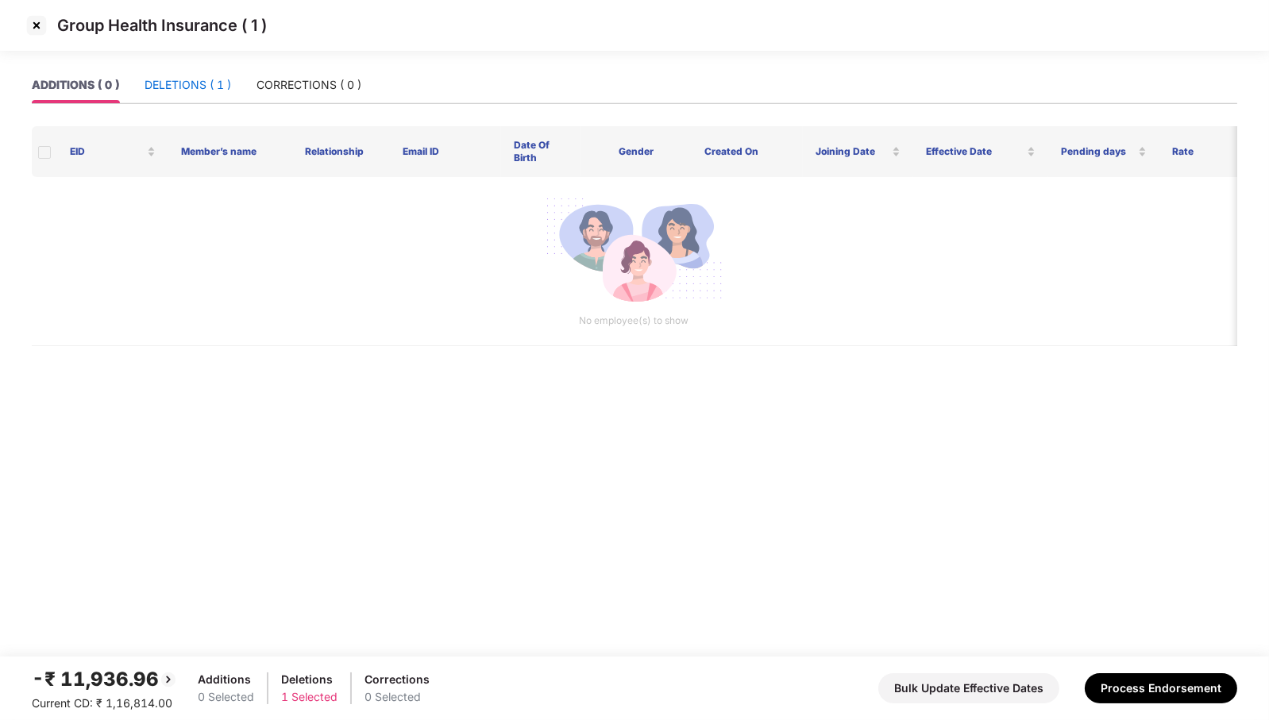
click at [183, 87] on div "DELETIONS ( 1 )" at bounding box center [188, 84] width 87 height 17
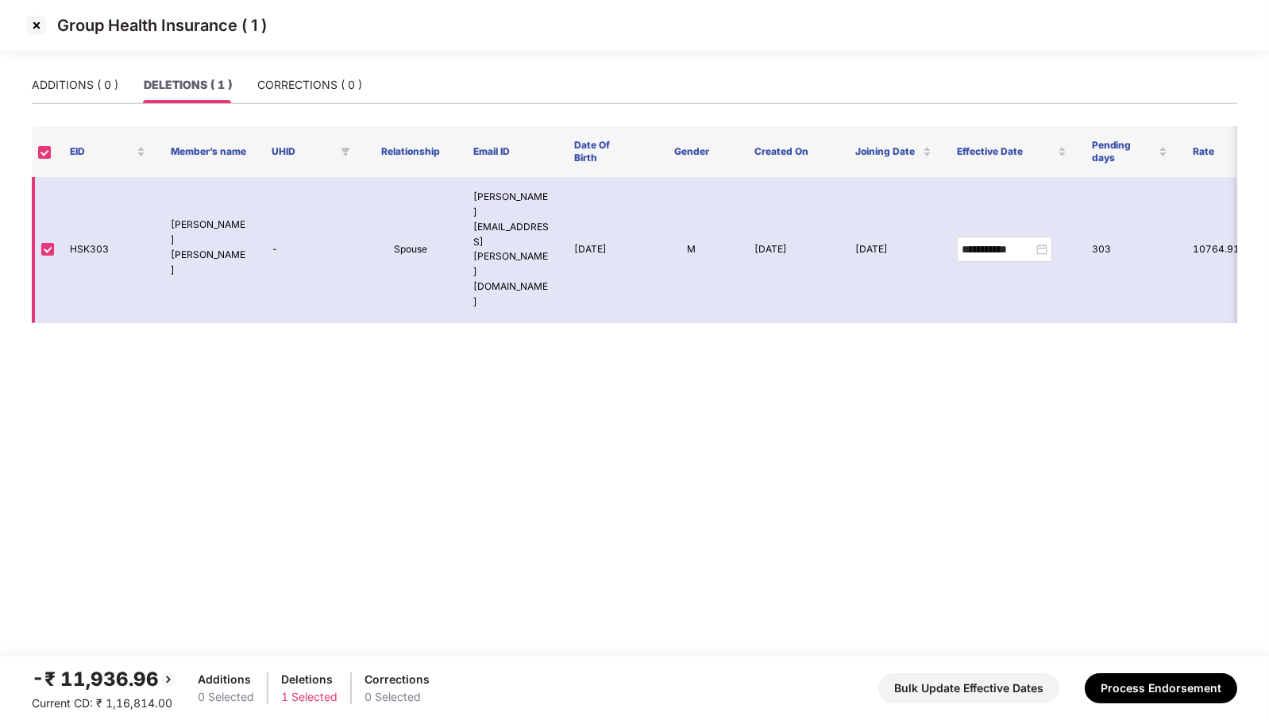
click at [408, 215] on td "Spouse" at bounding box center [410, 250] width 101 height 146
click at [37, 18] on img at bounding box center [36, 25] width 25 height 25
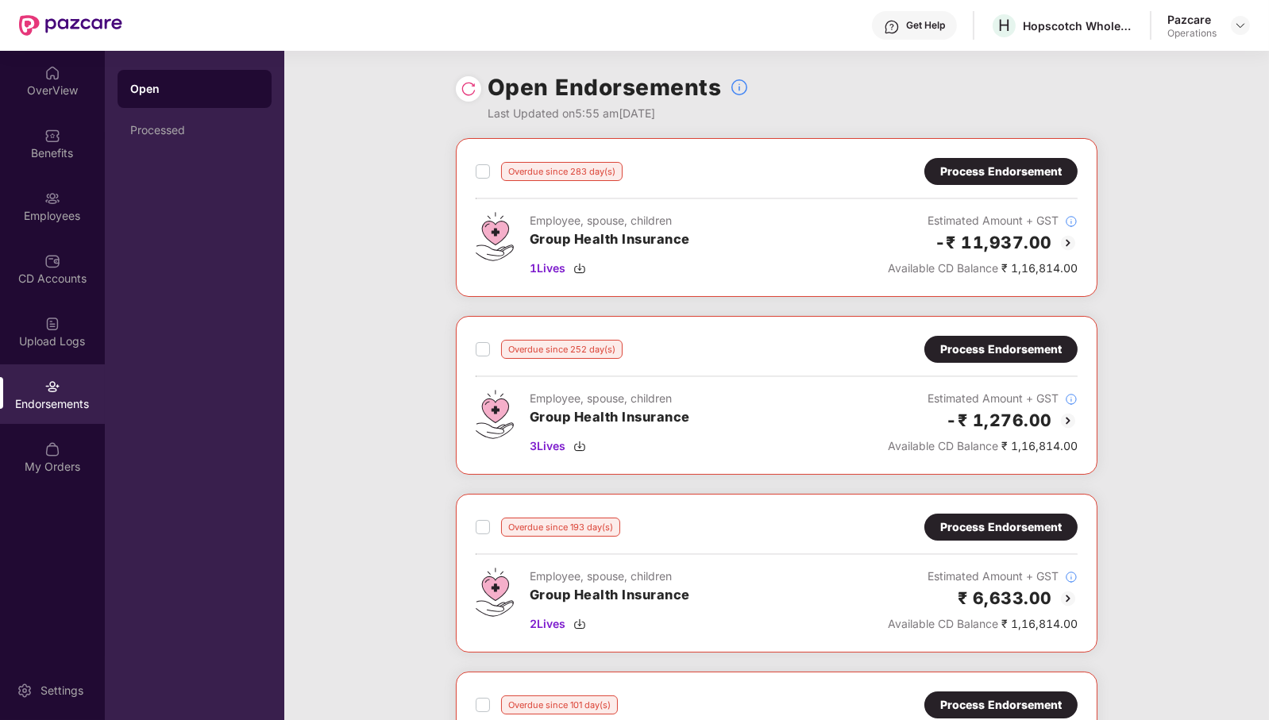
click at [1053, 350] on div "Process Endorsement" at bounding box center [1001, 349] width 122 height 17
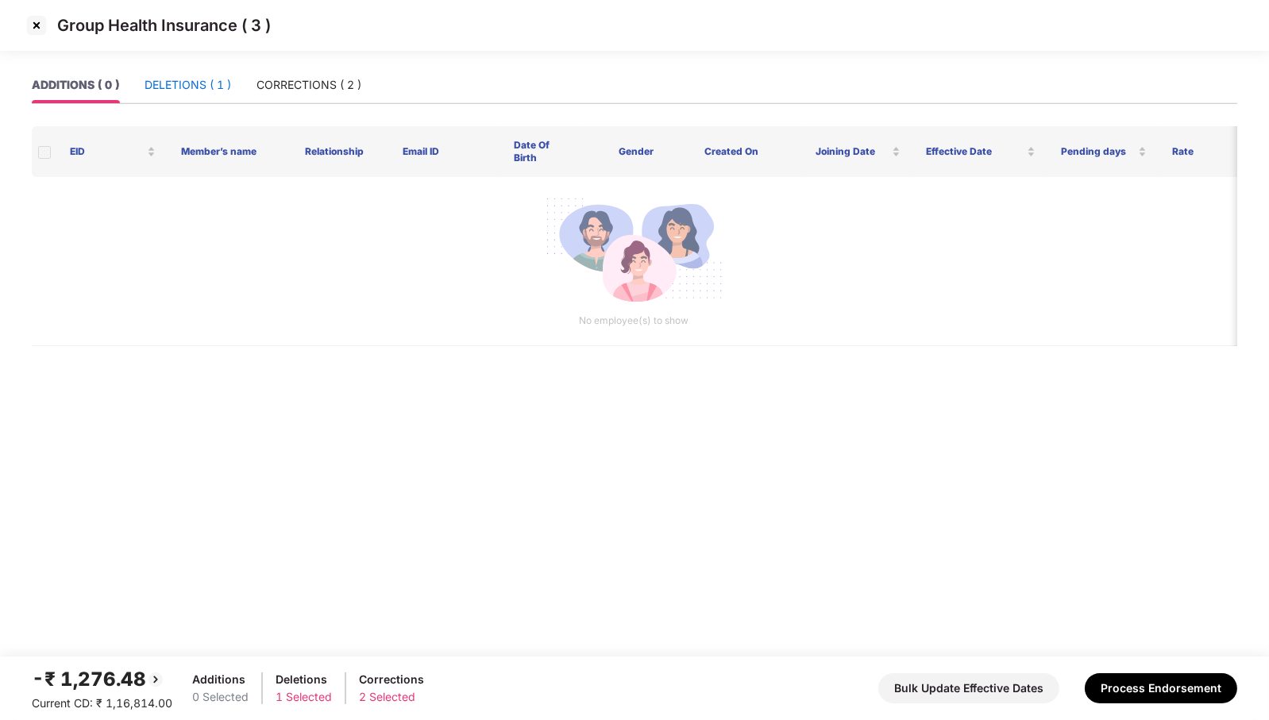
click at [192, 92] on div "DELETIONS ( 1 )" at bounding box center [188, 84] width 87 height 17
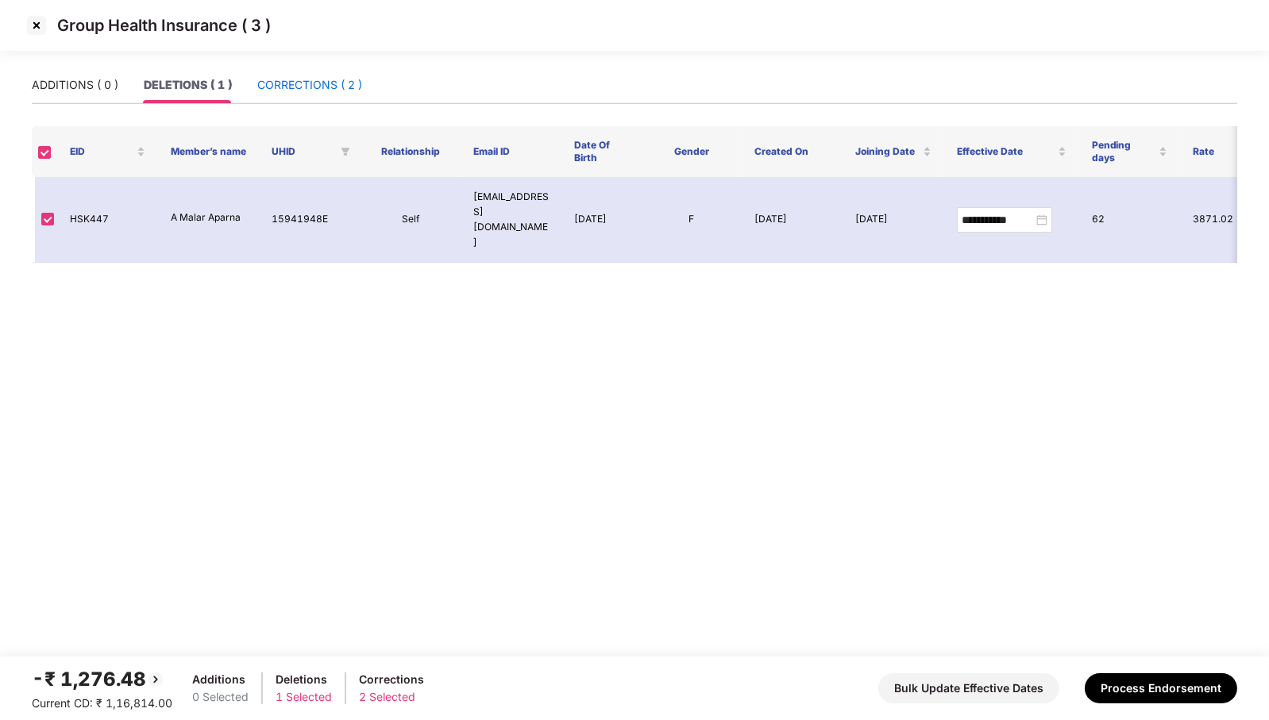
click at [311, 78] on div "CORRECTIONS ( 2 )" at bounding box center [309, 84] width 105 height 17
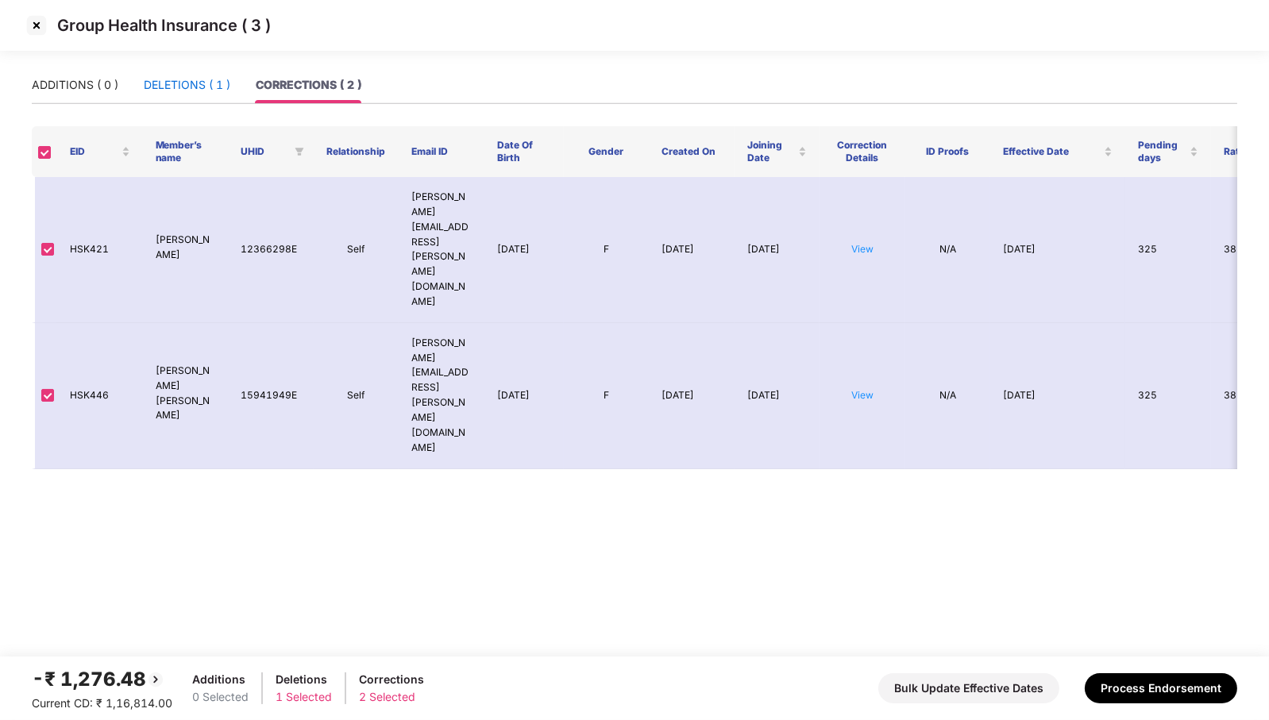
click at [207, 92] on div "DELETIONS ( 1 )" at bounding box center [187, 84] width 87 height 17
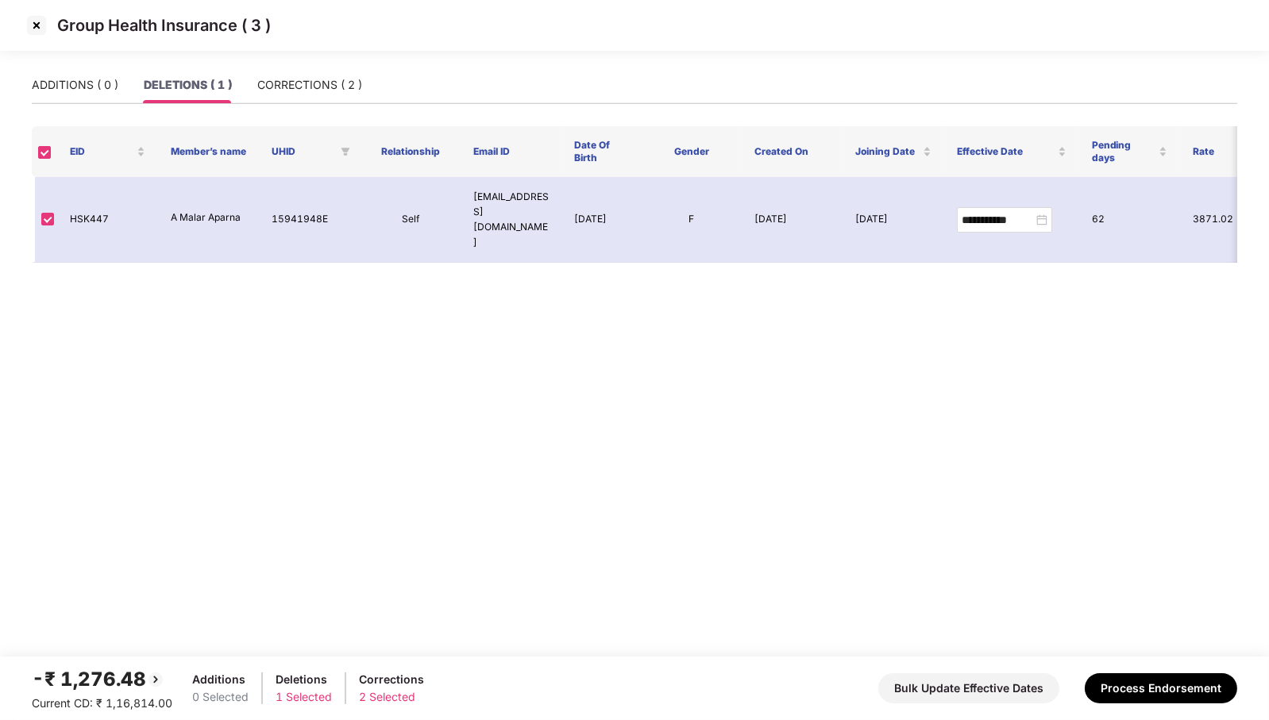
click at [41, 35] on img at bounding box center [36, 25] width 25 height 25
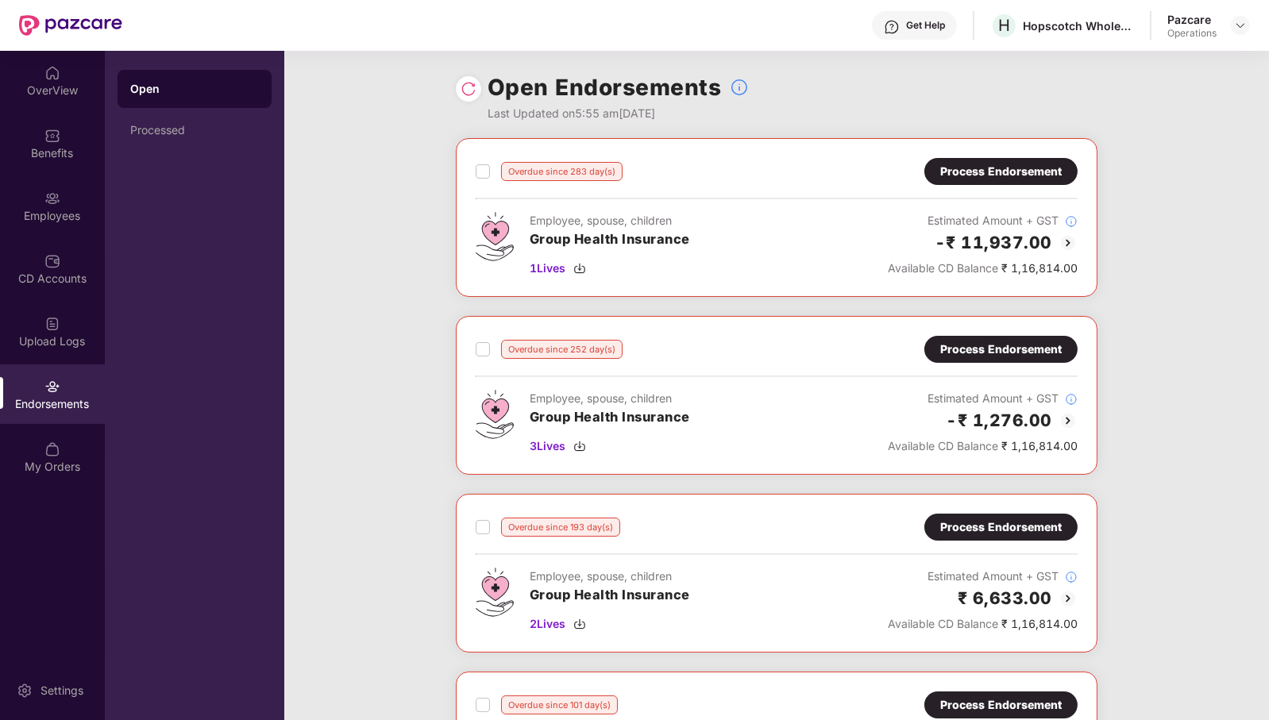
click at [1055, 519] on div "Process Endorsement" at bounding box center [1001, 527] width 122 height 17
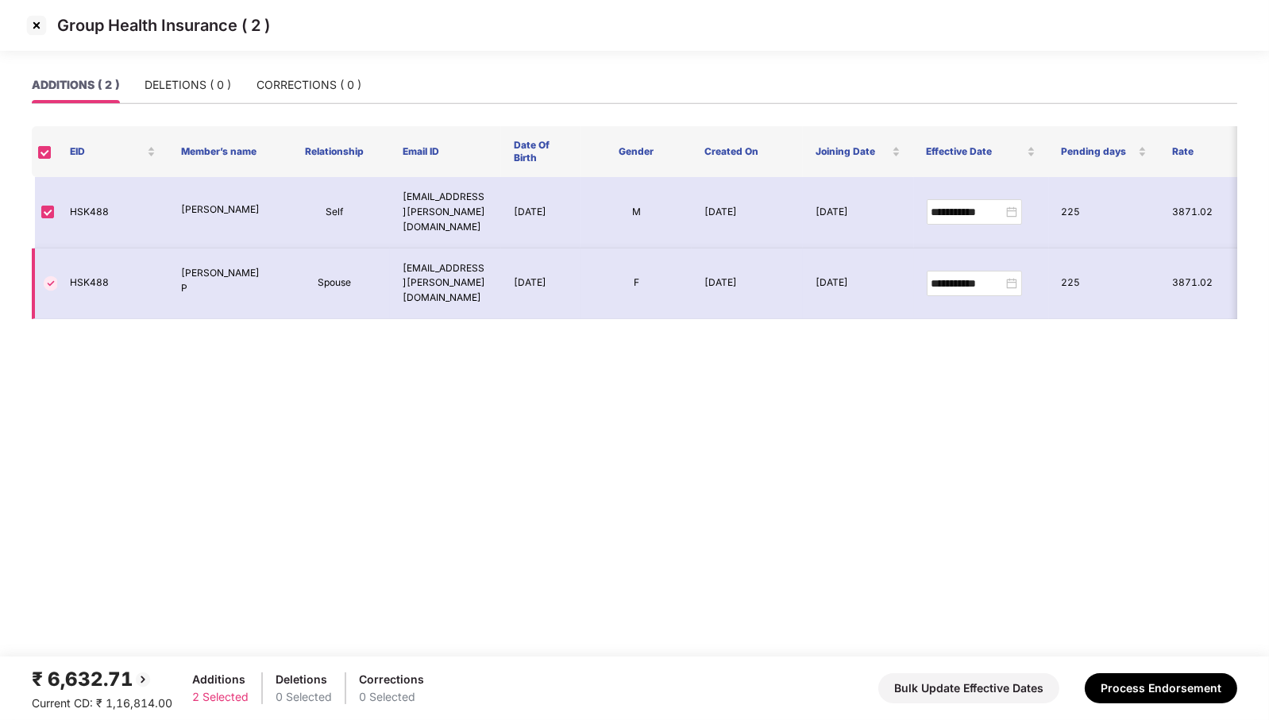
click at [52, 274] on img at bounding box center [50, 283] width 19 height 19
click at [41, 141] on th at bounding box center [44, 151] width 25 height 51
click at [52, 157] on th at bounding box center [44, 151] width 25 height 51
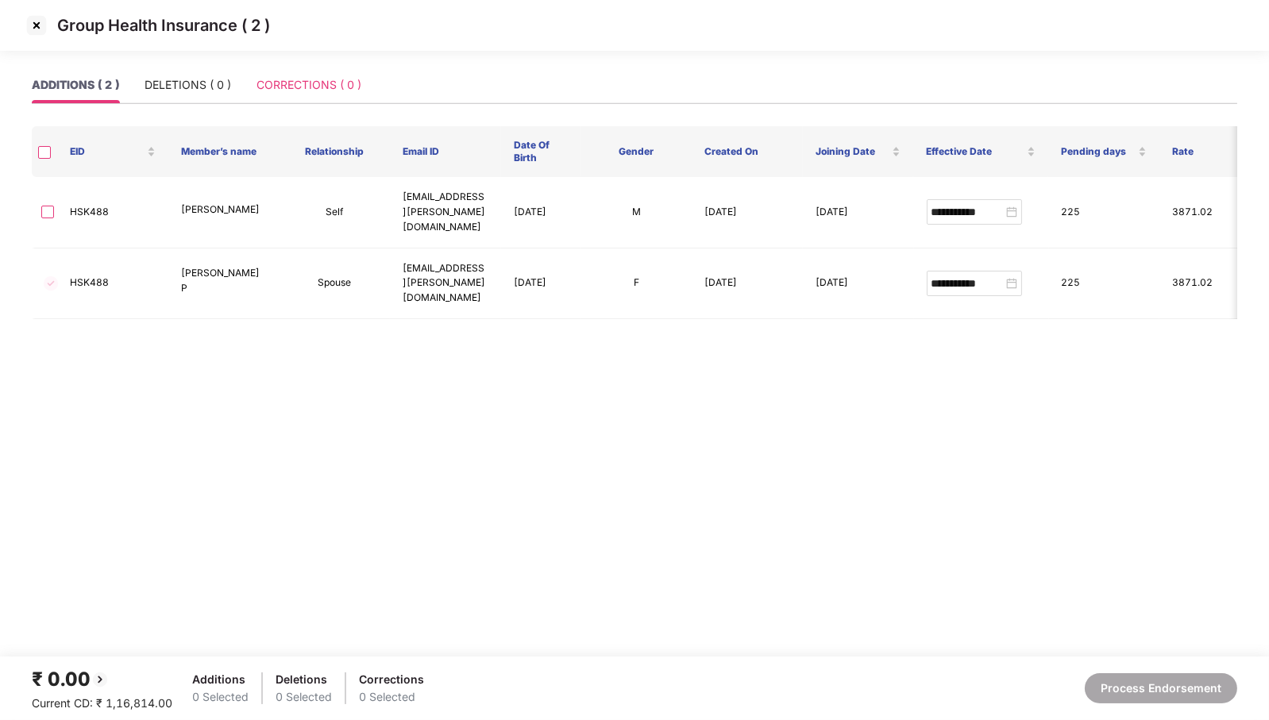
click at [324, 95] on div "CORRECTIONS ( 0 )" at bounding box center [309, 85] width 105 height 37
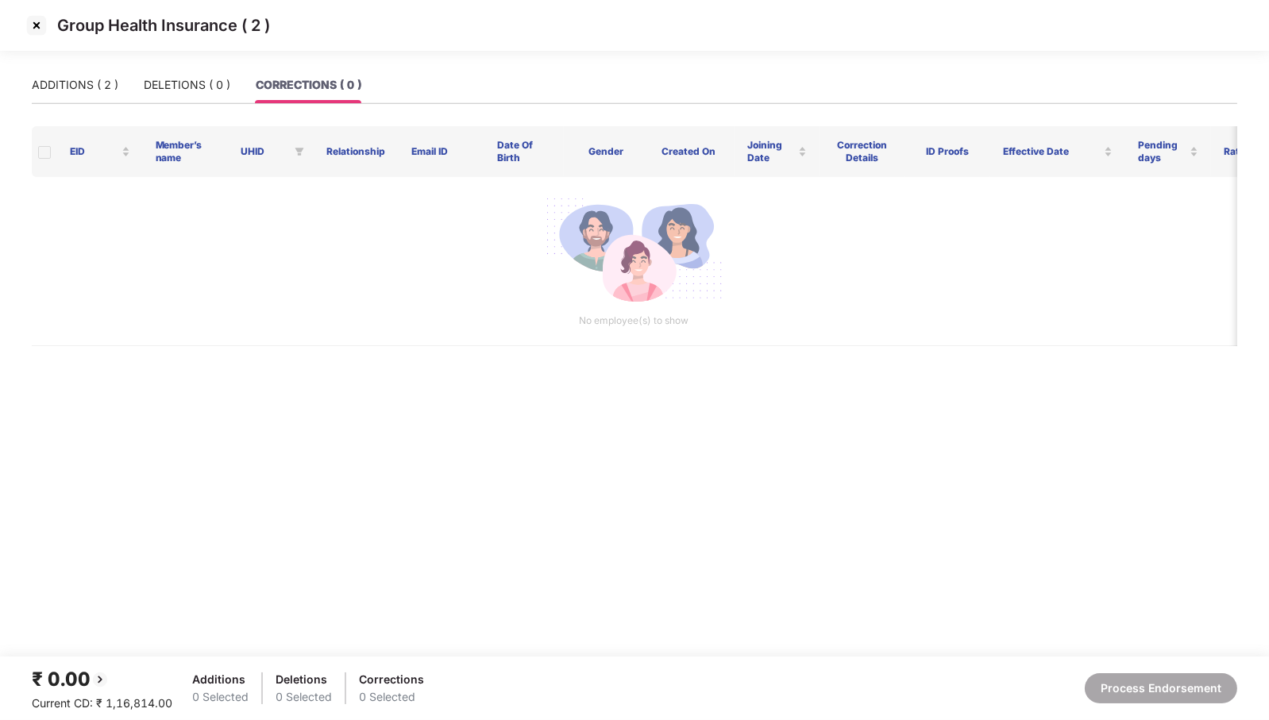
click at [34, 26] on img at bounding box center [36, 25] width 25 height 25
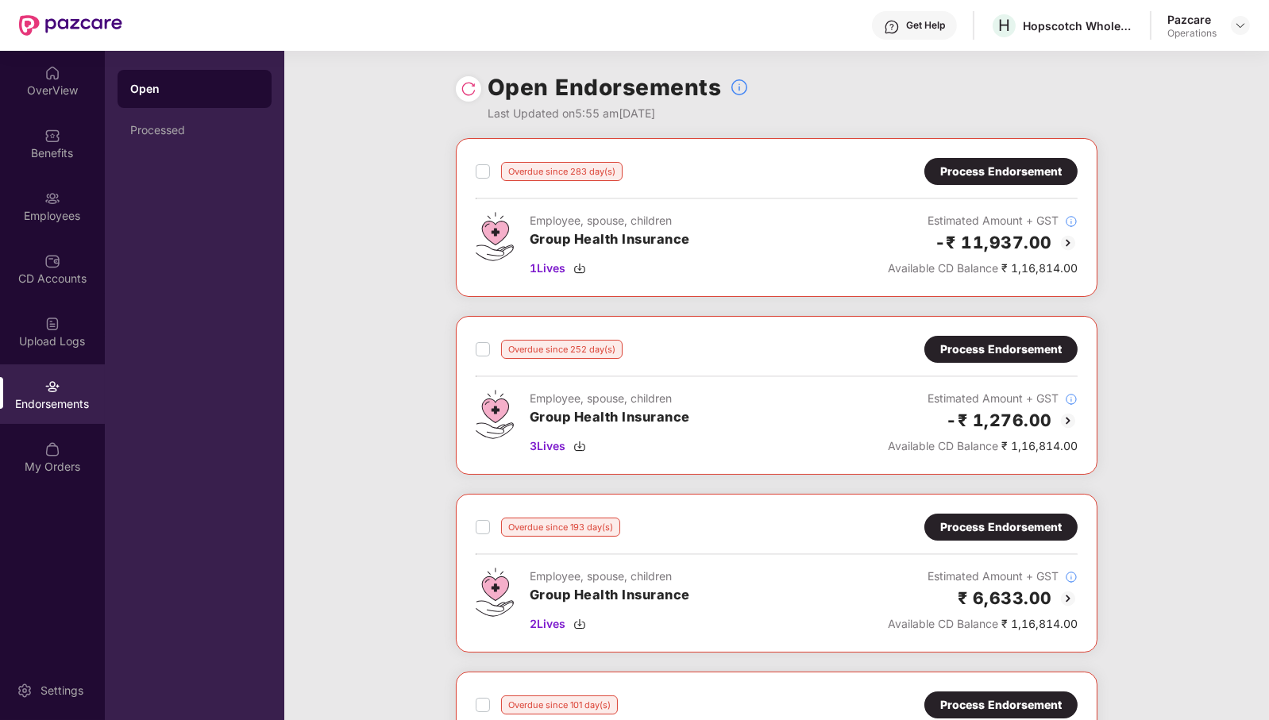
click at [48, 399] on div "Endorsements" at bounding box center [52, 404] width 105 height 16
click at [48, 449] on img at bounding box center [52, 450] width 16 height 16
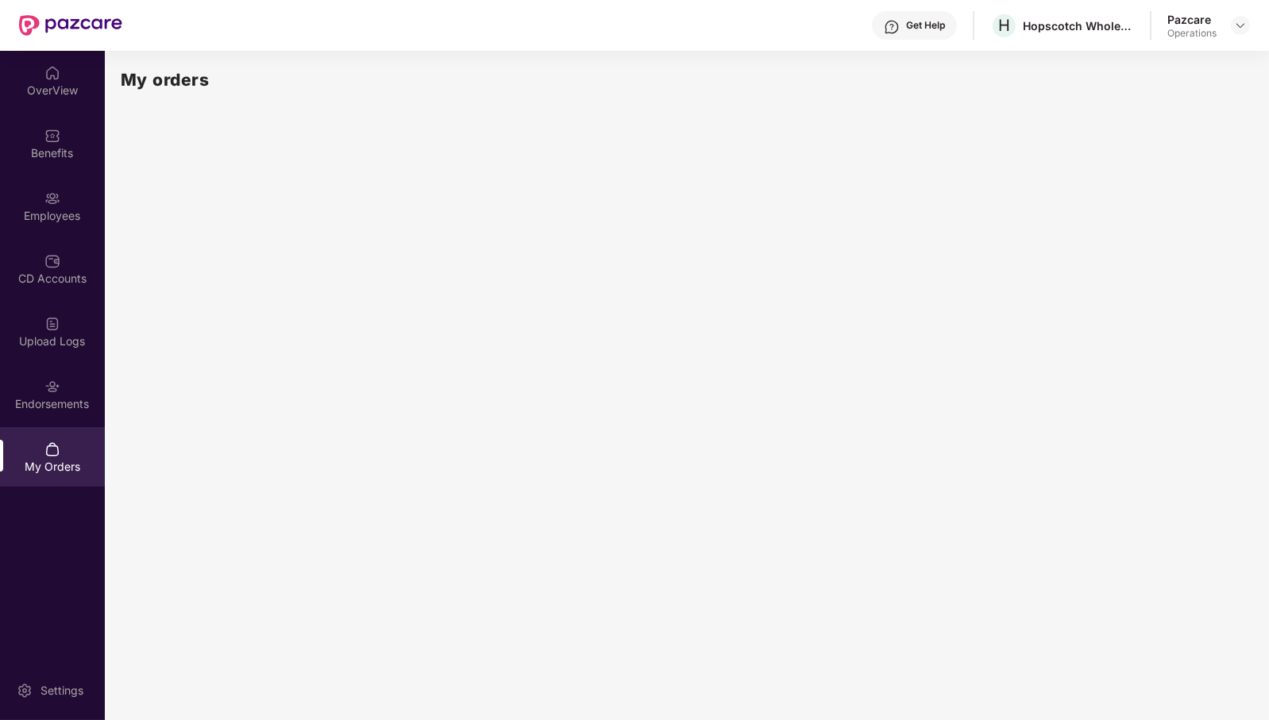
click at [61, 444] on div "My Orders" at bounding box center [52, 457] width 105 height 60
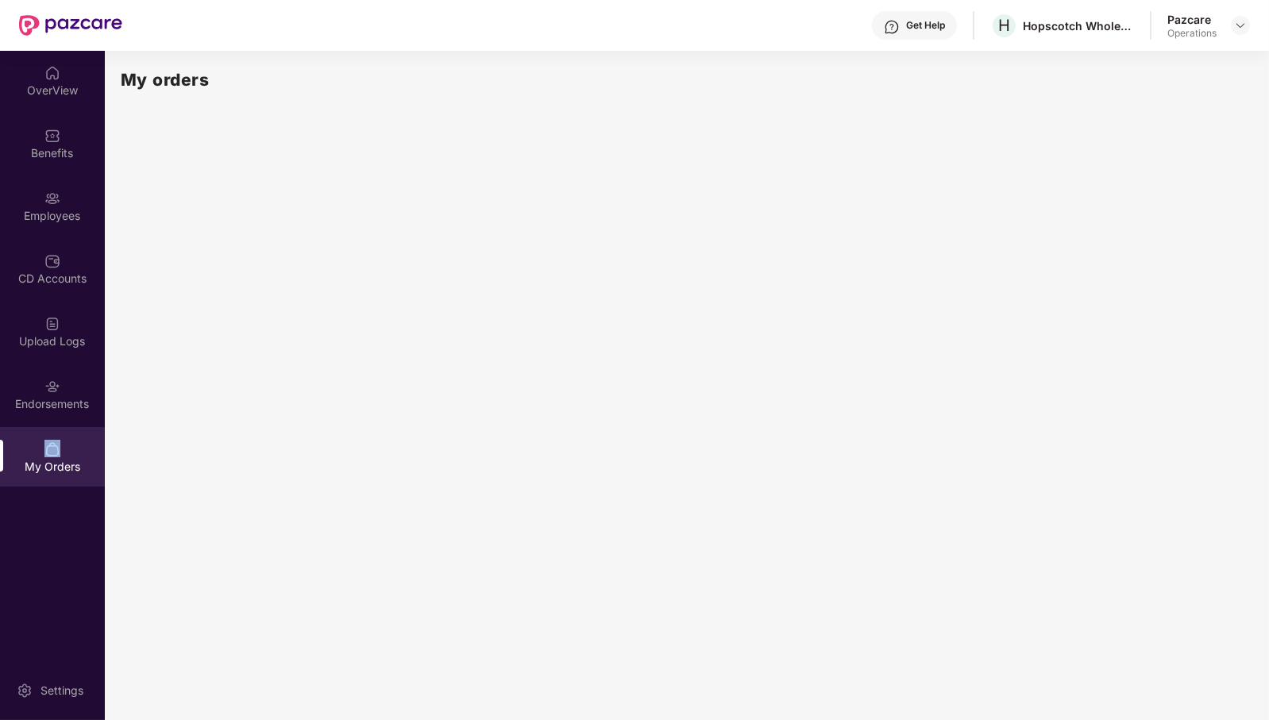
click at [61, 444] on div "My Orders" at bounding box center [52, 457] width 105 height 60
click at [68, 695] on div "Settings" at bounding box center [62, 691] width 52 height 16
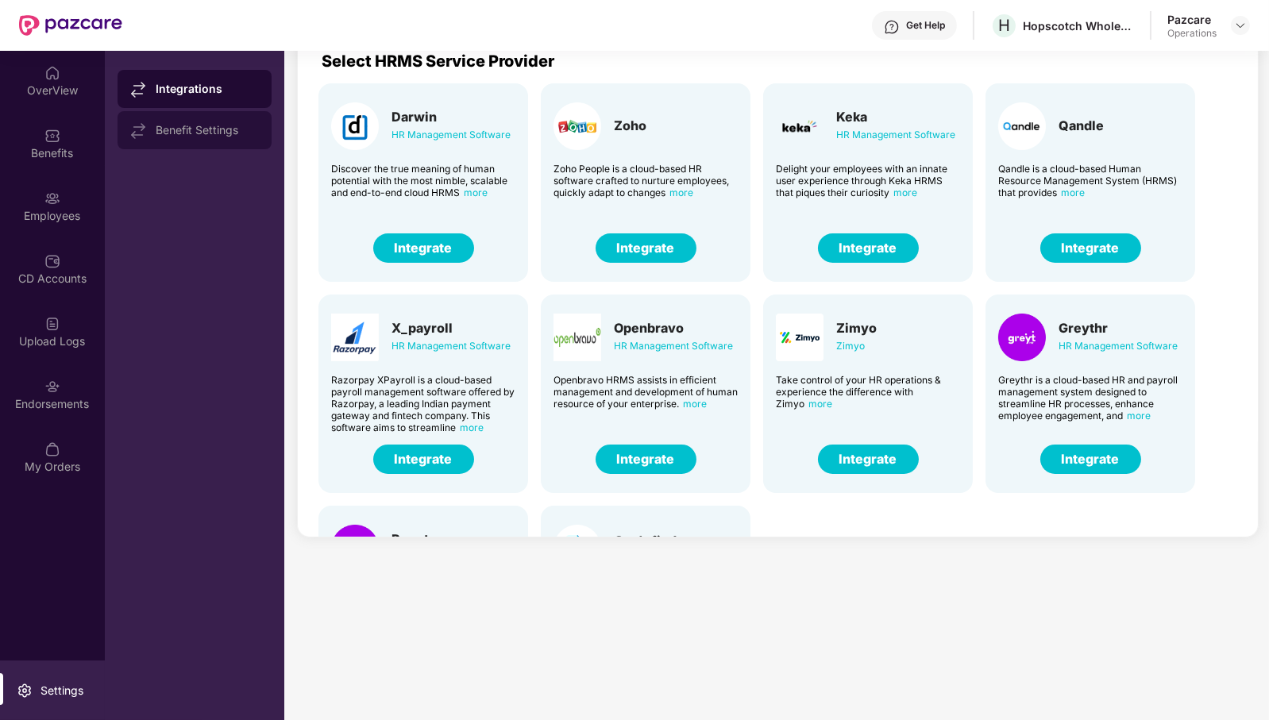
click at [166, 115] on div "Benefit Settings" at bounding box center [195, 130] width 154 height 38
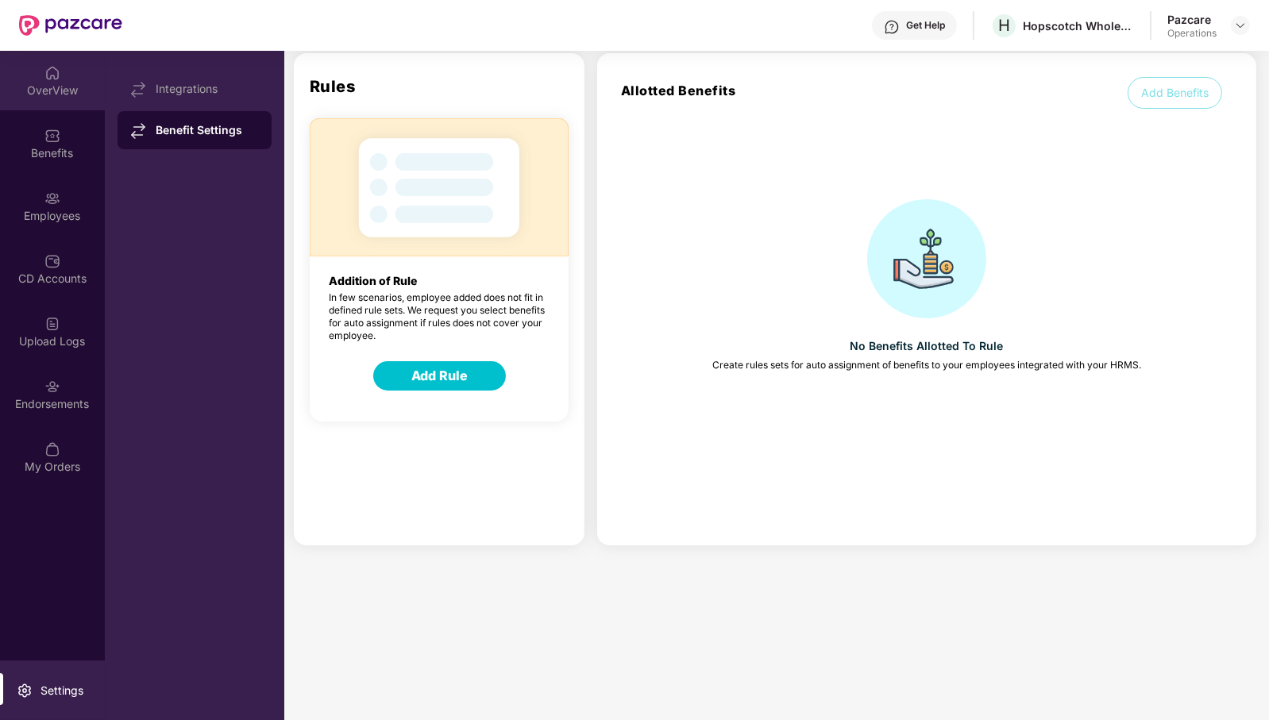
click at [74, 91] on div "OverView" at bounding box center [52, 91] width 105 height 16
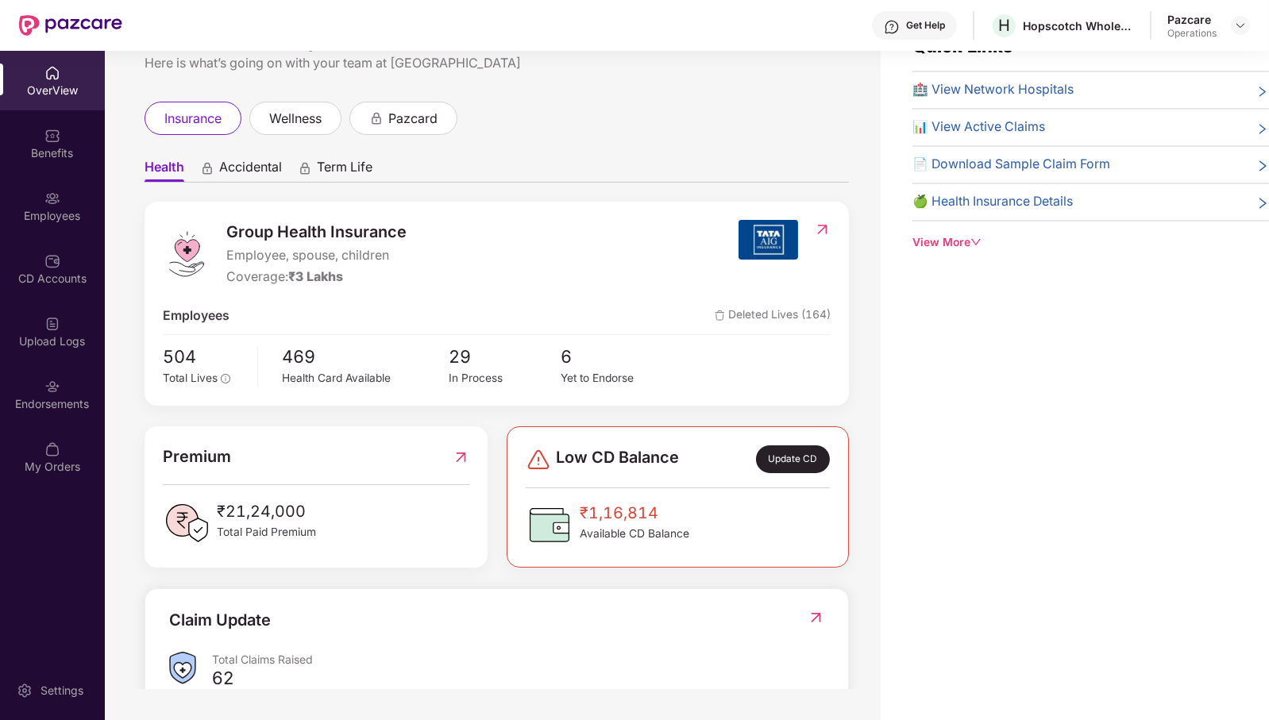
click at [1233, 18] on div at bounding box center [1240, 25] width 19 height 19
click at [739, 102] on div "insurance wellness pazcard" at bounding box center [497, 118] width 704 height 33
click at [1243, 24] on img at bounding box center [1240, 25] width 13 height 13
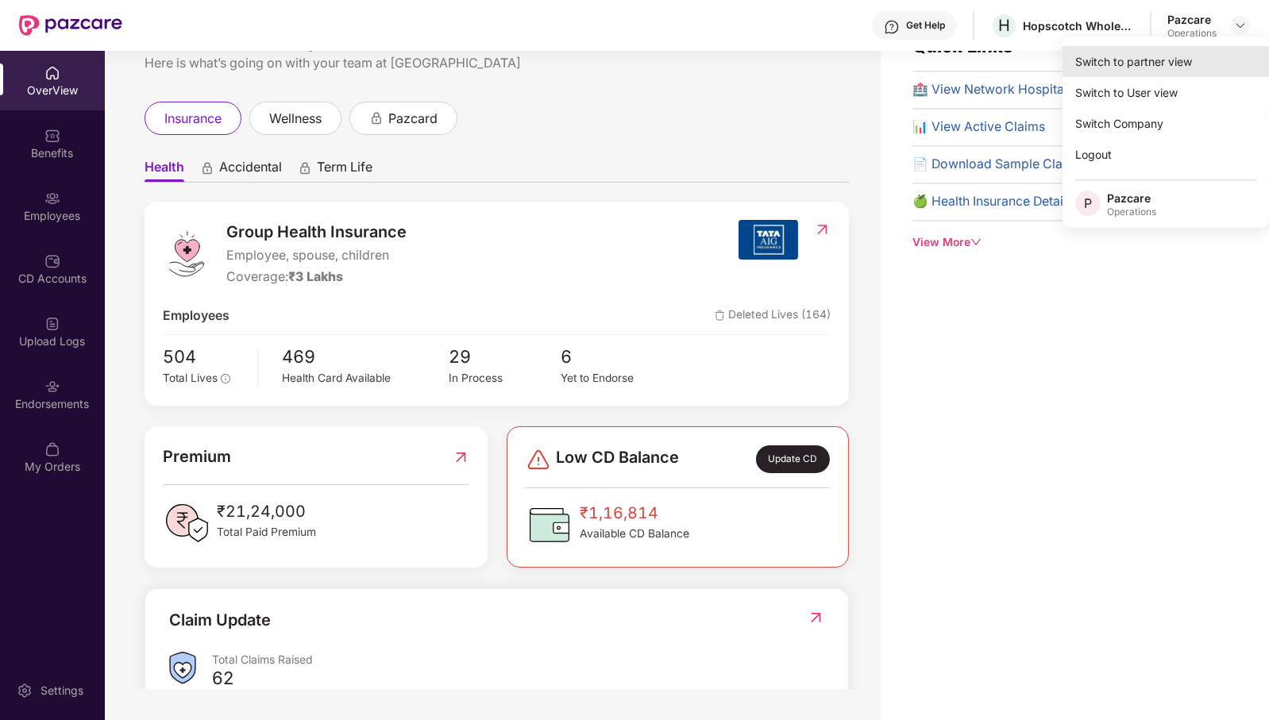
click at [1188, 72] on div "Switch to partner view" at bounding box center [1166, 61] width 206 height 31
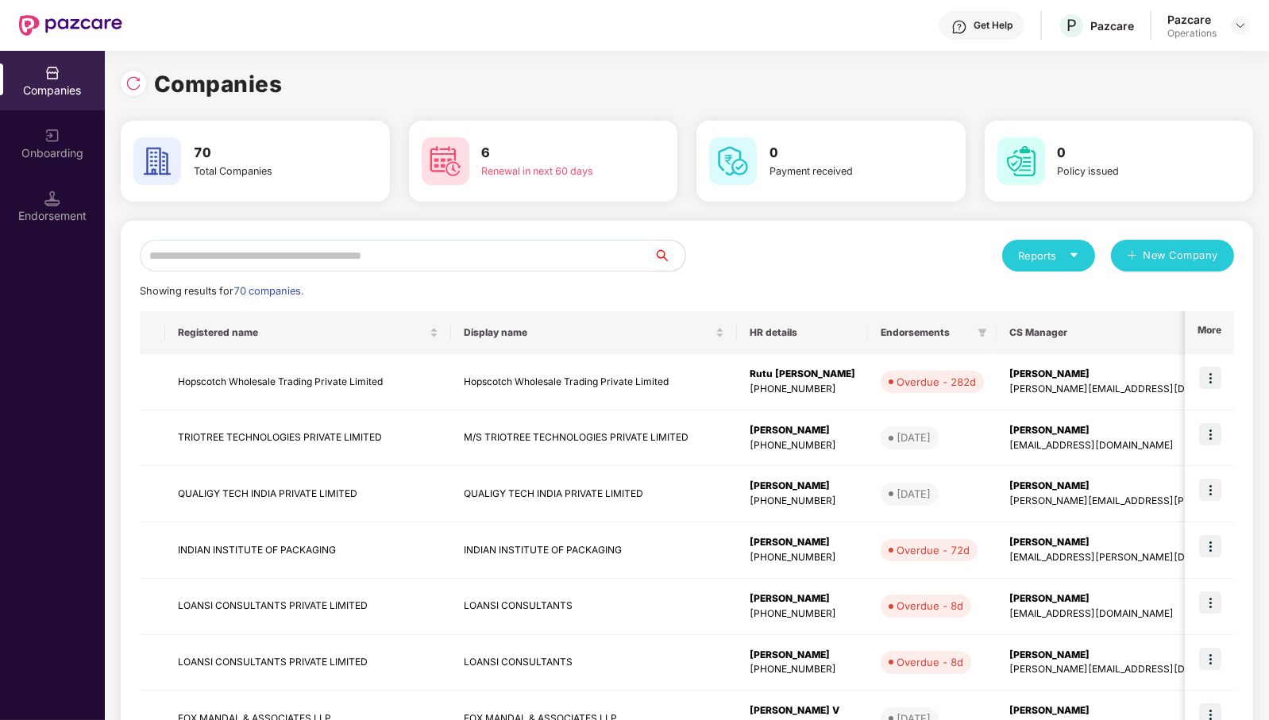
click at [508, 259] on input "text" at bounding box center [397, 256] width 514 height 32
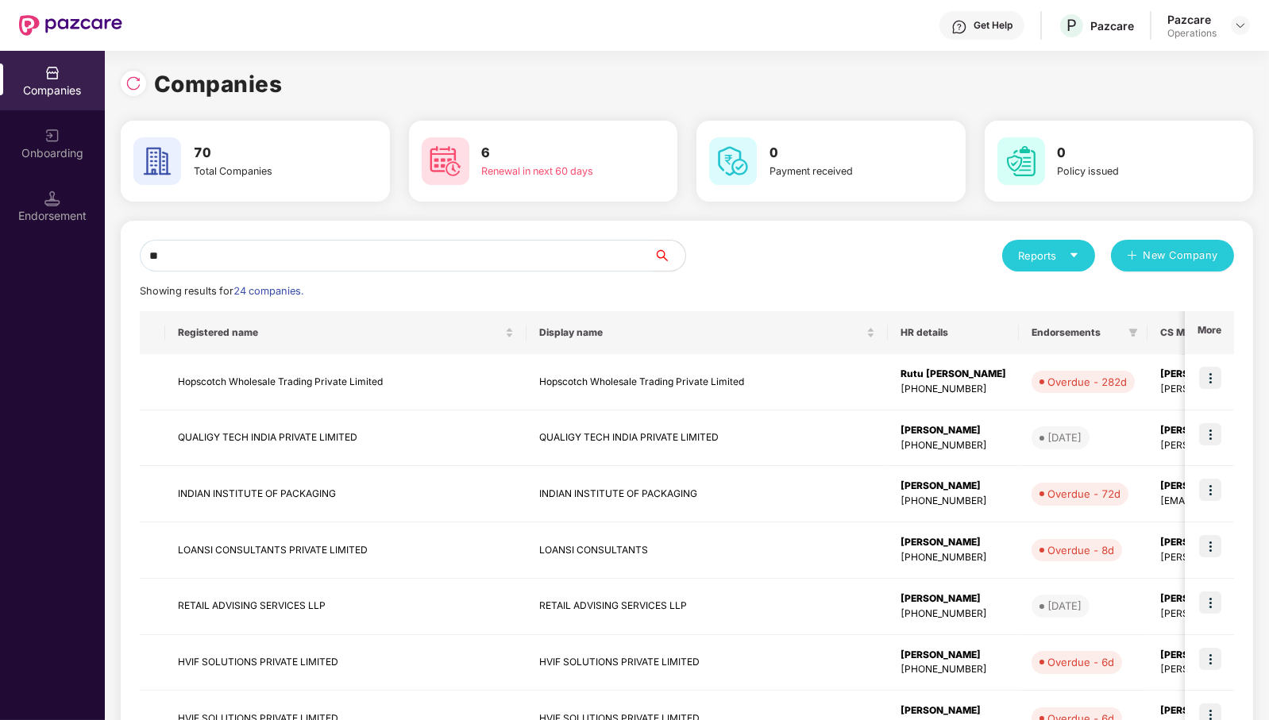
type input "*"
